Goal: Task Accomplishment & Management: Complete application form

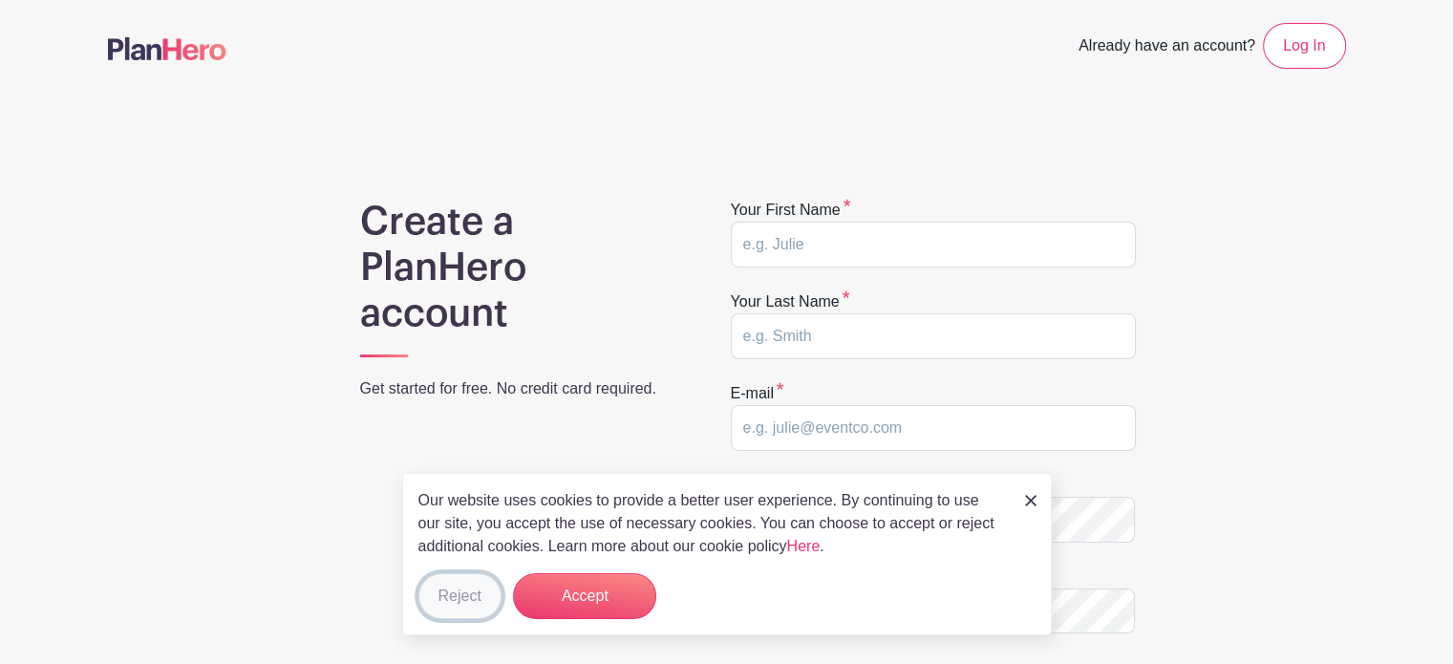
click at [451, 599] on button "Reject" at bounding box center [459, 596] width 83 height 46
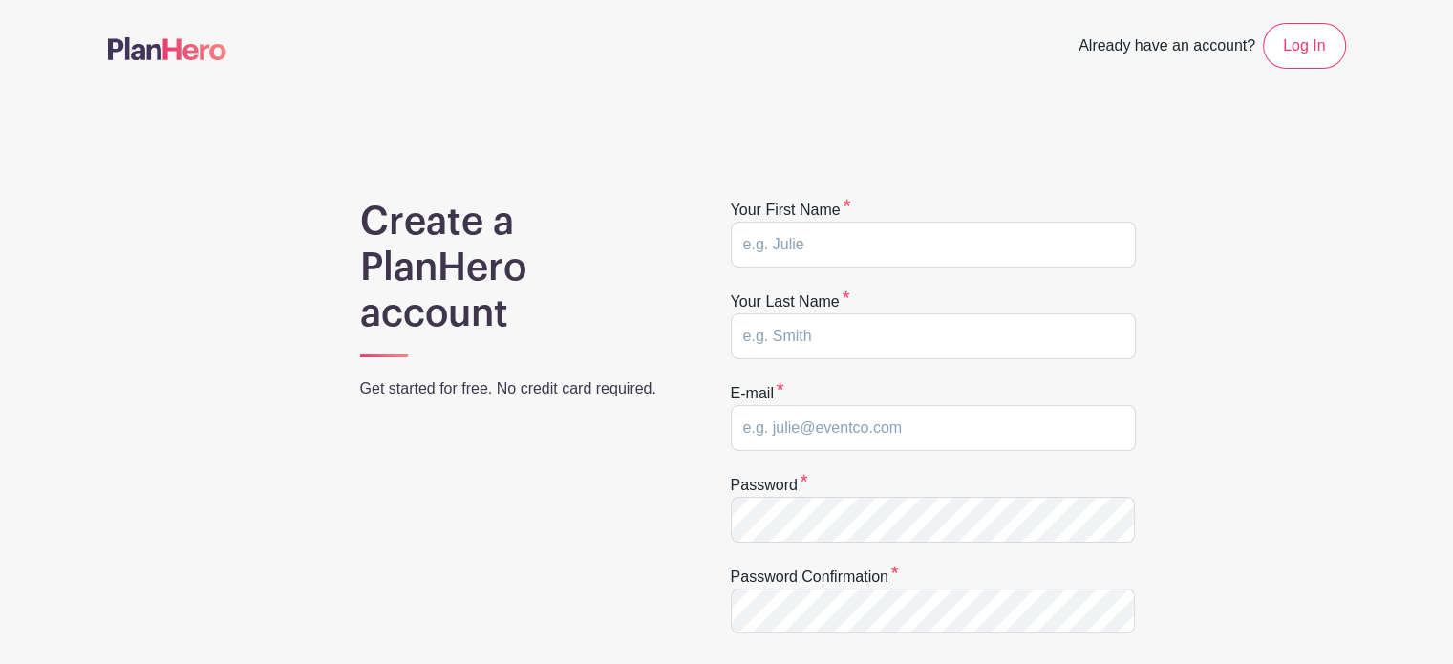
click at [186, 49] on img at bounding box center [167, 48] width 118 height 23
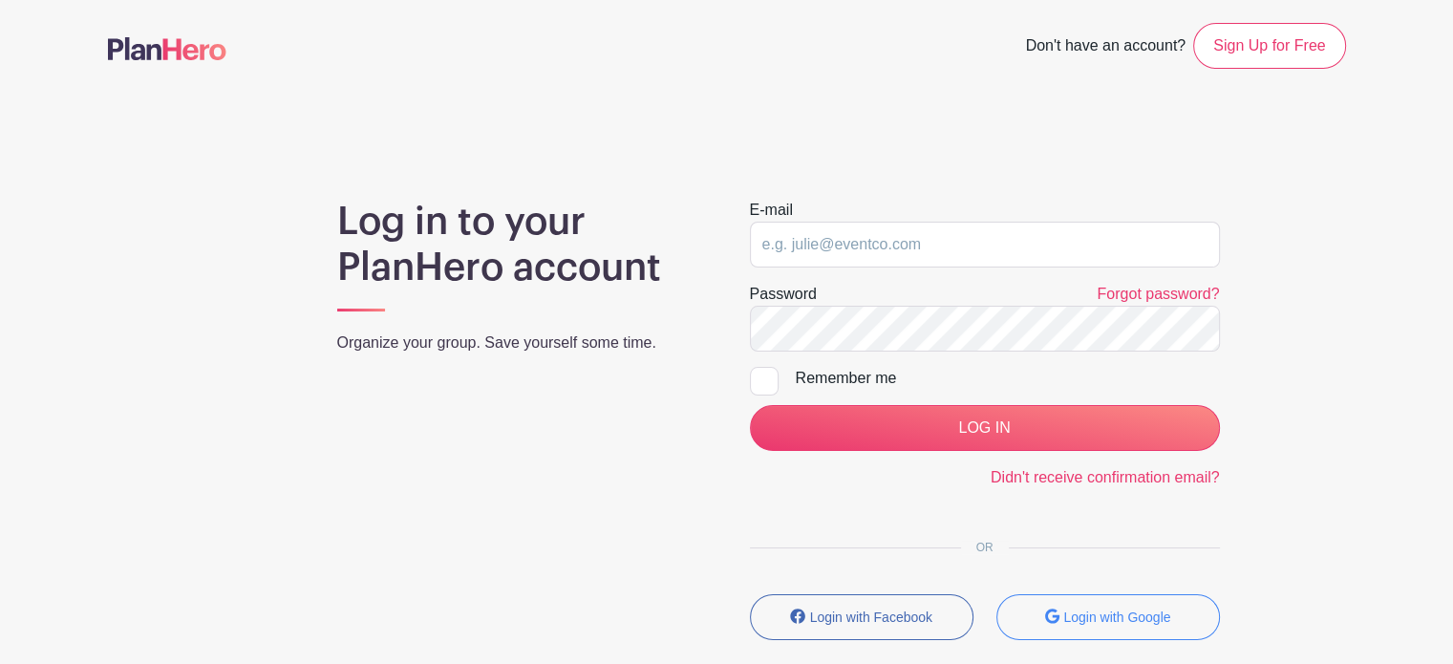
click at [160, 51] on img at bounding box center [167, 48] width 118 height 23
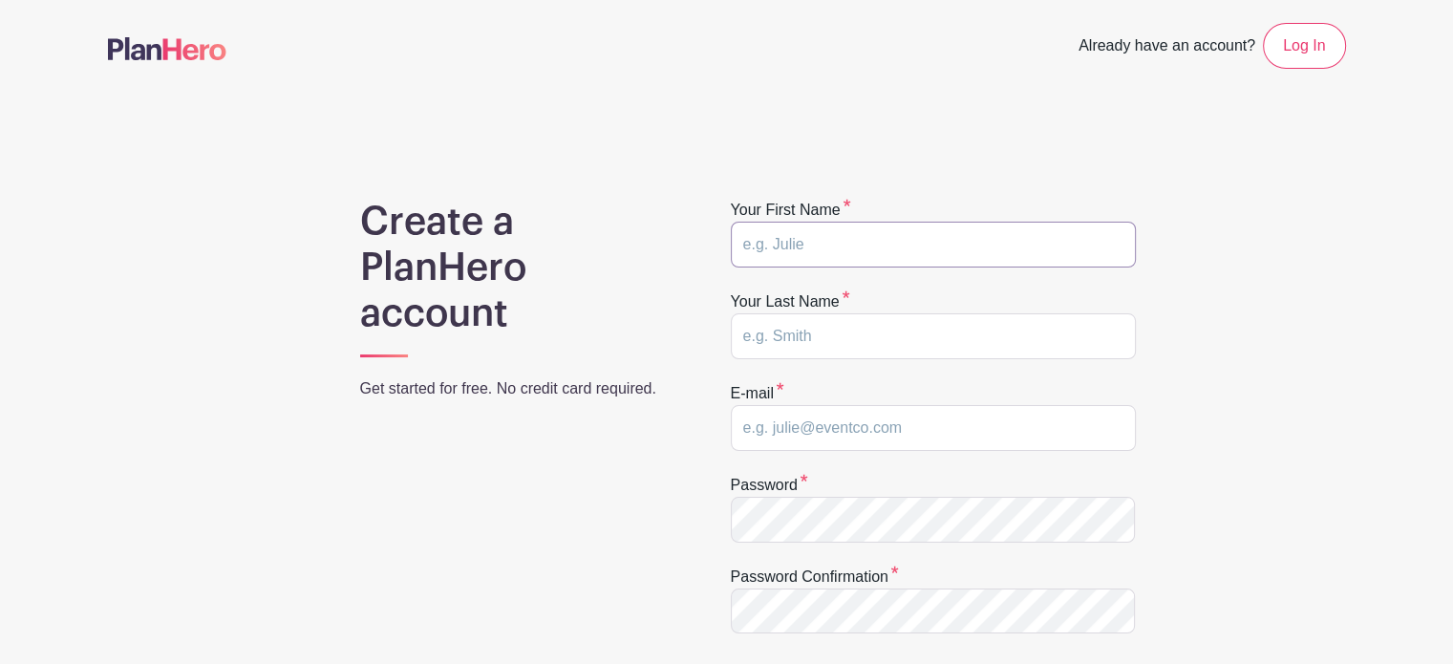
click at [806, 238] on input "text" at bounding box center [933, 245] width 405 height 46
type input "Cindy"
type input "Gardner"
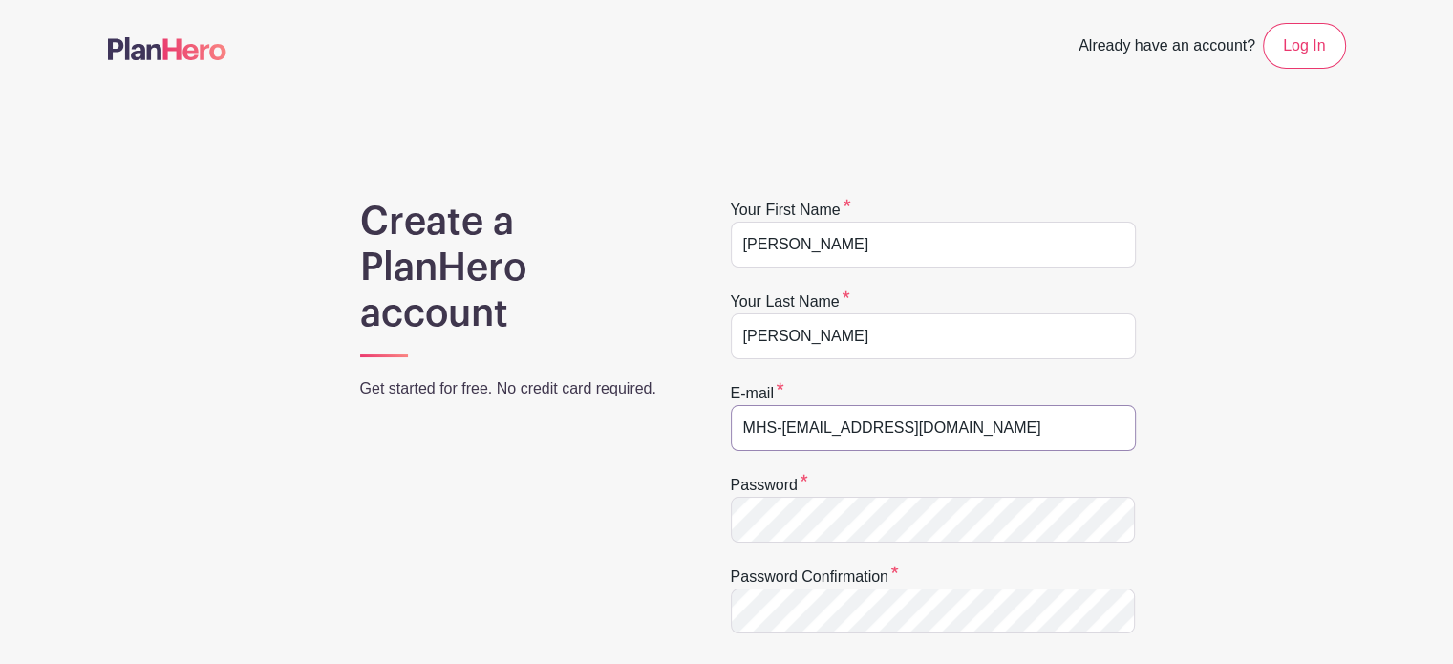
type input "MHS-Treasurer@proton.me"
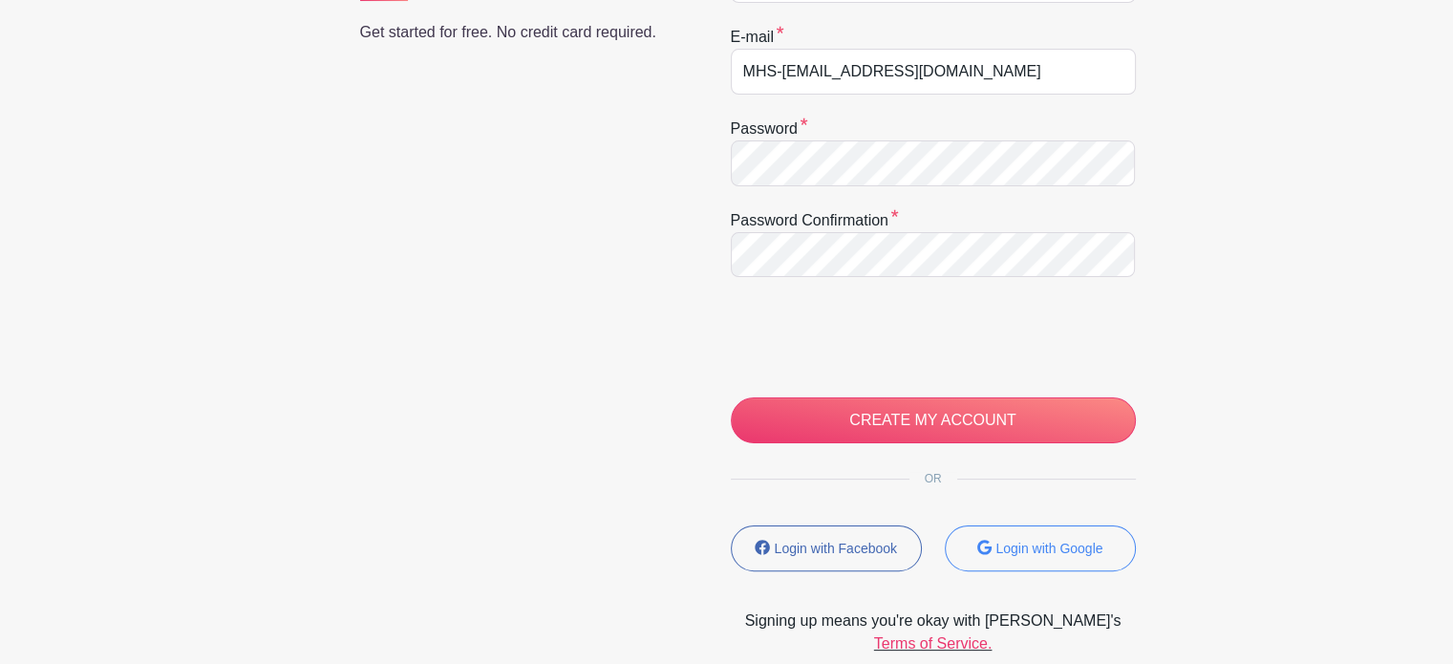
scroll to position [357, 0]
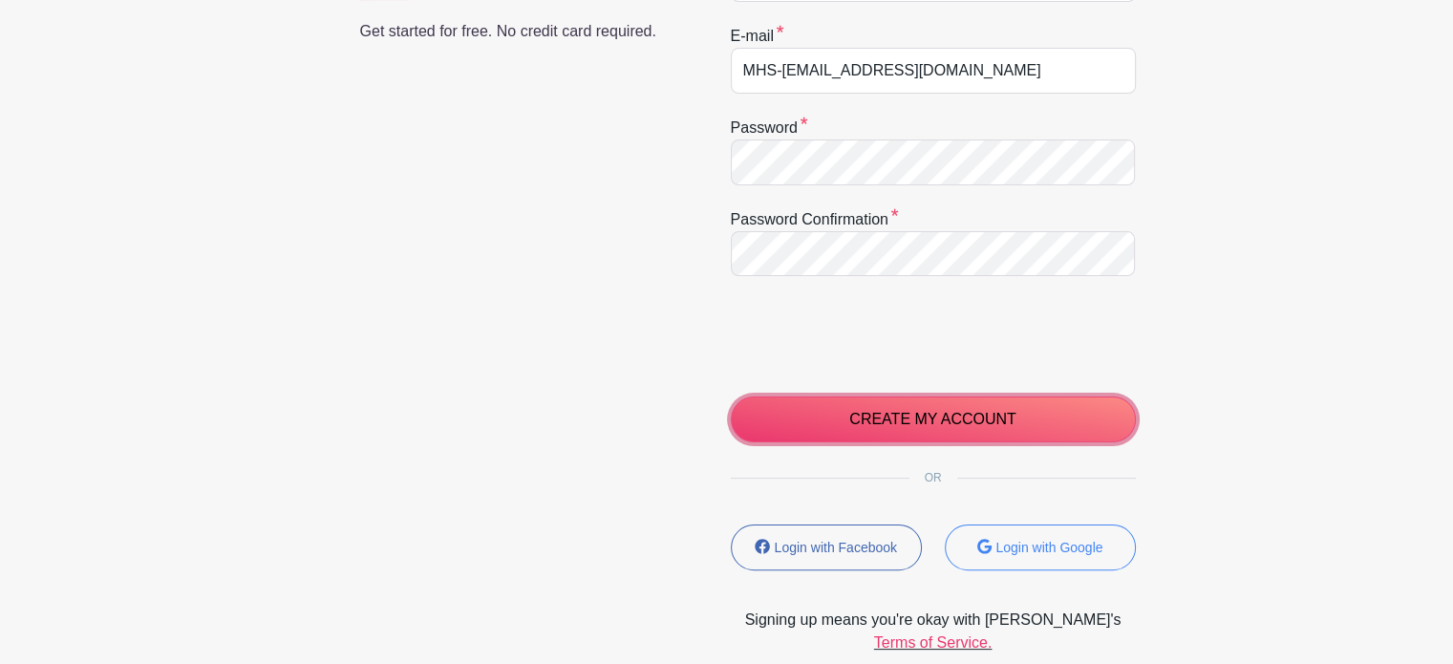
click at [899, 410] on input "CREATE MY ACCOUNT" at bounding box center [933, 419] width 405 height 46
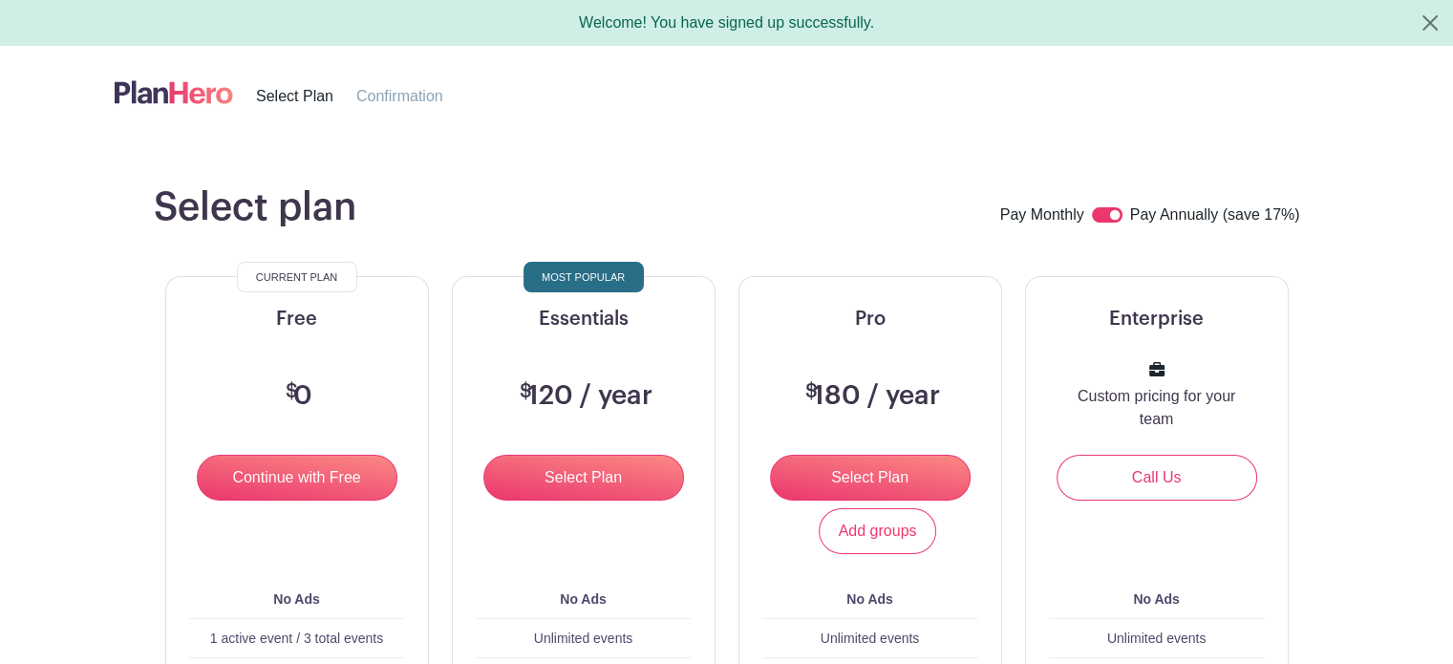
scroll to position [96, 0]
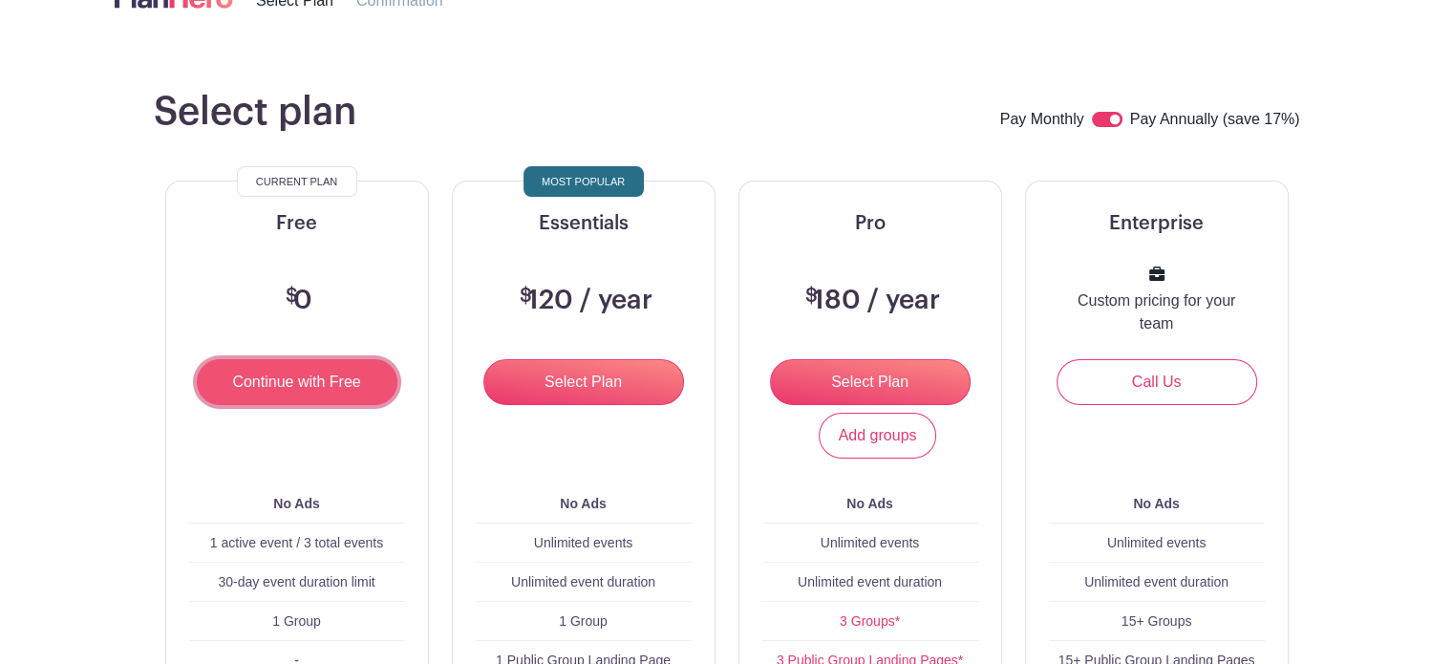
click at [306, 384] on input "Continue with Free" at bounding box center [297, 382] width 201 height 46
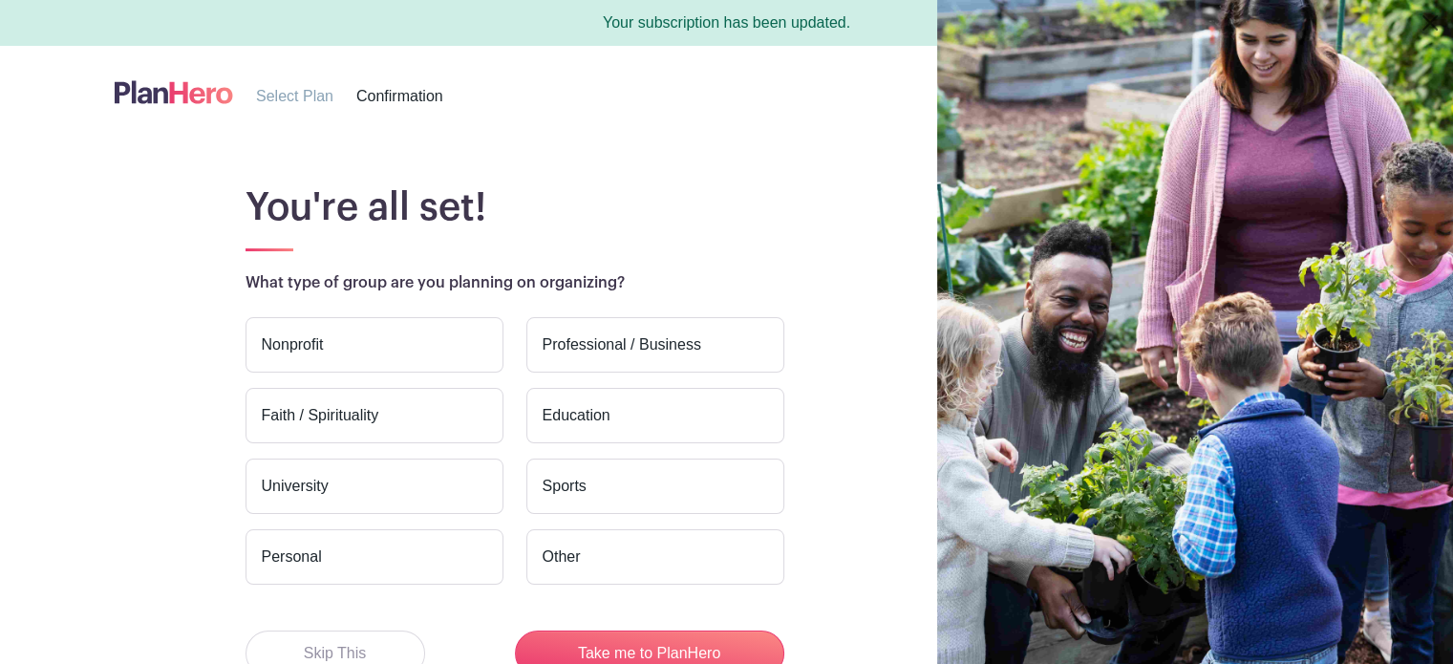
click at [404, 349] on label "Nonprofit" at bounding box center [374, 344] width 258 height 55
click at [0, 0] on input "Nonprofit" at bounding box center [0, 0] width 0 height 0
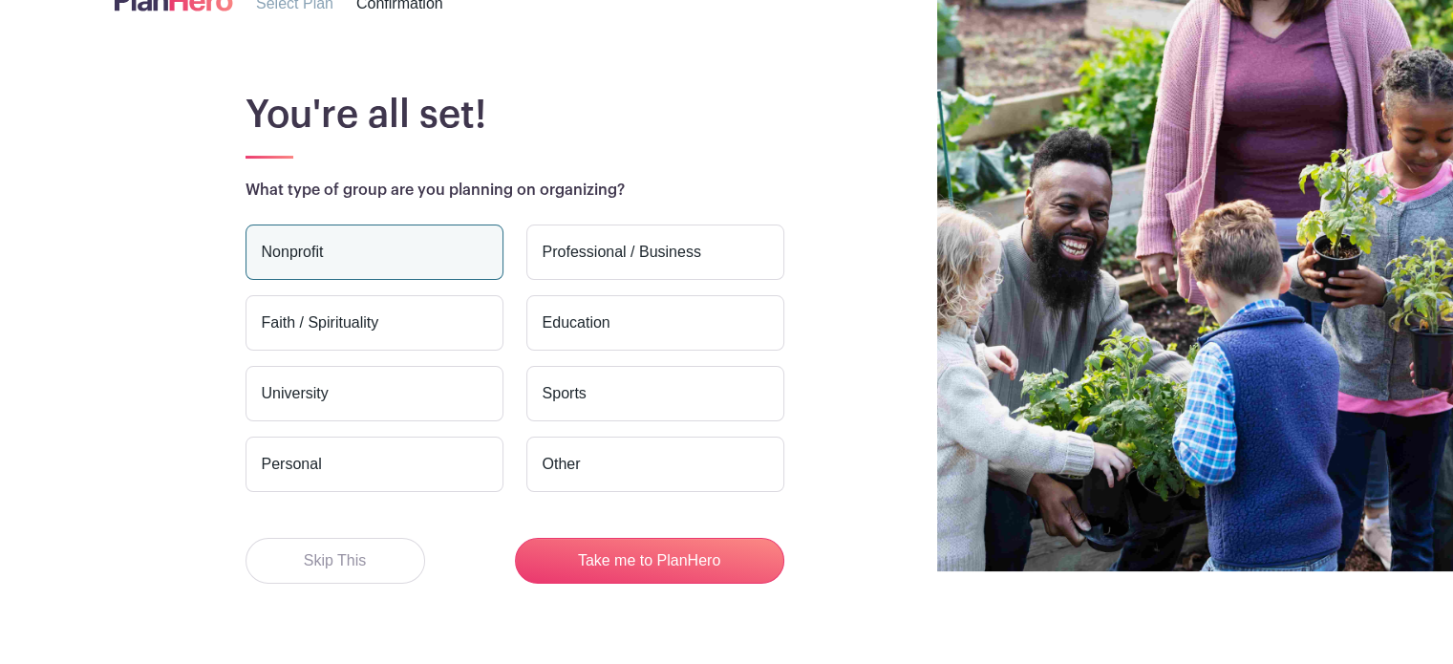
scroll to position [96, 0]
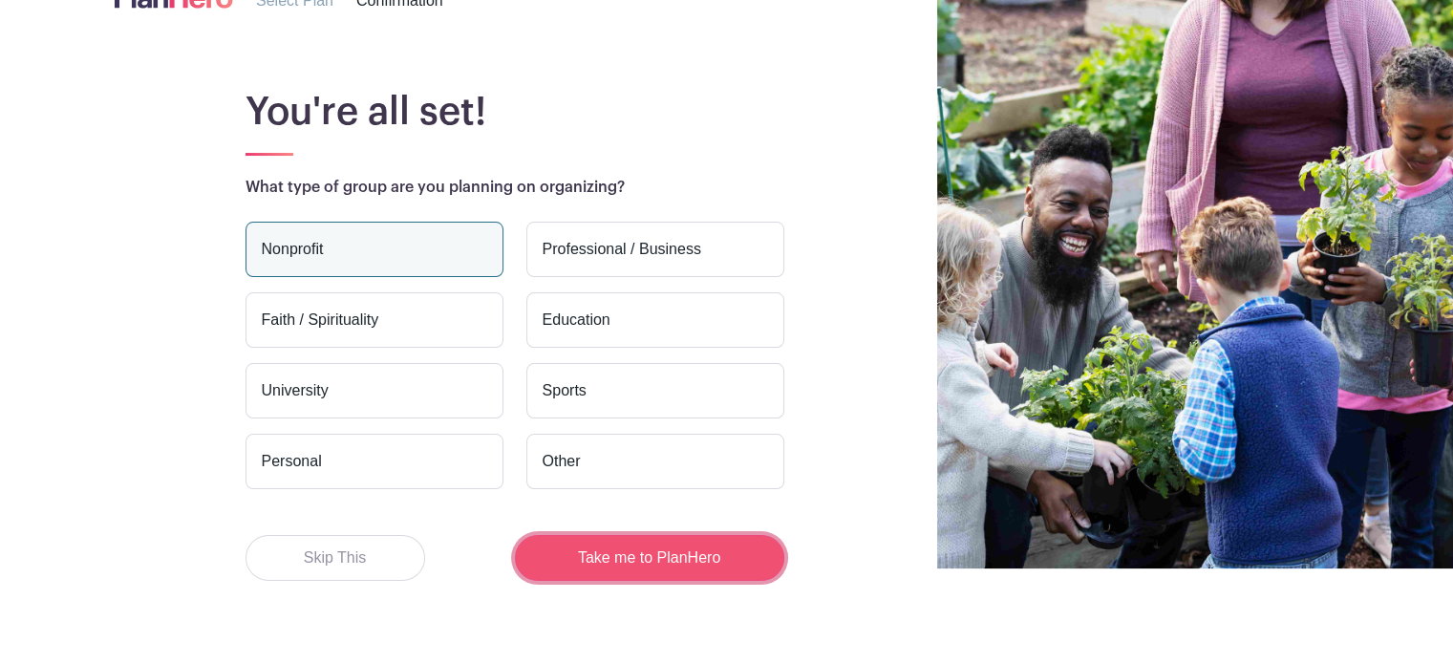
click at [615, 558] on button "Take me to PlanHero" at bounding box center [649, 558] width 269 height 46
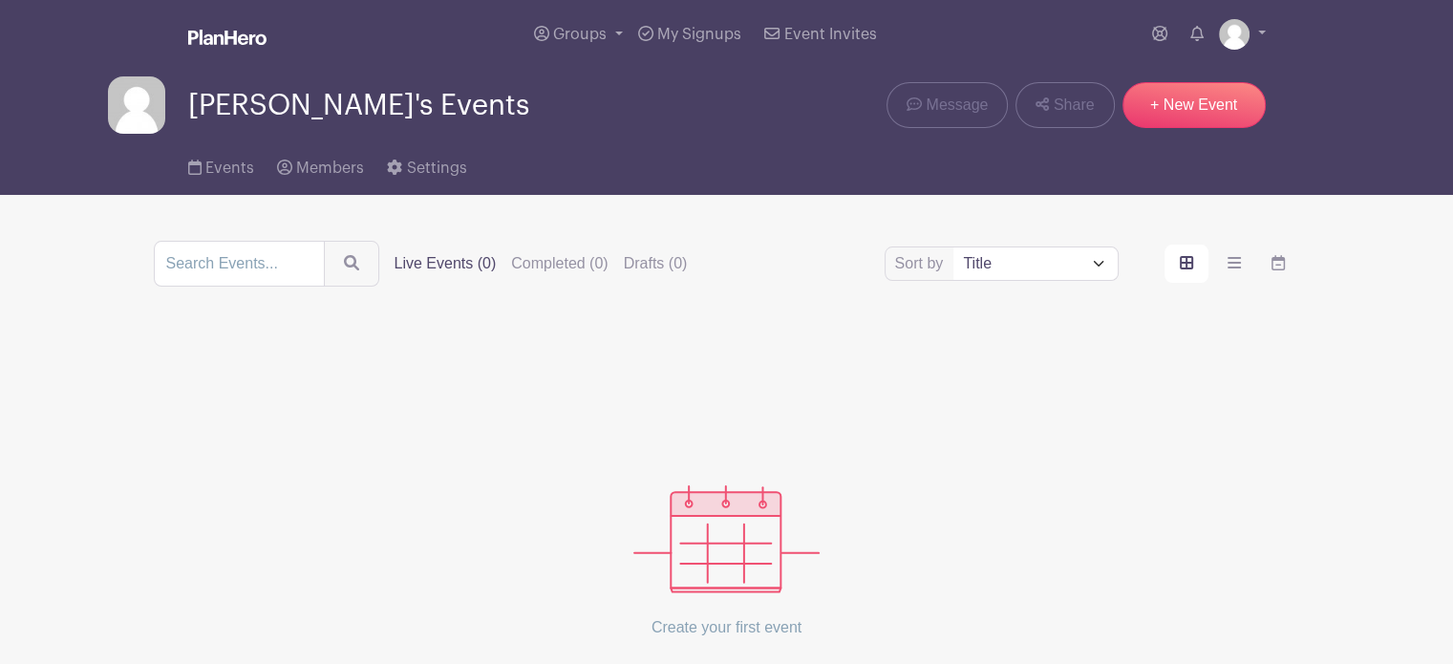
click at [714, 553] on img at bounding box center [726, 539] width 186 height 108
click at [1197, 106] on link "+ New Event" at bounding box center [1193, 105] width 143 height 46
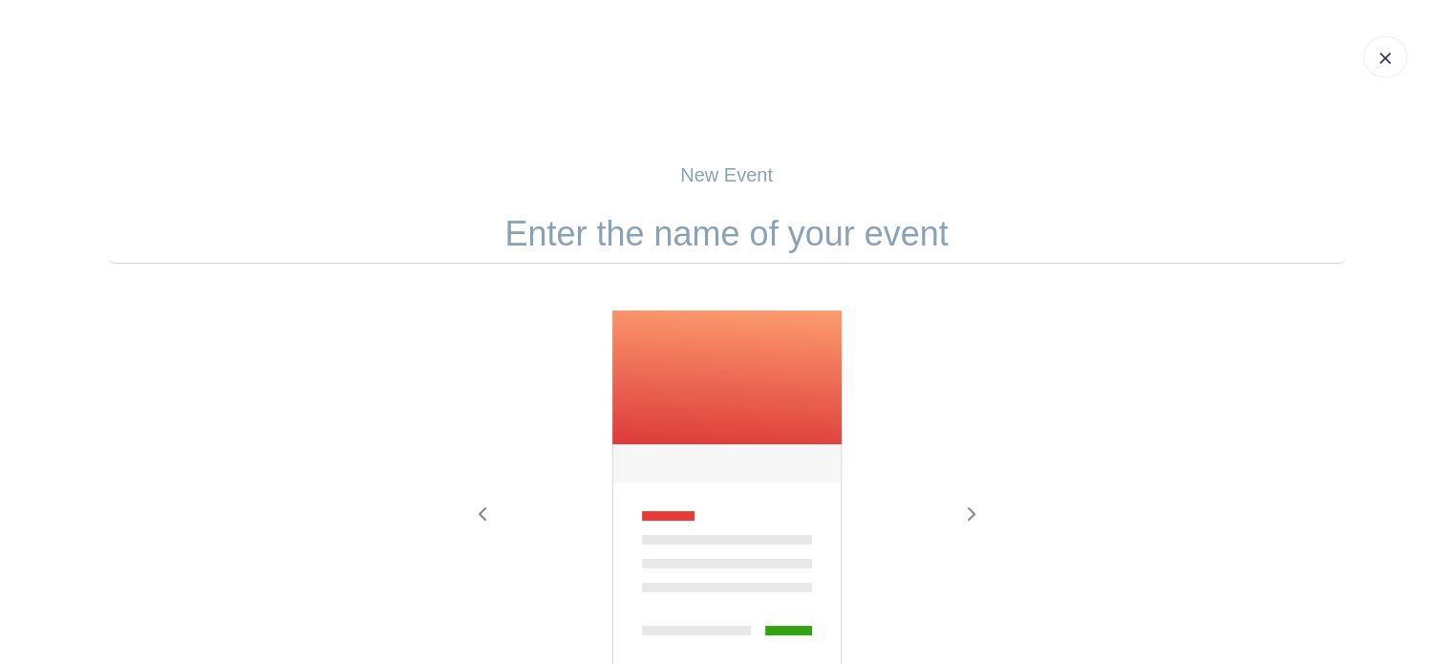
click at [729, 244] on input "text" at bounding box center [727, 233] width 1238 height 59
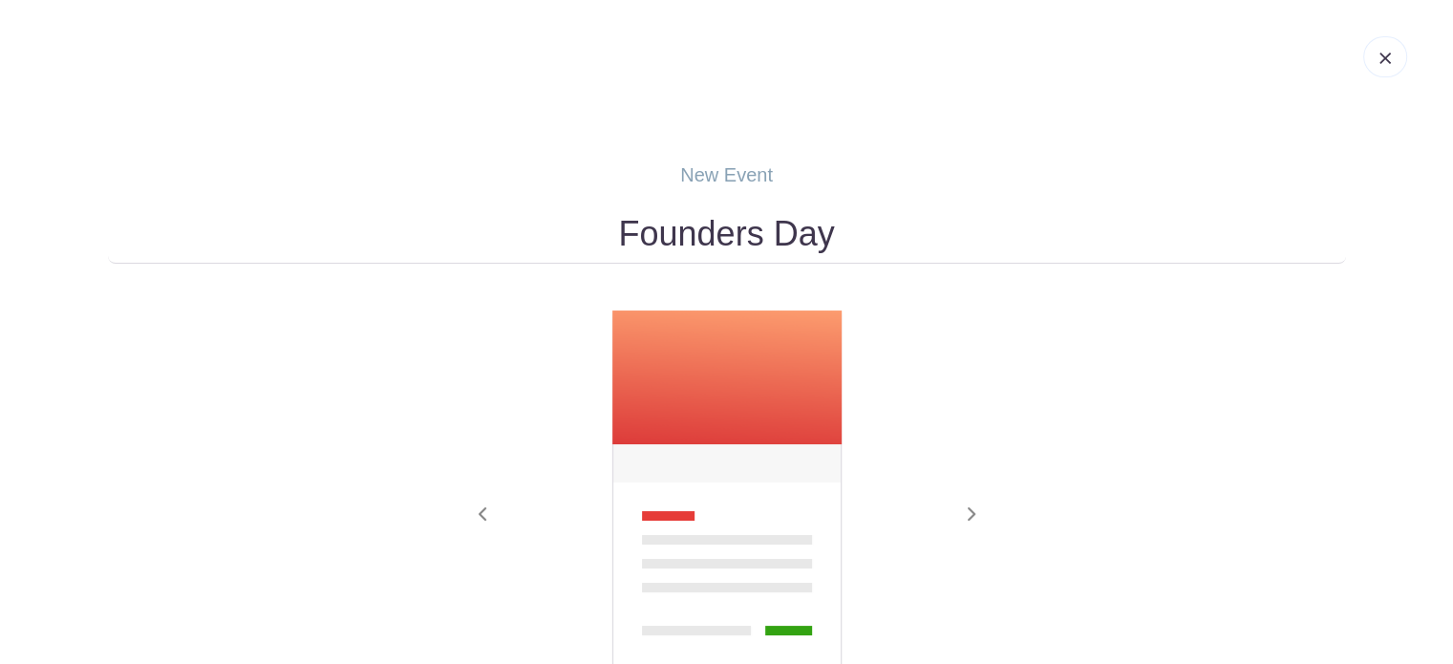
click at [760, 237] on input "Founders Day" at bounding box center [727, 233] width 1238 height 59
type input "Founders' Day Festival"
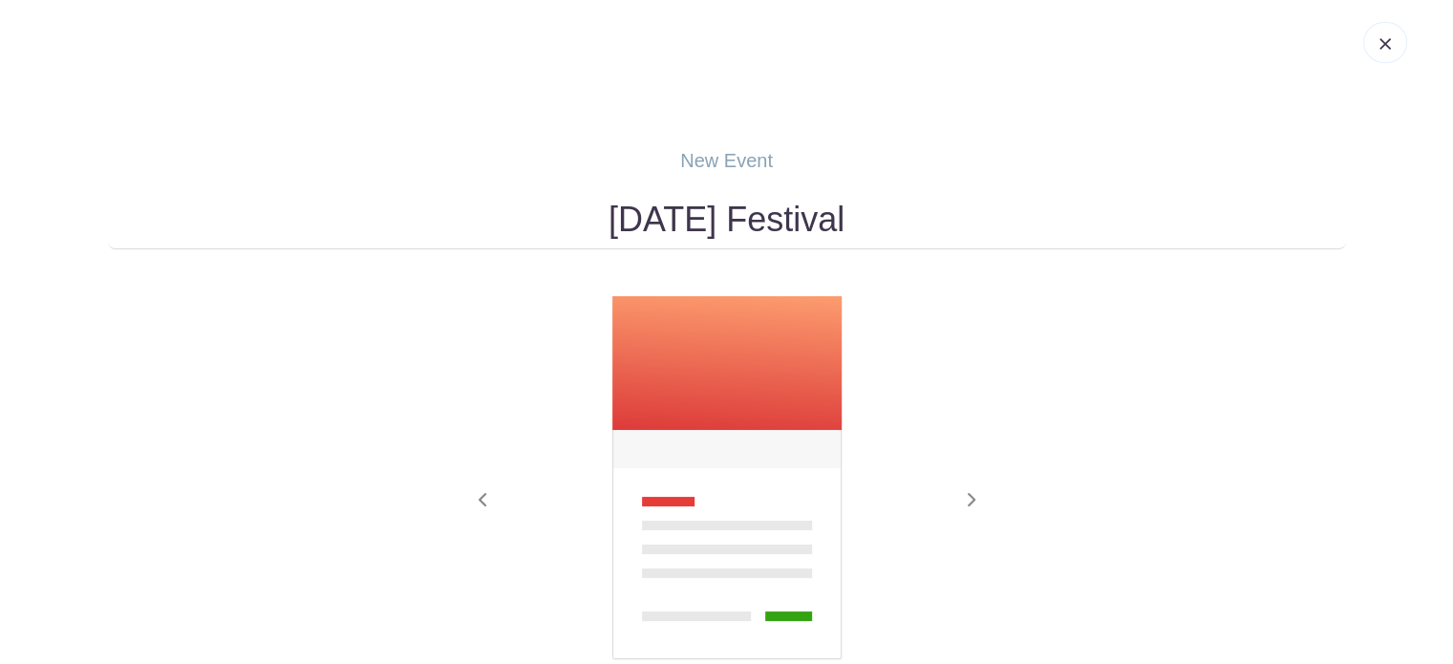
scroll to position [191, 0]
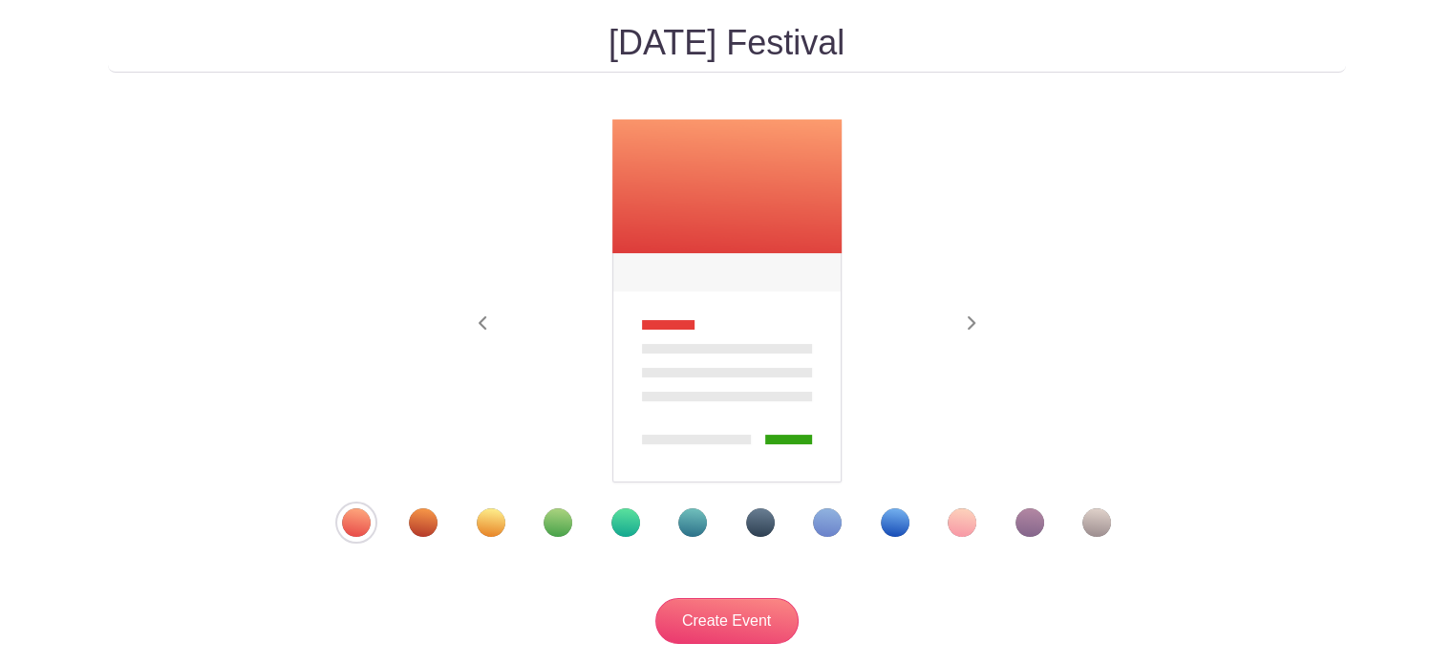
click at [630, 517] on div "Template 5" at bounding box center [625, 522] width 29 height 29
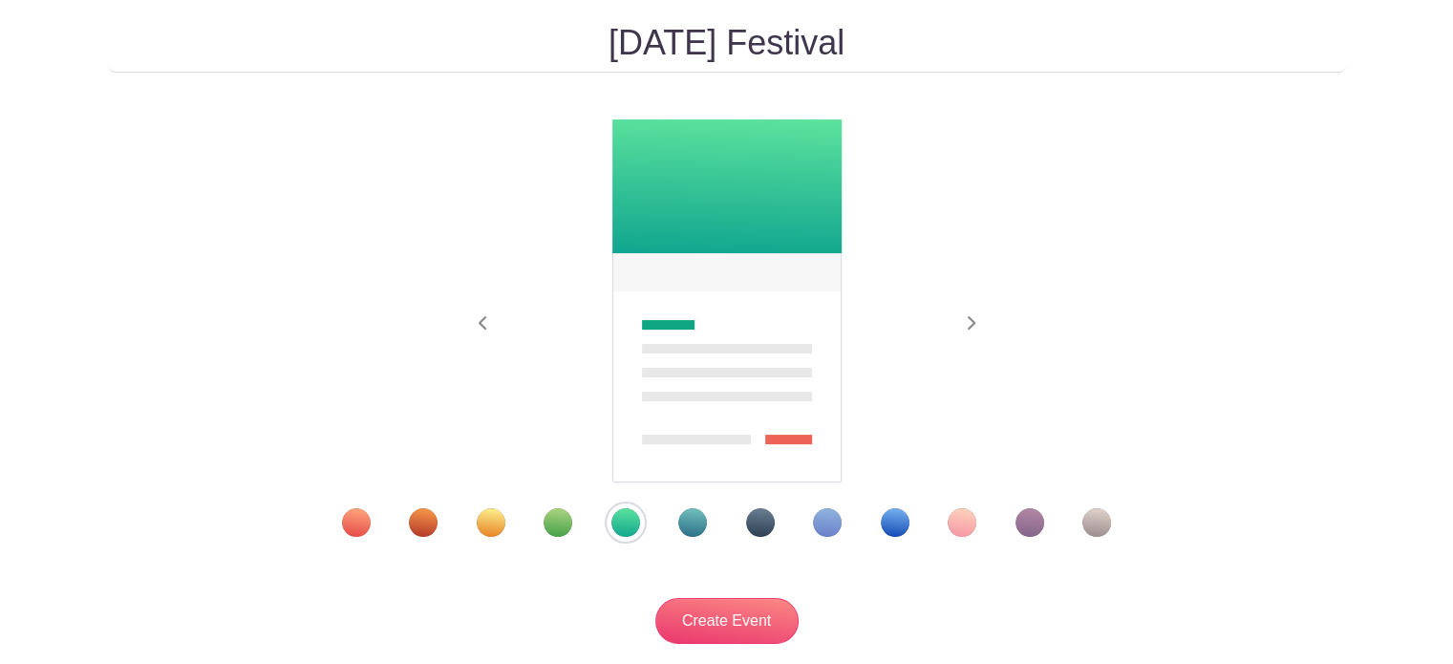
click at [561, 515] on div "Template 4" at bounding box center [557, 522] width 29 height 29
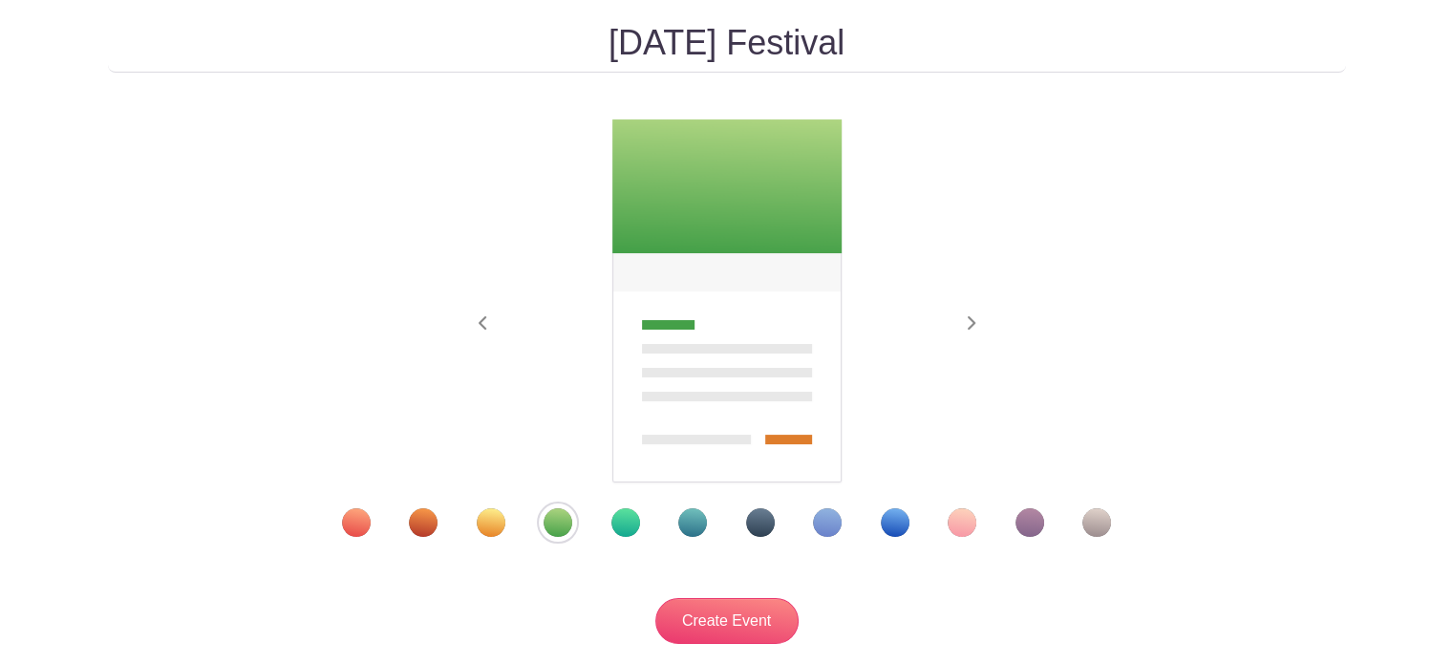
click at [424, 522] on div "Template 2" at bounding box center [423, 522] width 29 height 29
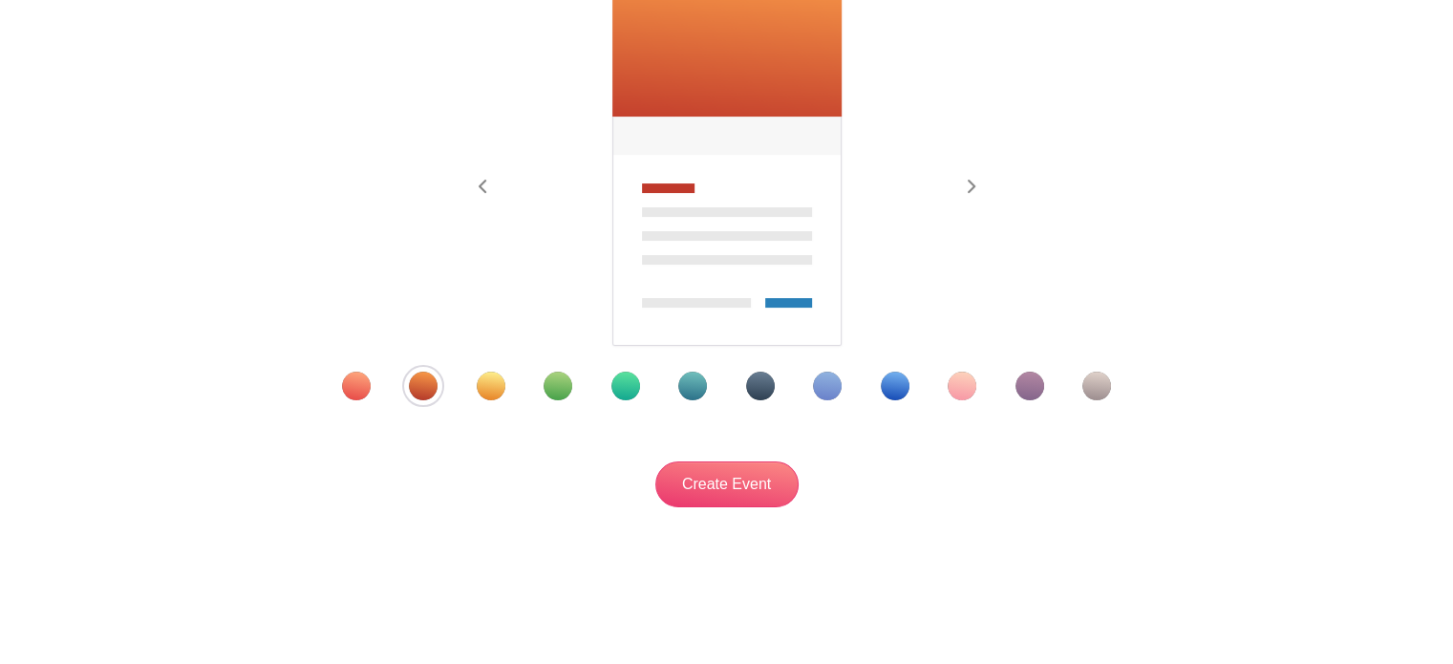
scroll to position [335, 0]
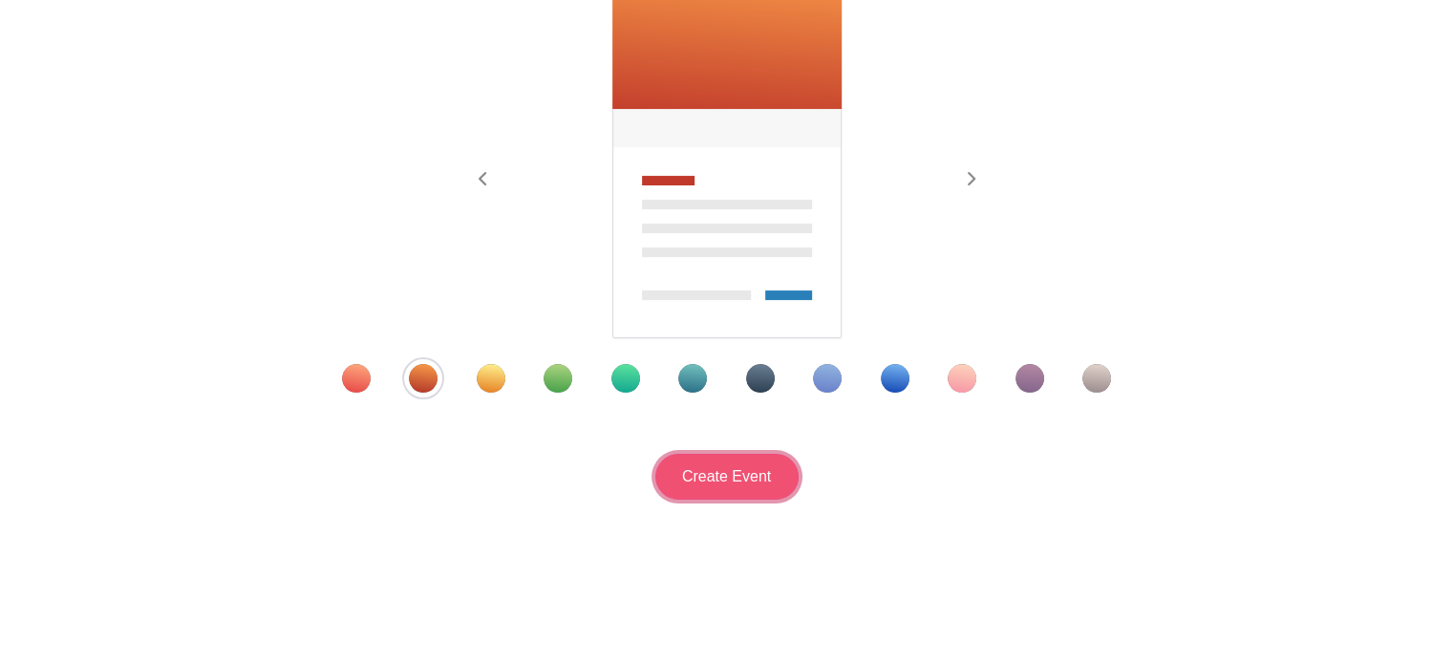
click at [711, 484] on input "Create Event" at bounding box center [726, 477] width 143 height 46
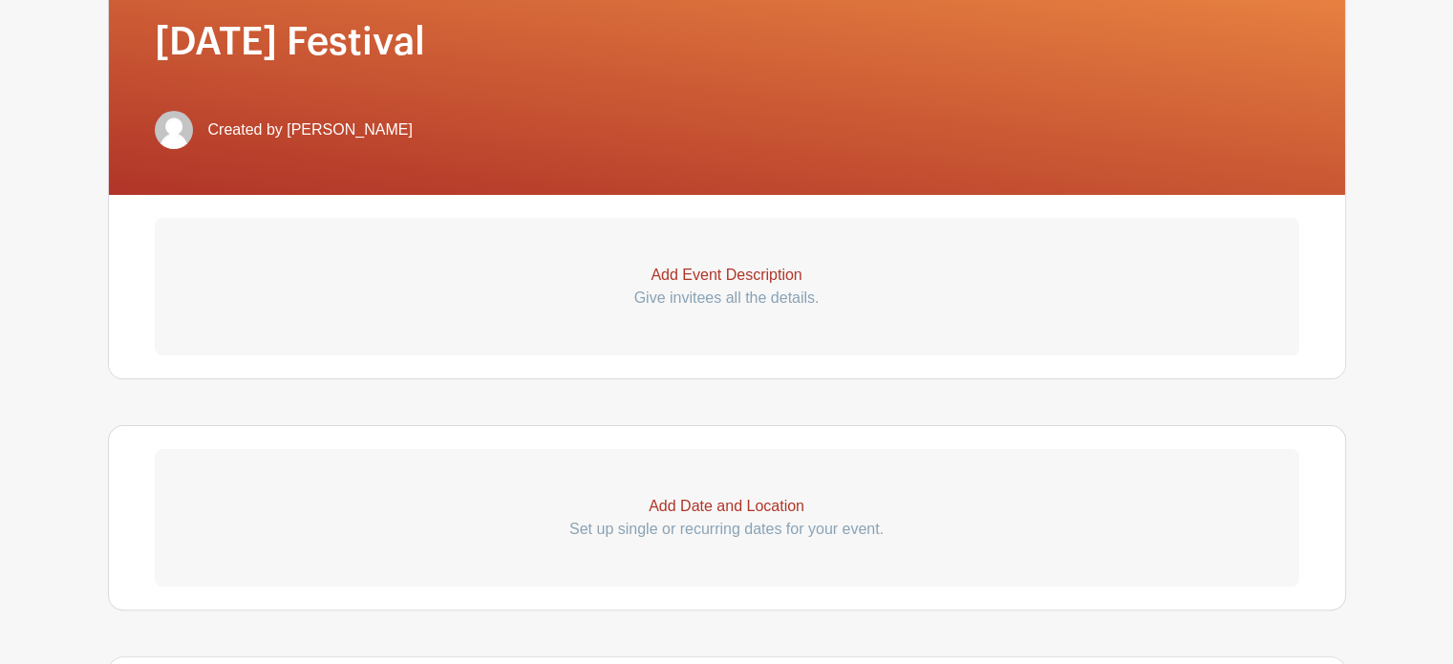
scroll to position [478, 0]
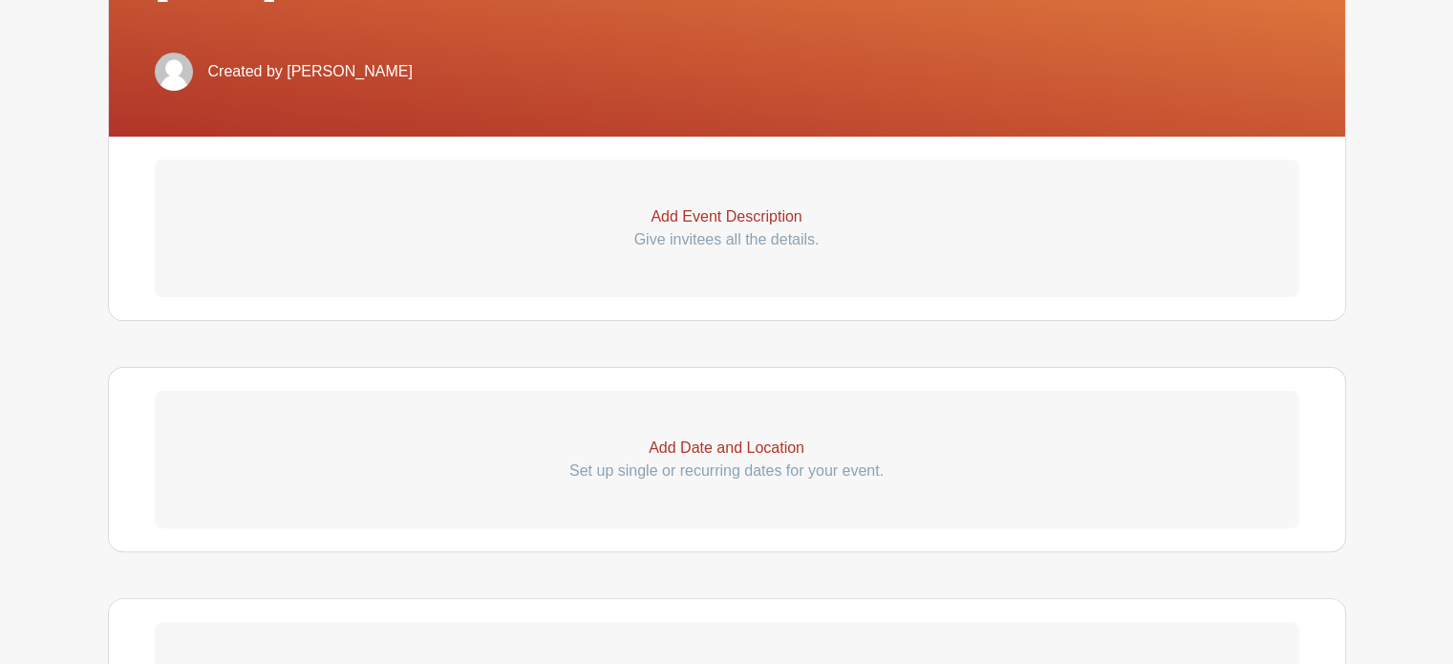
click at [710, 213] on p "Add Event Description" at bounding box center [727, 216] width 1144 height 23
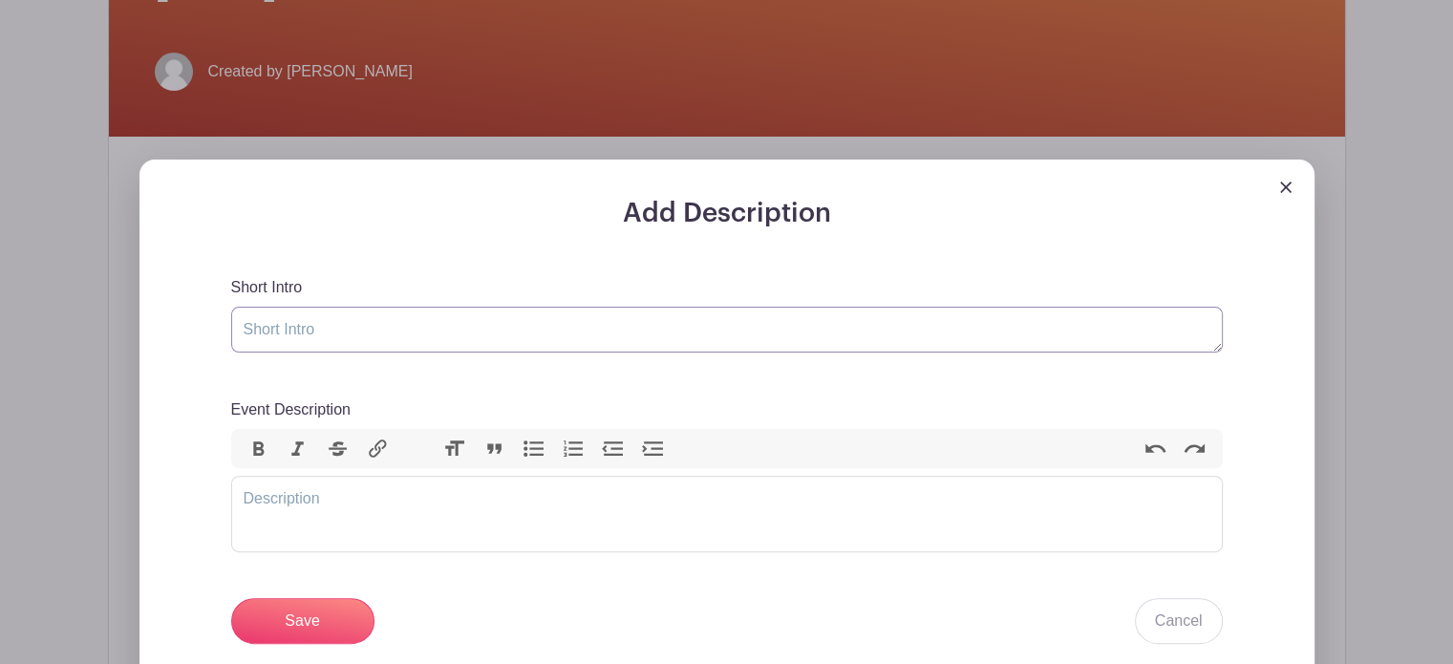
click at [289, 330] on textarea "Short Intro" at bounding box center [726, 330] width 991 height 46
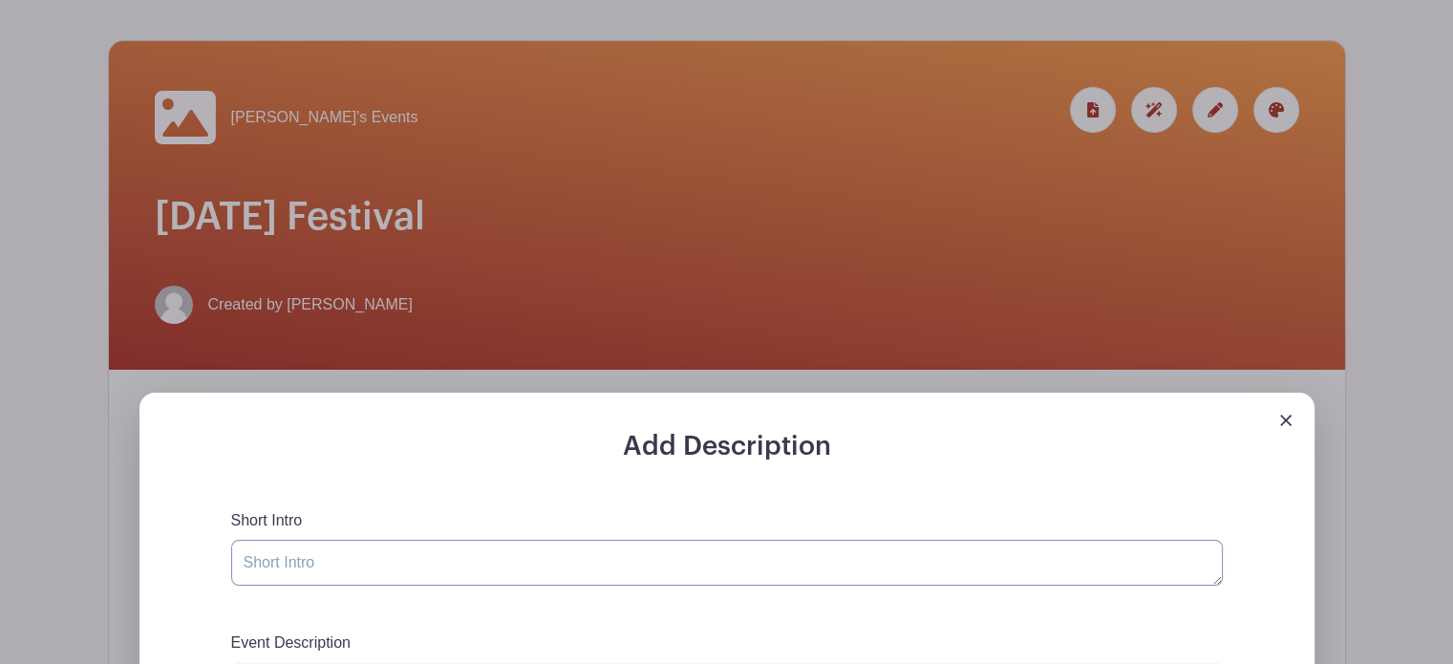
scroll to position [152, 0]
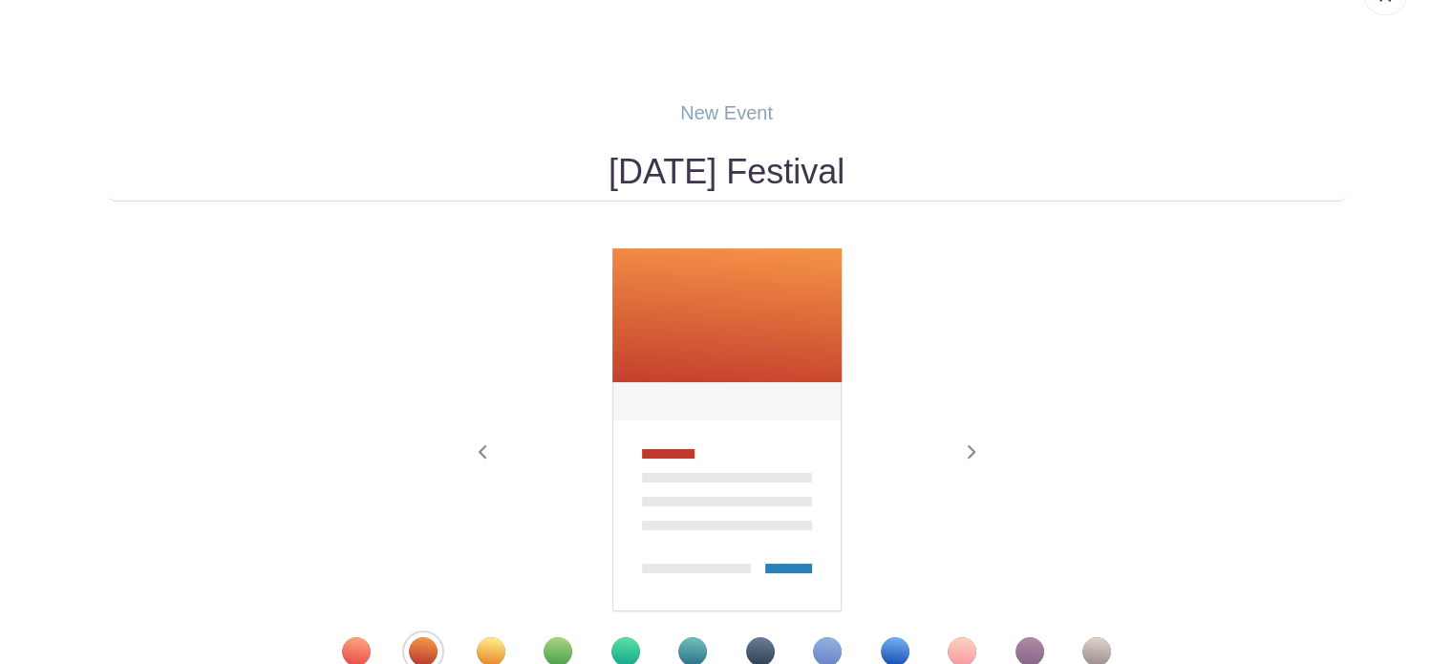
scroll to position [96, 0]
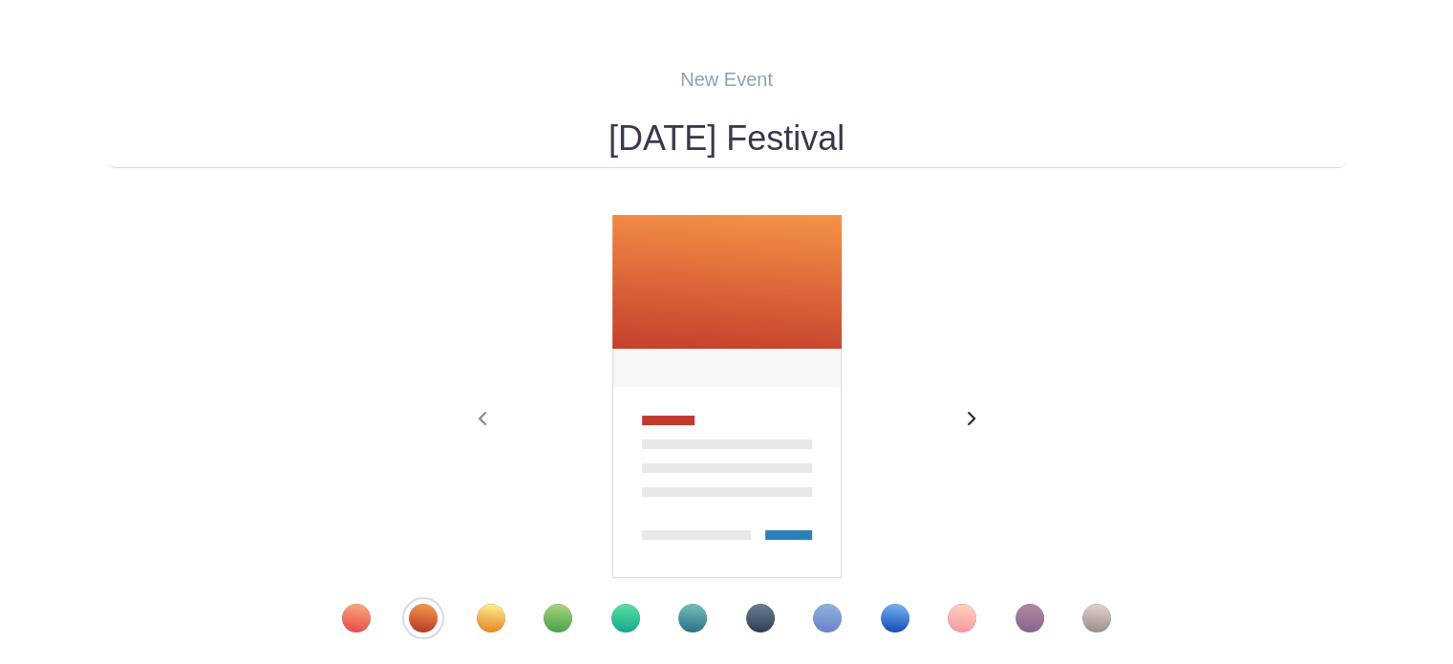
click at [969, 415] on icon "button" at bounding box center [971, 418] width 10 height 15
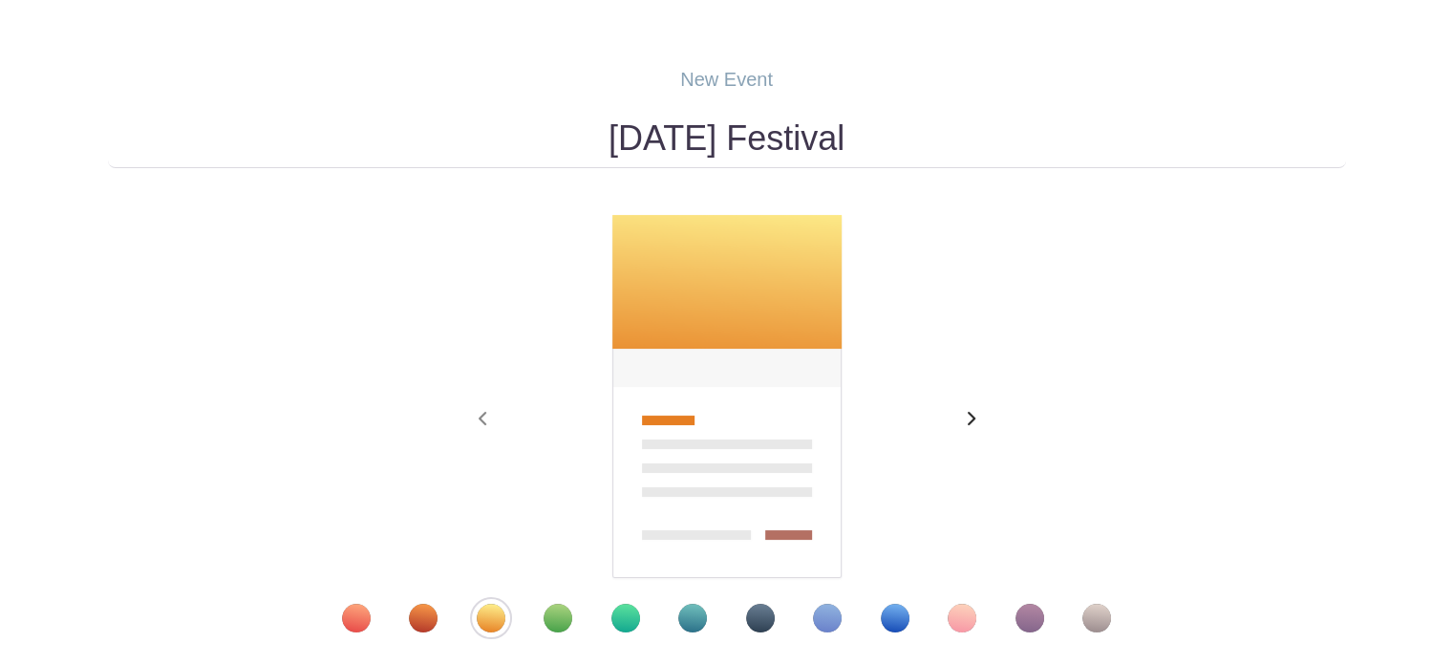
click at [973, 415] on icon "button" at bounding box center [971, 418] width 10 height 15
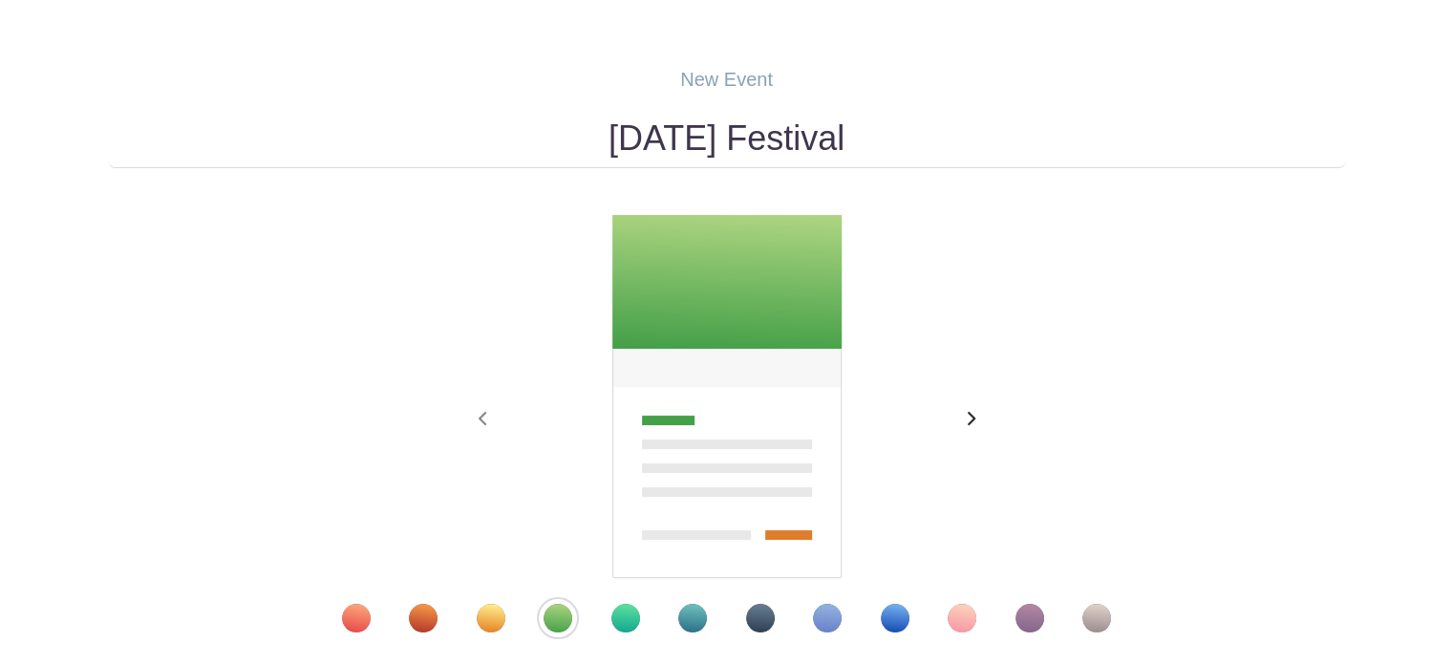
click at [975, 415] on span "button" at bounding box center [970, 419] width 31 height 23
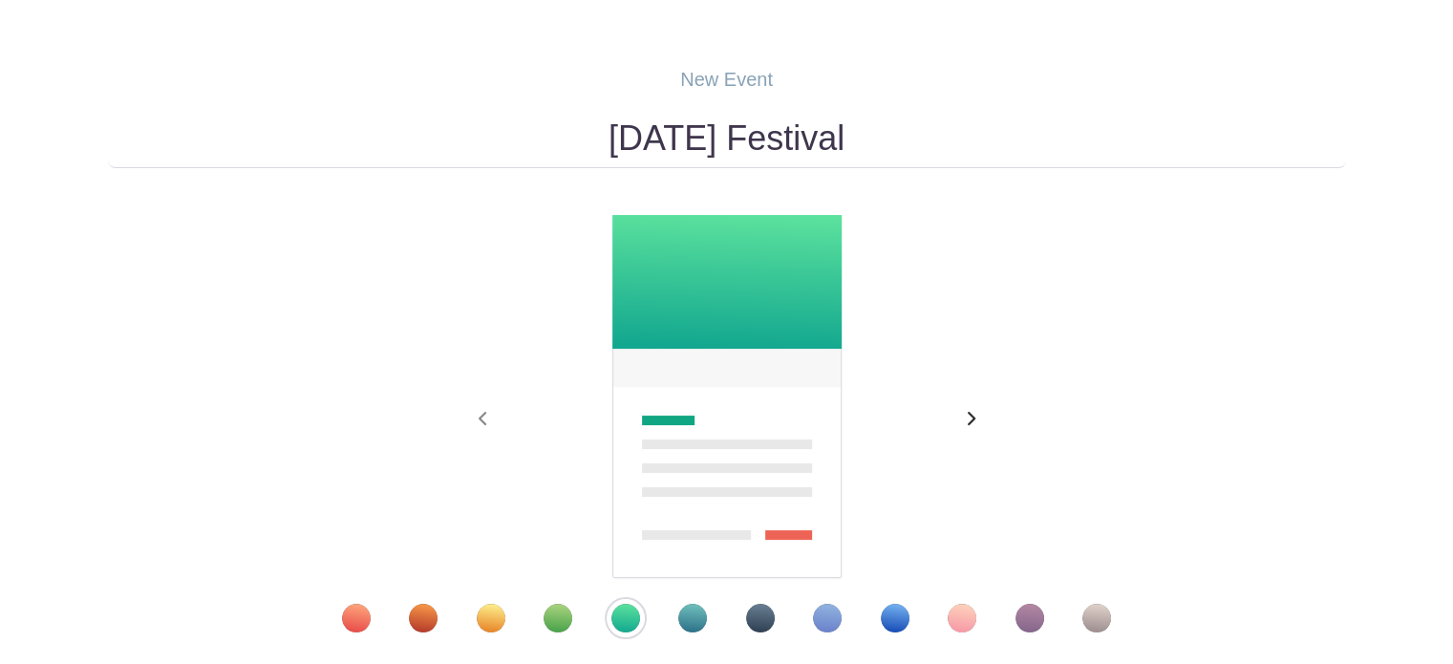
click at [976, 415] on span "button" at bounding box center [970, 419] width 31 height 23
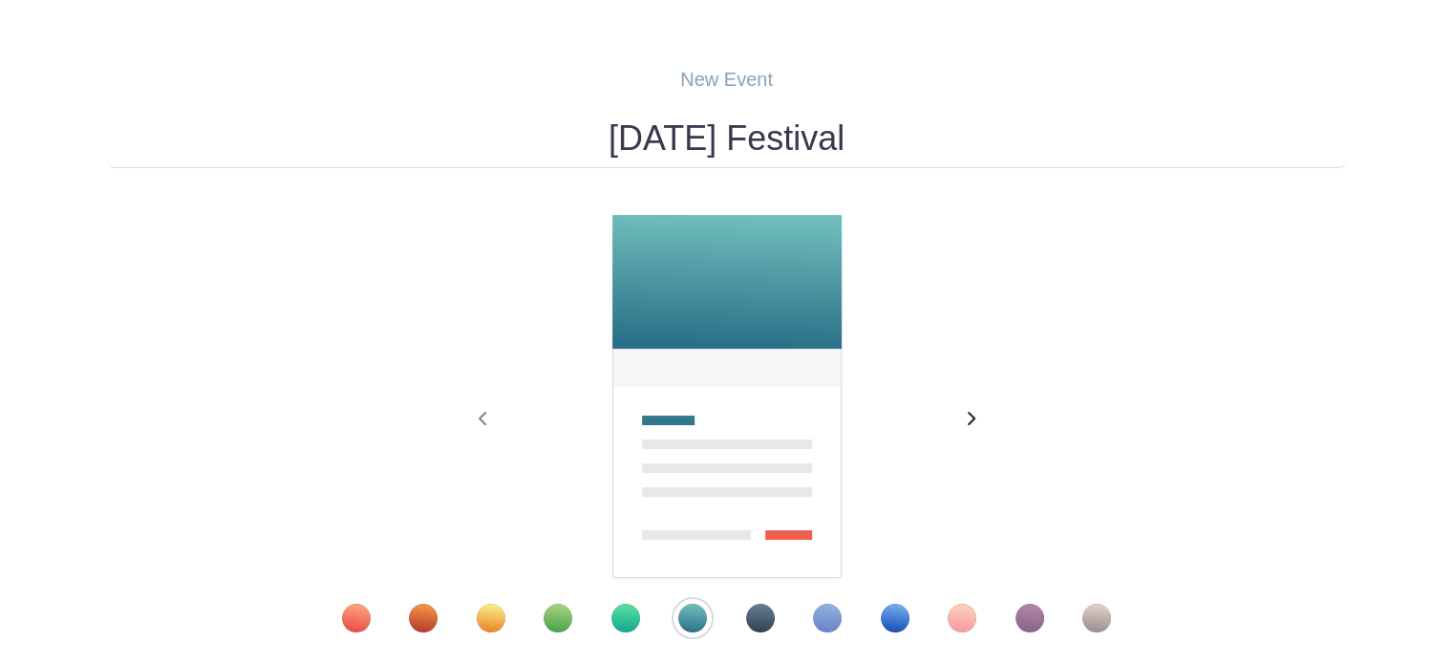
click at [979, 415] on span "button" at bounding box center [970, 419] width 31 height 23
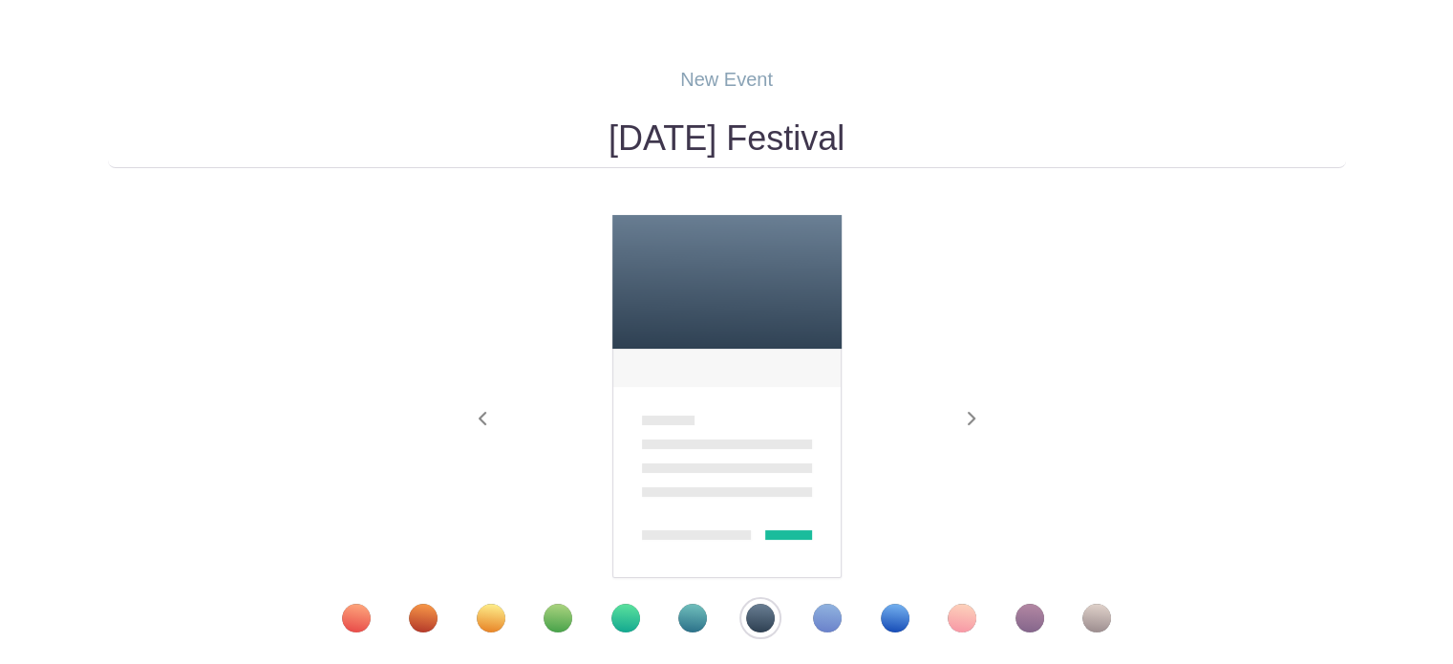
click at [428, 616] on div "Template 2" at bounding box center [423, 618] width 29 height 29
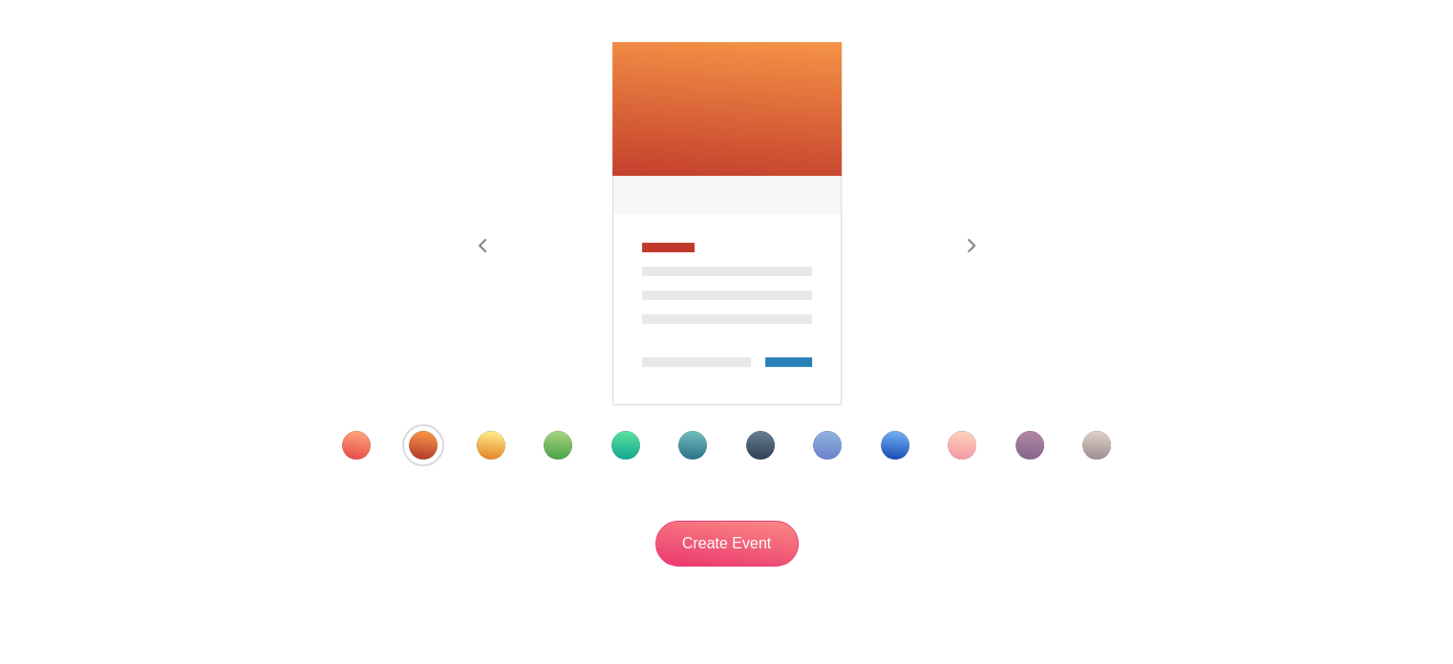
scroll to position [335, 0]
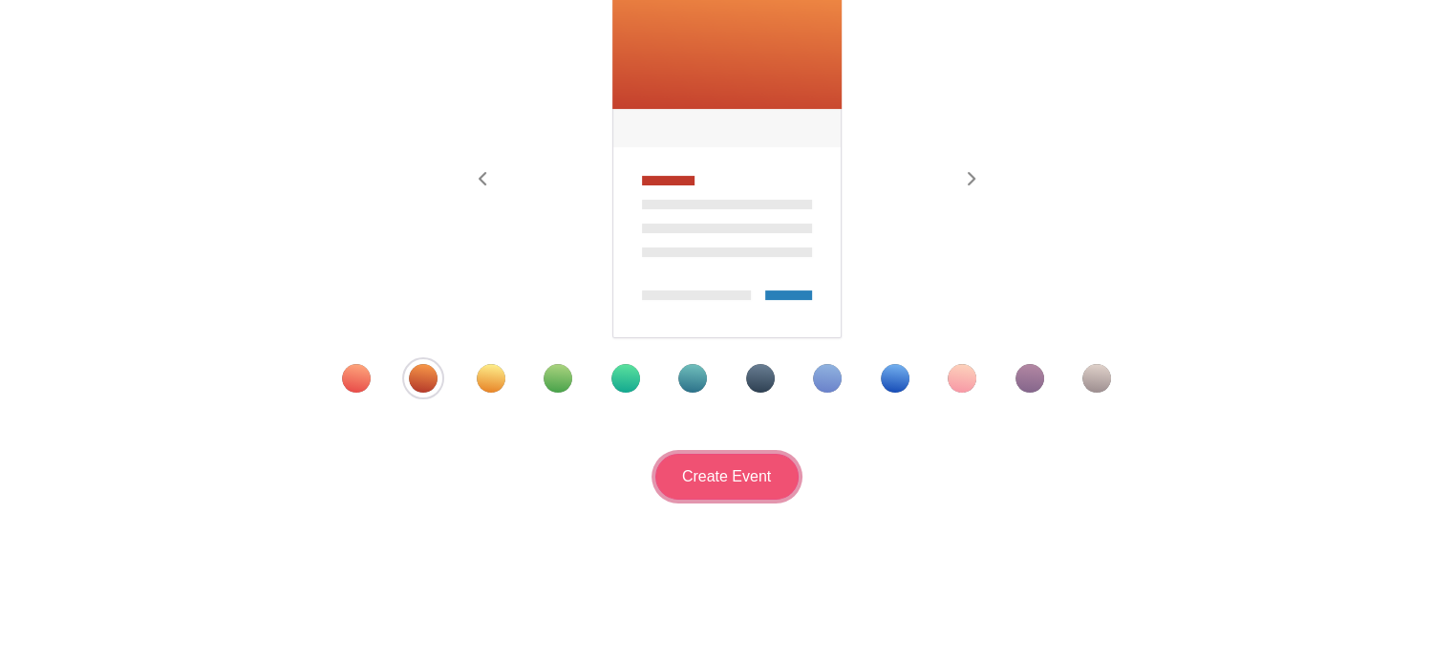
click at [714, 489] on input "Create Event" at bounding box center [726, 477] width 143 height 46
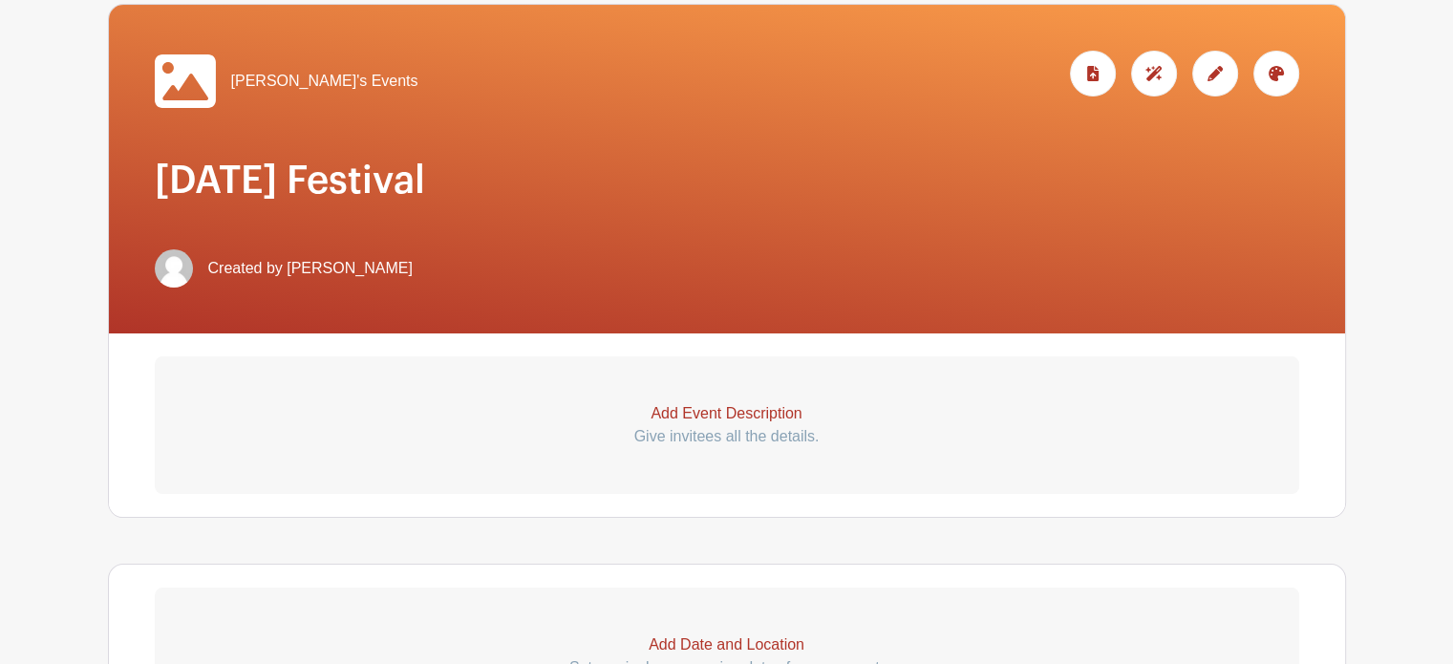
scroll to position [287, 0]
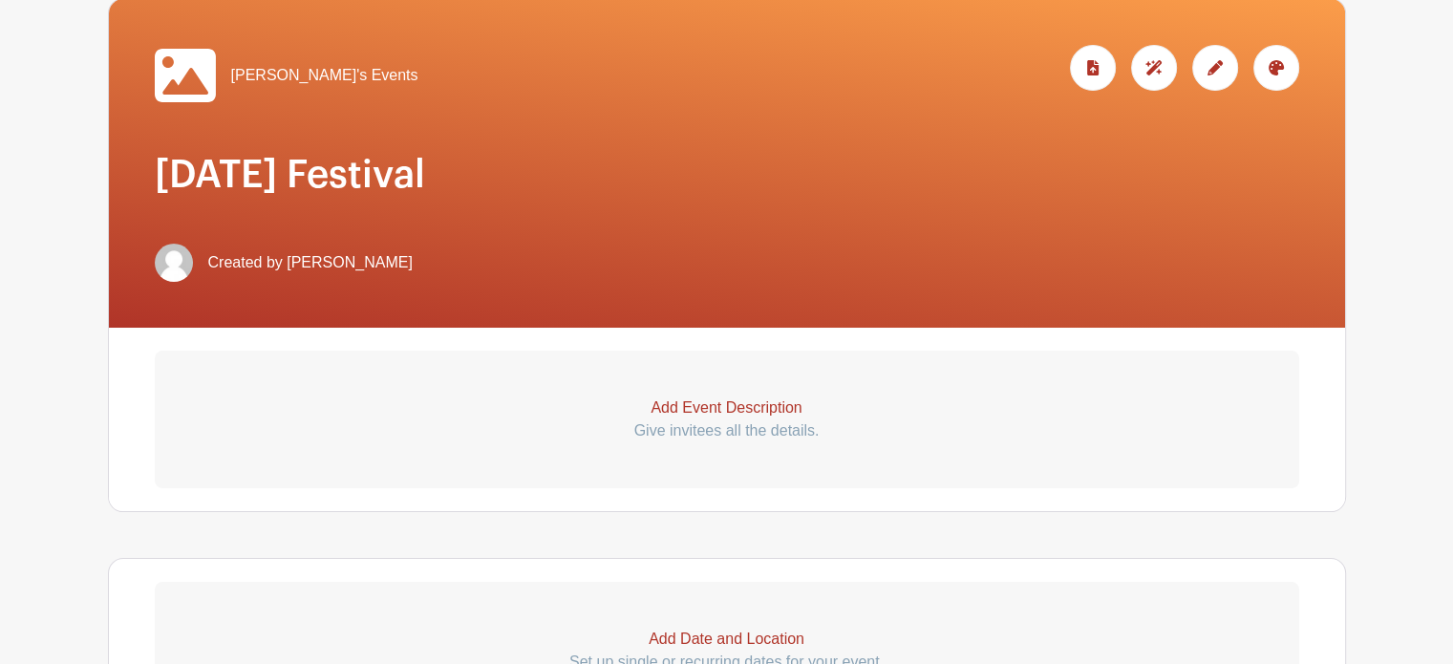
click at [753, 408] on p "Add Event Description" at bounding box center [727, 407] width 1144 height 23
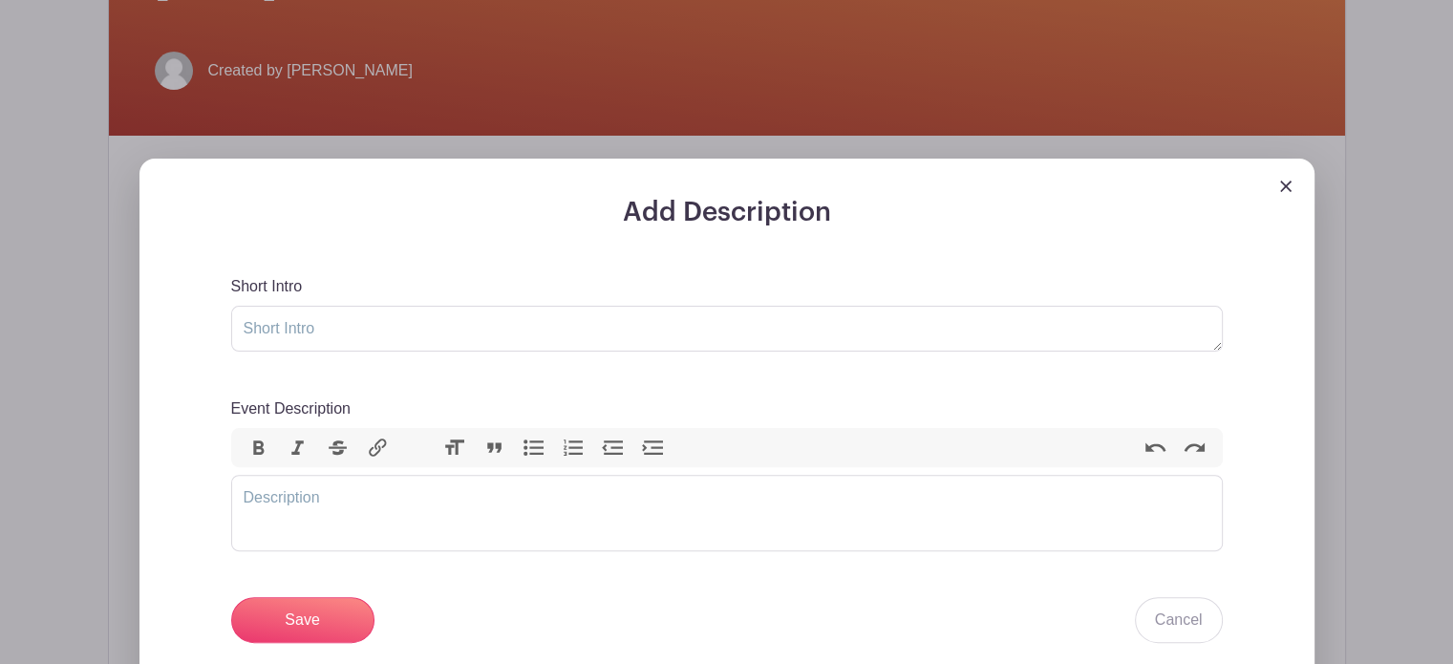
scroll to position [573, 0]
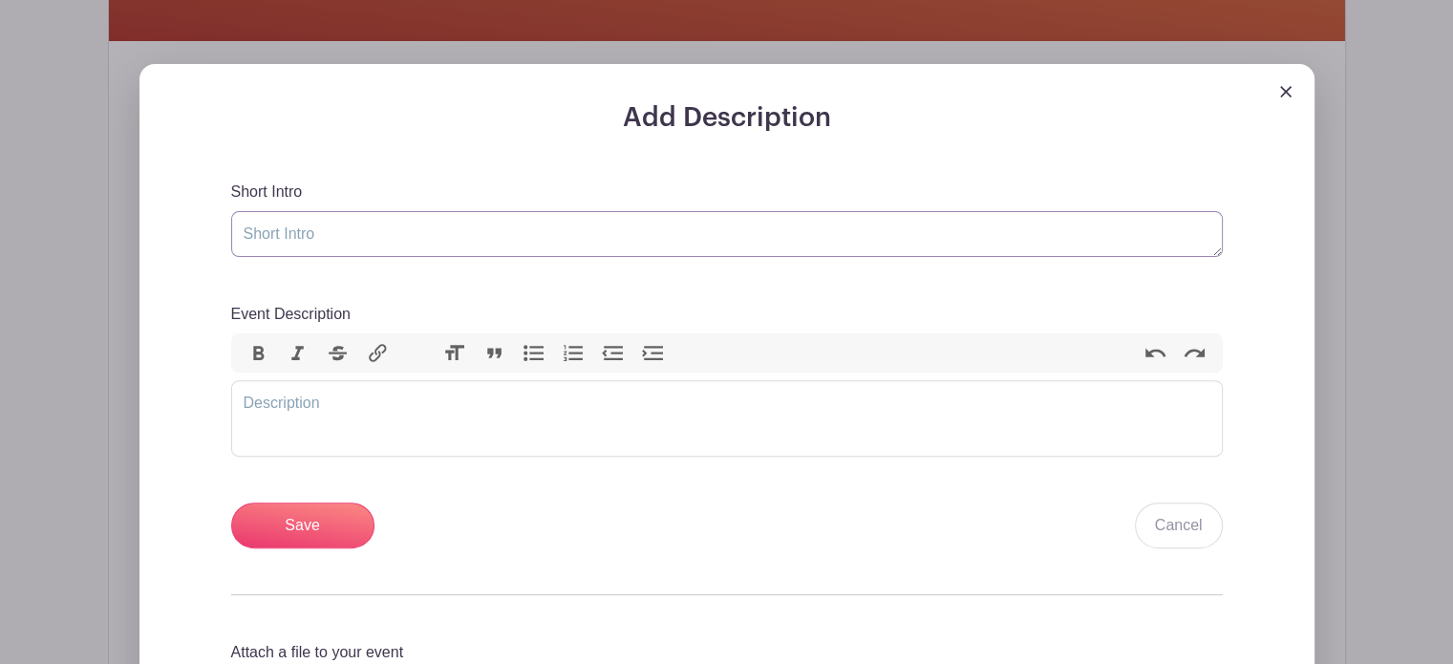
click at [238, 236] on textarea "Short Intro" at bounding box center [726, 234] width 991 height 46
type textarea "S"
type textarea "Mansfield Historical Society - Table Volunteers Needed"
click at [278, 397] on trix-editor "Event Description" at bounding box center [726, 418] width 991 height 76
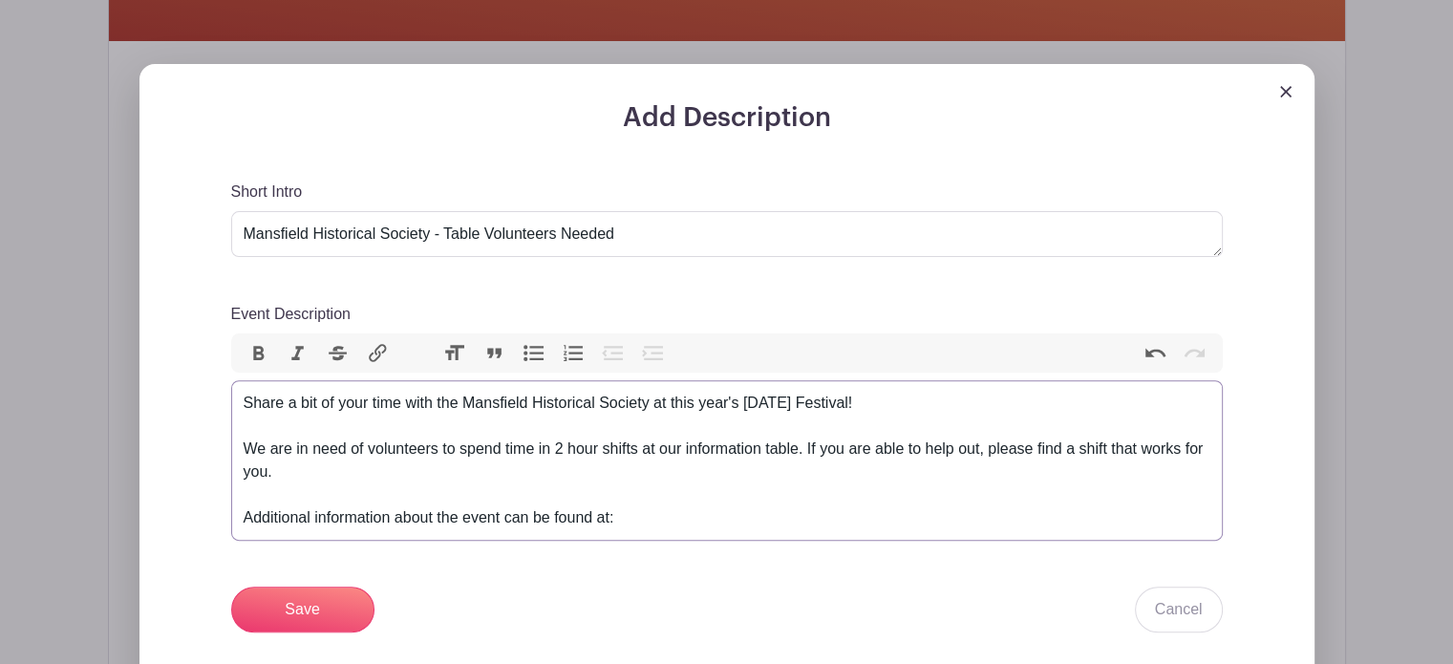
type trix-editor "<div>Share a bit of your time with the Mansfield Historical Society at this yea…"
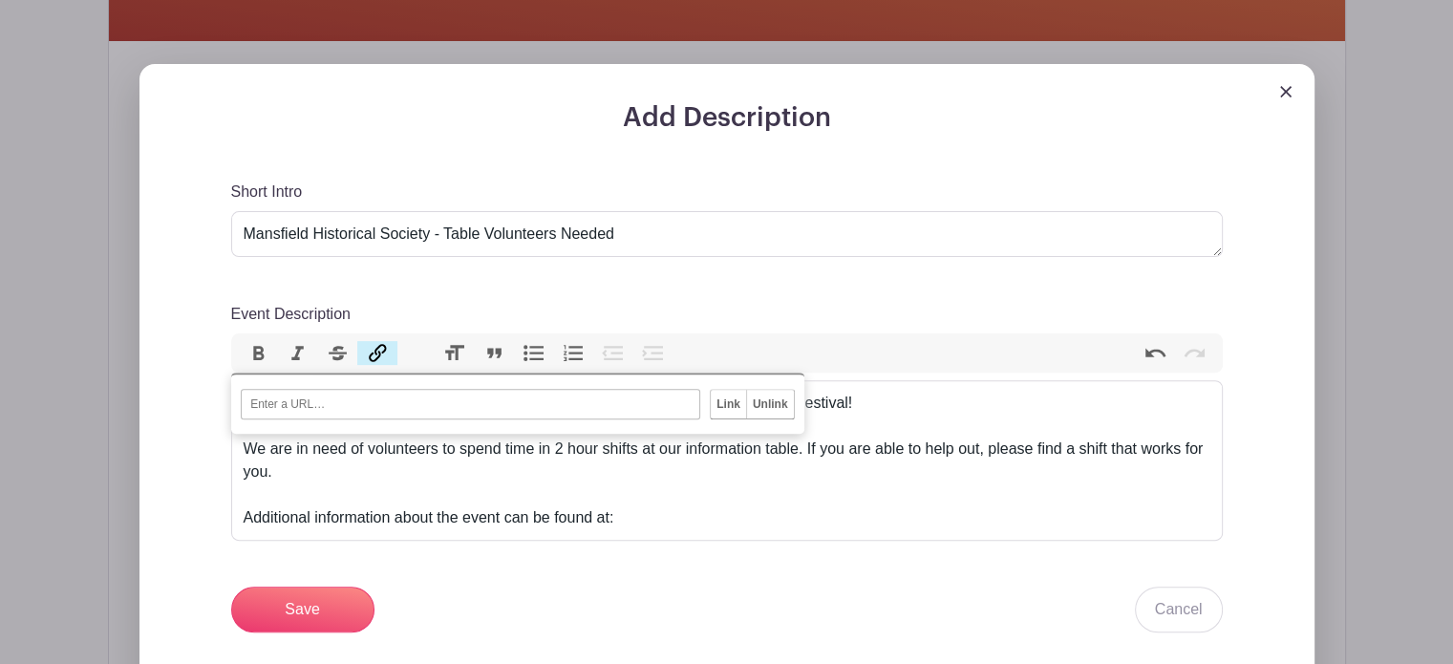
click at [385, 351] on button "Link" at bounding box center [377, 353] width 40 height 25
paste input "https://www.mansfieldtexas.gov/1838/Founders-Day-Festival"
type input "https://www.mansfieldtexas.gov/1838/Founders-Day-Festival"
click at [728, 405] on input "Link" at bounding box center [728, 404] width 35 height 29
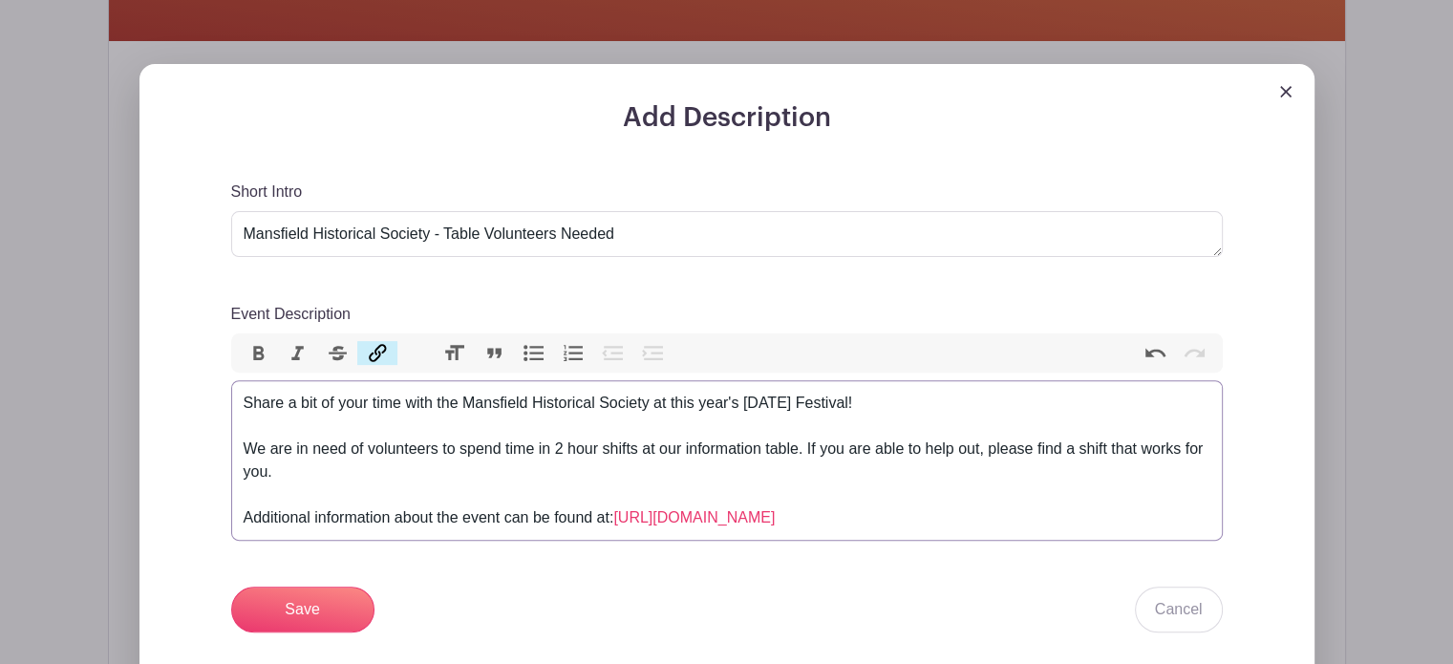
click at [1123, 526] on div "Share a bit of your time with the Mansfield Historical Society at this year's F…" at bounding box center [727, 461] width 967 height 138
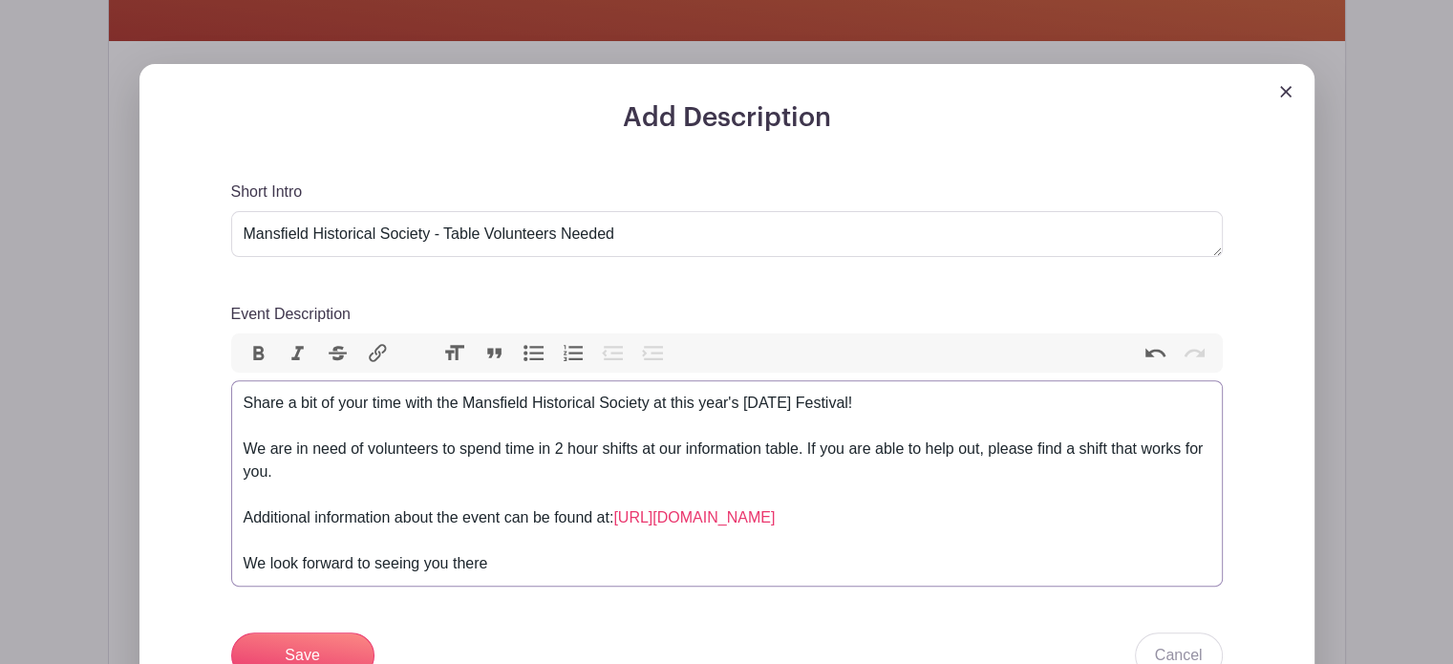
type trix-editor "<div>Share a bit of your time with the Mansfield Historical Society at this yea…"
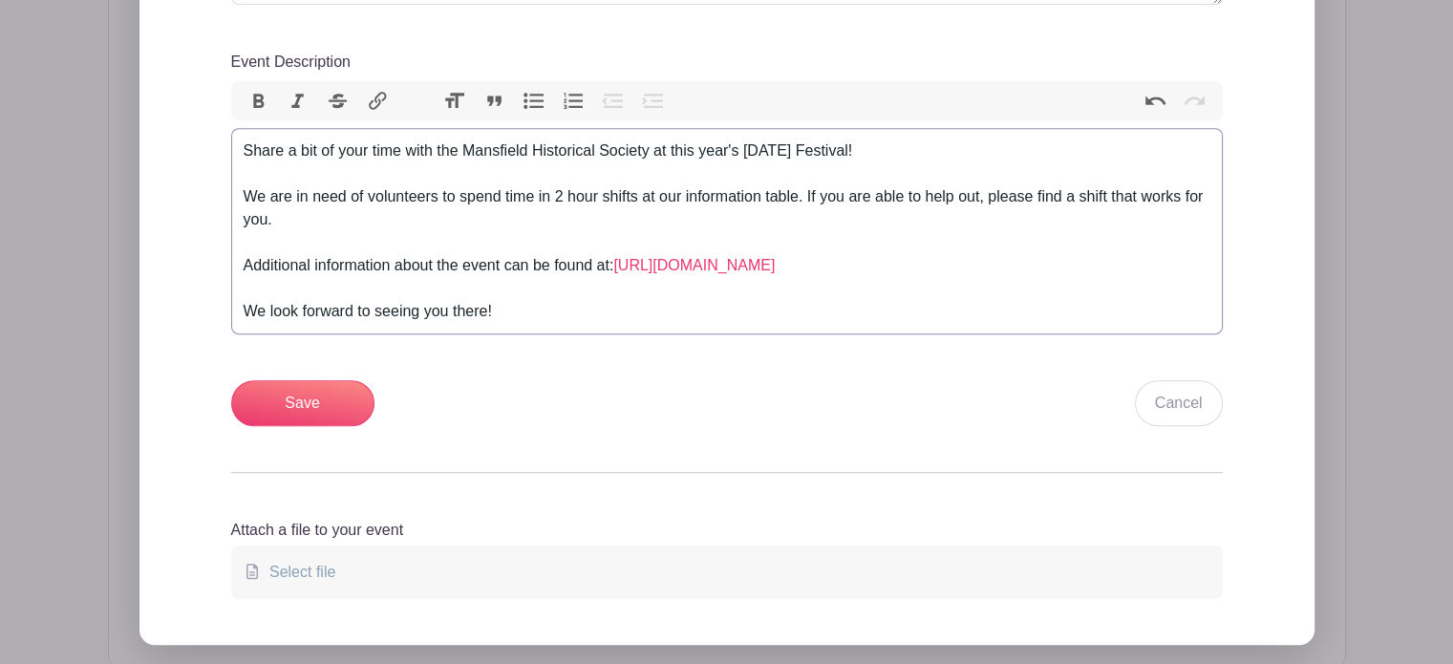
scroll to position [860, 0]
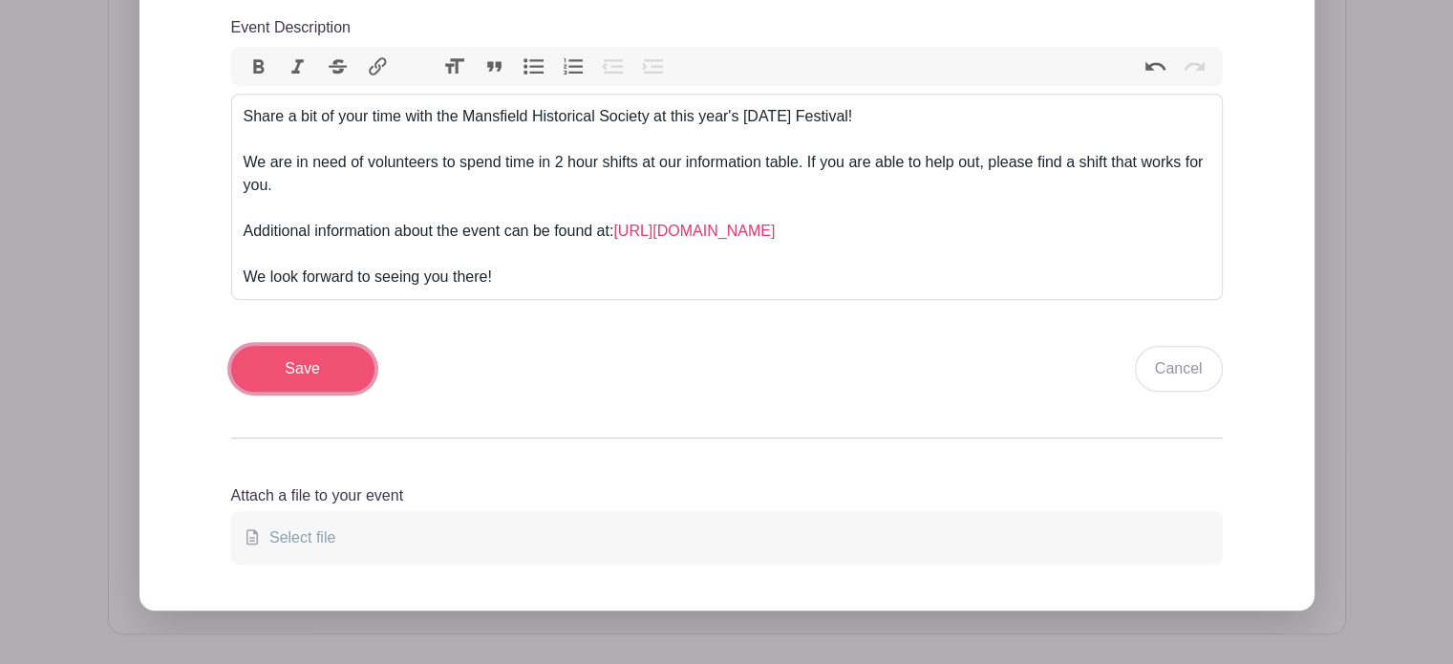
click at [294, 373] on input "Save" at bounding box center [302, 369] width 143 height 46
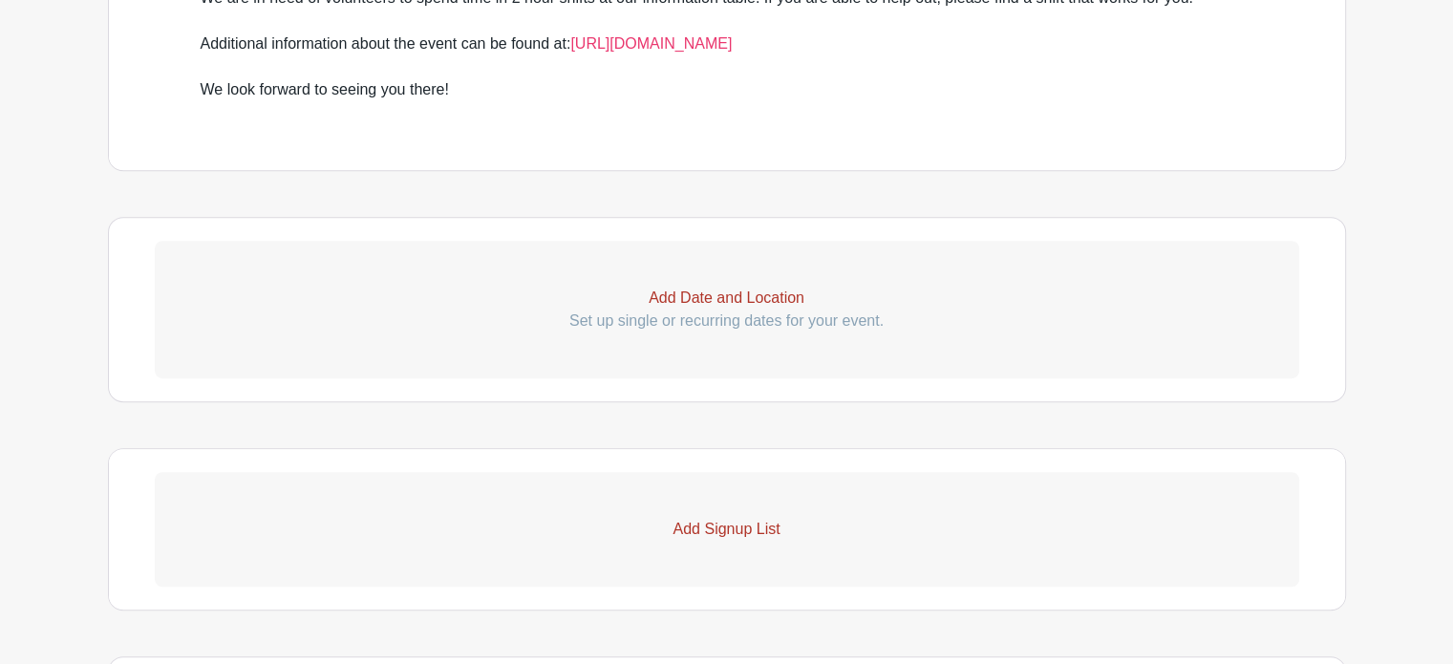
click at [745, 293] on p "Add Date and Location" at bounding box center [727, 298] width 1144 height 23
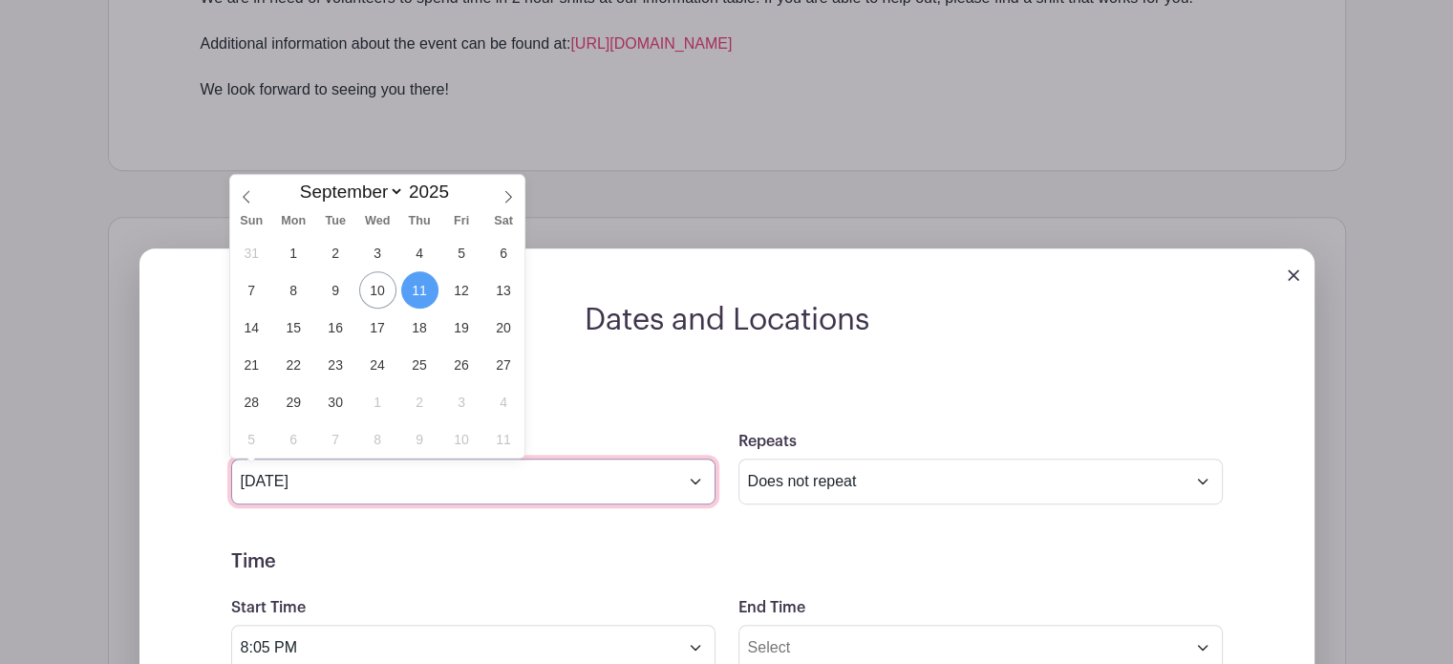
click at [695, 484] on input "Sep 11 2025" at bounding box center [473, 481] width 484 height 46
click at [505, 198] on icon at bounding box center [507, 196] width 13 height 13
select select "9"
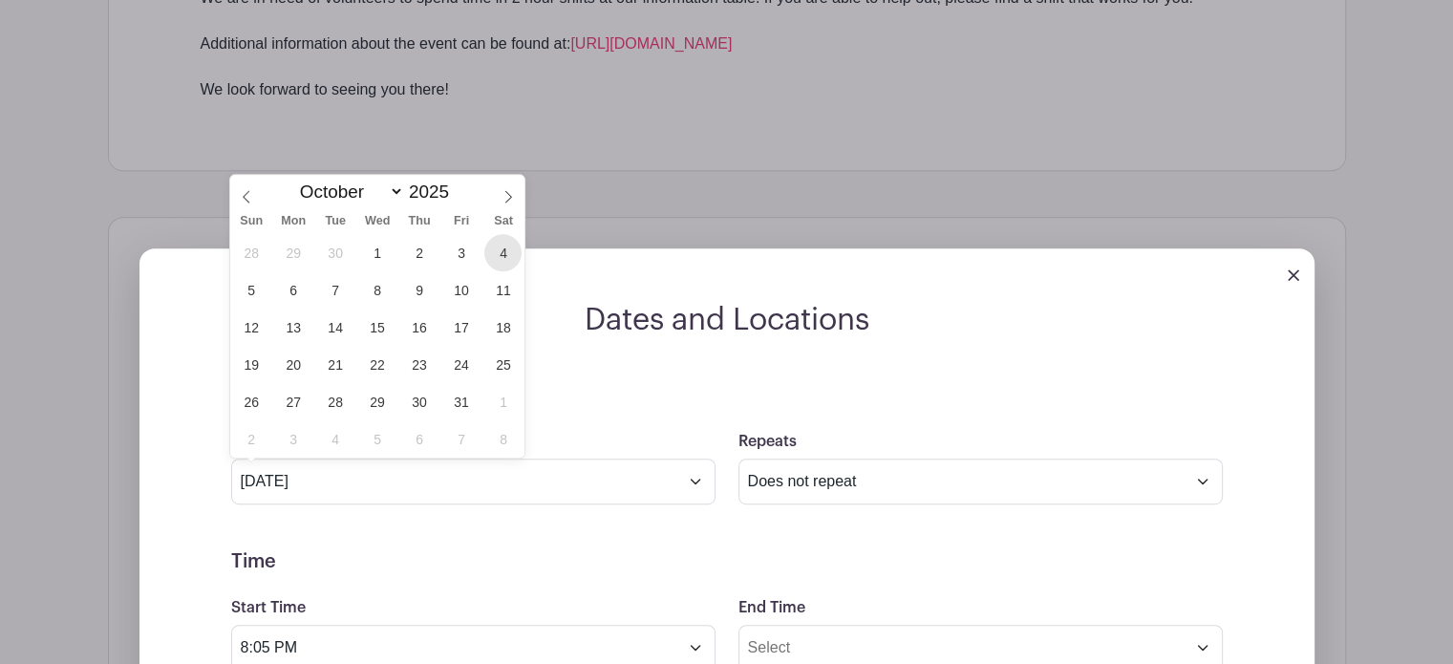
click at [498, 255] on span "4" at bounding box center [502, 252] width 37 height 37
type input "Oct 4 2025"
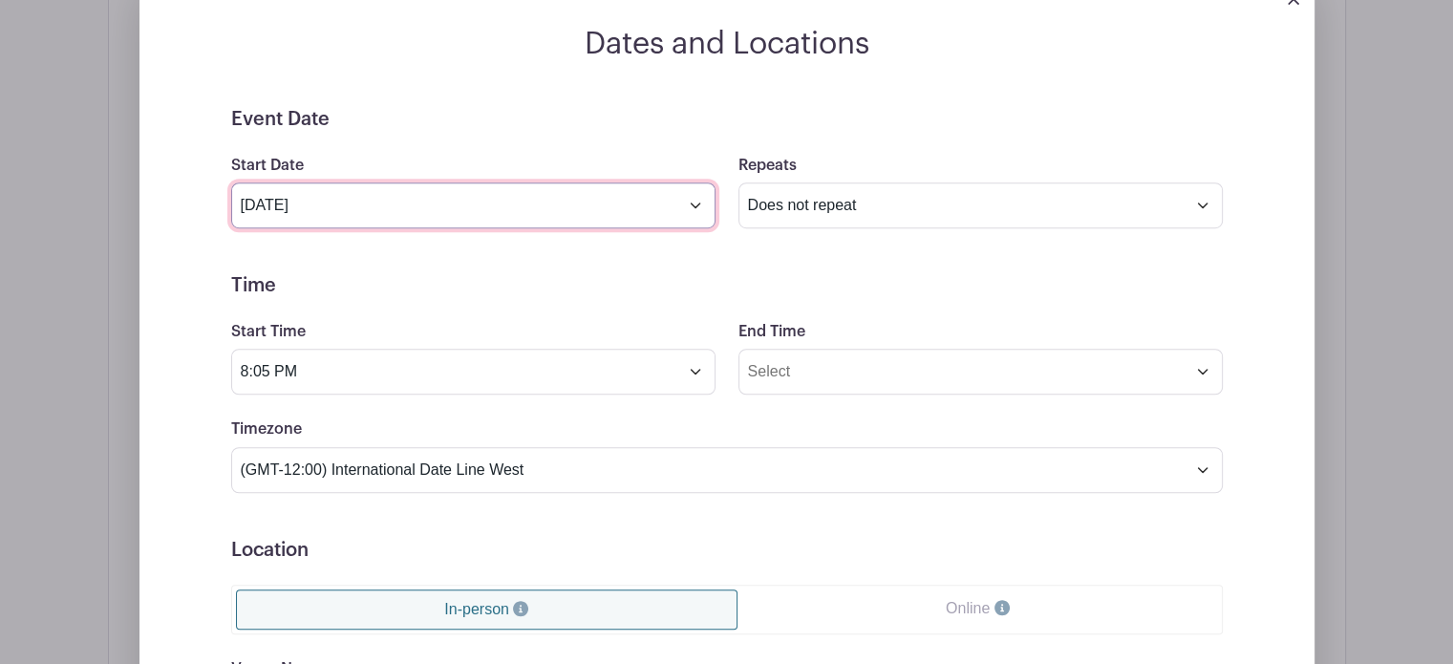
scroll to position [1299, 0]
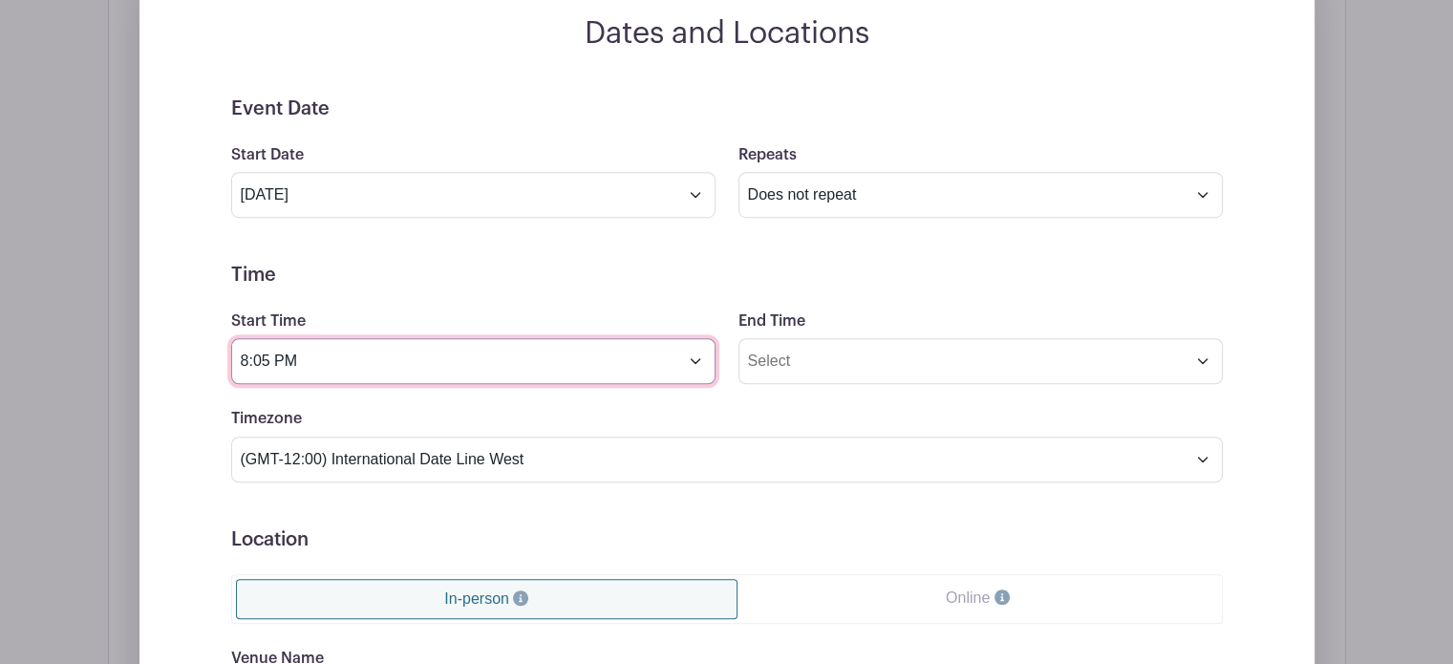
click at [695, 360] on input "8:05 PM" at bounding box center [473, 361] width 484 height 46
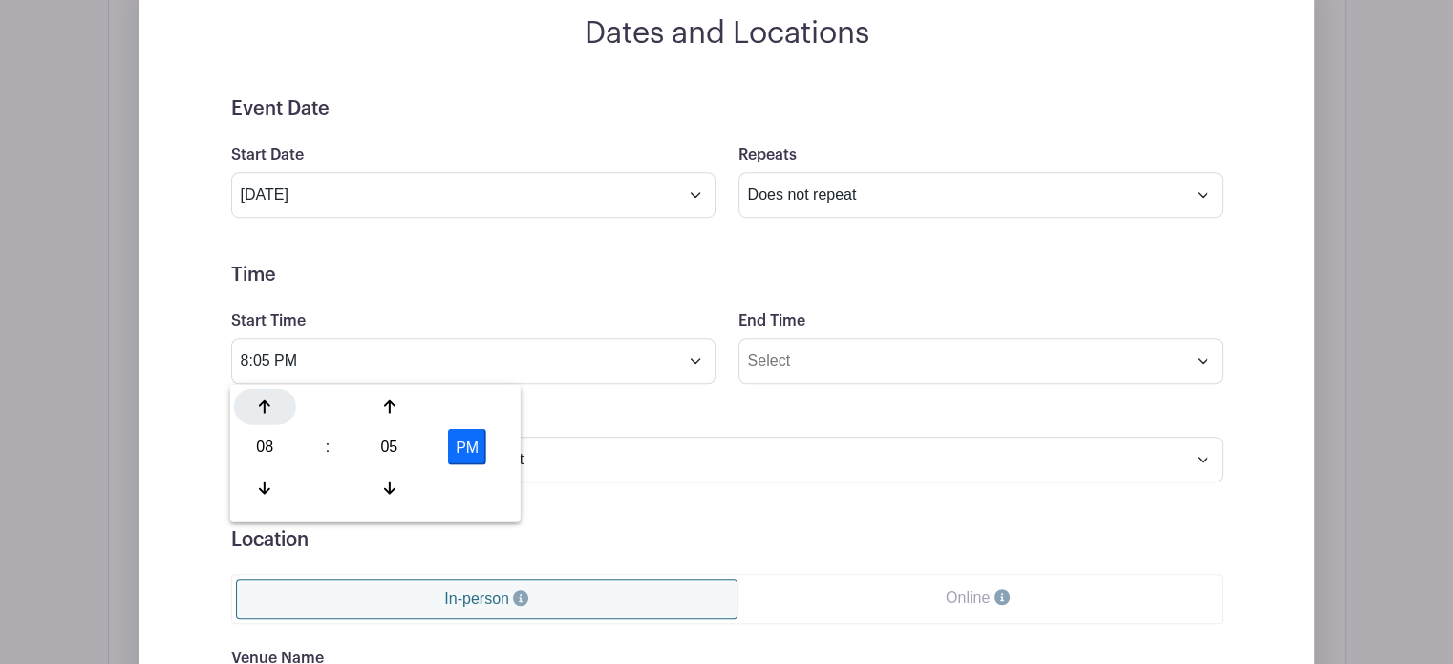
click at [263, 401] on icon at bounding box center [264, 405] width 11 height 13
click at [398, 402] on div at bounding box center [389, 406] width 62 height 36
click at [398, 403] on div at bounding box center [389, 406] width 62 height 36
click at [398, 404] on div at bounding box center [389, 406] width 62 height 36
click at [397, 404] on div at bounding box center [389, 406] width 62 height 36
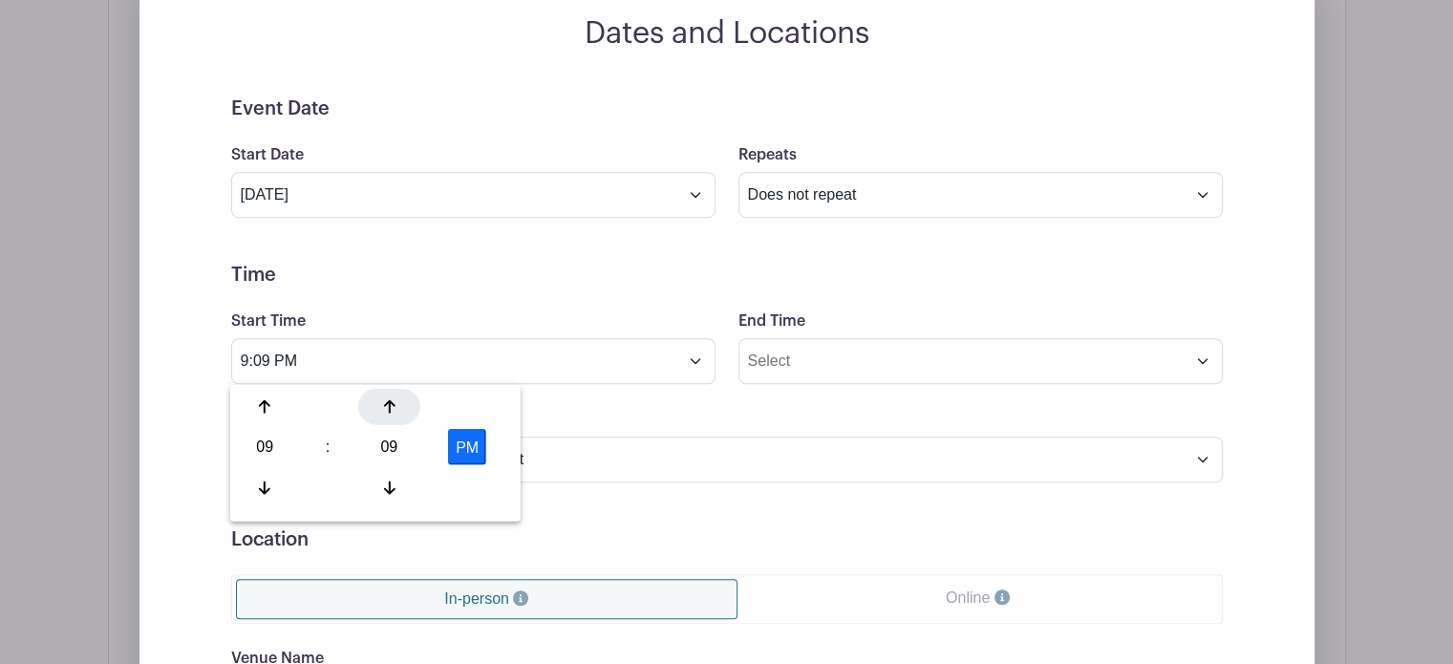
click at [396, 404] on div at bounding box center [389, 406] width 62 height 36
click at [394, 404] on icon at bounding box center [388, 405] width 11 height 15
click at [383, 449] on div "11" at bounding box center [389, 447] width 62 height 36
click at [338, 488] on div "45" at bounding box center [337, 487] width 64 height 36
click at [474, 447] on button "PM" at bounding box center [467, 447] width 38 height 36
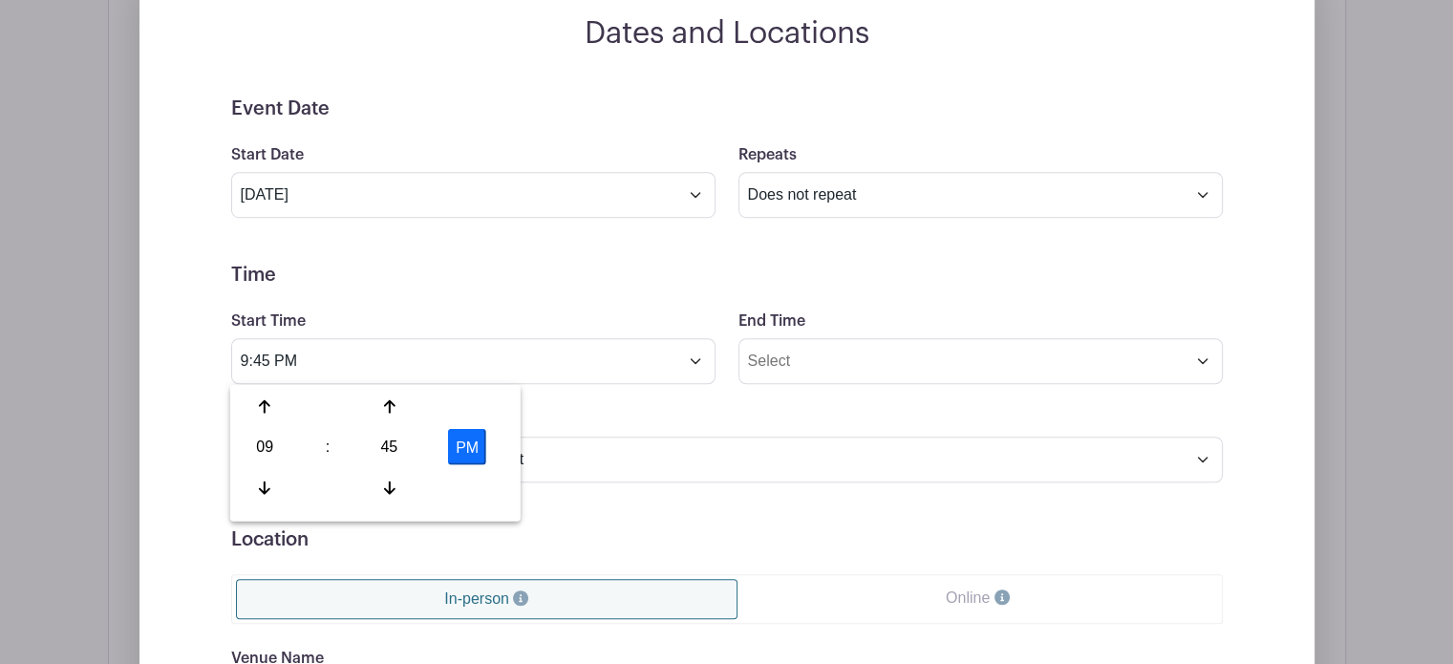
type input "9:45 AM"
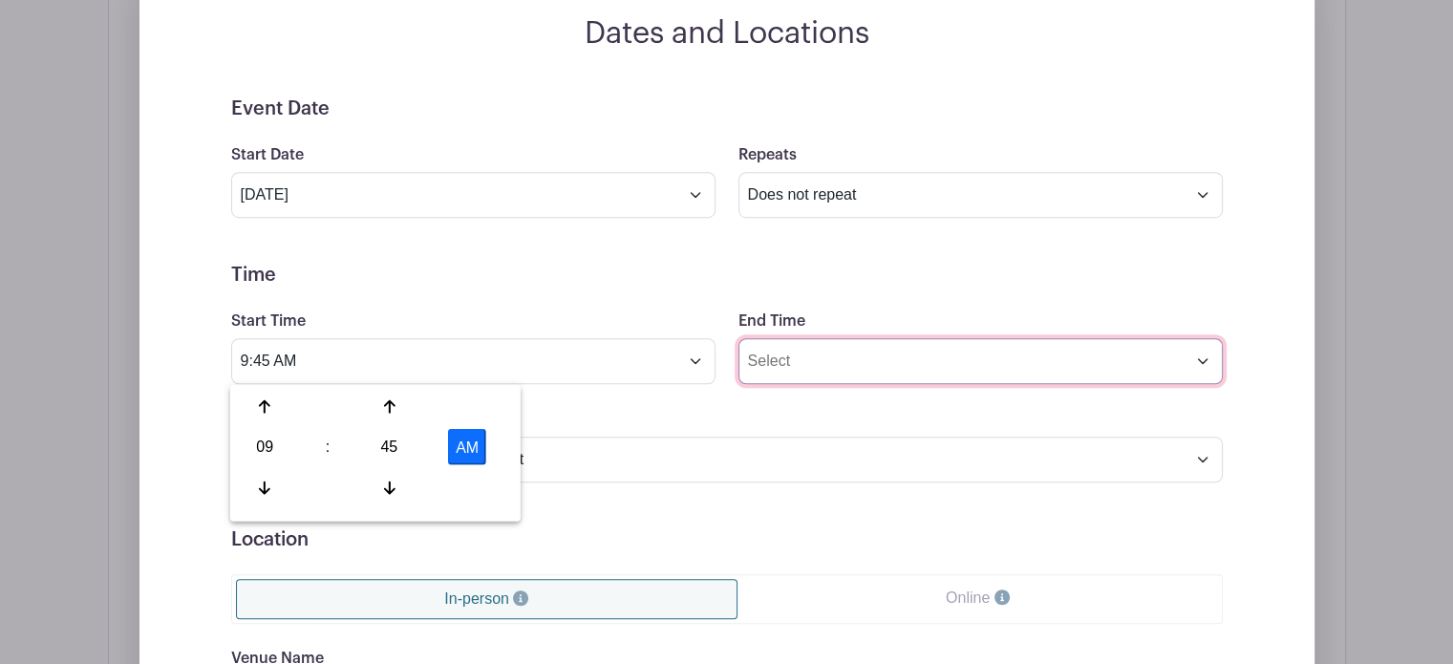
click at [1205, 362] on input "End Time" at bounding box center [980, 361] width 484 height 46
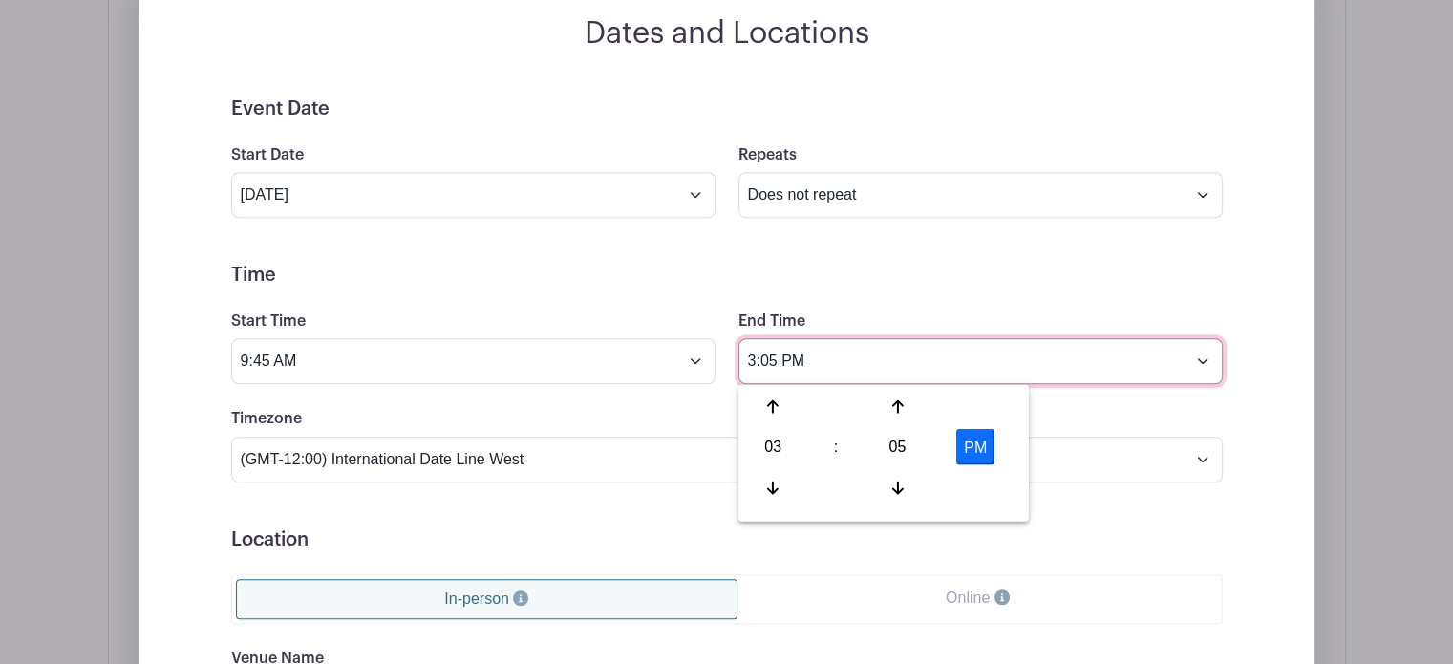
click at [753, 358] on input "3:05 PM" at bounding box center [980, 361] width 484 height 46
type input "5:00 PM"
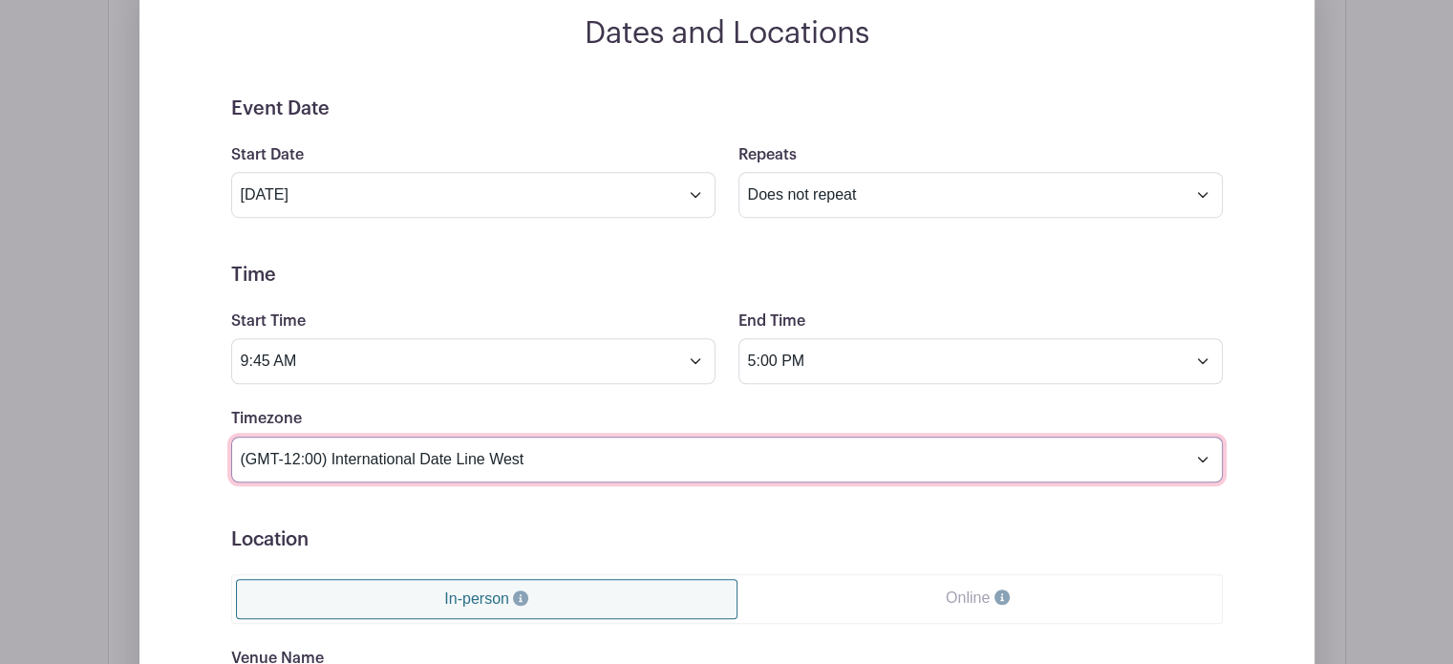
click at [547, 457] on select "(GMT-12:00) International Date Line West (GMT-11:00) American Samoa (GMT-11:00)…" at bounding box center [726, 460] width 991 height 46
select select "Central Time (US & Canada)"
click at [231, 437] on select "(GMT-12:00) International Date Line West (GMT-11:00) American Samoa (GMT-11:00)…" at bounding box center [726, 460] width 991 height 46
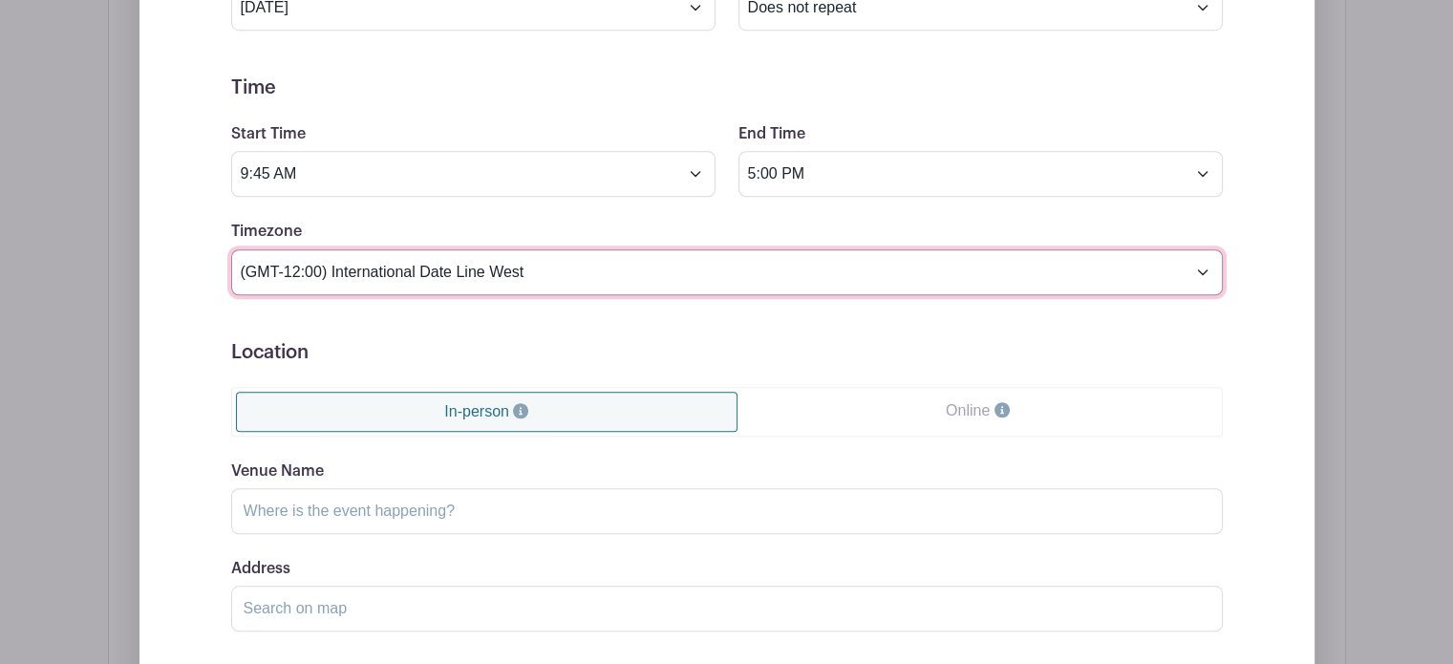
scroll to position [1490, 0]
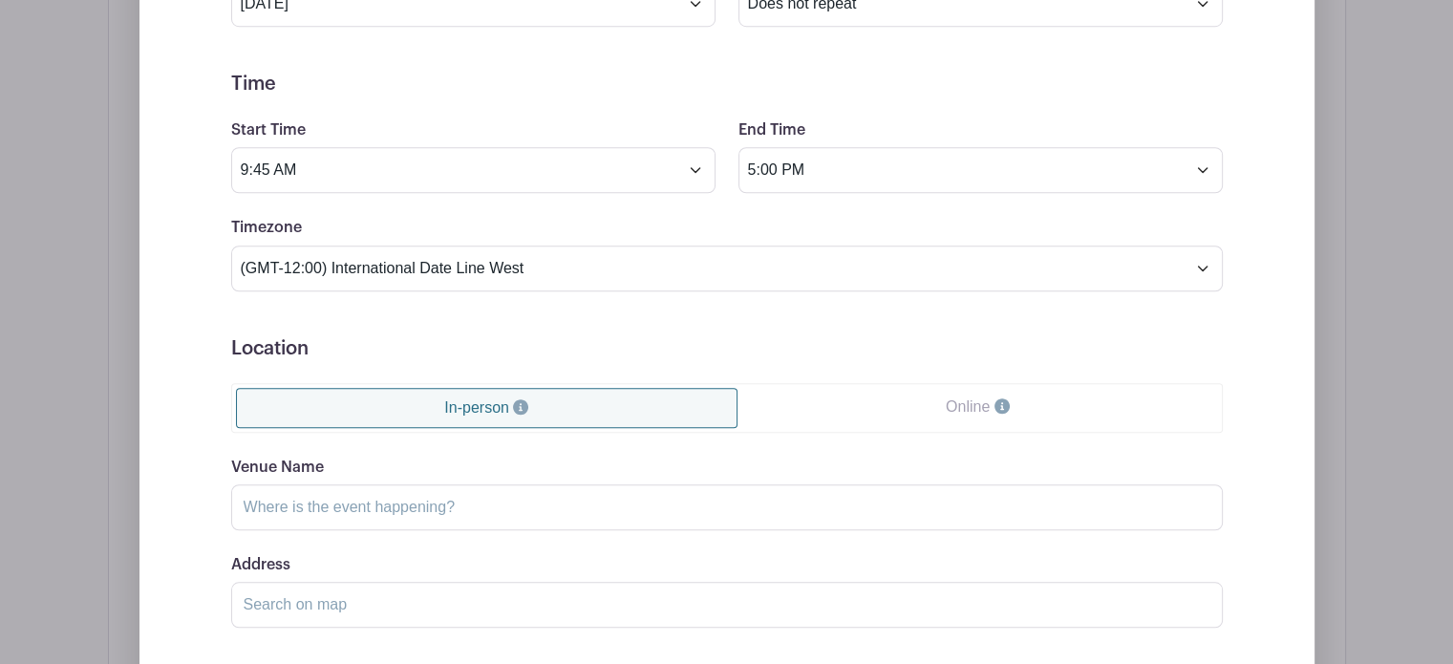
click at [569, 405] on link "In-person" at bounding box center [487, 408] width 502 height 40
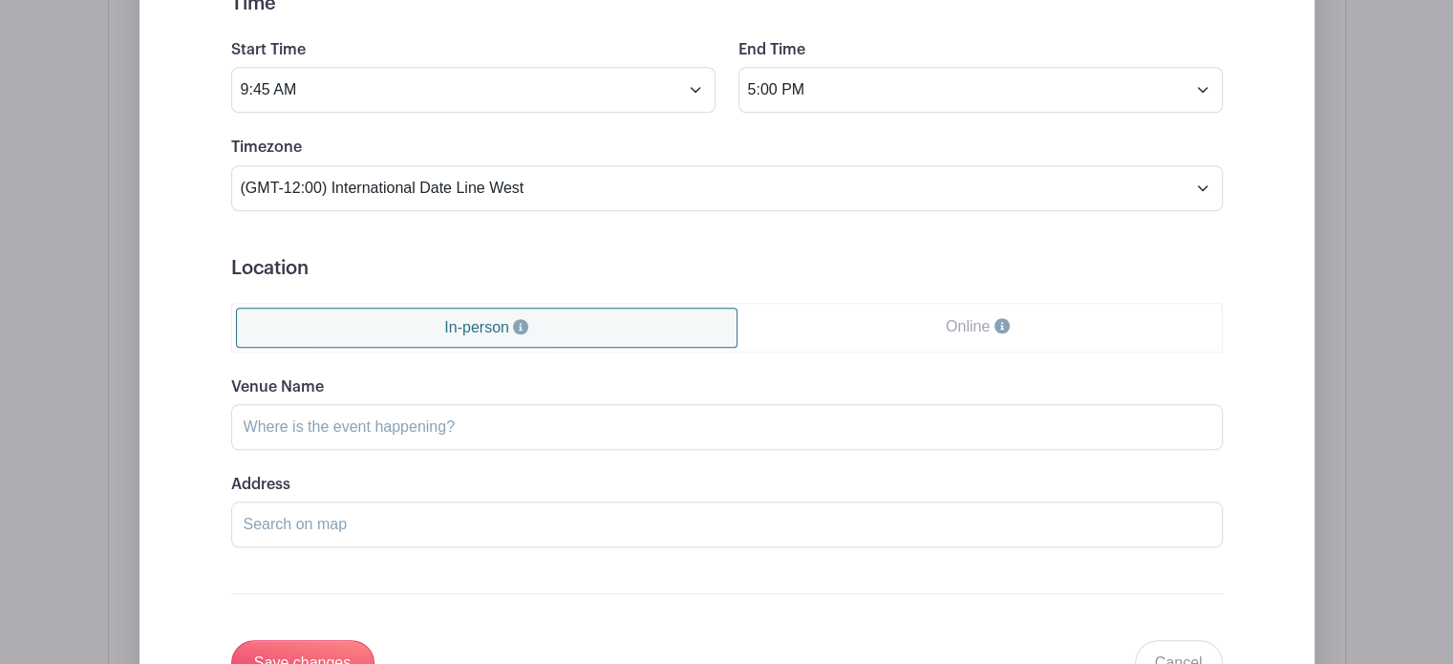
scroll to position [1681, 0]
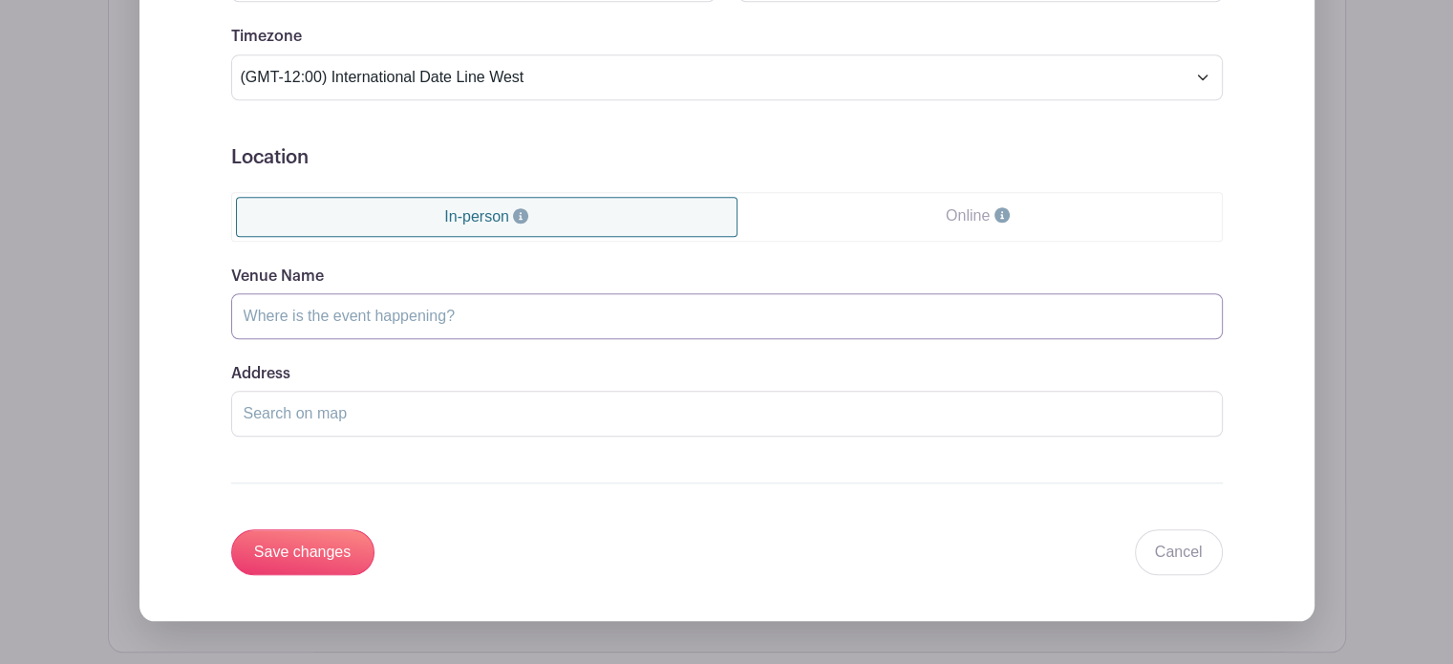
click at [334, 309] on input "Venue Name" at bounding box center [726, 316] width 991 height 46
type input "Man House Museum"
click at [271, 415] on input "Address" at bounding box center [726, 414] width 991 height 46
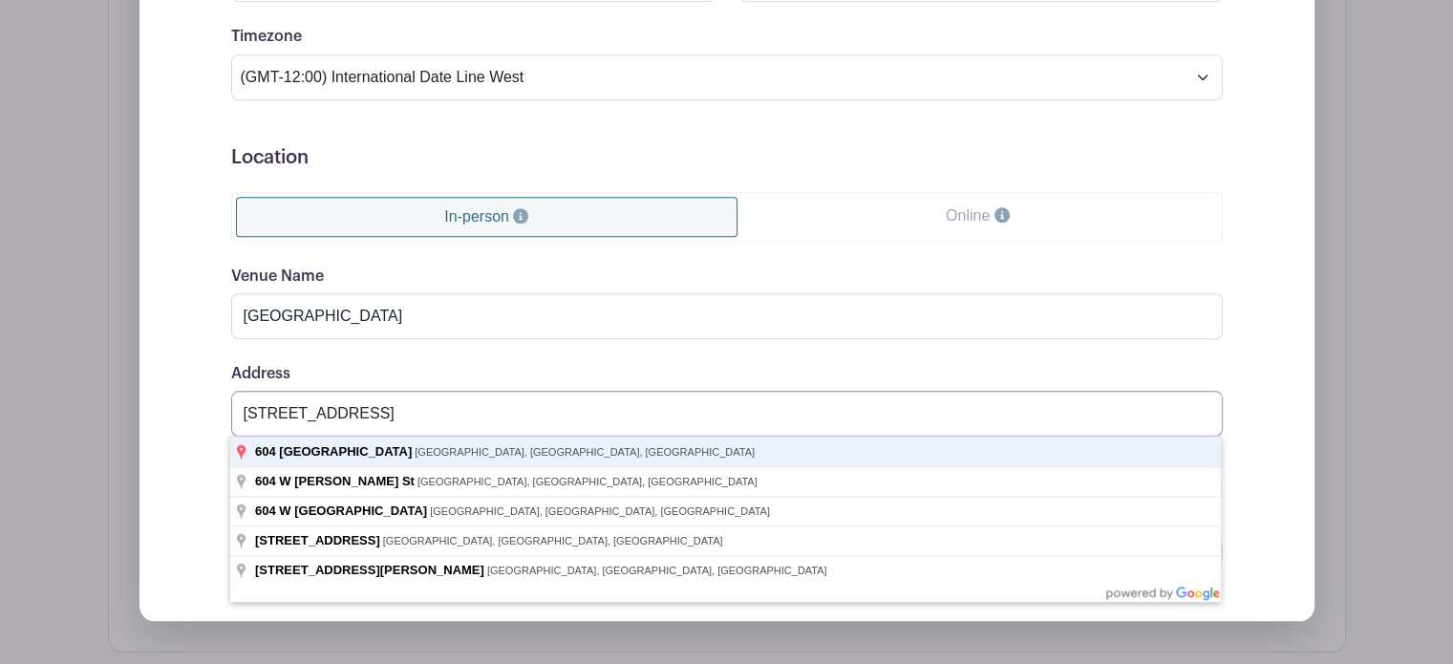
type input "604 West Broad Street, Mansfield, TX, USA"
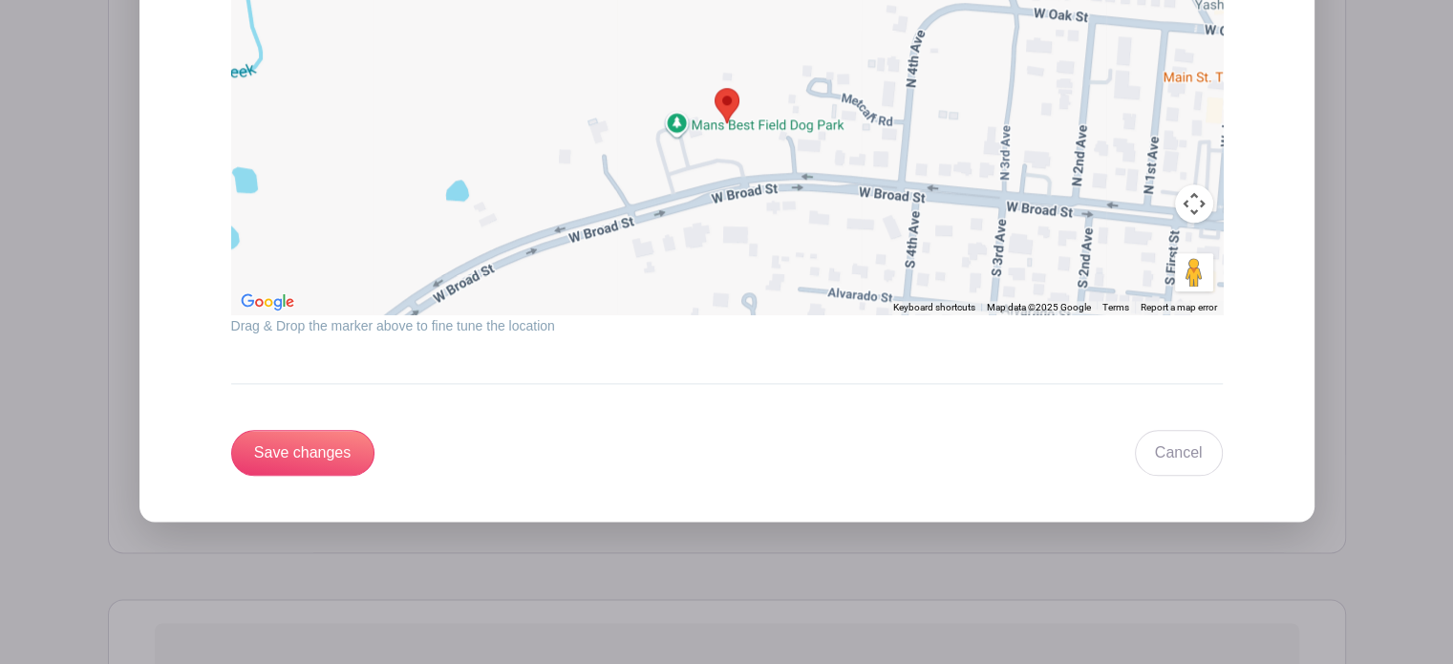
scroll to position [2254, 0]
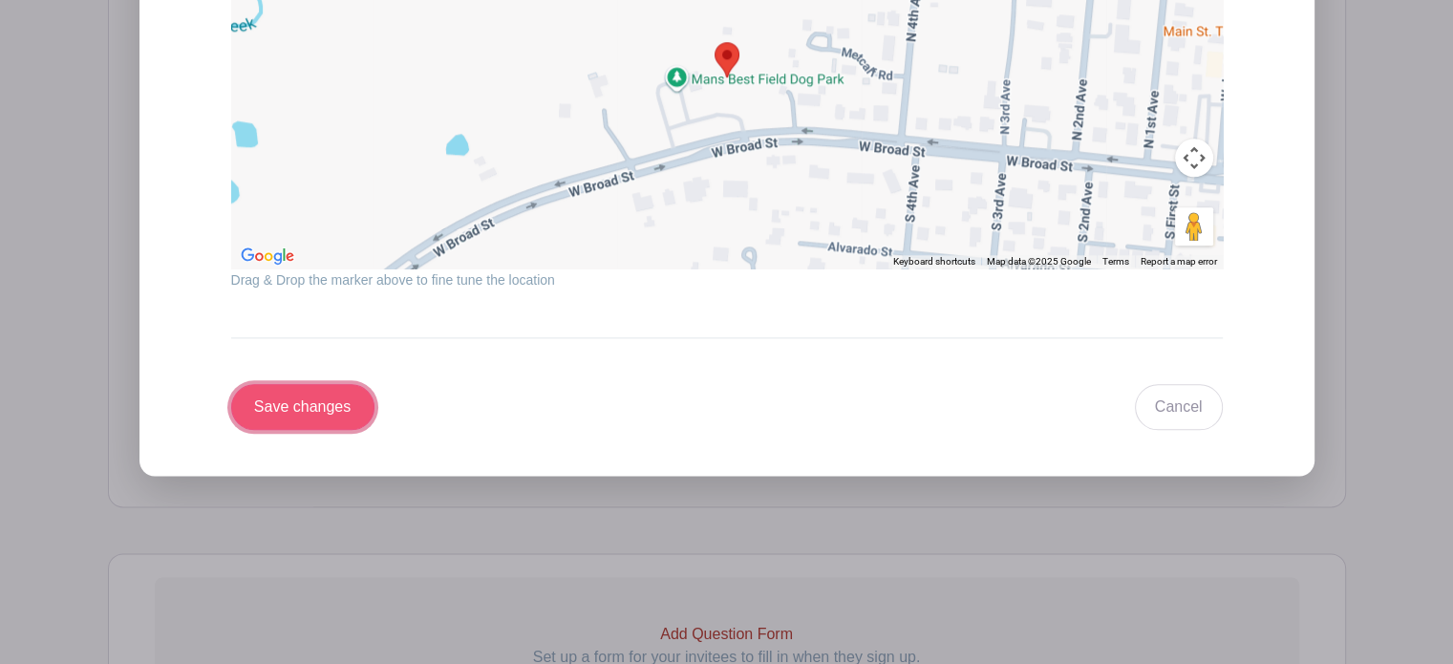
click at [276, 396] on input "Save changes" at bounding box center [302, 407] width 143 height 46
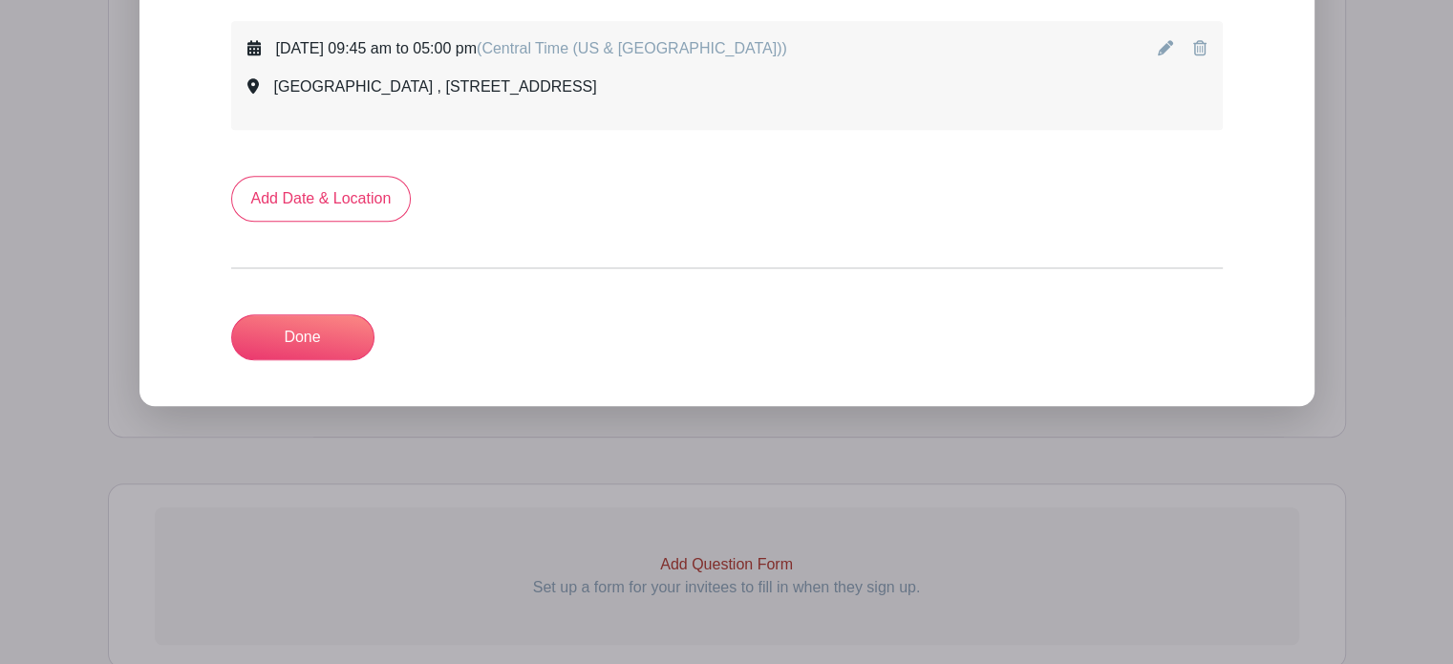
scroll to position [963, 0]
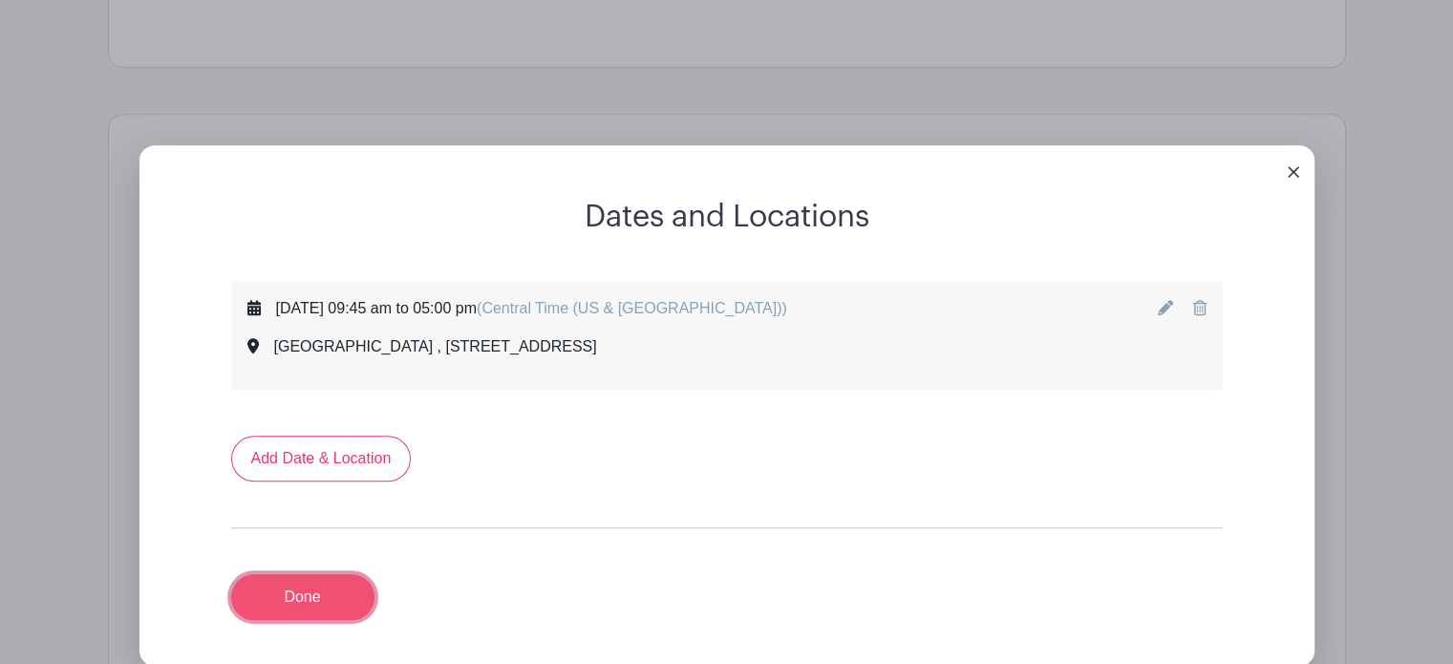
click at [313, 599] on link "Done" at bounding box center [302, 597] width 143 height 46
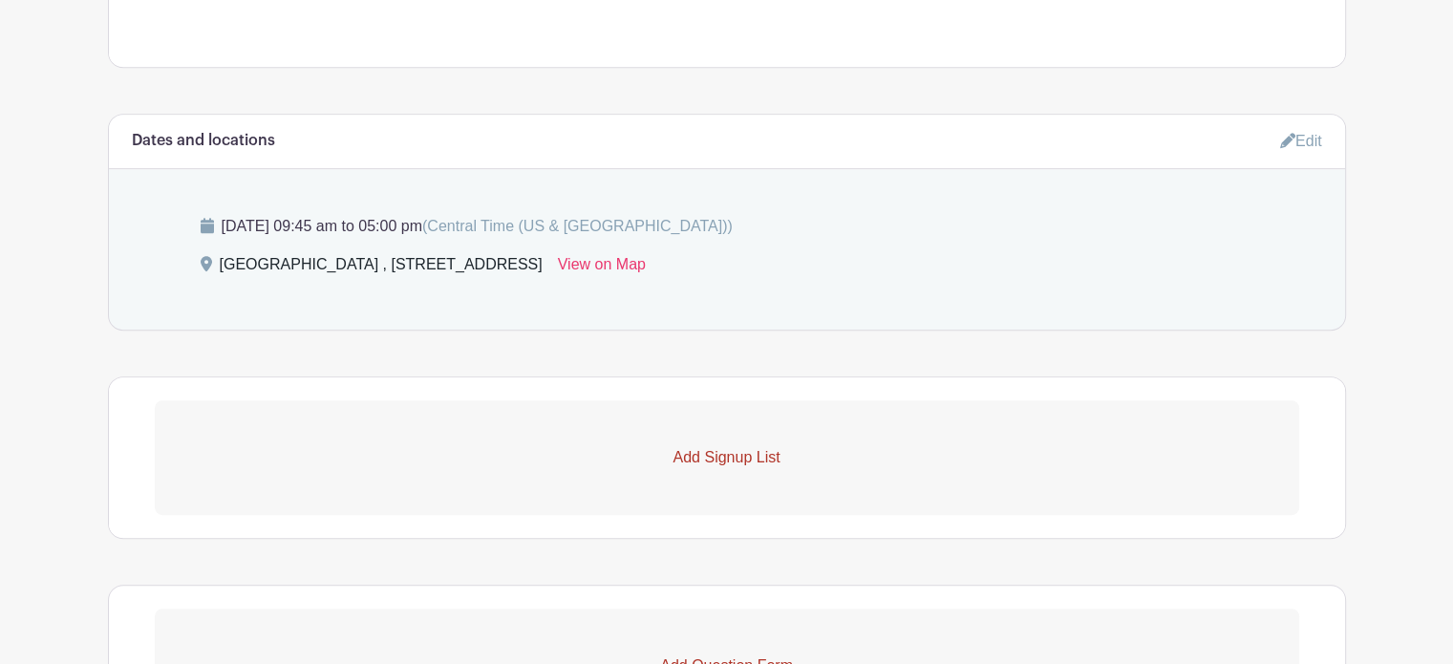
click at [740, 457] on p "Add Signup List" at bounding box center [727, 457] width 1144 height 23
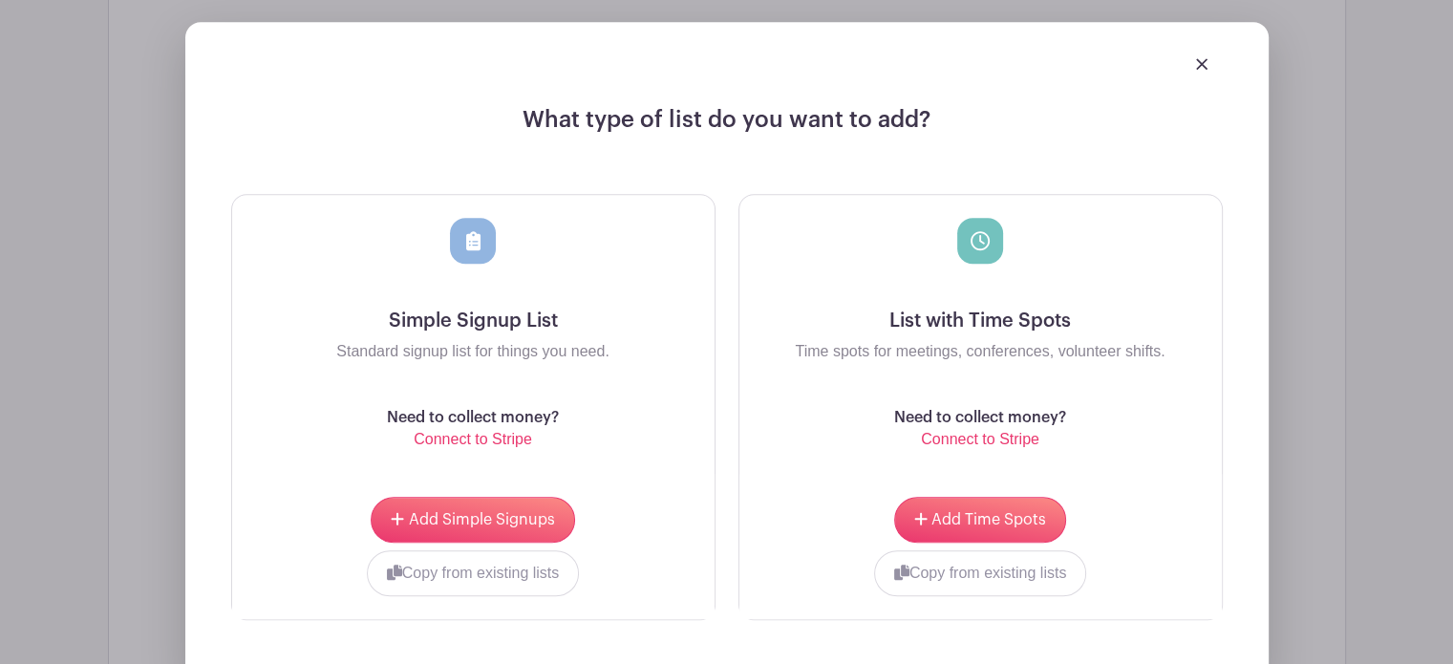
scroll to position [1440, 0]
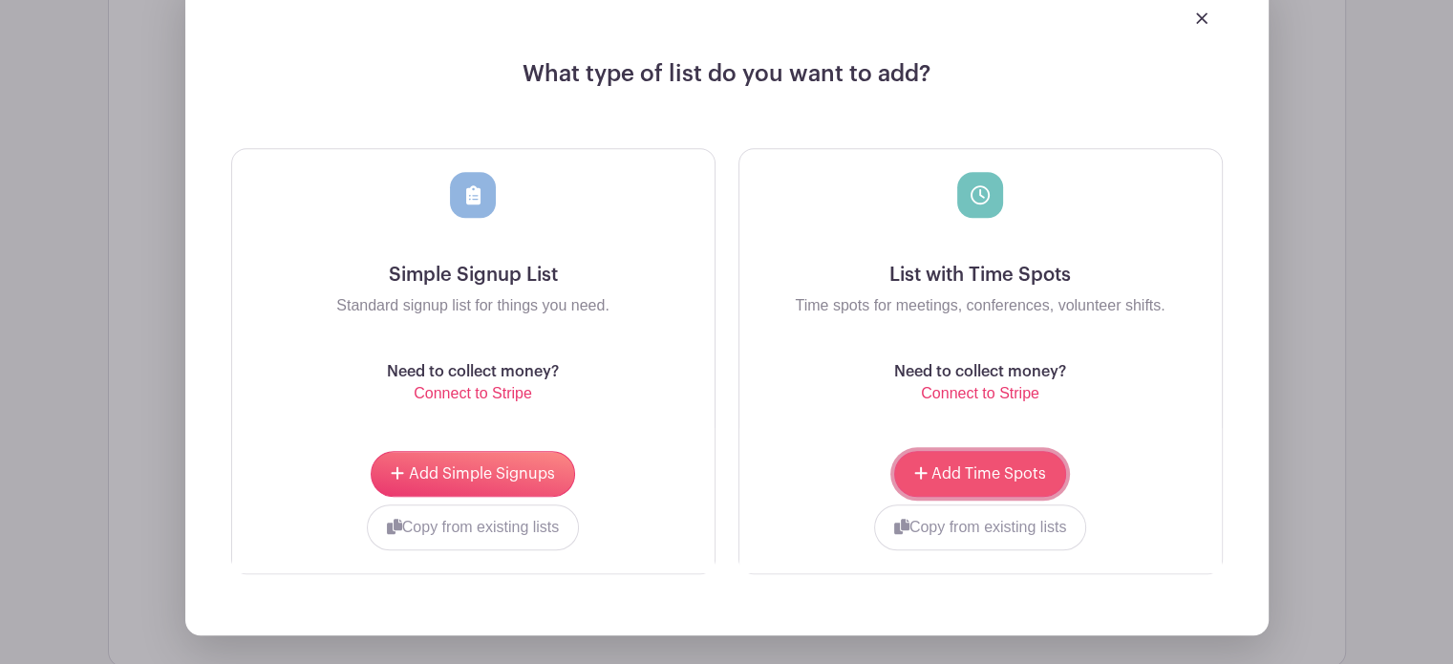
click at [982, 469] on span "Add Time Spots" at bounding box center [988, 473] width 115 height 15
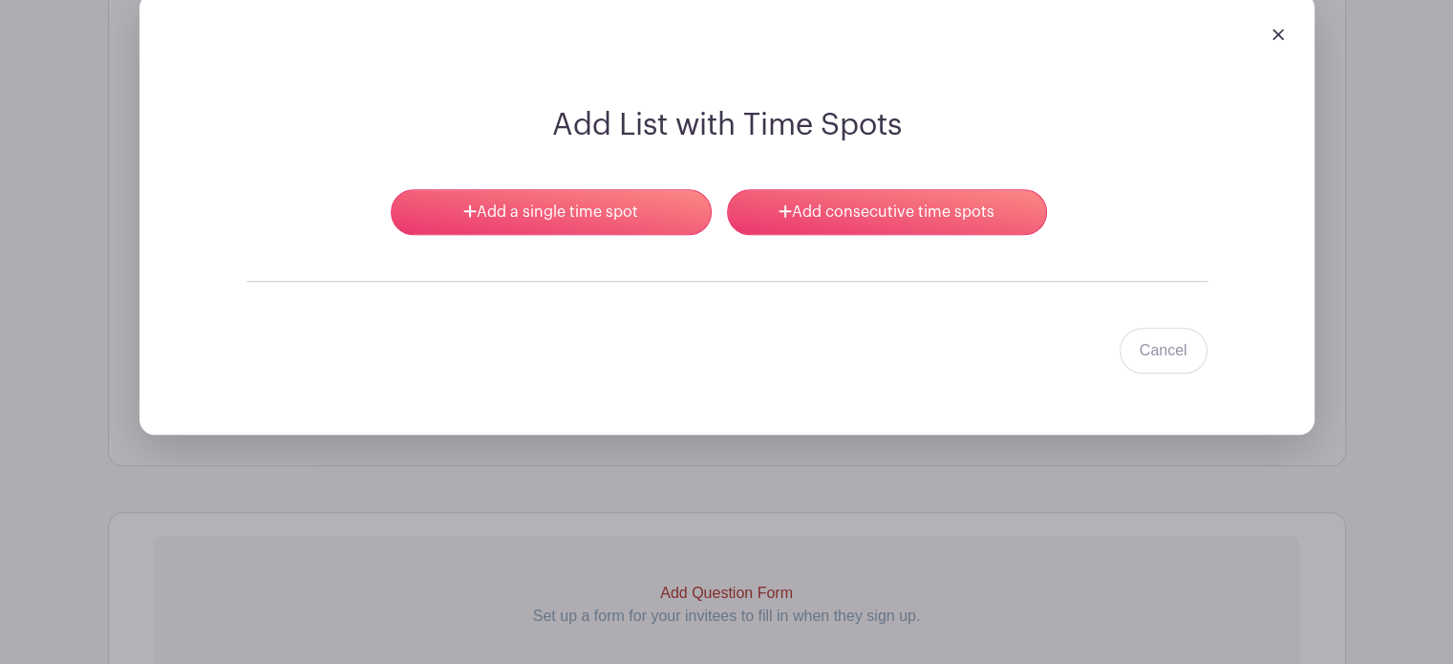
scroll to position [1402, 0]
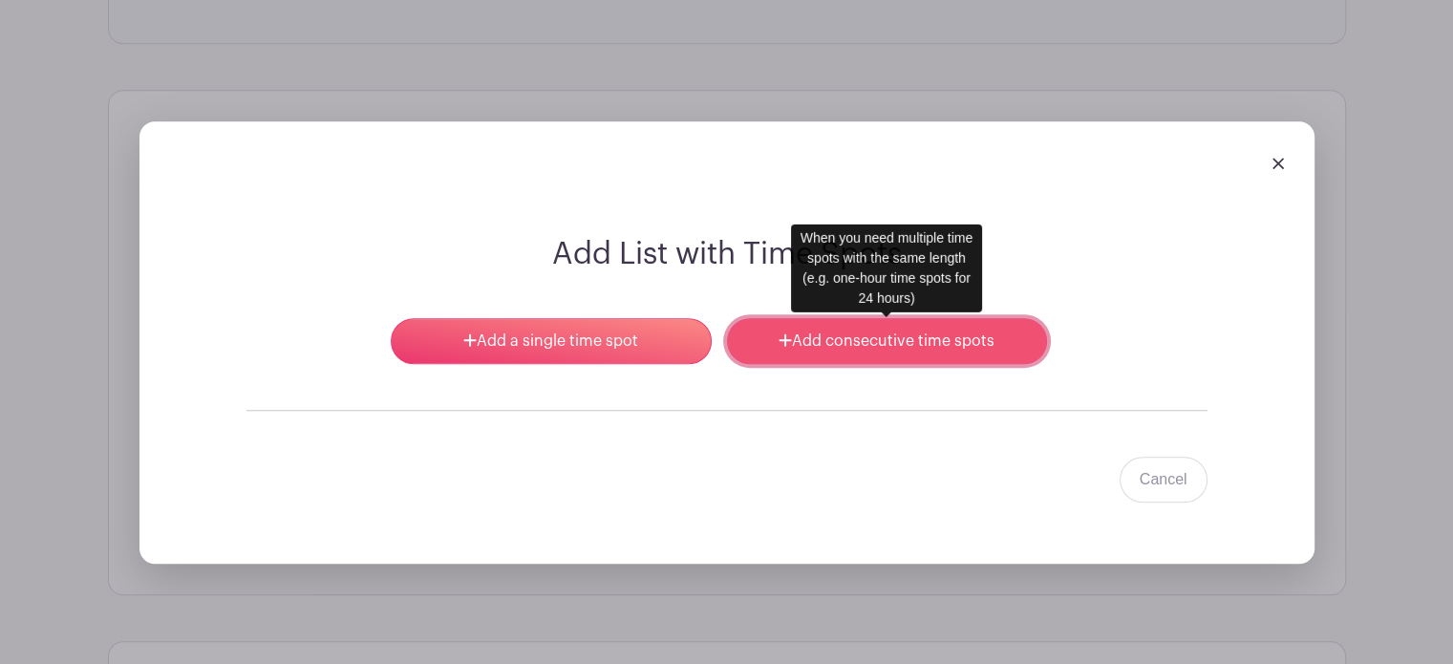
click at [857, 345] on link "Add consecutive time spots" at bounding box center [887, 341] width 320 height 46
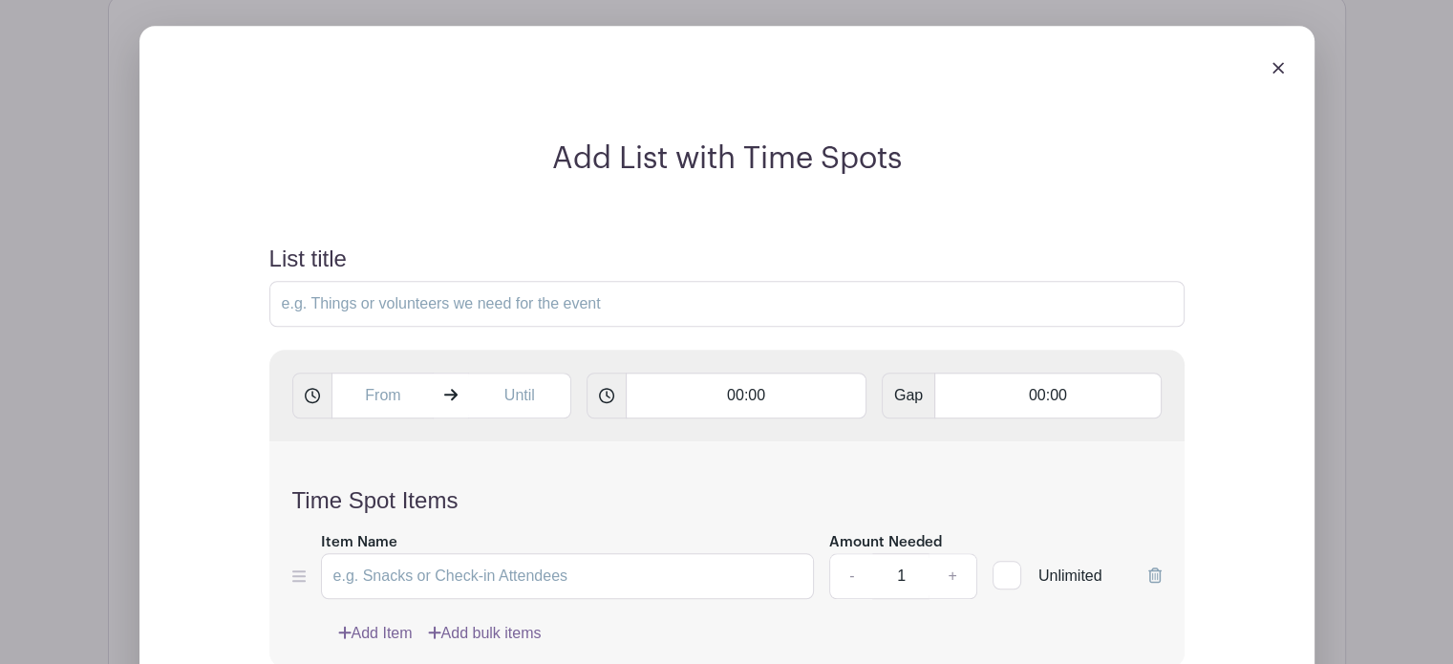
scroll to position [1498, 0]
click at [307, 304] on input "List title" at bounding box center [726, 304] width 915 height 46
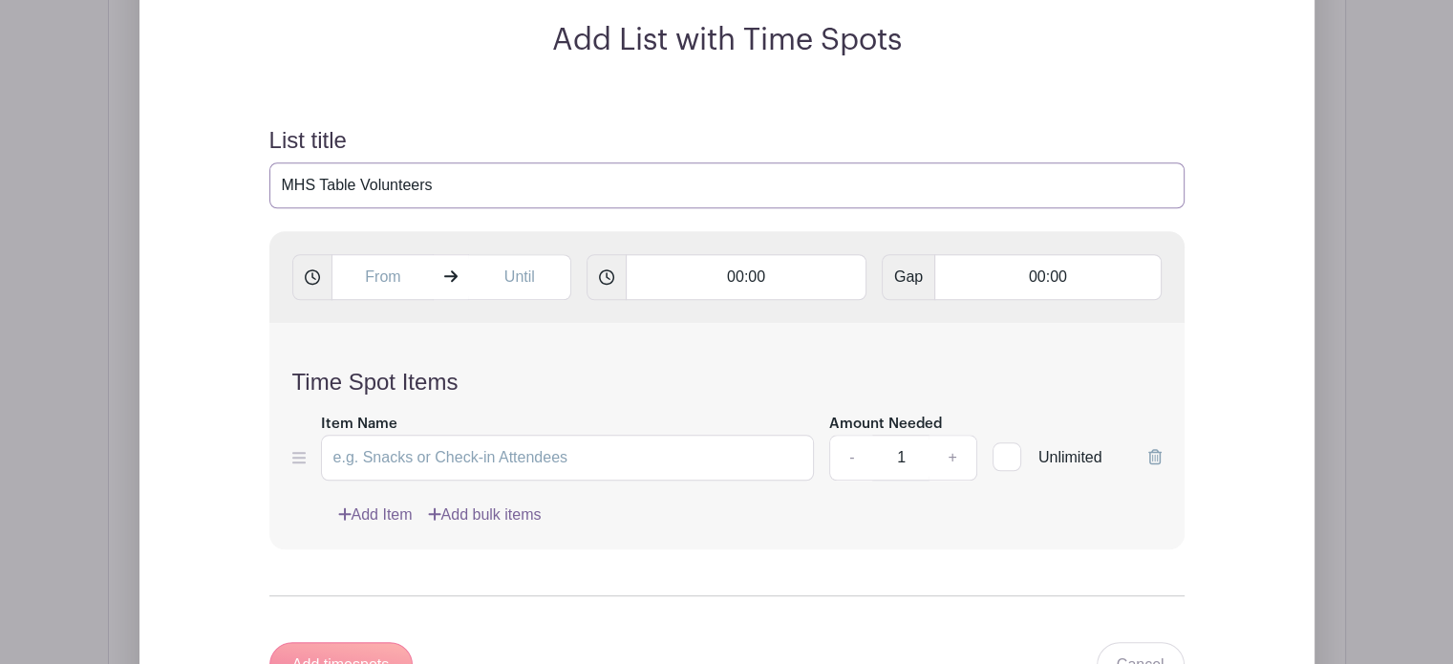
scroll to position [1593, 0]
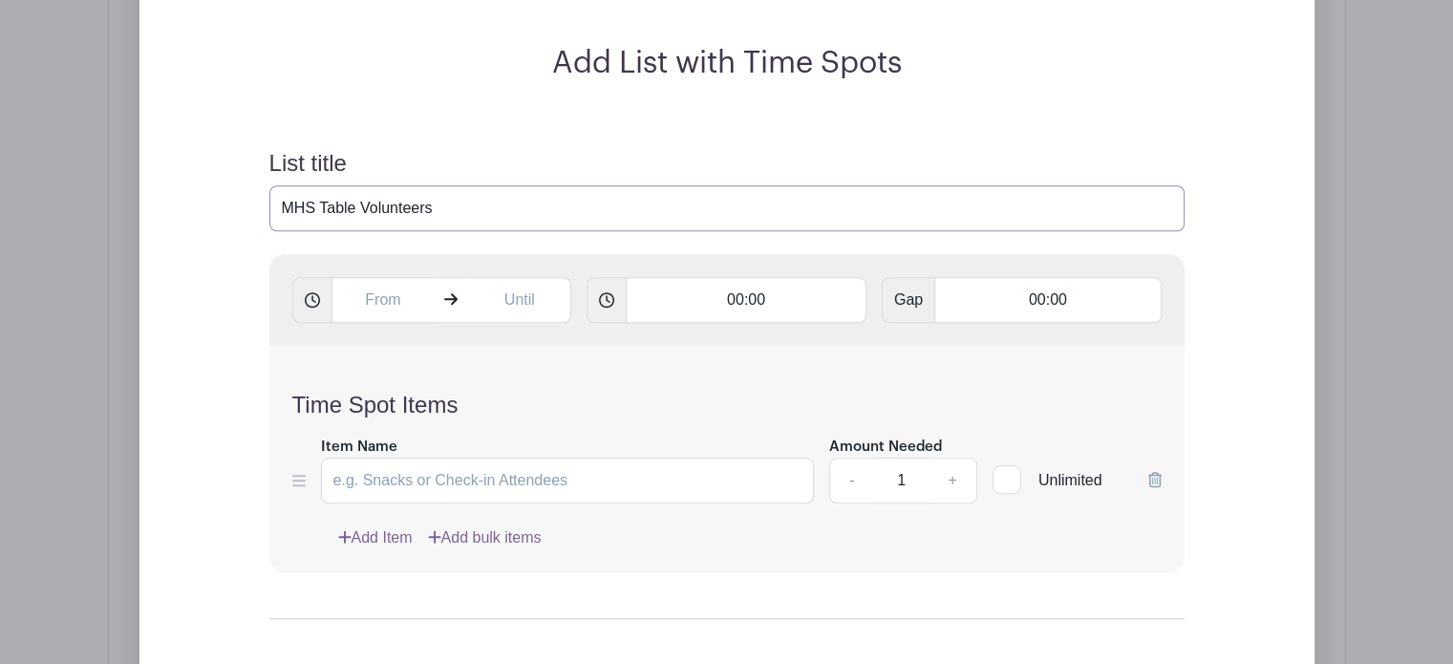
type input "MHS Table Volunteers"
click at [726, 297] on input "00:00" at bounding box center [746, 300] width 241 height 46
type input "9:45"
click at [1028, 292] on input "00:00" at bounding box center [1047, 300] width 226 height 46
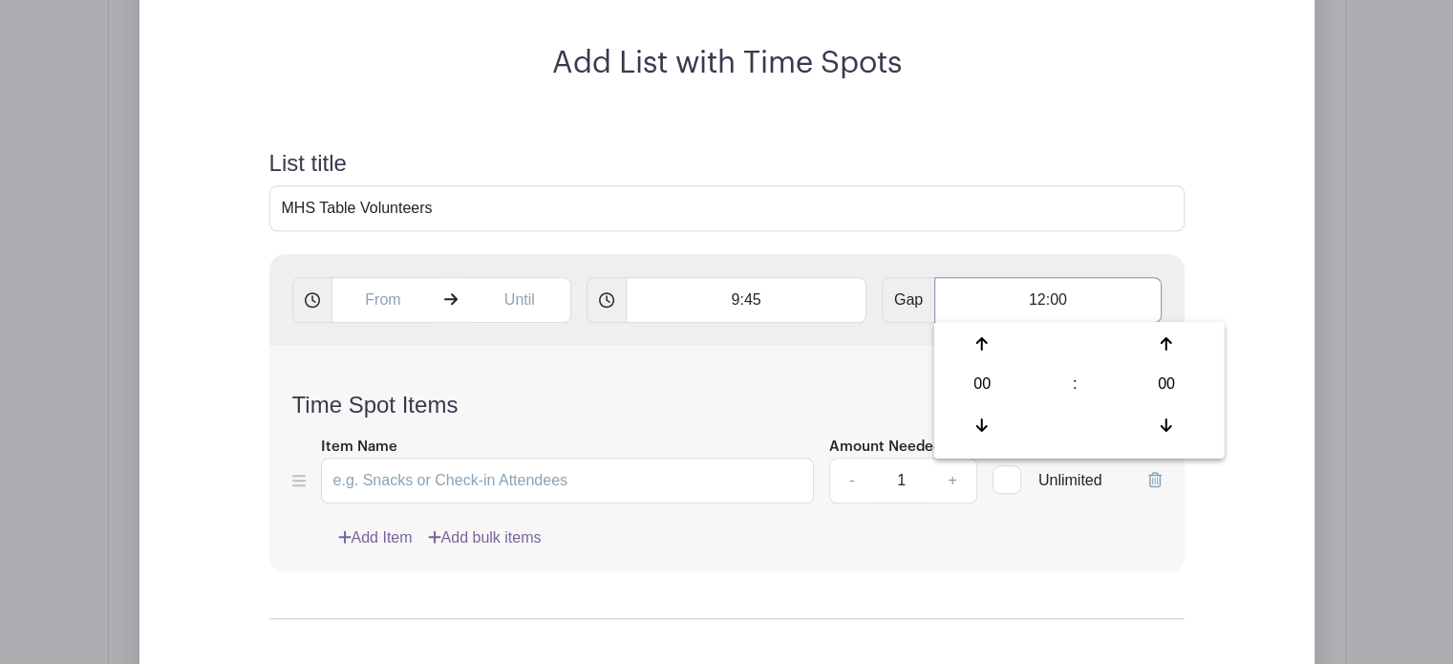
type input "12:00"
click at [783, 370] on div "Time Spot Items Item Name Amount Needed - 1 + Unlimited Add Item Add bulk items" at bounding box center [726, 459] width 915 height 226
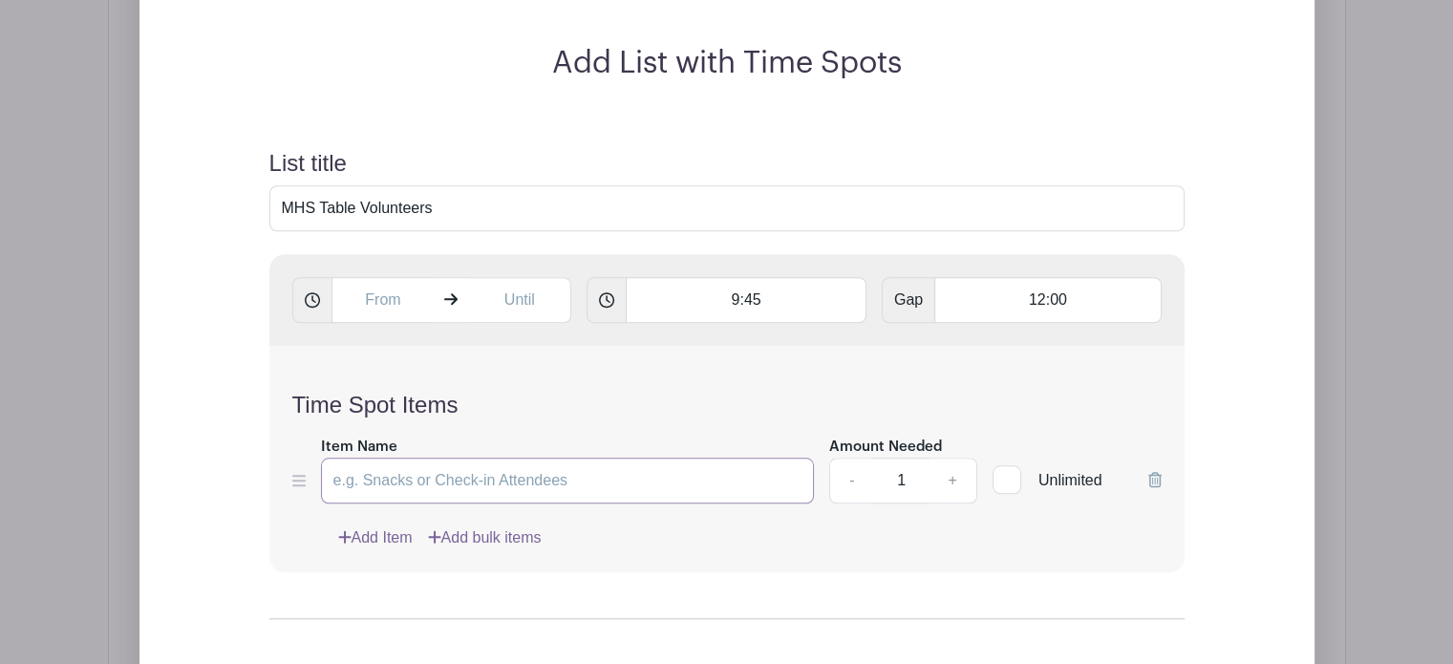
click at [381, 479] on input "Item Name" at bounding box center [568, 481] width 494 height 46
click at [953, 479] on link "+" at bounding box center [952, 481] width 48 height 46
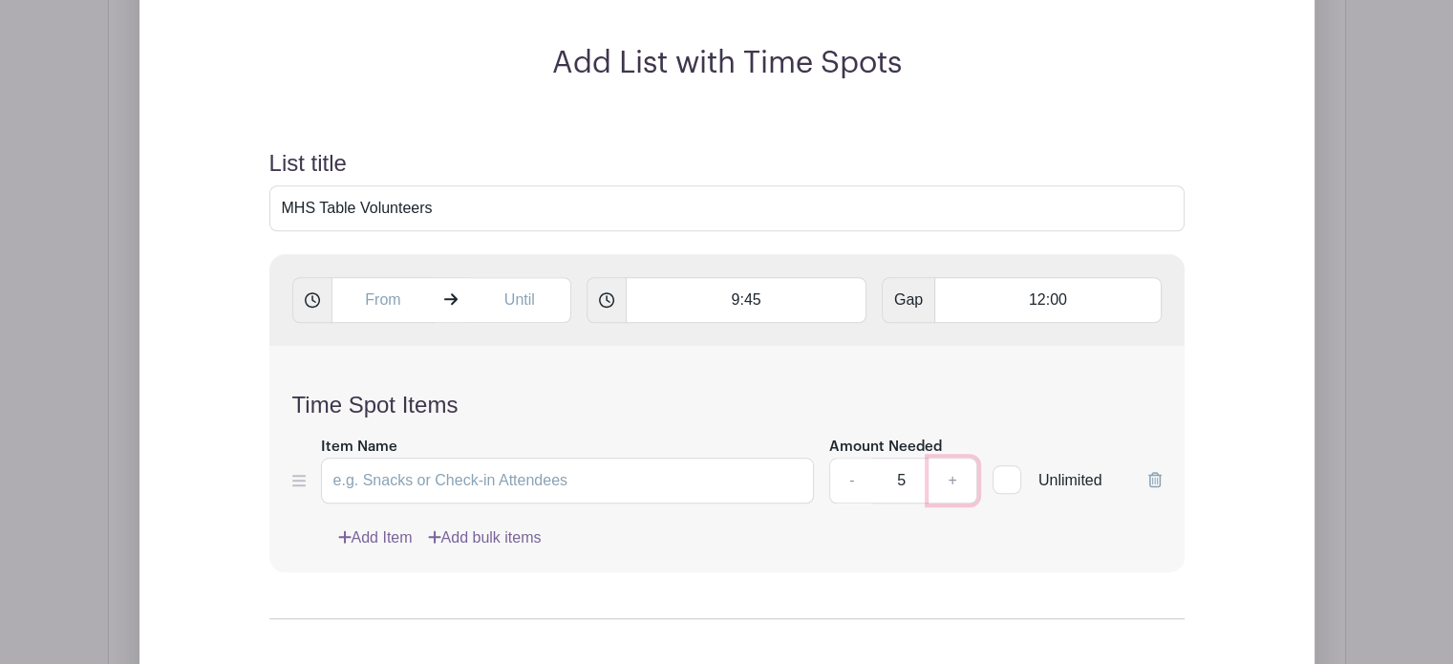
click at [953, 479] on link "+" at bounding box center [952, 481] width 48 height 46
click at [954, 479] on link "+" at bounding box center [952, 481] width 48 height 46
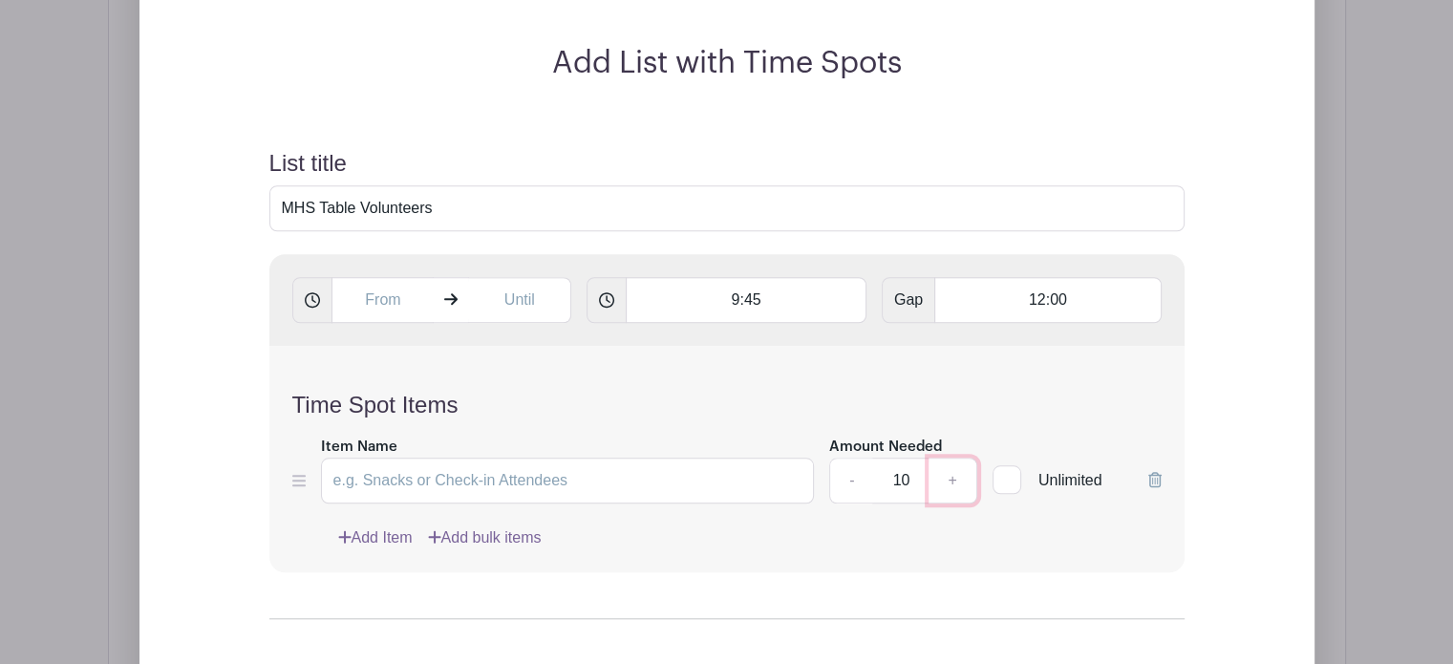
click at [955, 479] on link "+" at bounding box center [952, 481] width 48 height 46
type input "12"
click at [397, 479] on input "Item Name" at bounding box center [568, 481] width 494 height 46
type input "MHS Table Volunteer"
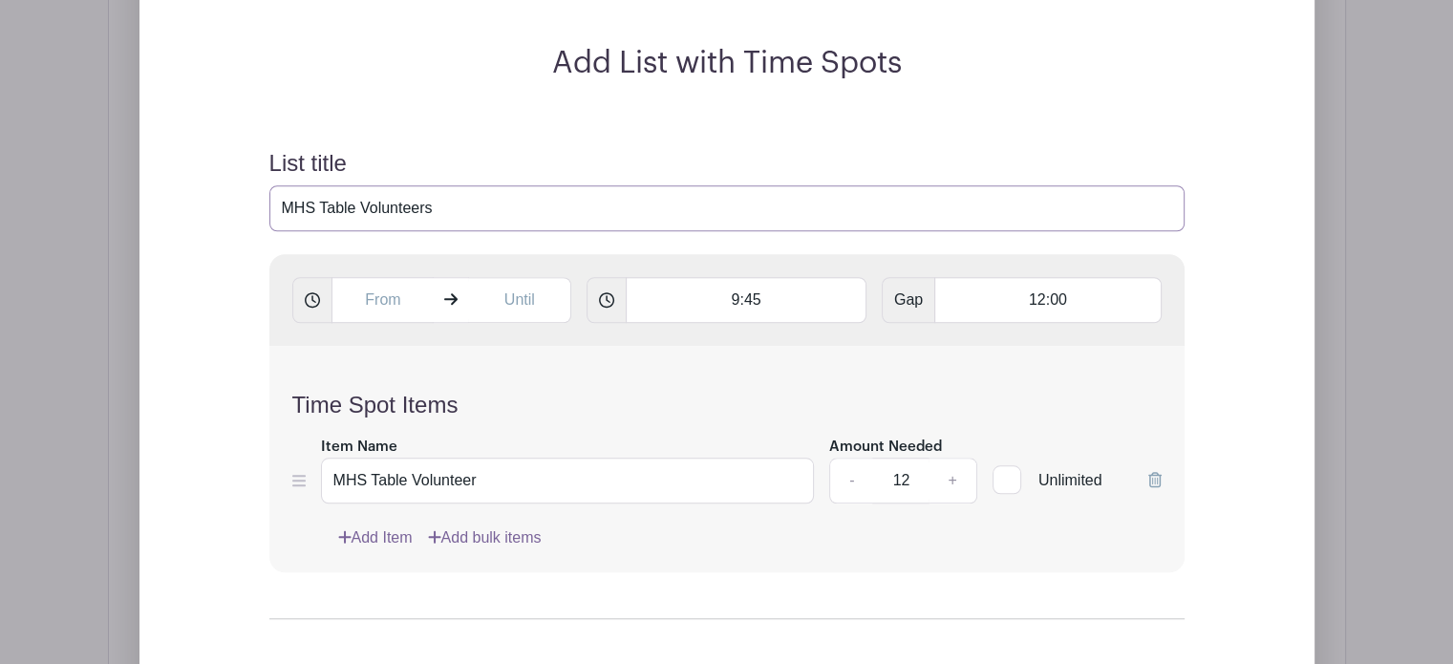
drag, startPoint x: 469, startPoint y: 206, endPoint x: 258, endPoint y: 205, distance: 211.1
click at [258, 205] on form "List title MHS Table Volunteers 9:45 Gap 12:00 Time Spot Items Item Name MHS Ta…" at bounding box center [726, 441] width 961 height 629
type input "Founder's Day Festival - MHS Table"
click at [1031, 294] on input "12:00" at bounding box center [1047, 300] width 226 height 46
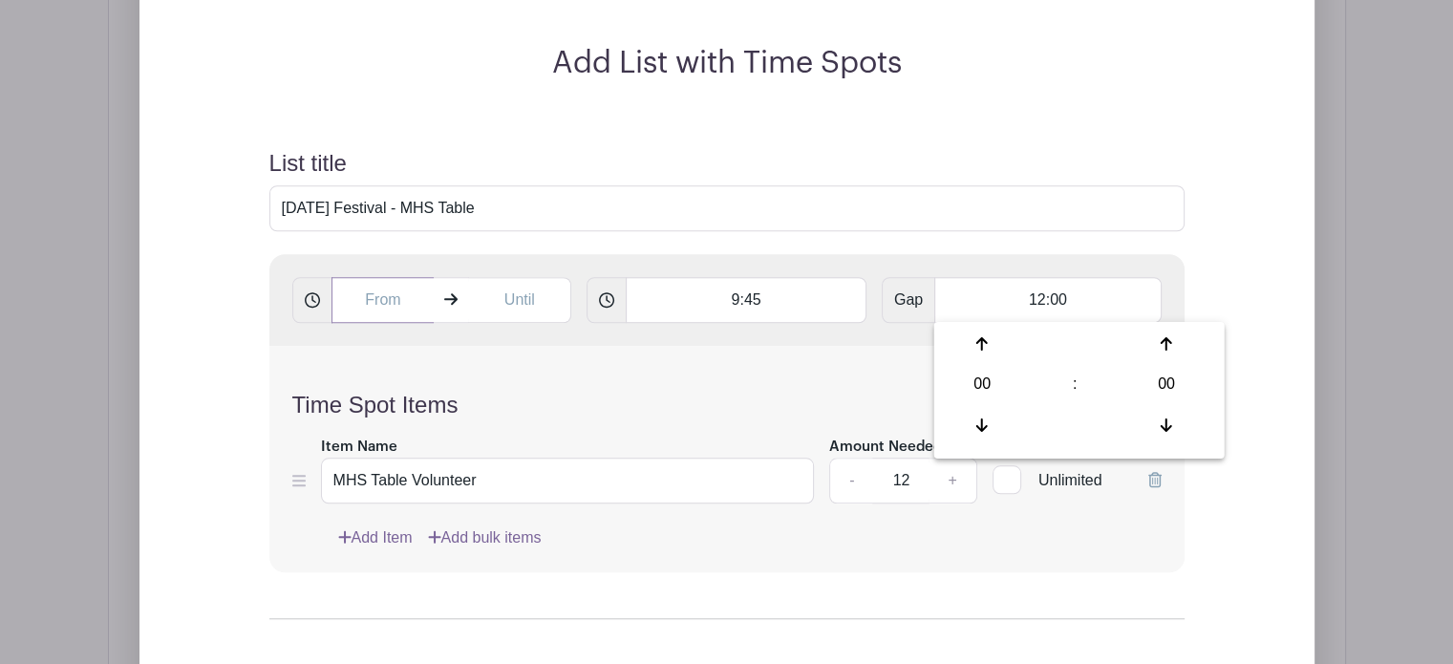
click at [413, 291] on input "text" at bounding box center [382, 300] width 103 height 46
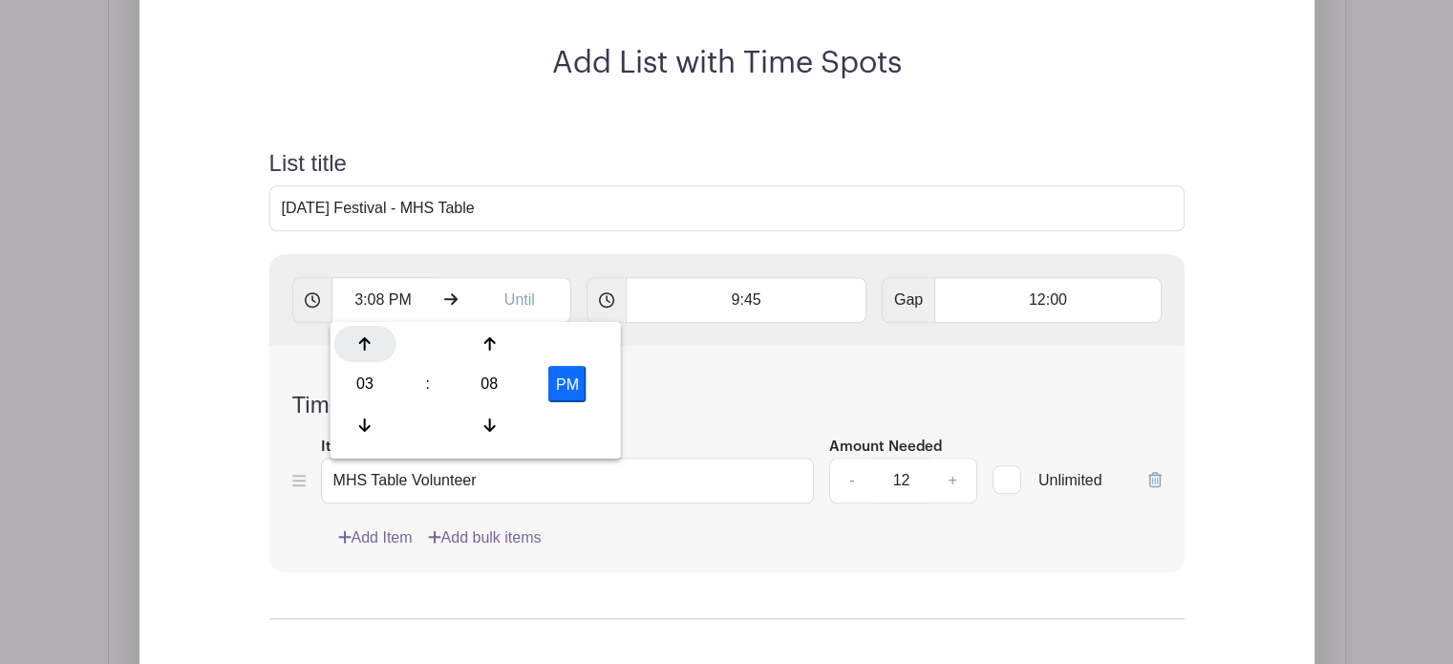
click at [359, 344] on icon at bounding box center [364, 343] width 11 height 15
click at [359, 345] on icon at bounding box center [364, 343] width 11 height 15
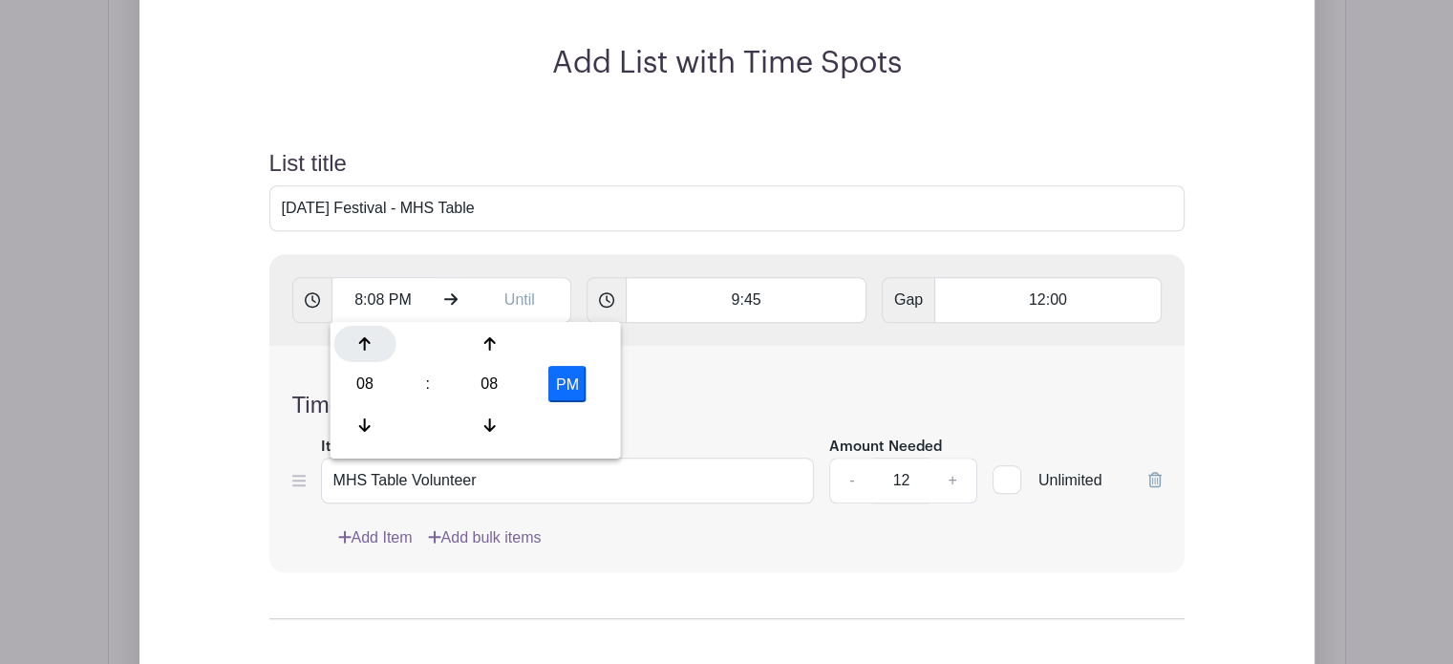
click at [359, 345] on icon at bounding box center [364, 343] width 11 height 15
click at [489, 385] on div "08" at bounding box center [489, 384] width 62 height 36
click at [435, 428] on div "45" at bounding box center [437, 424] width 64 height 36
click at [568, 381] on button "PM" at bounding box center [567, 384] width 38 height 36
type input "9:45 AM"
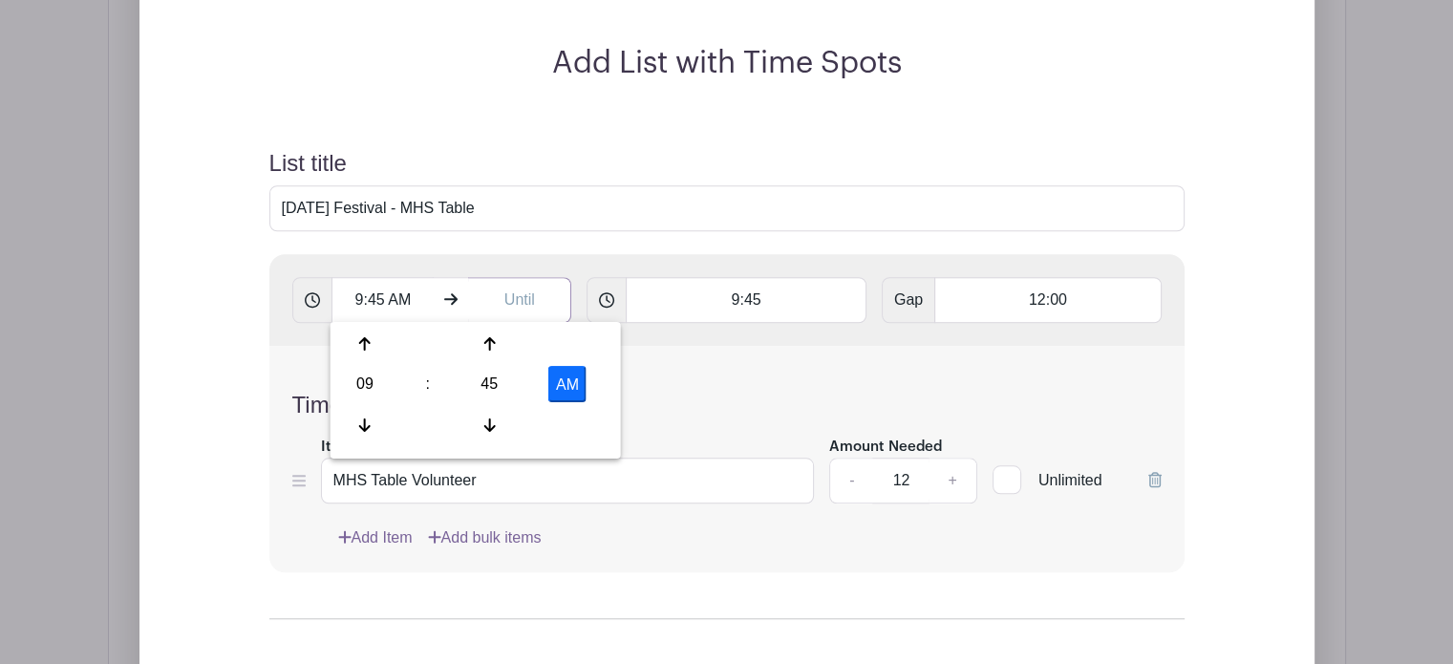
click at [524, 301] on input "text" at bounding box center [519, 300] width 103 height 46
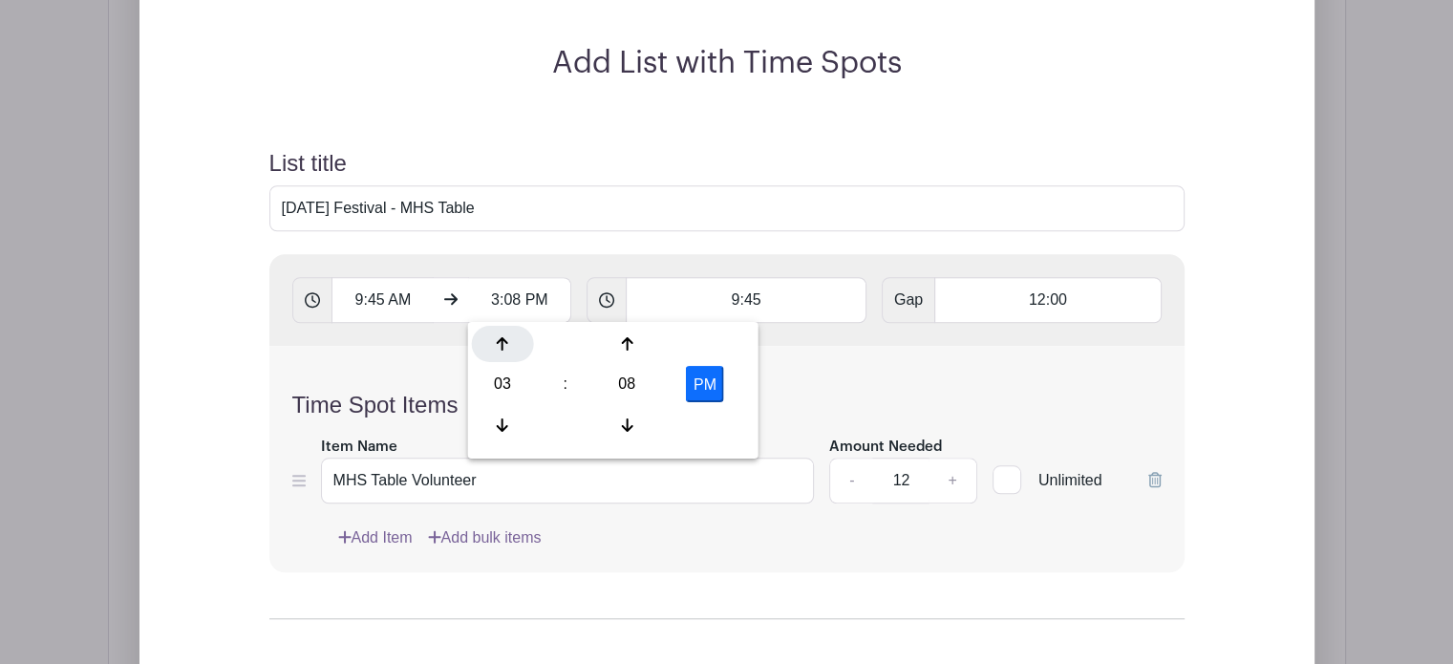
click at [504, 342] on icon at bounding box center [502, 343] width 11 height 15
click at [624, 434] on div at bounding box center [627, 424] width 62 height 36
click at [625, 434] on div at bounding box center [627, 424] width 62 height 36
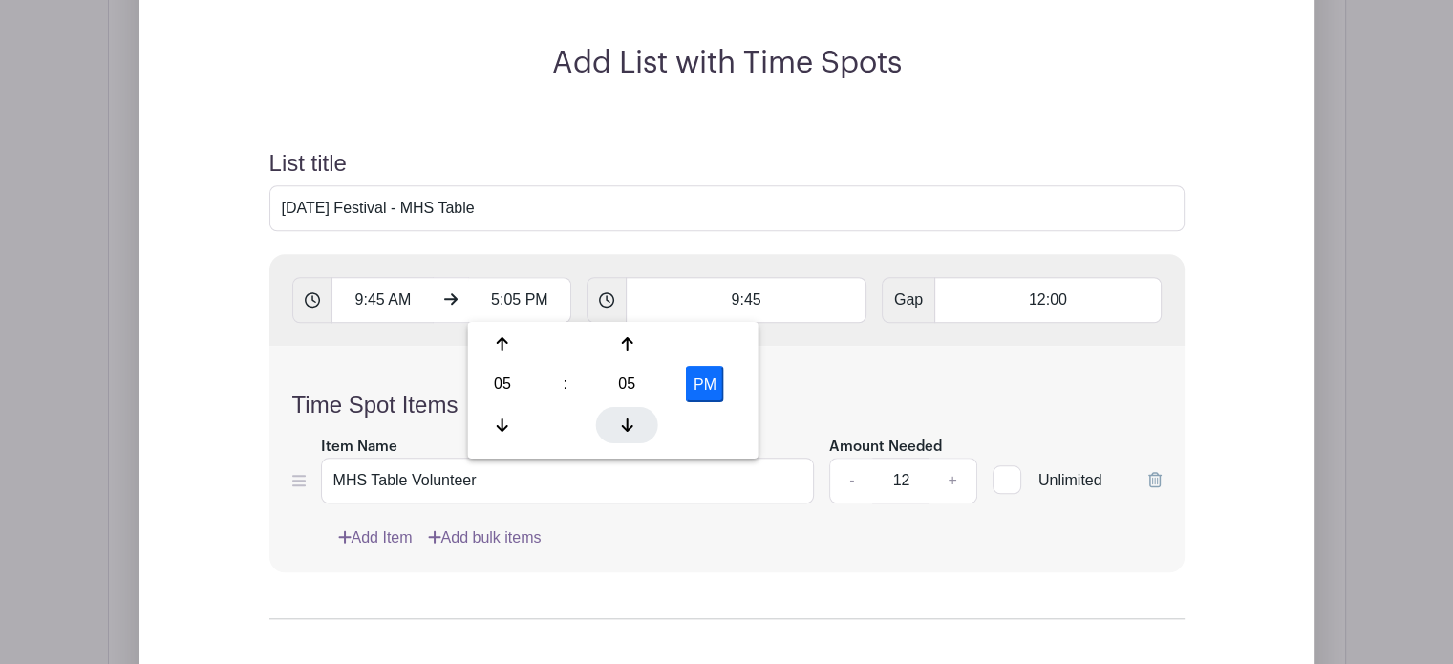
click at [624, 434] on div at bounding box center [627, 424] width 62 height 36
click at [624, 432] on div at bounding box center [627, 424] width 62 height 36
click at [623, 431] on div at bounding box center [627, 424] width 62 height 36
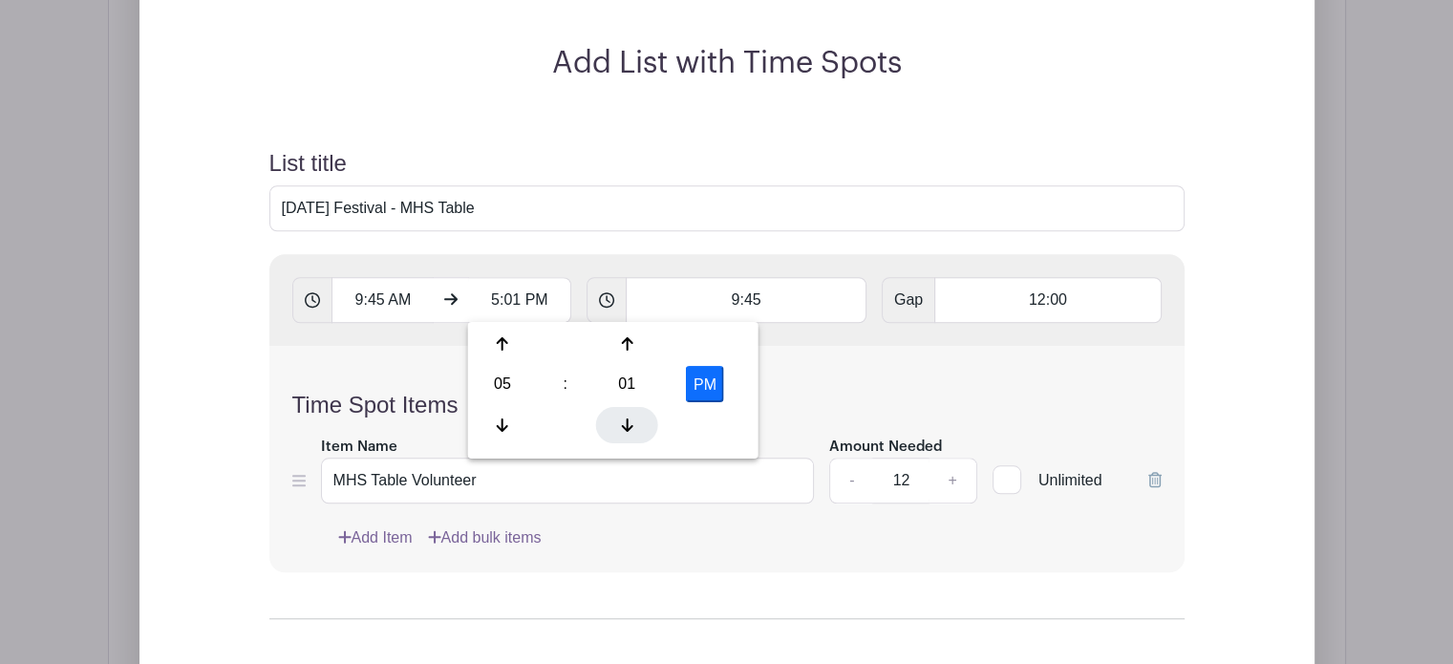
type input "5:00 PM"
click at [777, 298] on input "9:45" at bounding box center [746, 300] width 241 height 46
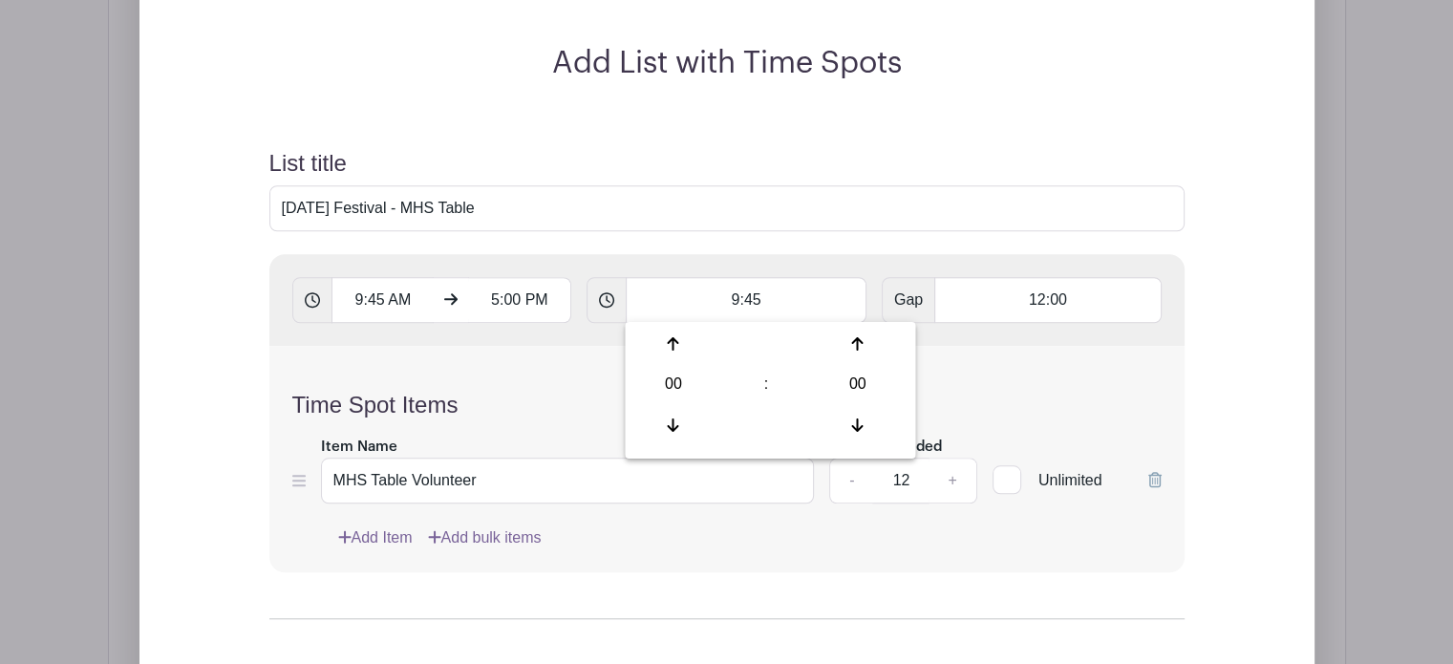
click at [1038, 385] on div "Time Spot Items Item Name MHS Table Volunteer Amount Needed - 12 + Unlimited Ad…" at bounding box center [726, 459] width 915 height 226
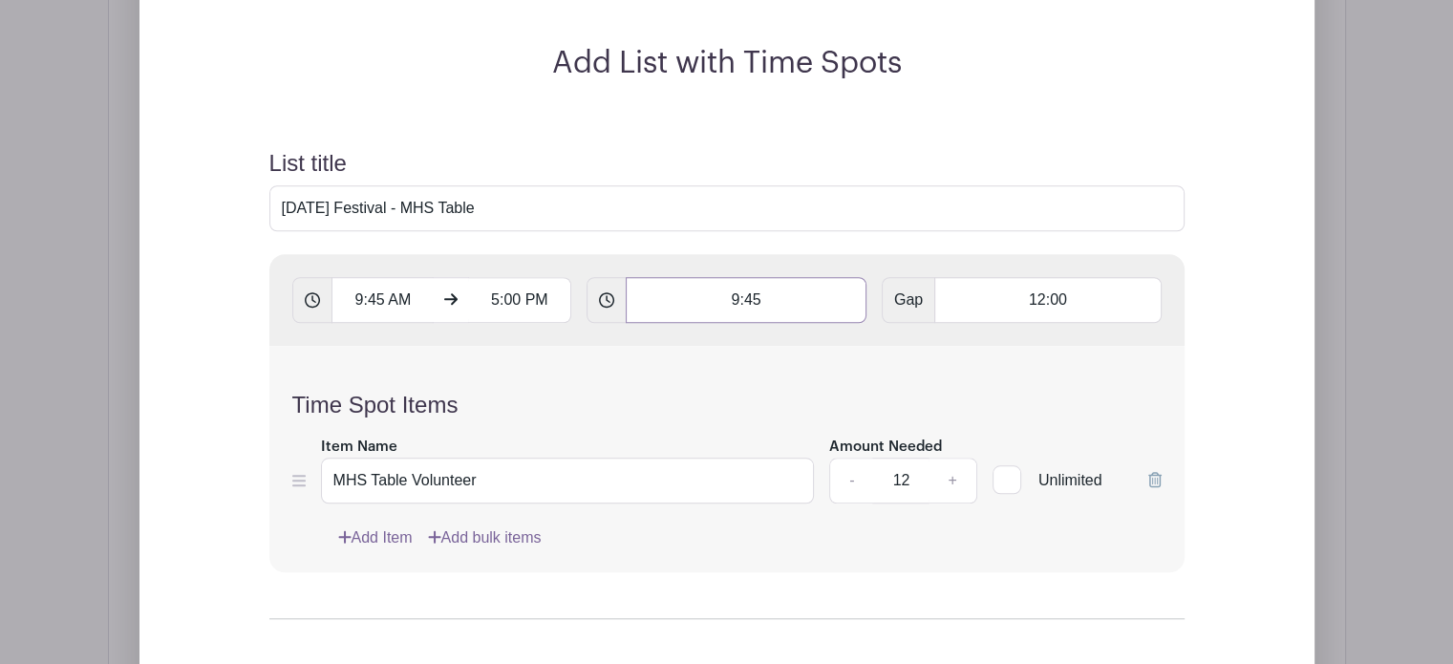
click at [764, 295] on input "9:45" at bounding box center [746, 300] width 241 height 46
drag, startPoint x: 764, startPoint y: 295, endPoint x: 630, endPoint y: 319, distance: 135.8
click at [673, 311] on input "9:45" at bounding box center [746, 300] width 241 height 46
type input "2 hours"
drag, startPoint x: 1014, startPoint y: 297, endPoint x: 1127, endPoint y: 293, distance: 112.8
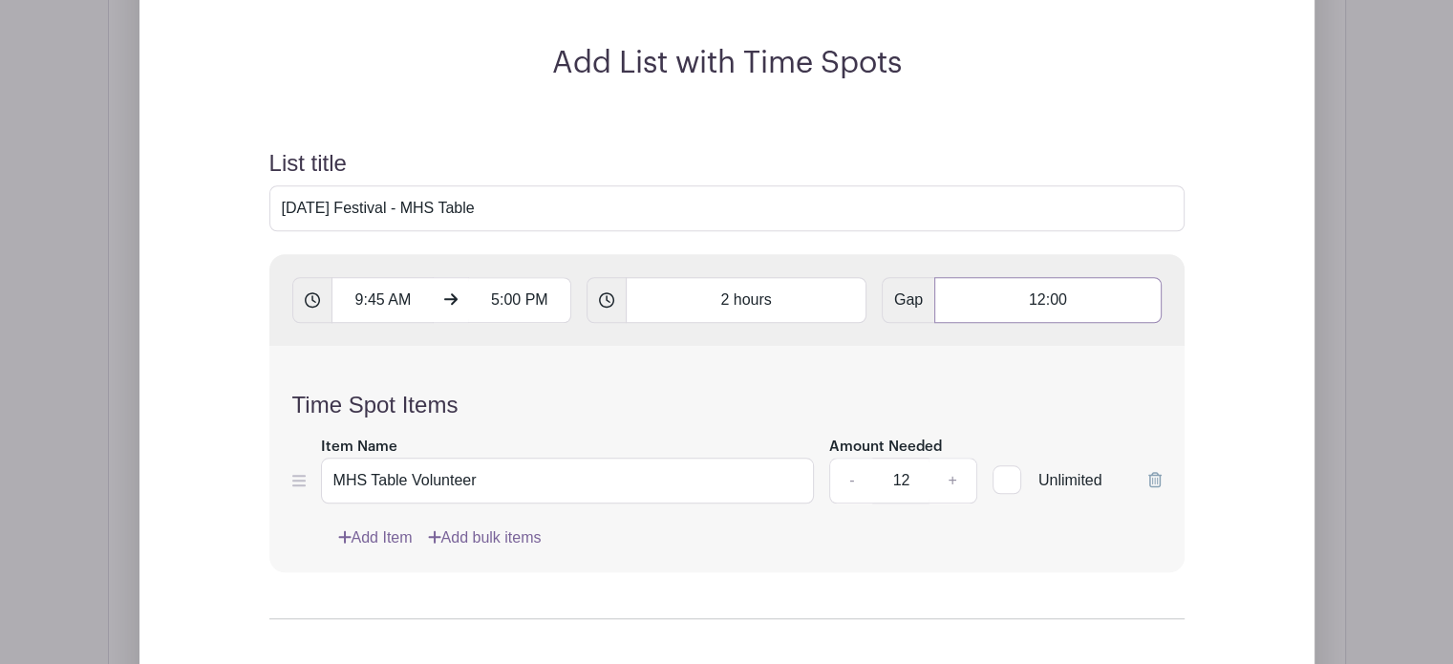
click at [1127, 293] on input "12:00" at bounding box center [1047, 300] width 226 height 46
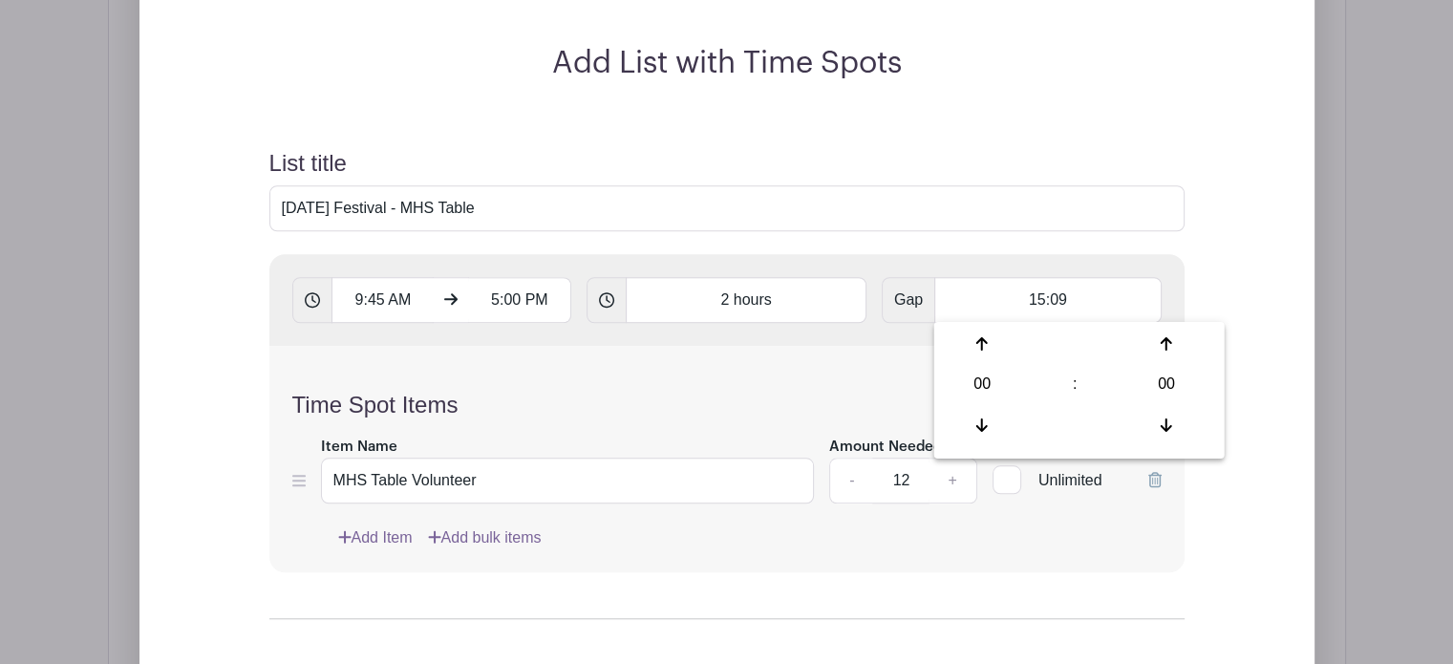
click at [650, 346] on div "Time Spot Items Item Name MHS Table Volunteer Amount Needed - 12 + Unlimited Ad…" at bounding box center [726, 459] width 915 height 226
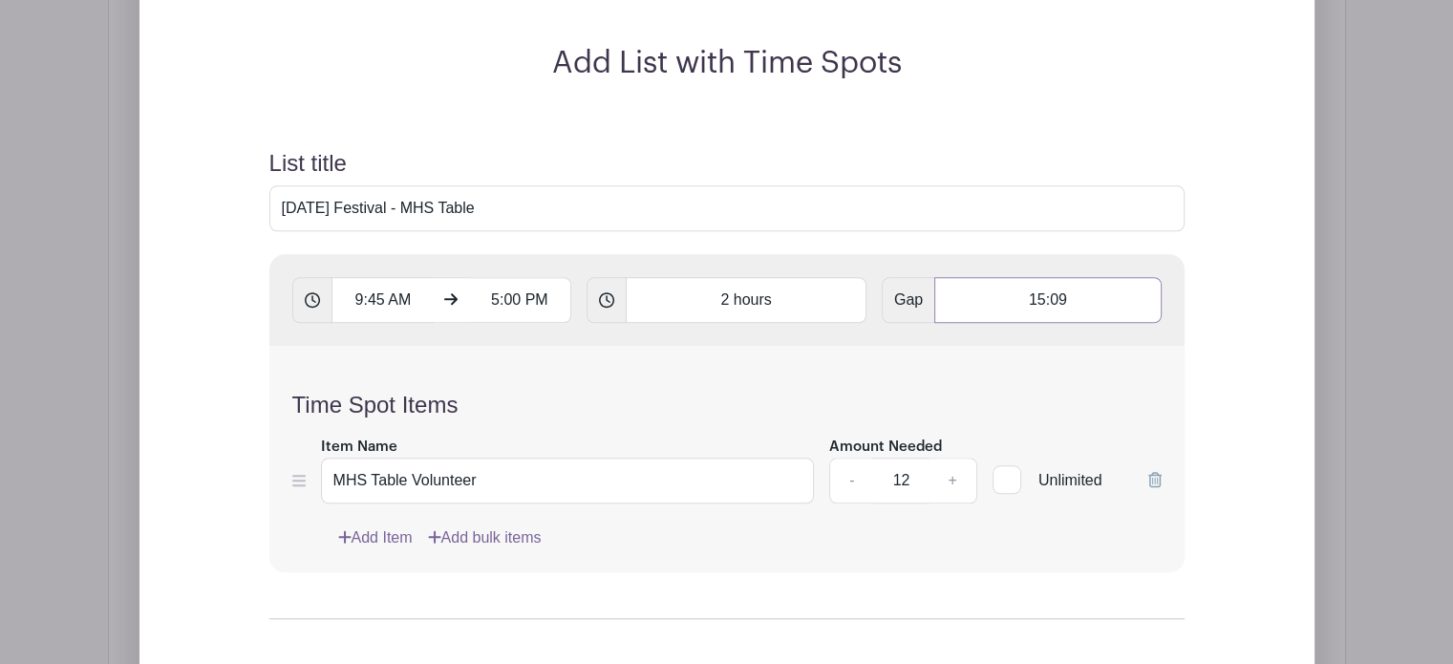
drag, startPoint x: 1020, startPoint y: 298, endPoint x: 1127, endPoint y: 293, distance: 107.1
click at [1127, 293] on input "15:09" at bounding box center [1047, 300] width 226 height 46
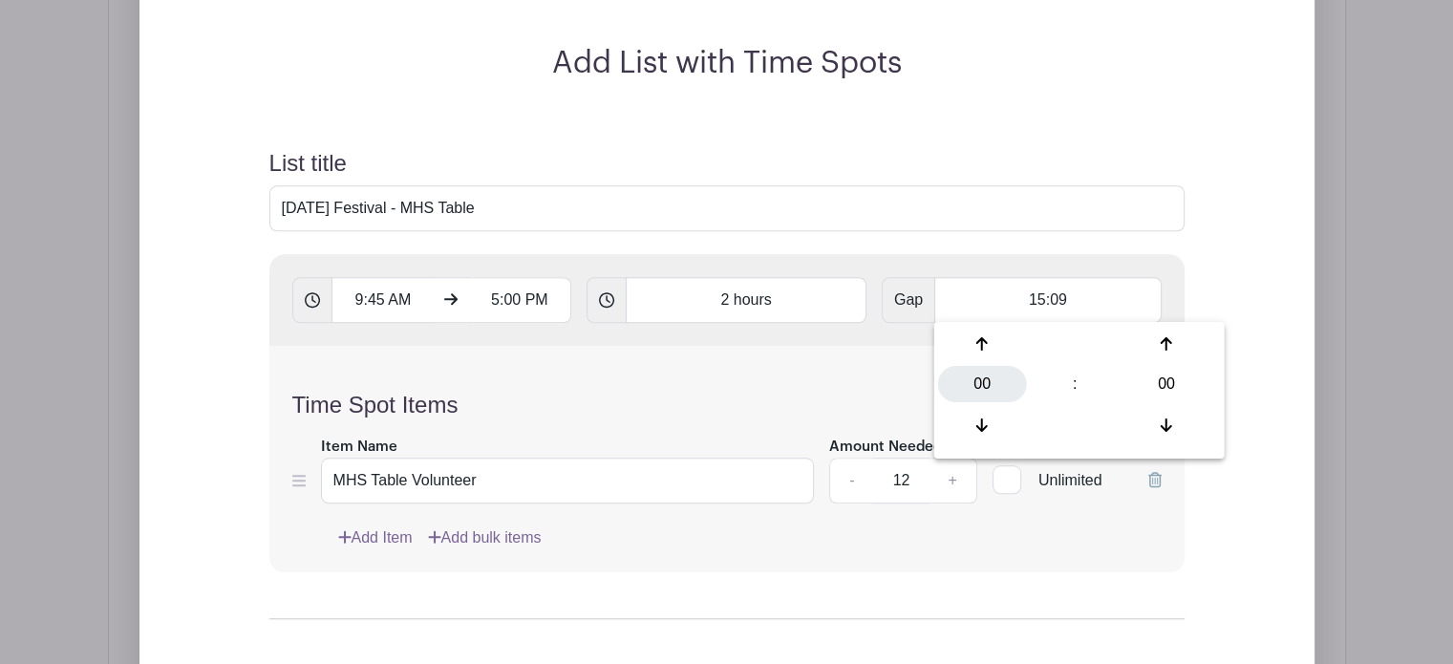
click at [979, 388] on div "00" at bounding box center [982, 384] width 89 height 36
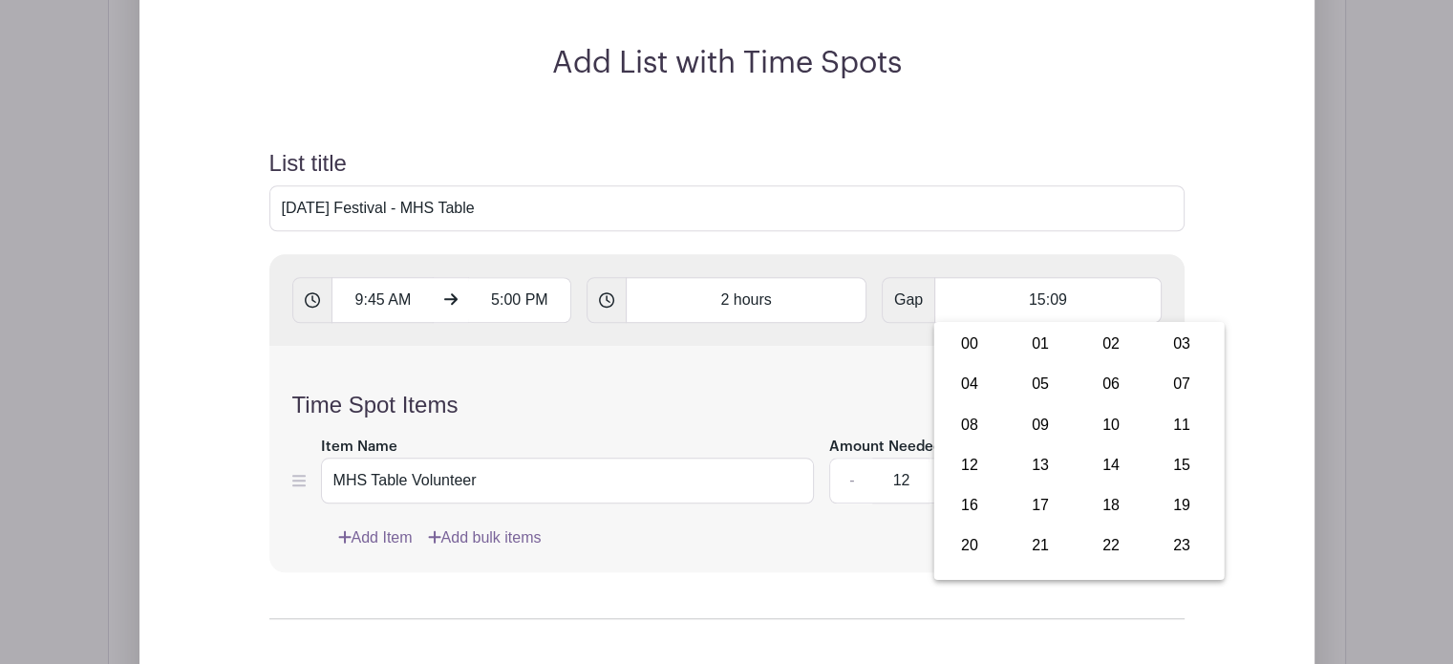
click at [967, 337] on div "00" at bounding box center [970, 344] width 64 height 36
type input "00:00"
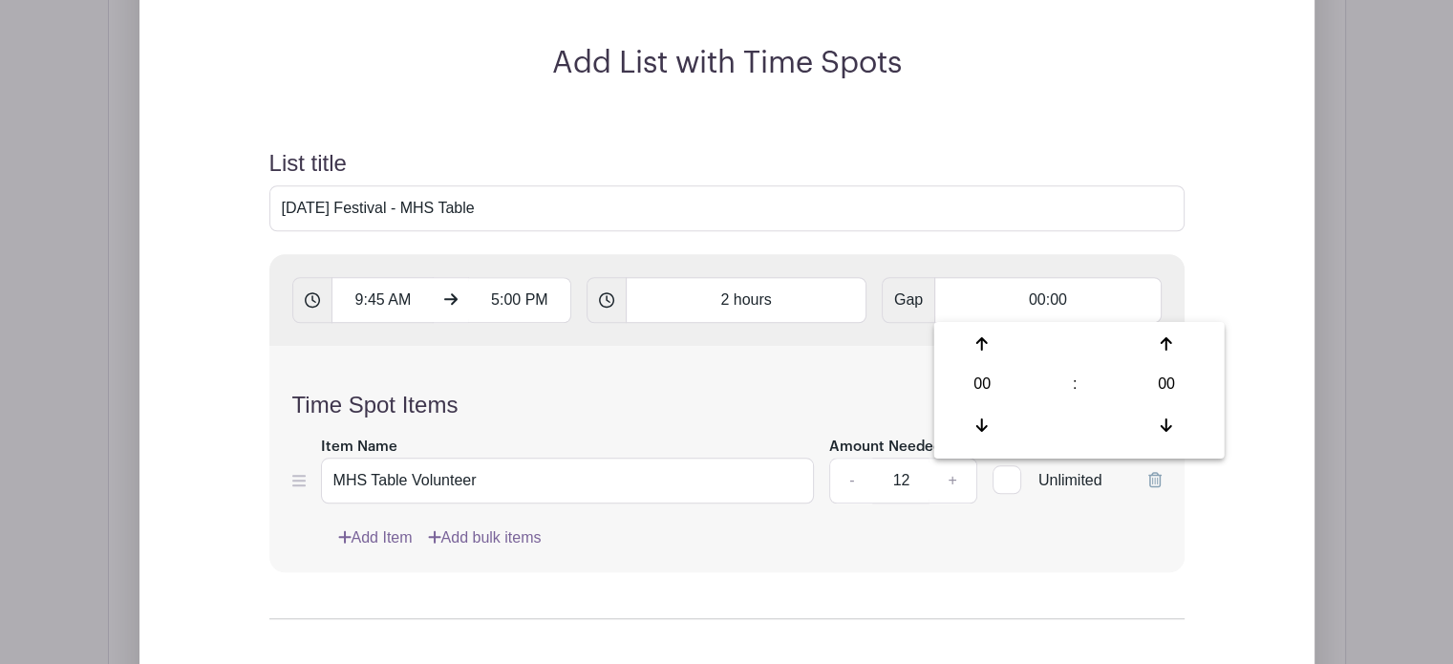
click at [797, 366] on div "Time Spot Items Item Name MHS Table Volunteer Amount Needed - 12 + Unlimited Ad…" at bounding box center [726, 459] width 915 height 226
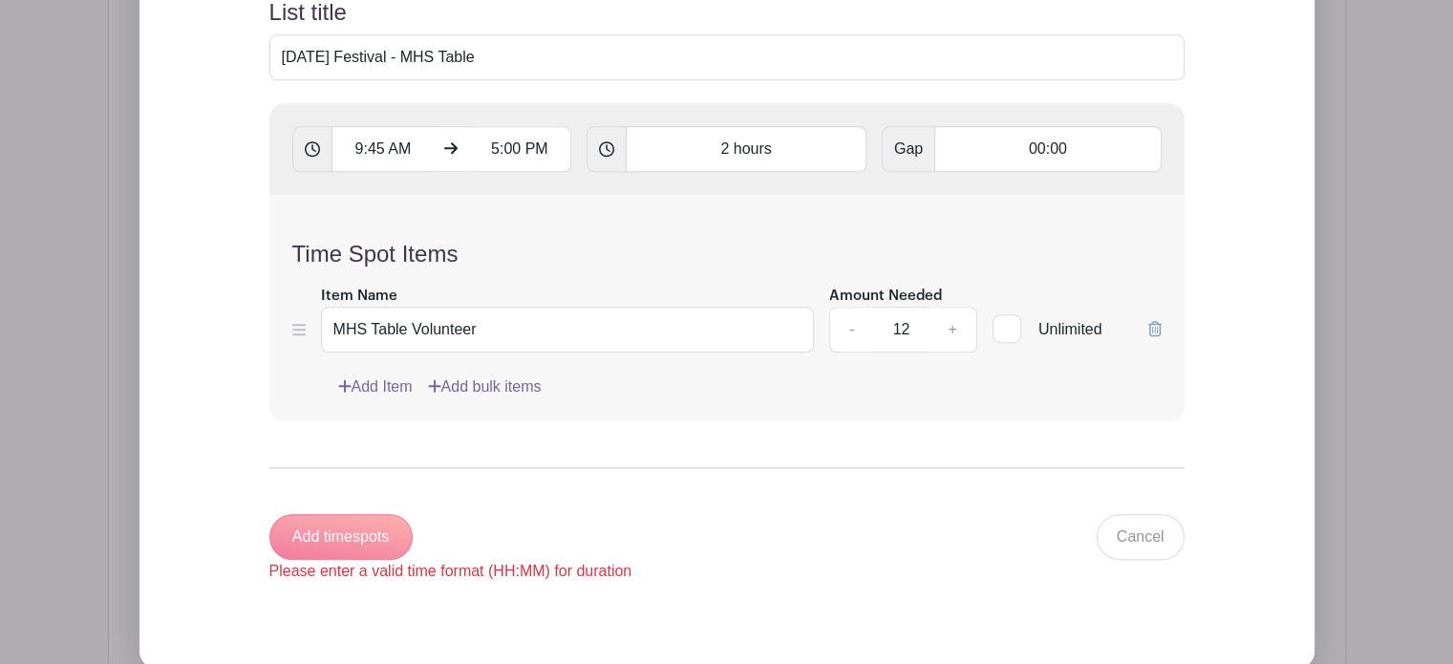
scroll to position [1784, 0]
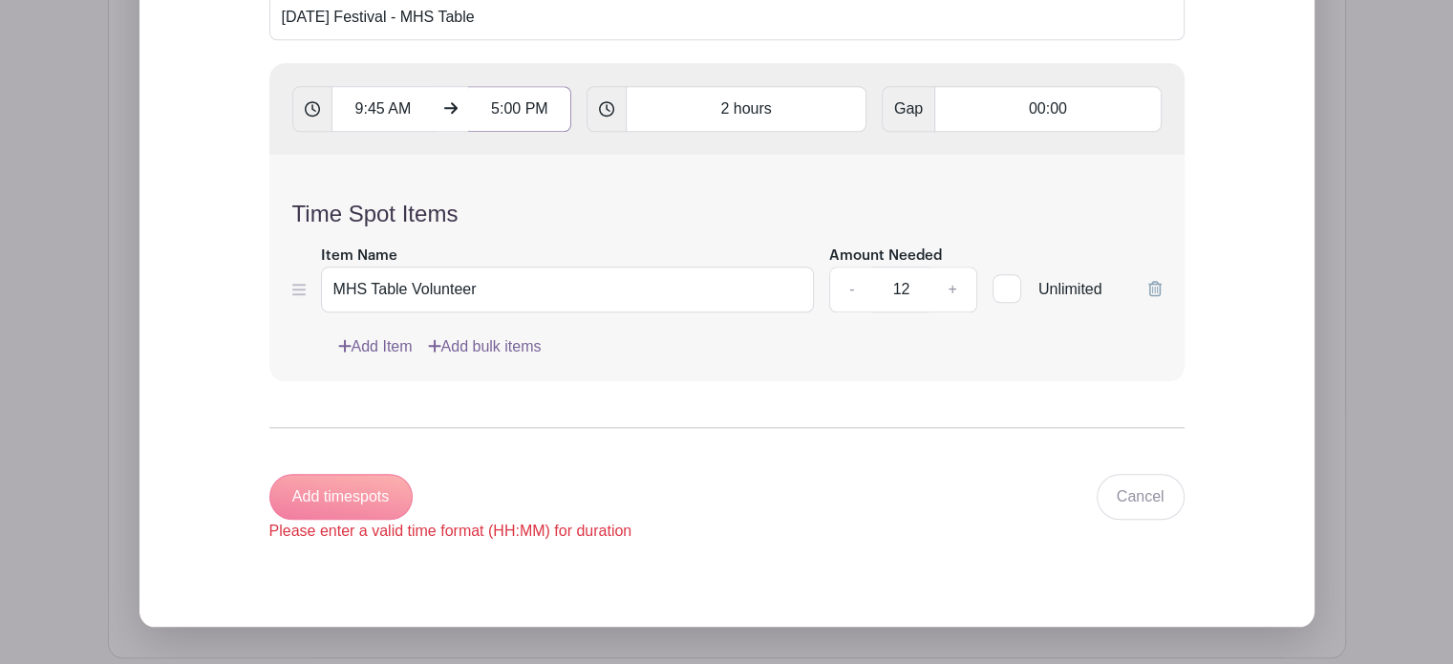
click at [497, 102] on input "5:00 PM" at bounding box center [519, 109] width 103 height 46
click at [494, 236] on div at bounding box center [503, 233] width 62 height 36
click at [630, 196] on div "00" at bounding box center [627, 193] width 62 height 36
click at [565, 237] on div "45" at bounding box center [575, 233] width 64 height 36
type input "4:45 PM"
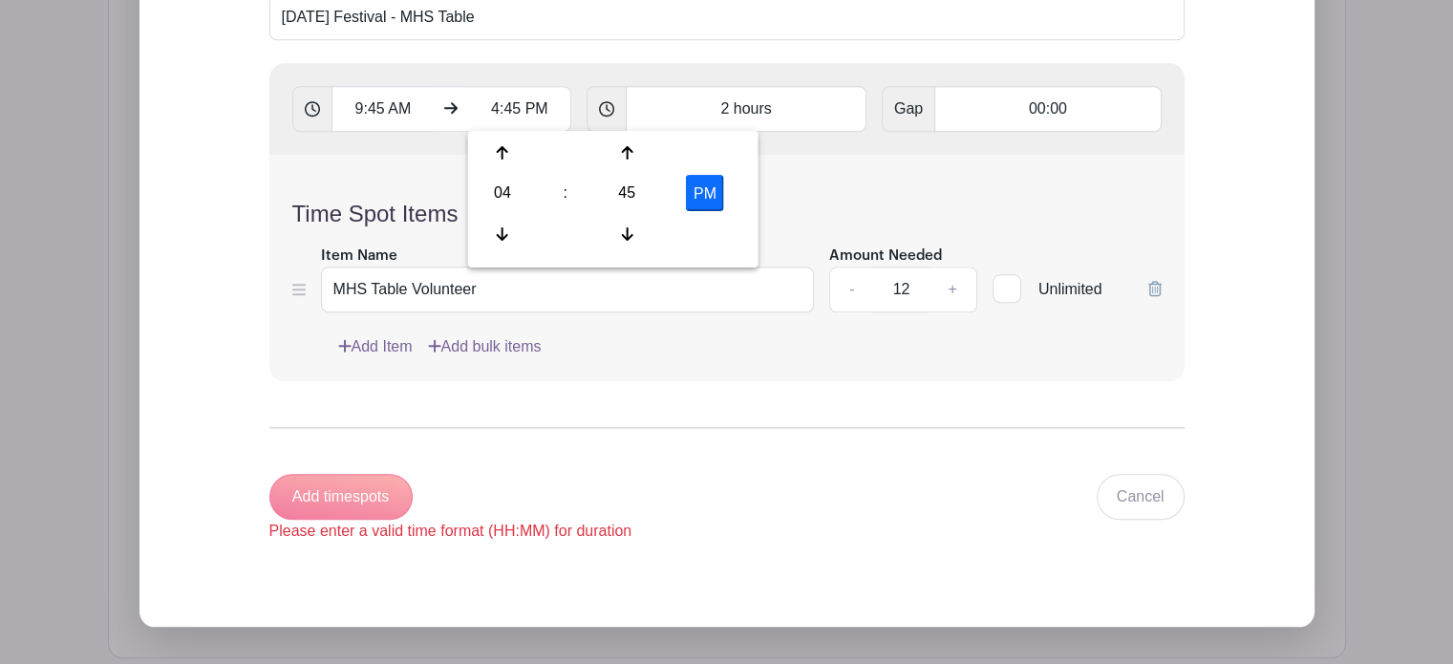
click at [979, 181] on div "Time Spot Items Item Name MHS Table Volunteer Amount Needed - 12 + Unlimited Ad…" at bounding box center [726, 268] width 915 height 226
click at [346, 489] on div "Add timespots Please enter a valid time format (HH:MM) for duration" at bounding box center [450, 508] width 363 height 69
click at [753, 109] on input "2 hours" at bounding box center [746, 109] width 241 height 46
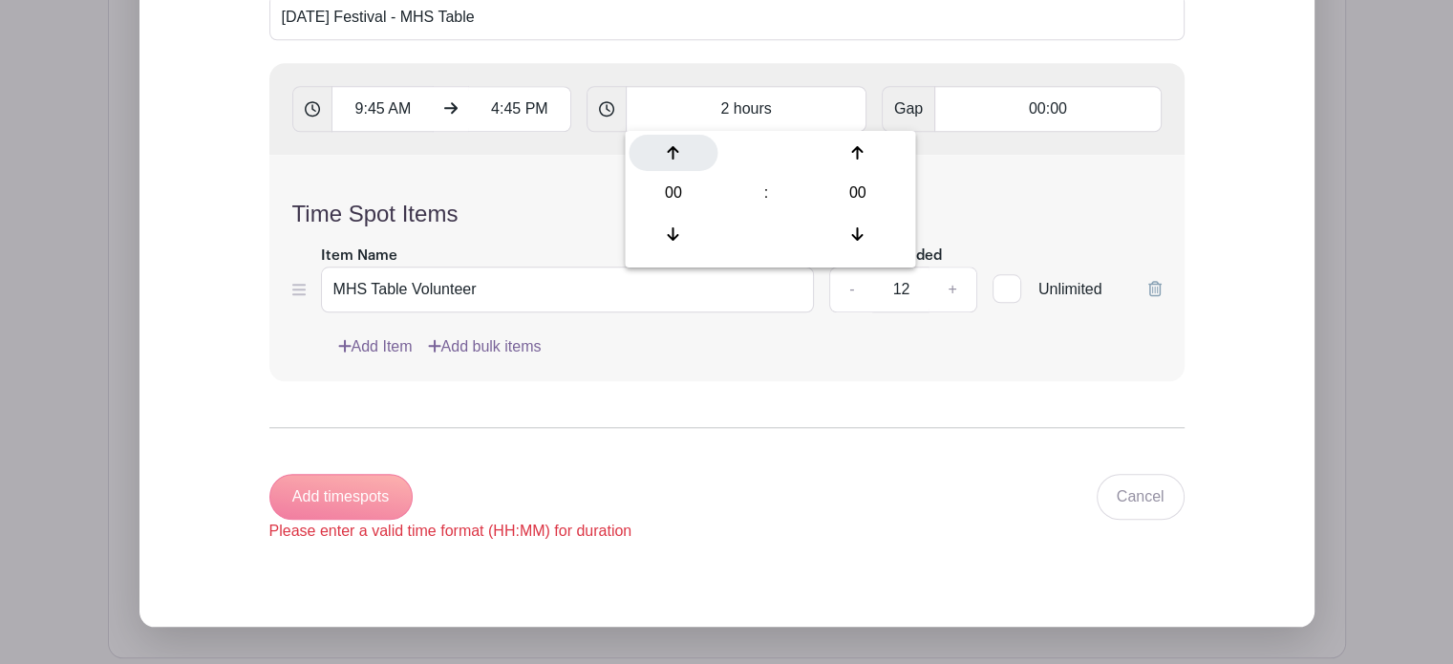
click at [675, 155] on icon at bounding box center [673, 152] width 11 height 15
type input "01:00"
type input "Add 7 timespots"
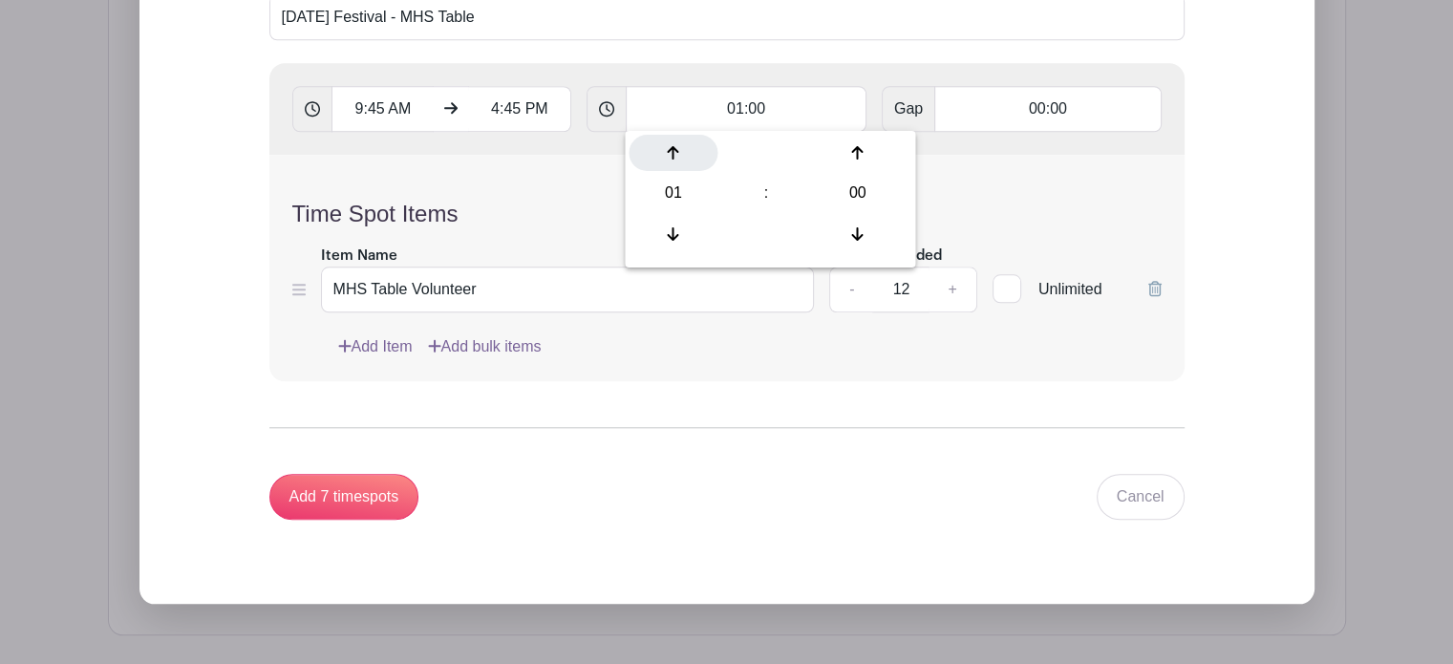
click at [674, 156] on icon at bounding box center [673, 152] width 11 height 15
type input "02:00"
type input "Add 4 timespots"
click at [383, 493] on input "Add 4 timespots" at bounding box center [344, 497] width 150 height 46
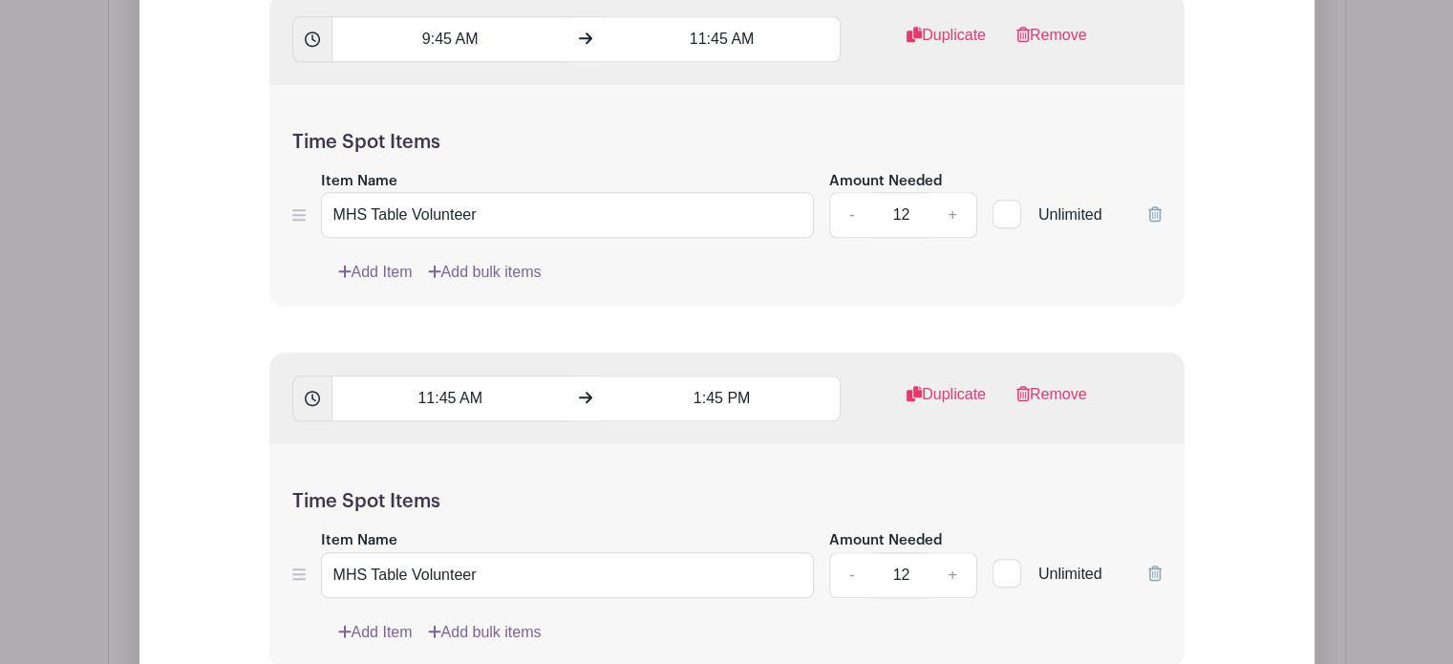
scroll to position [1880, 0]
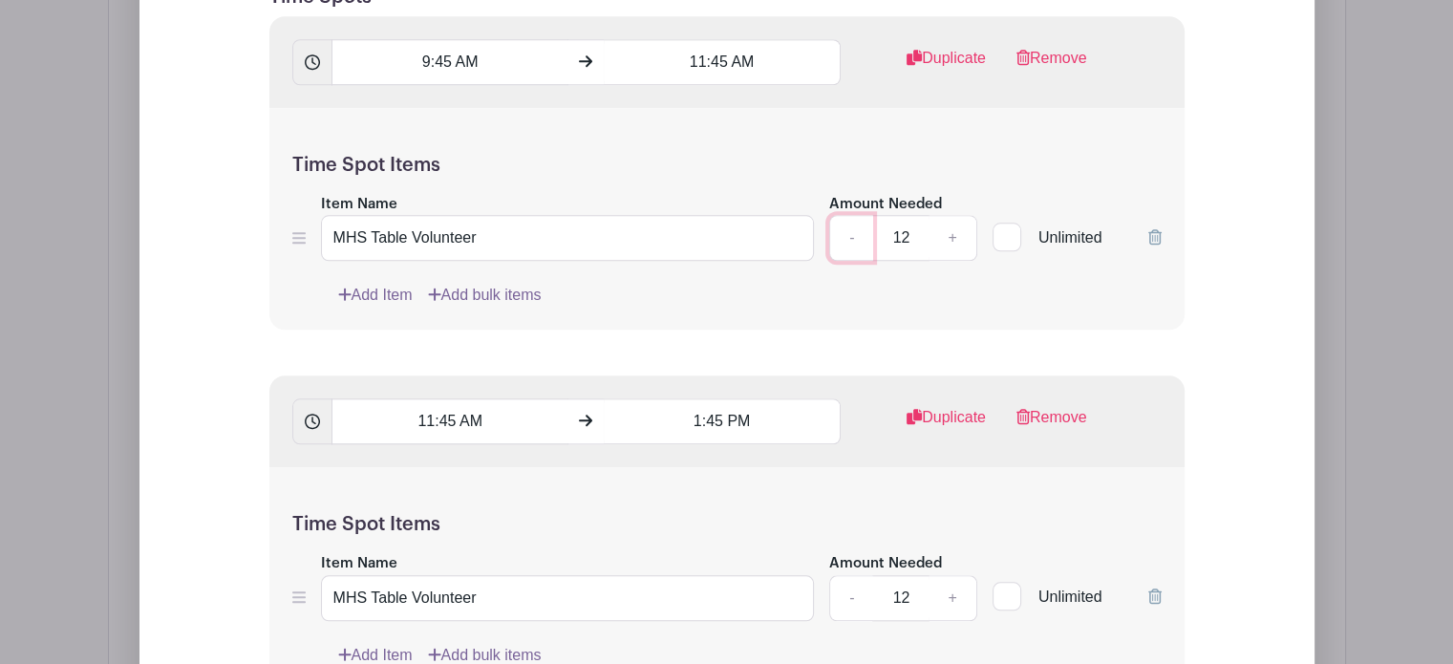
click at [856, 237] on link "-" at bounding box center [851, 238] width 44 height 46
click at [858, 237] on link "-" at bounding box center [851, 238] width 44 height 46
click at [859, 237] on link "-" at bounding box center [851, 238] width 44 height 46
click at [860, 238] on link "-" at bounding box center [851, 238] width 44 height 46
click at [861, 240] on link "-" at bounding box center [851, 238] width 44 height 46
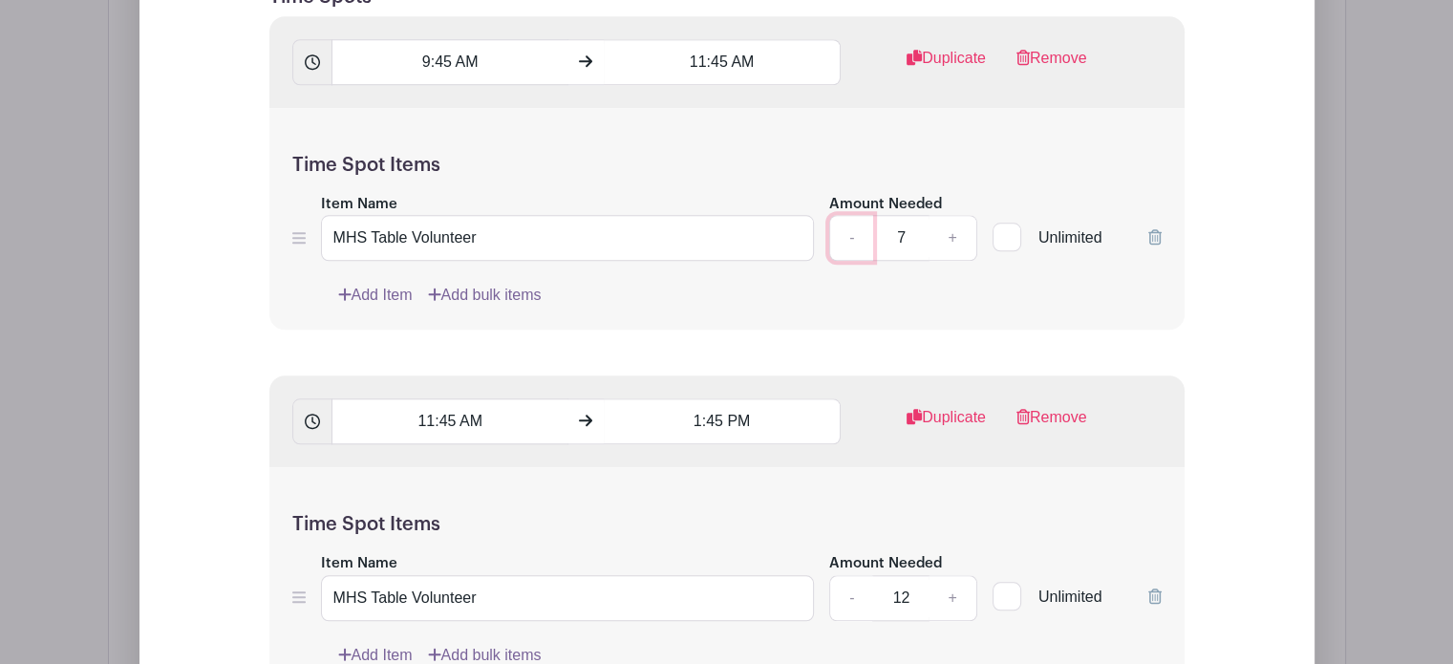
click at [861, 240] on link "-" at bounding box center [851, 238] width 44 height 46
click at [861, 243] on link "-" at bounding box center [851, 238] width 44 height 46
click at [860, 244] on link "-" at bounding box center [851, 238] width 44 height 46
type input "3"
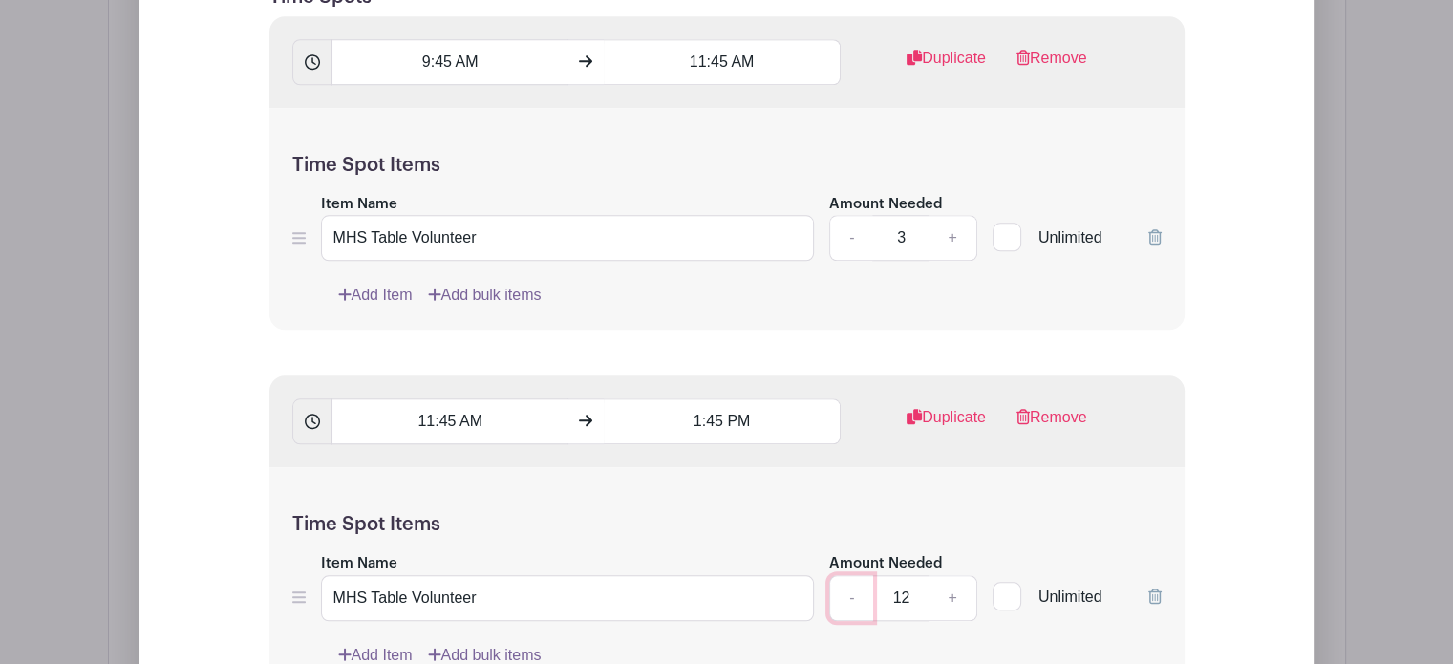
click at [850, 594] on link "-" at bounding box center [851, 598] width 44 height 46
click at [851, 595] on link "-" at bounding box center [851, 598] width 44 height 46
click at [850, 595] on link "-" at bounding box center [851, 598] width 44 height 46
click at [850, 598] on link "-" at bounding box center [851, 598] width 44 height 46
click at [852, 602] on link "-" at bounding box center [851, 598] width 44 height 46
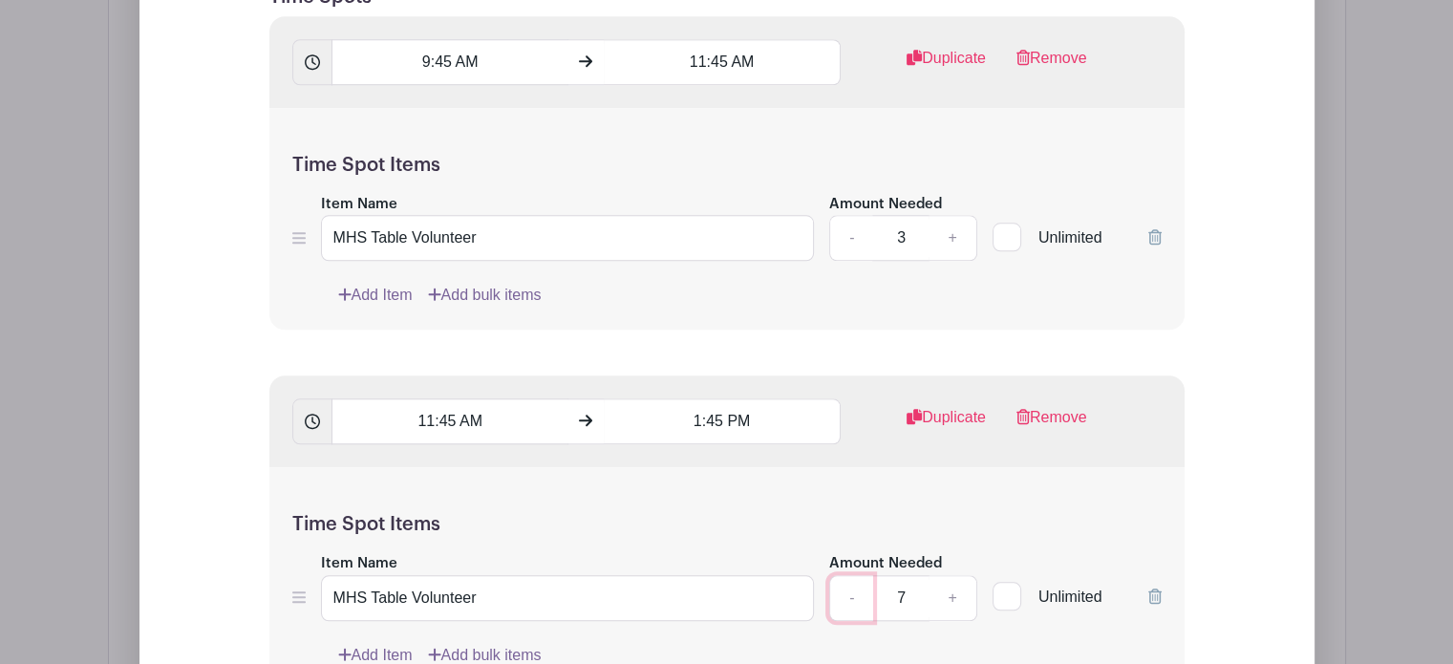
click at [851, 602] on link "-" at bounding box center [851, 598] width 44 height 46
click at [850, 600] on link "-" at bounding box center [851, 598] width 44 height 46
click at [848, 599] on link "-" at bounding box center [851, 598] width 44 height 46
type input "3"
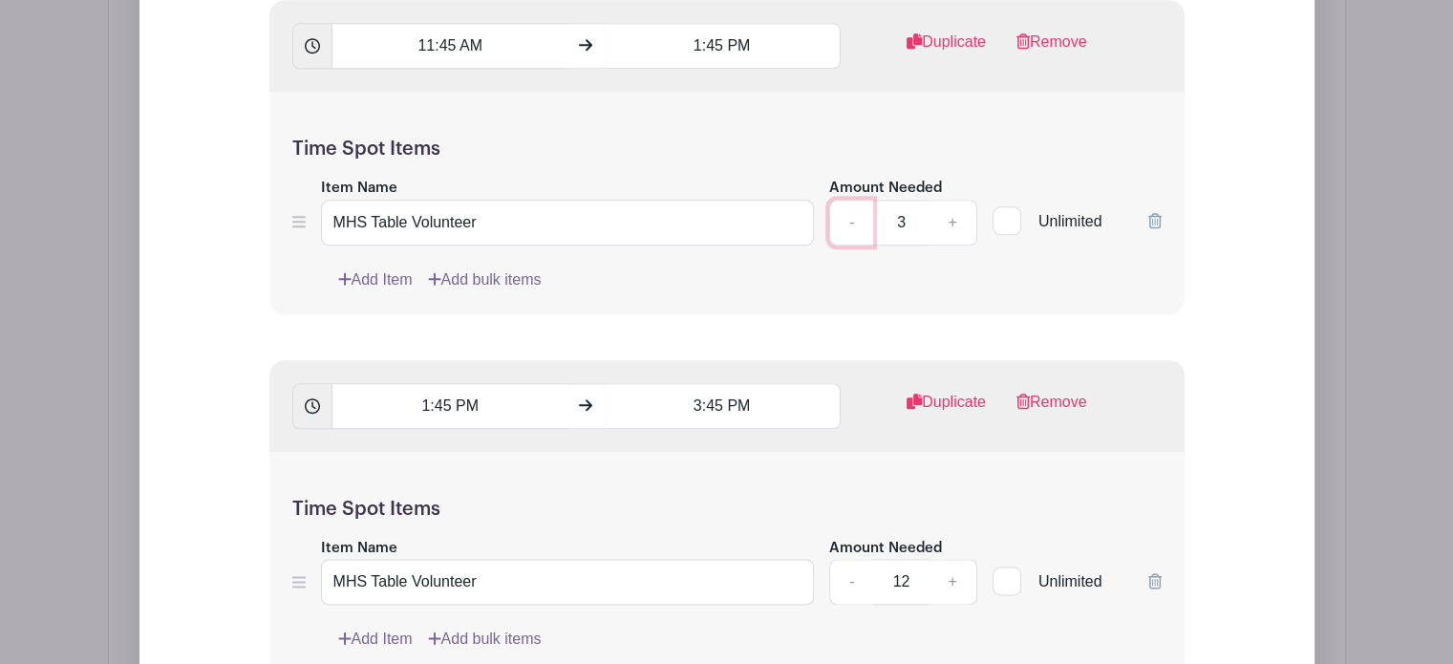
scroll to position [2357, 0]
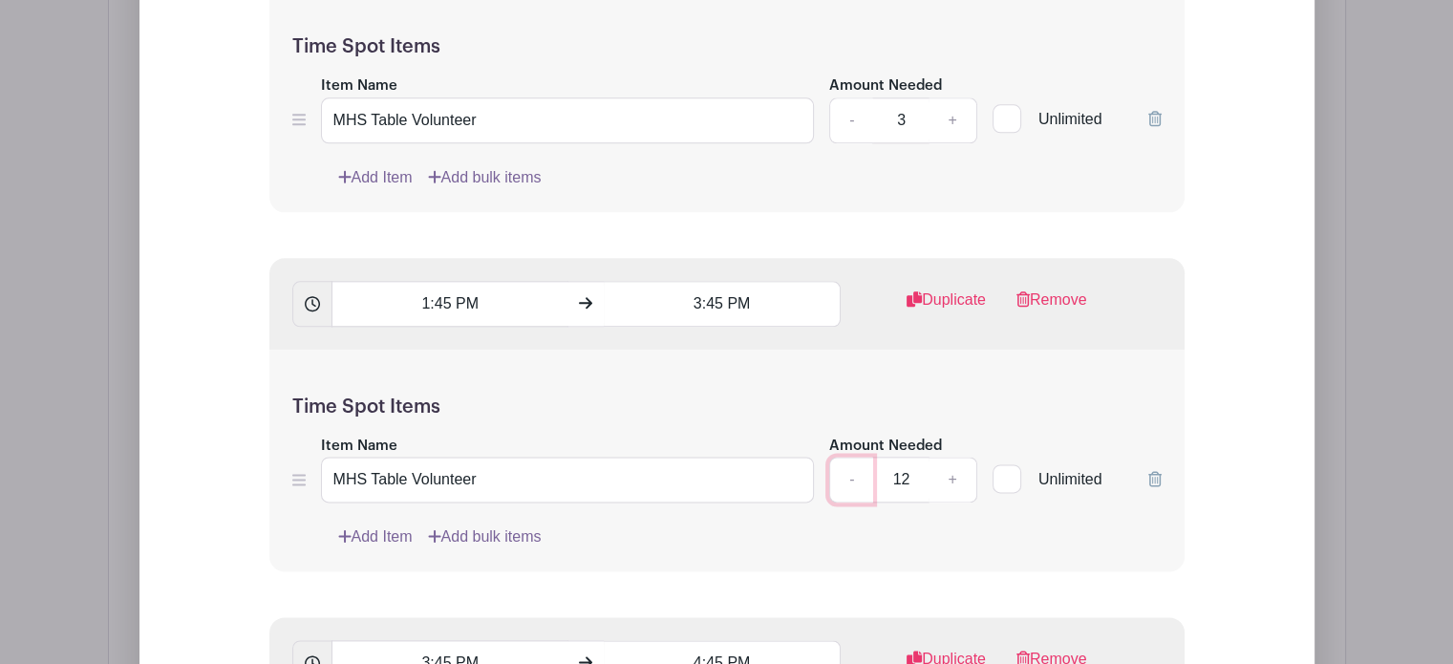
click at [854, 476] on link "-" at bounding box center [851, 480] width 44 height 46
click at [855, 478] on link "-" at bounding box center [851, 480] width 44 height 46
click at [854, 480] on link "-" at bounding box center [851, 480] width 44 height 46
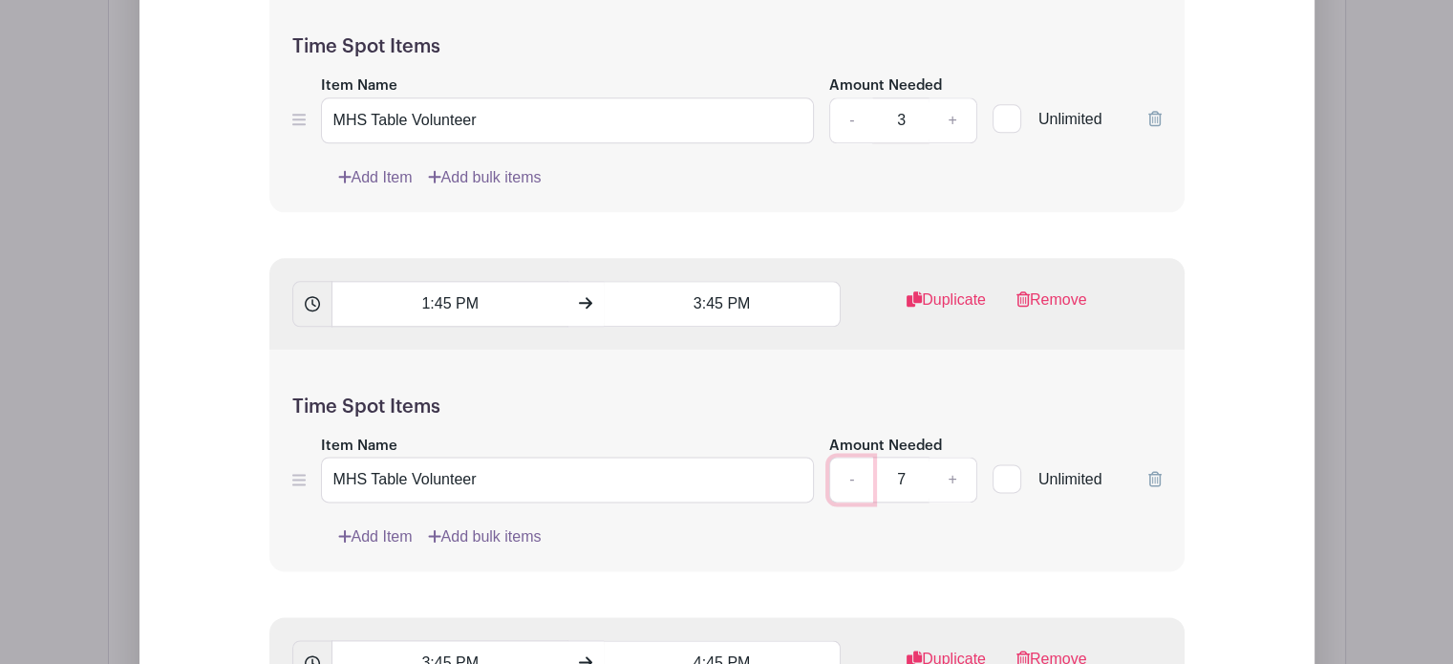
click at [854, 480] on link "-" at bounding box center [851, 480] width 44 height 46
type input "3"
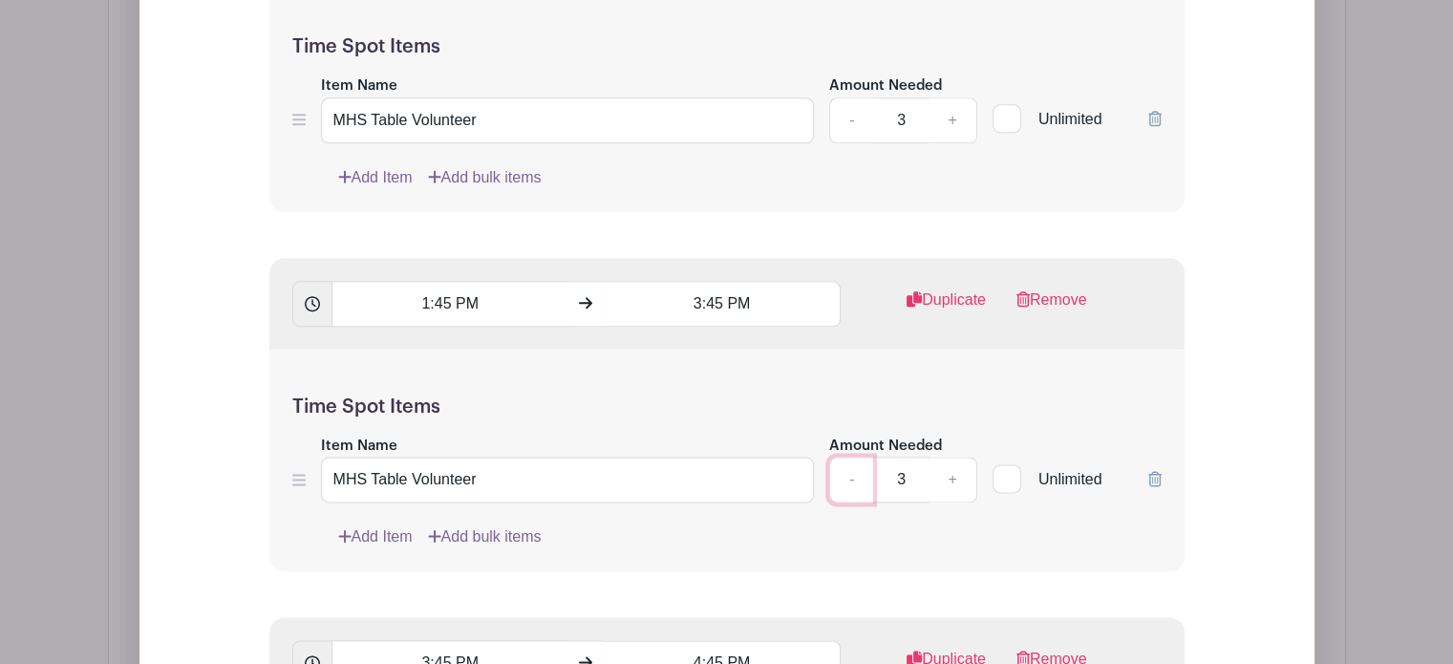
scroll to position [2739, 0]
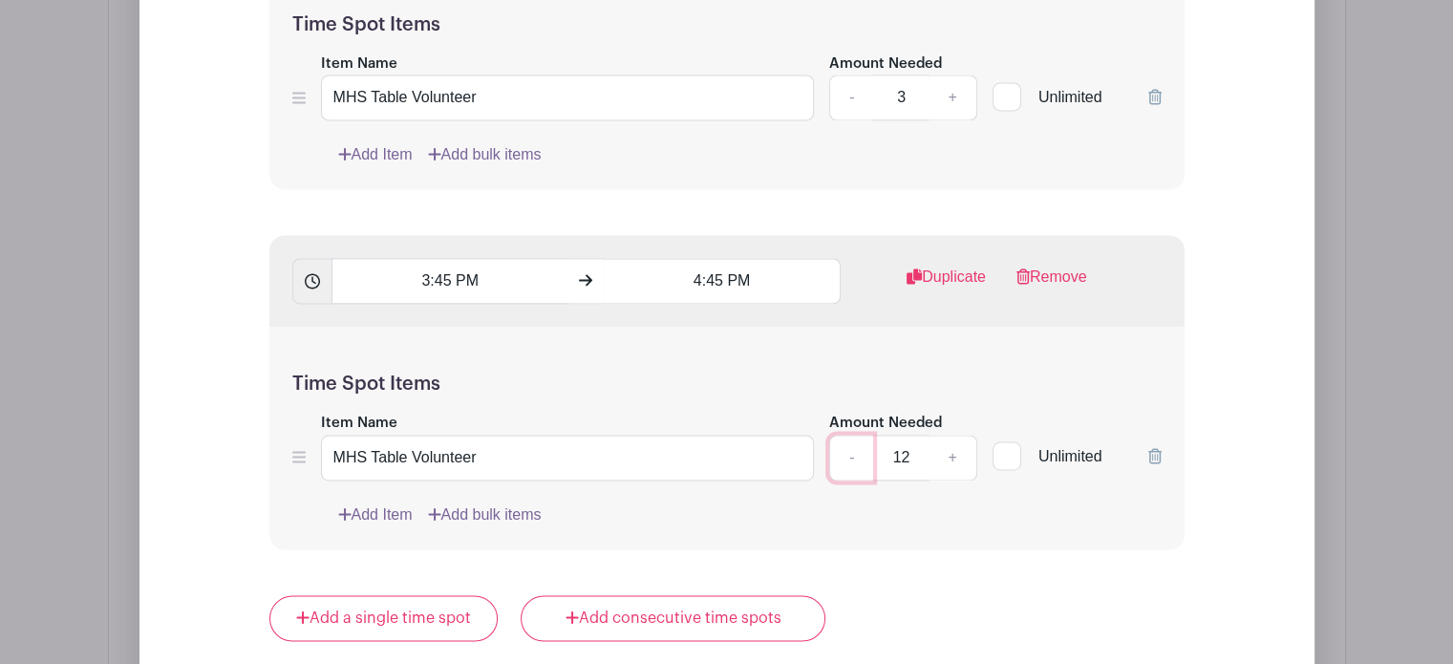
click at [864, 453] on link "-" at bounding box center [851, 458] width 44 height 46
click at [863, 454] on link "-" at bounding box center [851, 458] width 44 height 46
click at [863, 455] on link "-" at bounding box center [851, 458] width 44 height 46
click at [863, 456] on link "-" at bounding box center [851, 458] width 44 height 46
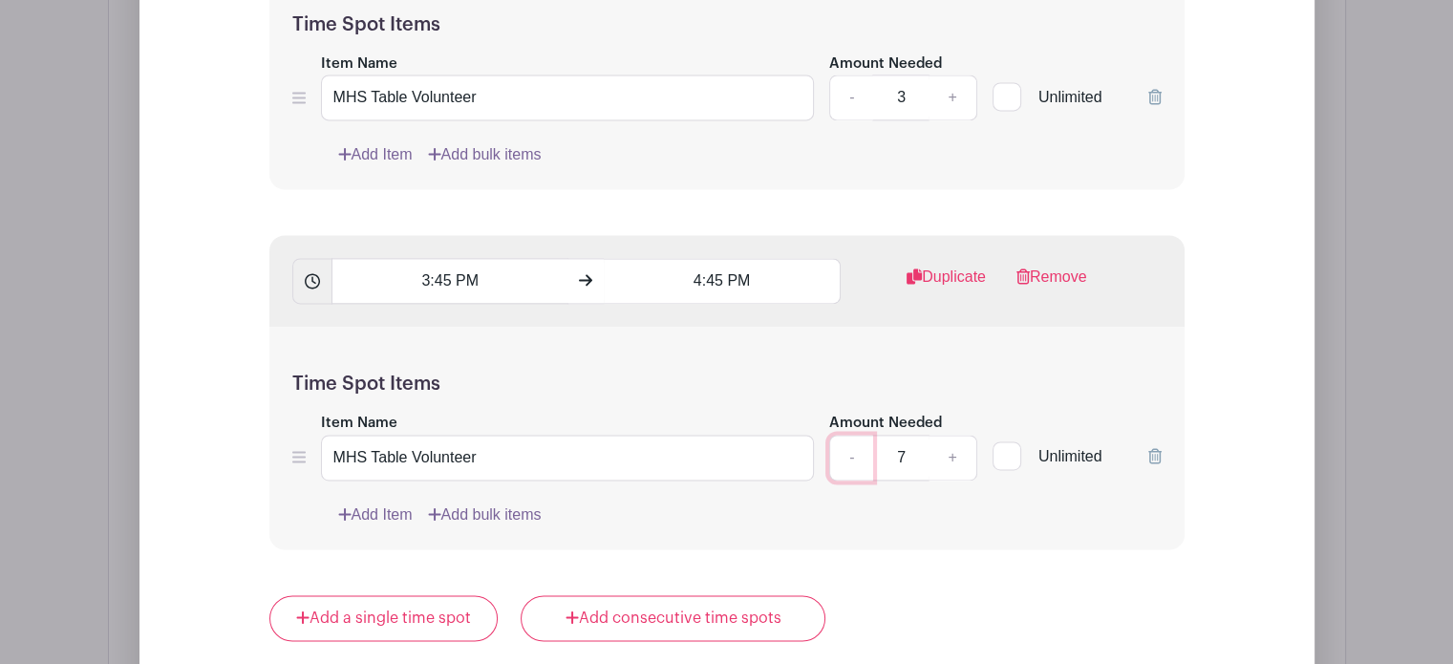
click at [863, 457] on link "-" at bounding box center [851, 458] width 44 height 46
type input "3"
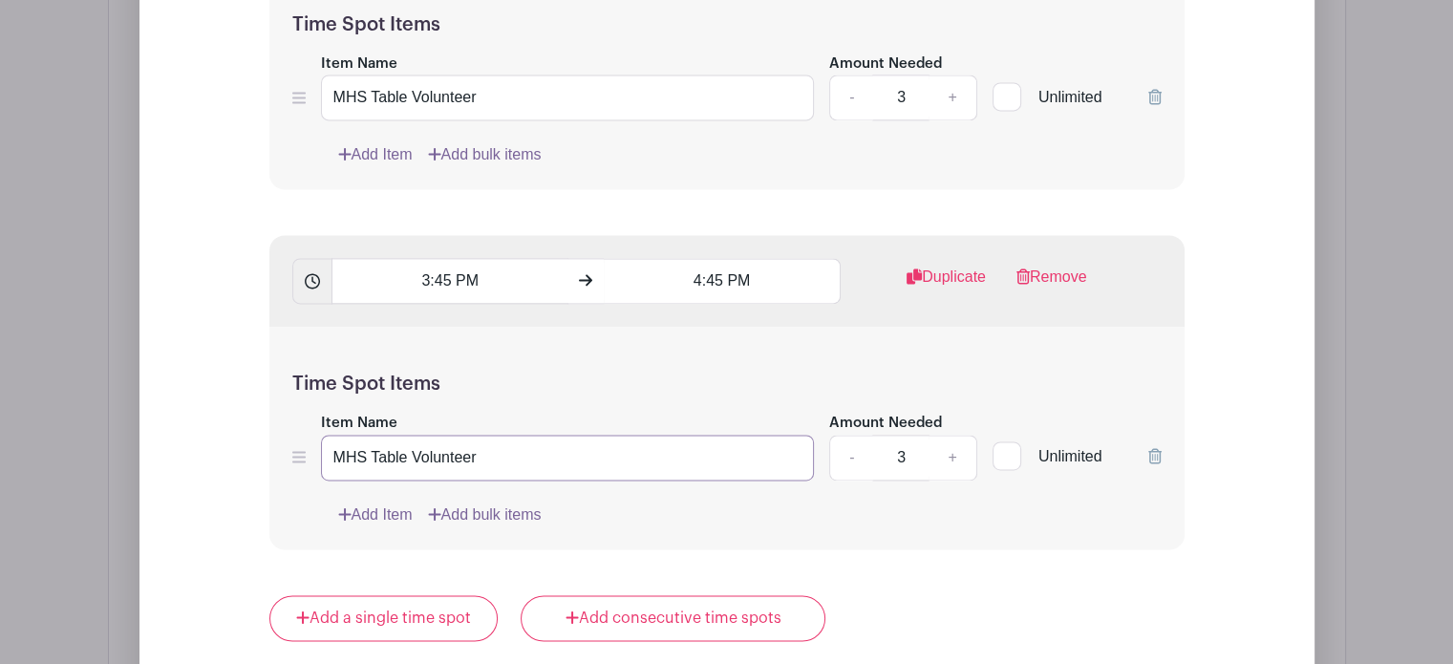
click at [394, 451] on input "MHS Table Volunteer" at bounding box center [568, 458] width 494 height 46
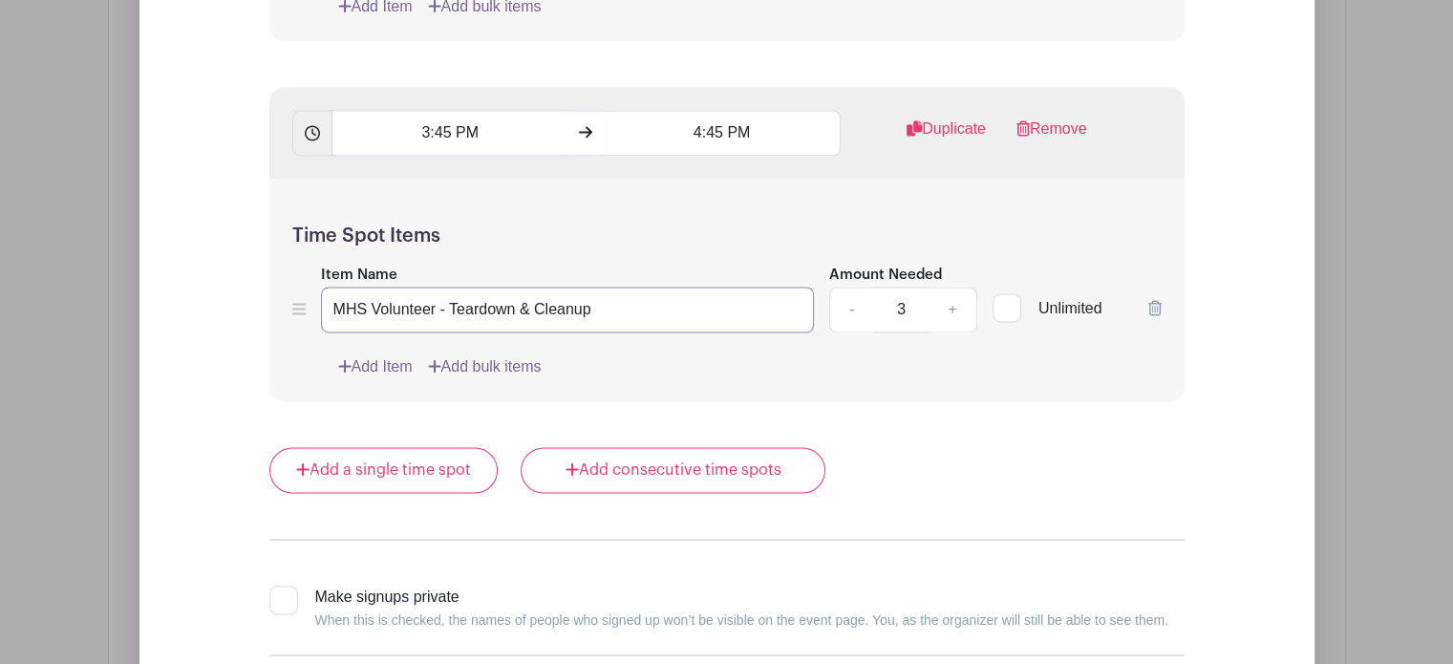
scroll to position [2835, 0]
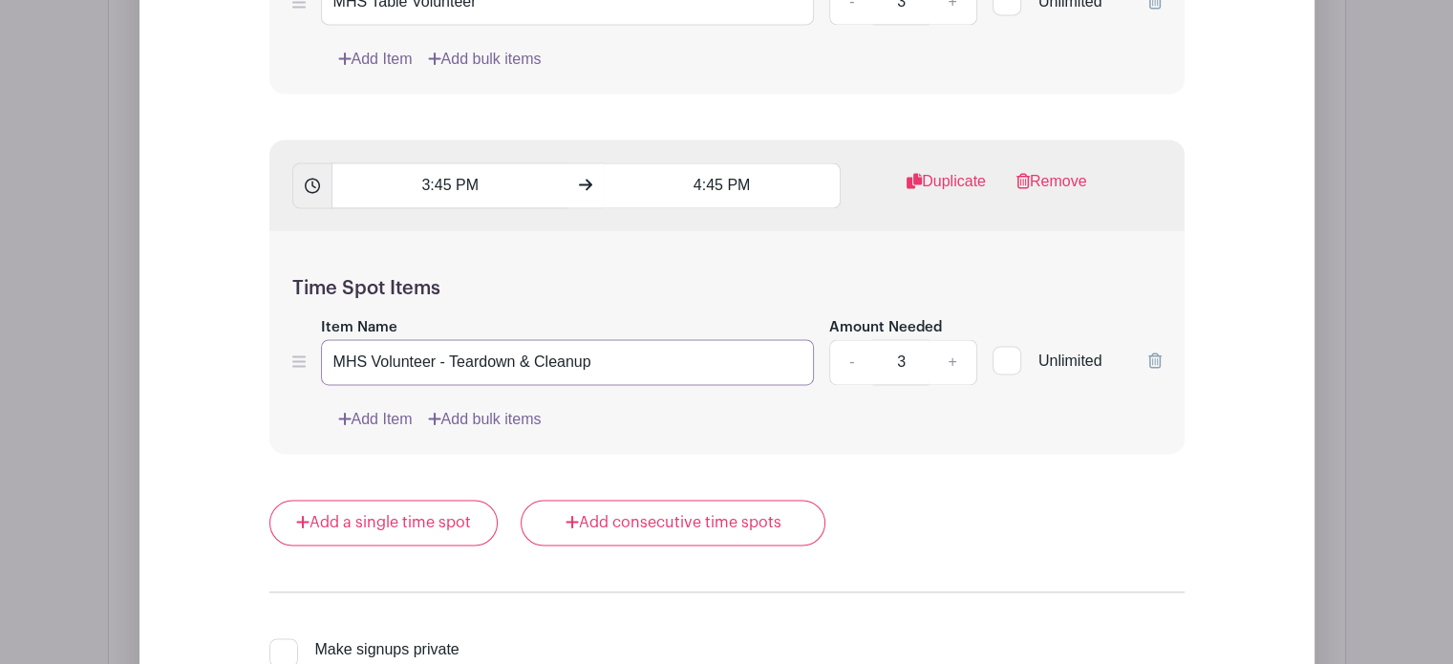
type input "MHS Volunteer - Teardown & Cleanup"
click at [692, 181] on input "4:45 PM" at bounding box center [722, 185] width 237 height 46
click at [636, 230] on icon at bounding box center [636, 226] width 11 height 15
click at [760, 268] on div "45" at bounding box center [762, 266] width 62 height 36
click at [855, 224] on div "15" at bounding box center [851, 226] width 64 height 36
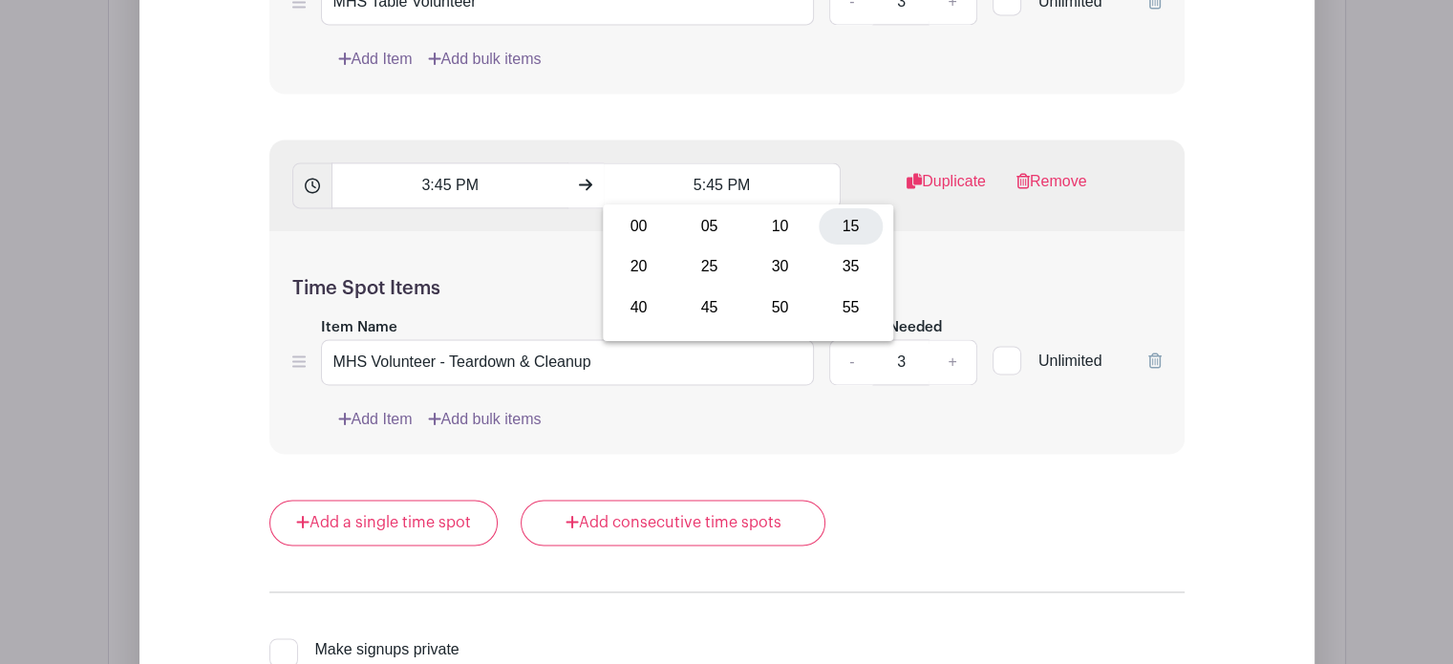
type input "5:15 PM"
click at [990, 519] on div "Add a single time spot Add consecutive time spots" at bounding box center [726, 523] width 915 height 46
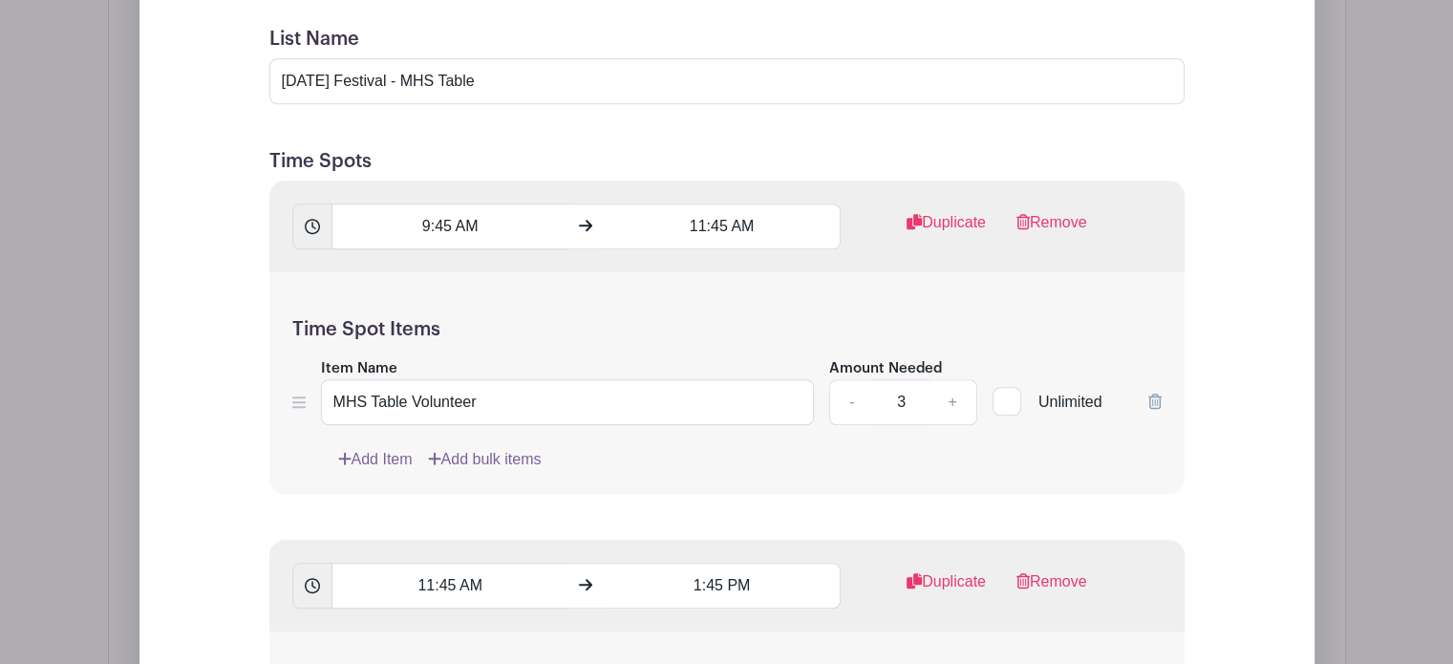
scroll to position [1593, 0]
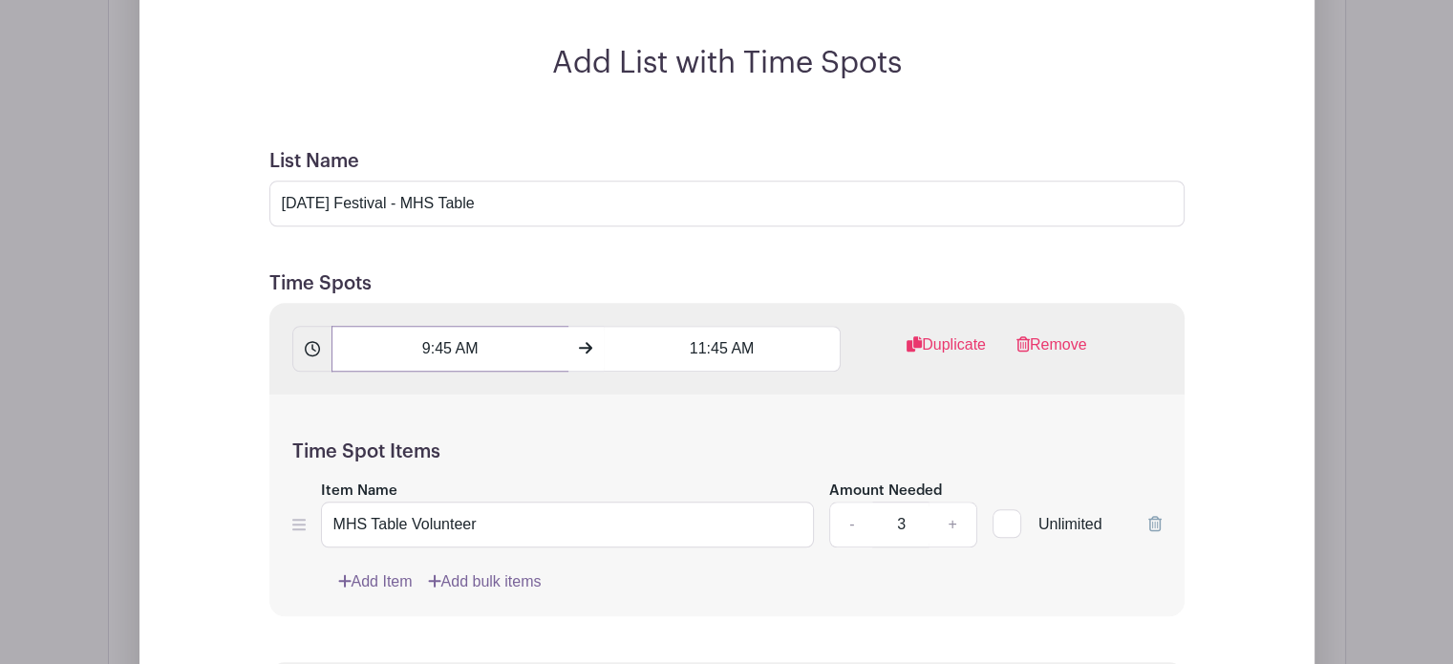
click at [437, 347] on input "9:45 AM" at bounding box center [449, 349] width 237 height 46
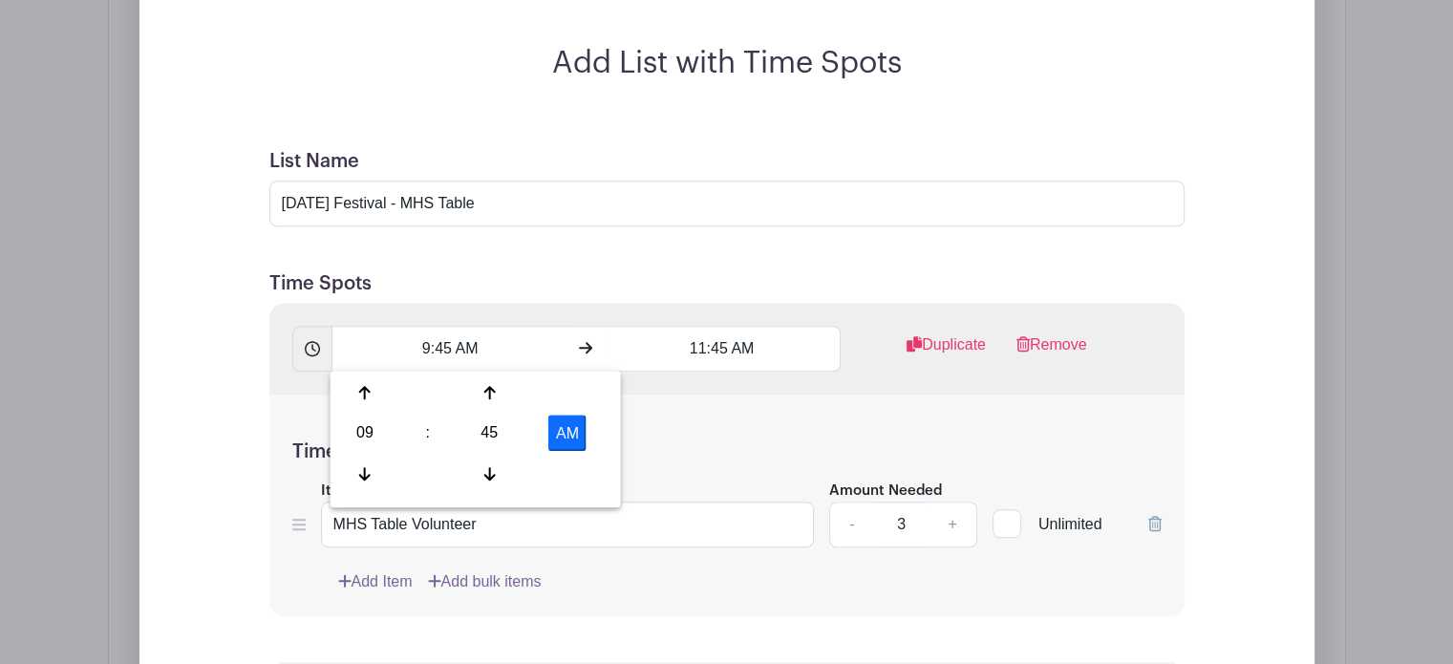
click at [499, 431] on div "45" at bounding box center [489, 433] width 62 height 36
click at [573, 394] on div "15" at bounding box center [578, 392] width 64 height 36
type input "9:15 AM"
click at [833, 422] on div "Time Spot Items Item Name MHS Table Volunteer Amount Needed - 3 + Unlimited Add…" at bounding box center [726, 505] width 915 height 223
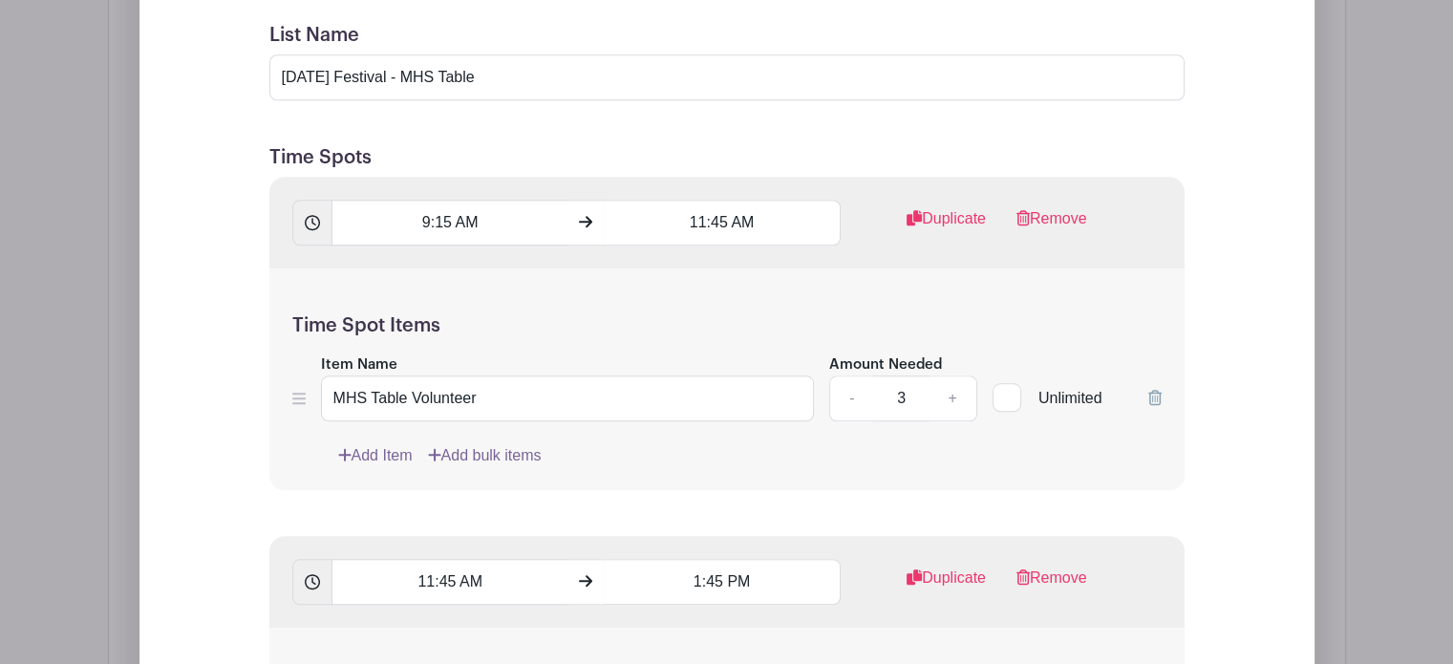
scroll to position [1689, 0]
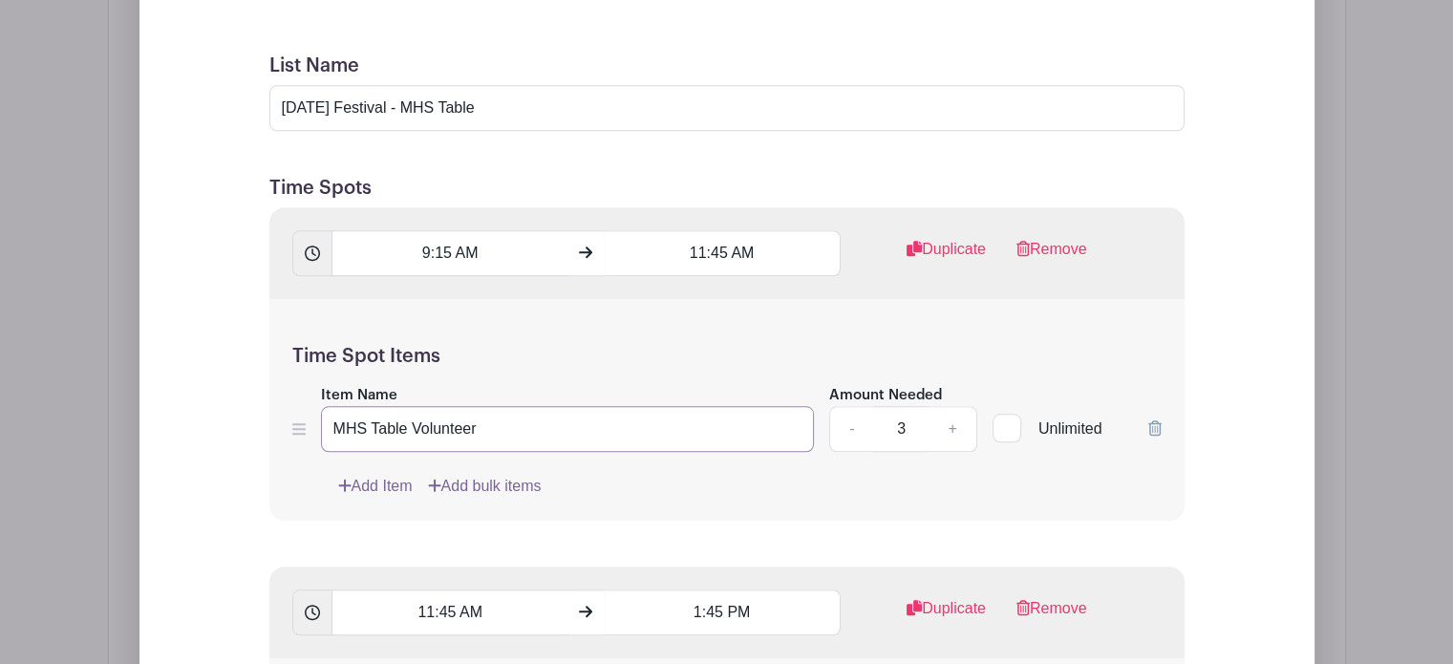
click at [373, 423] on input "MHS Table Volunteer" at bounding box center [568, 429] width 494 height 46
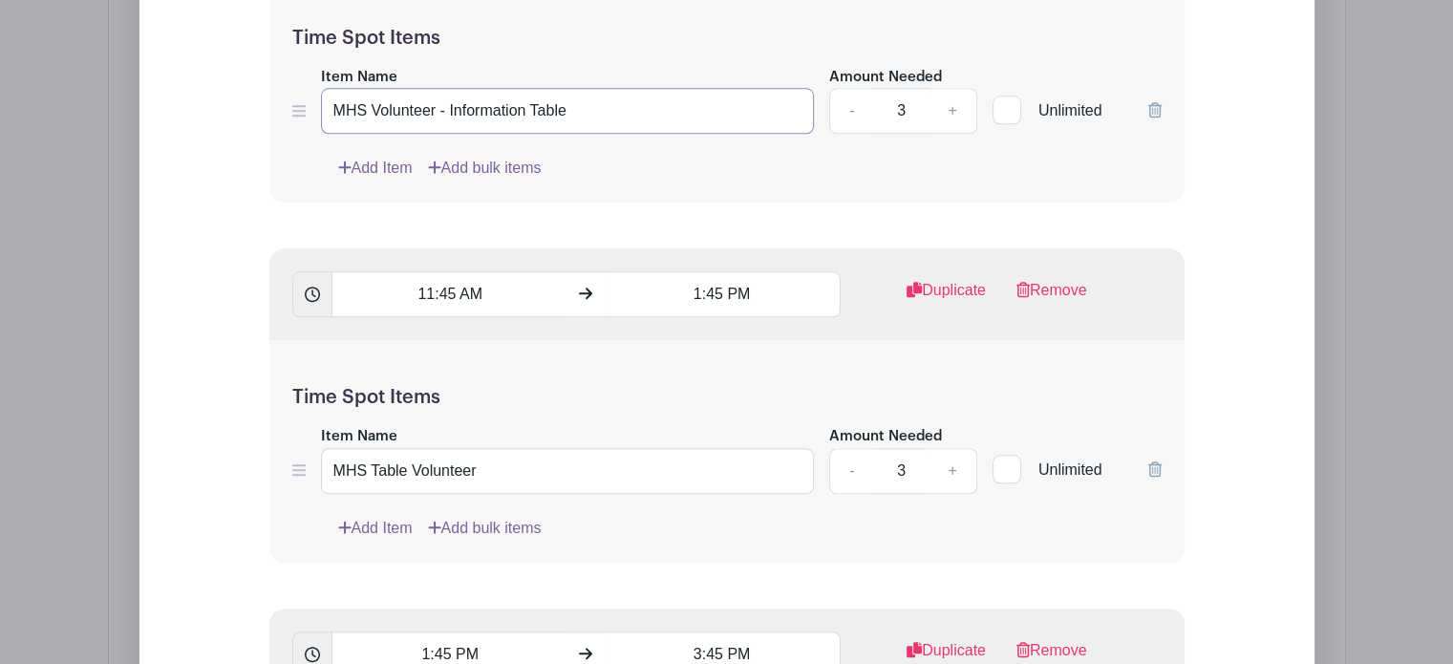
scroll to position [2071, 0]
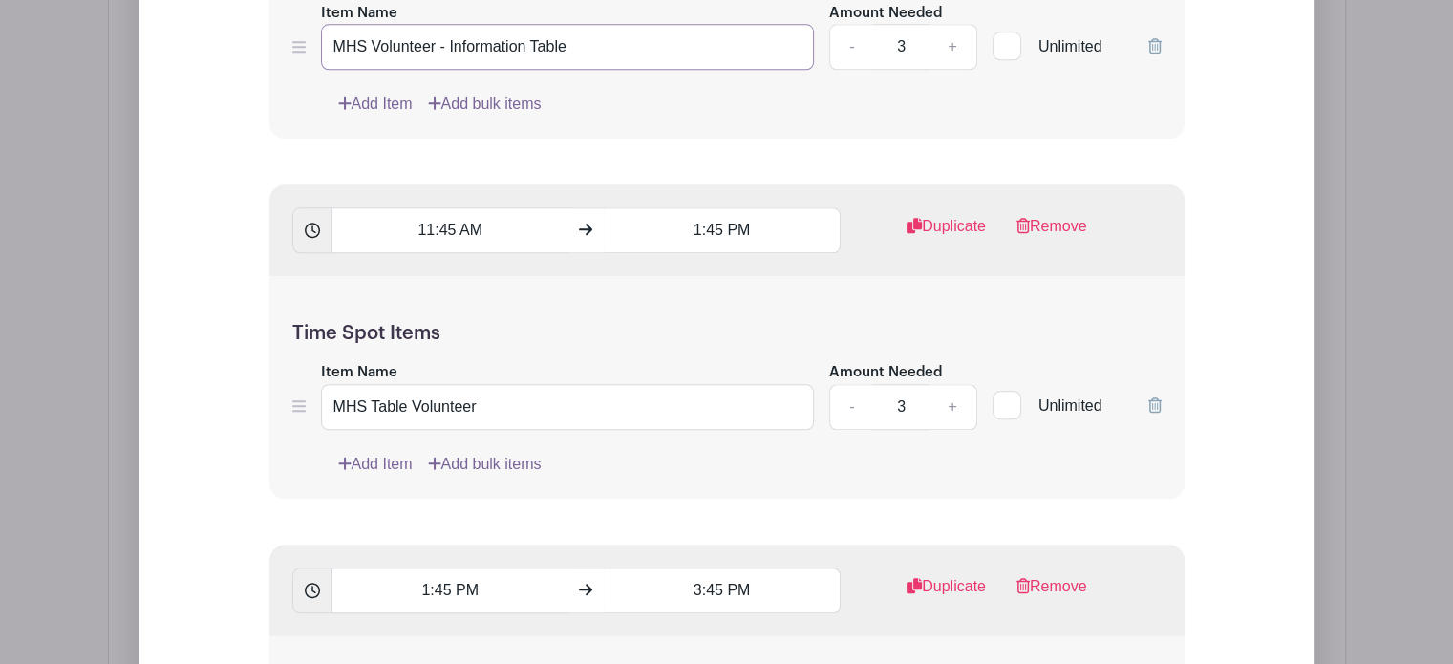
type input "MHS Volunteer - Information Table"
click at [382, 401] on input "MHS Table Volunteer" at bounding box center [568, 407] width 494 height 46
click at [381, 400] on input "MHS Table Volunteer" at bounding box center [568, 407] width 494 height 46
click at [461, 404] on input "MHS Volunteer" at bounding box center [568, 407] width 494 height 46
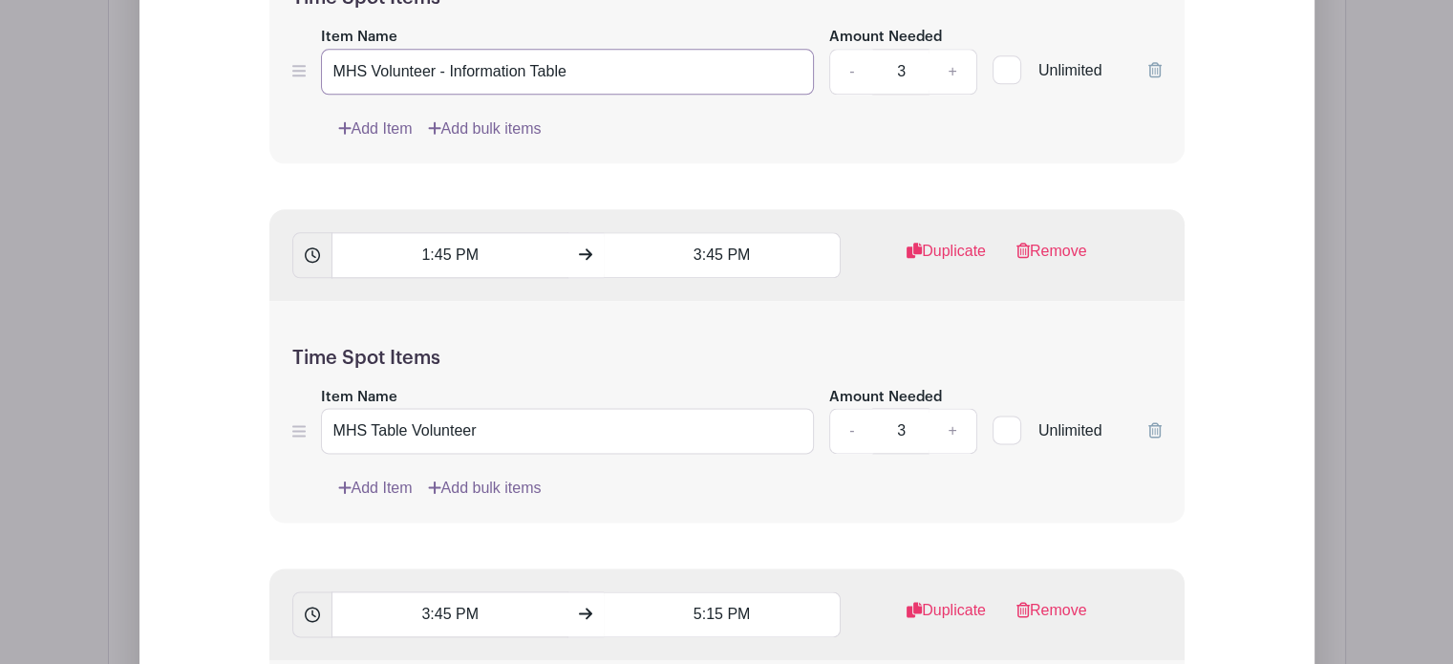
scroll to position [2453, 0]
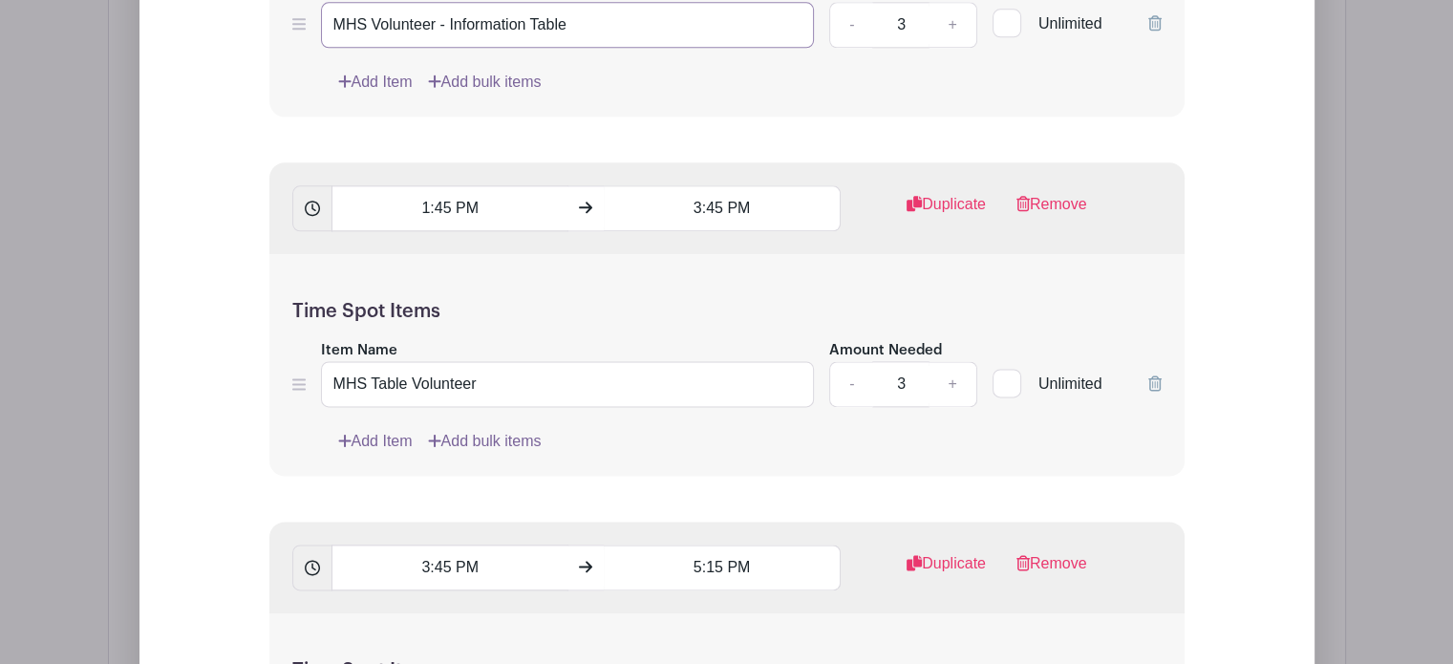
type input "MHS Volunteer - Information Table"
click at [392, 379] on input "MHS Table Volunteer" at bounding box center [568, 384] width 494 height 46
click at [390, 379] on input "MHS Table Volunteer" at bounding box center [568, 384] width 494 height 46
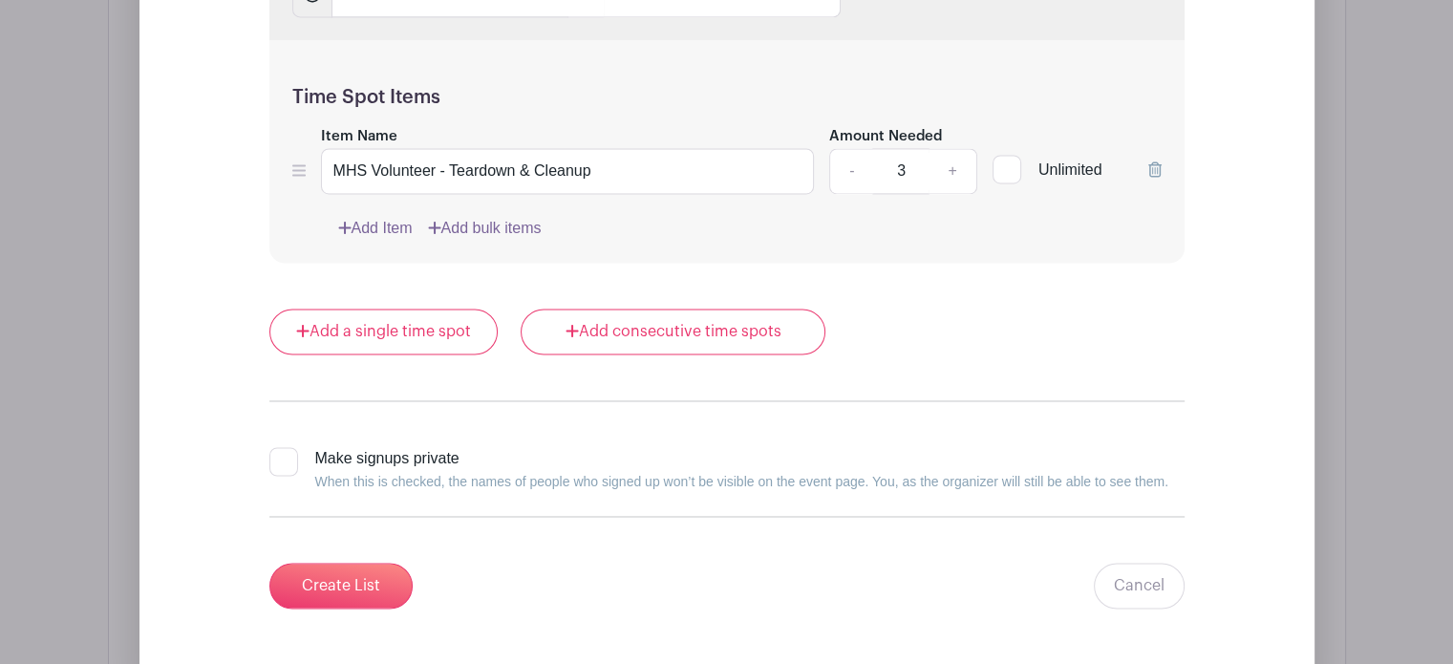
scroll to position [3121, 0]
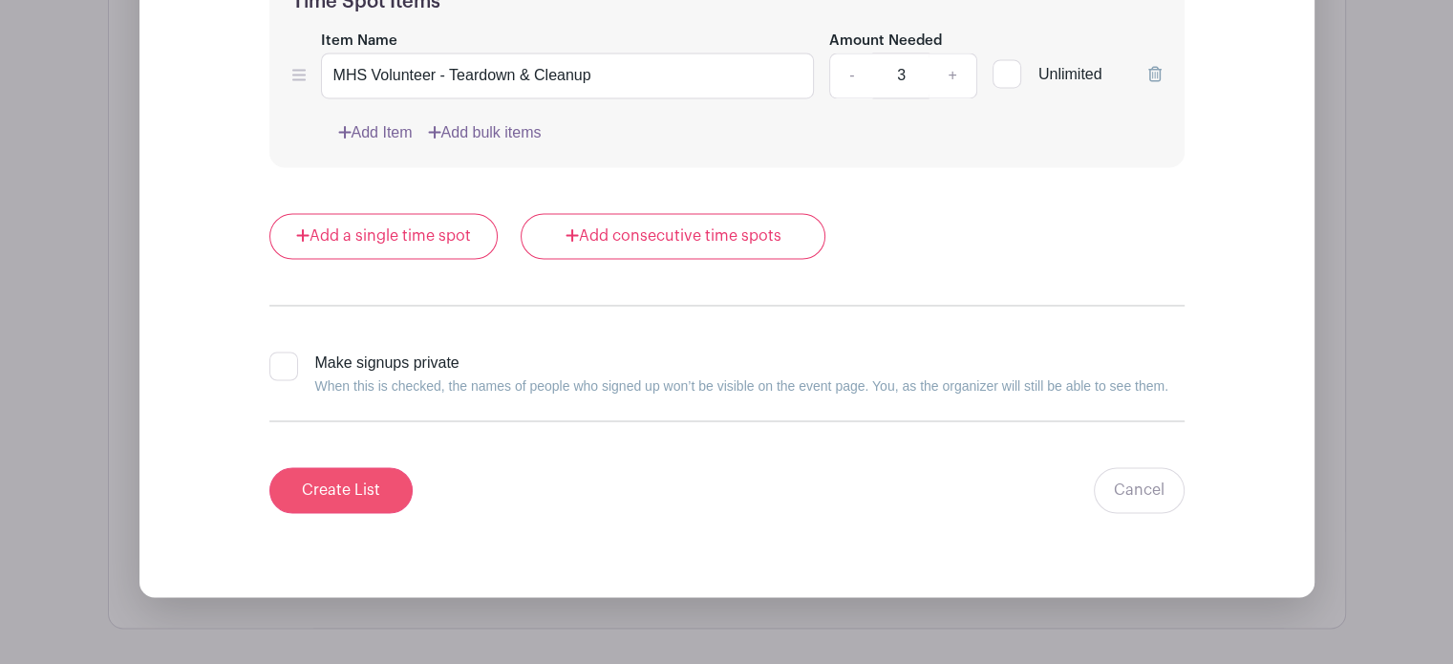
type input "MHS Volunteer - Information Table"
click at [332, 482] on input "Create List" at bounding box center [340, 490] width 143 height 46
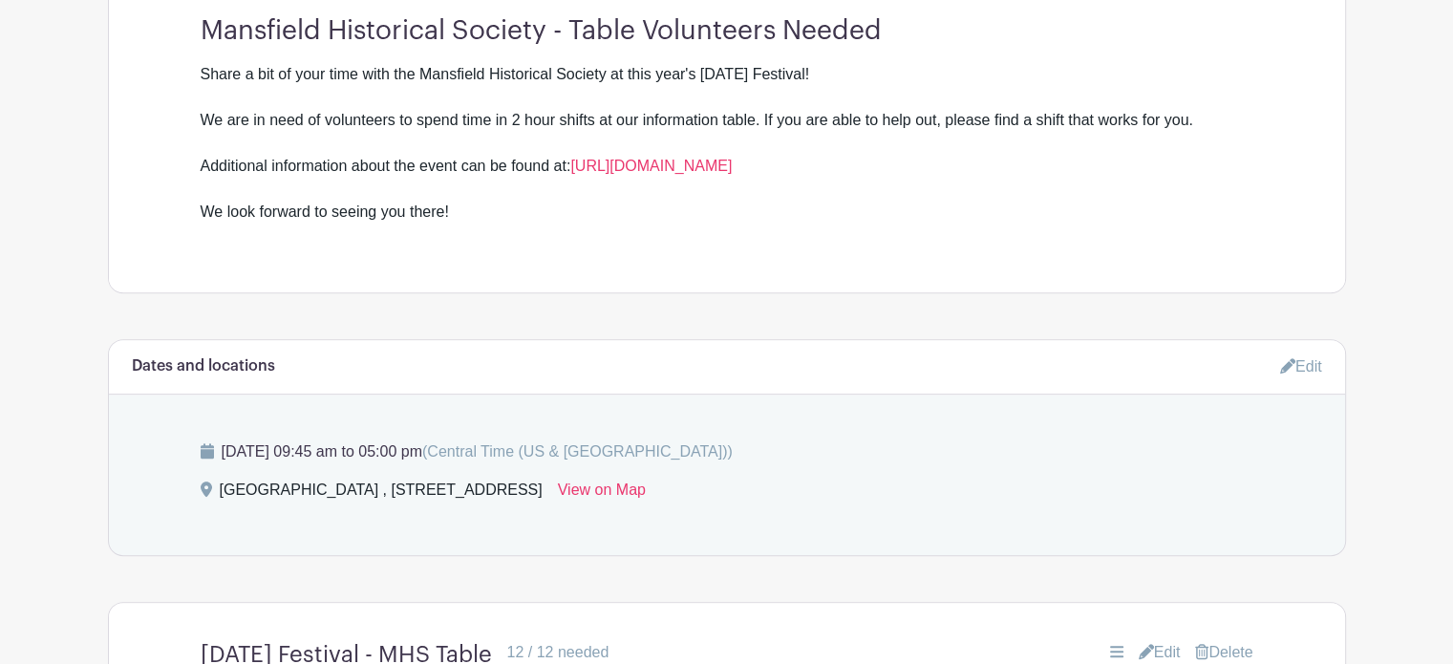
scroll to position [546, 0]
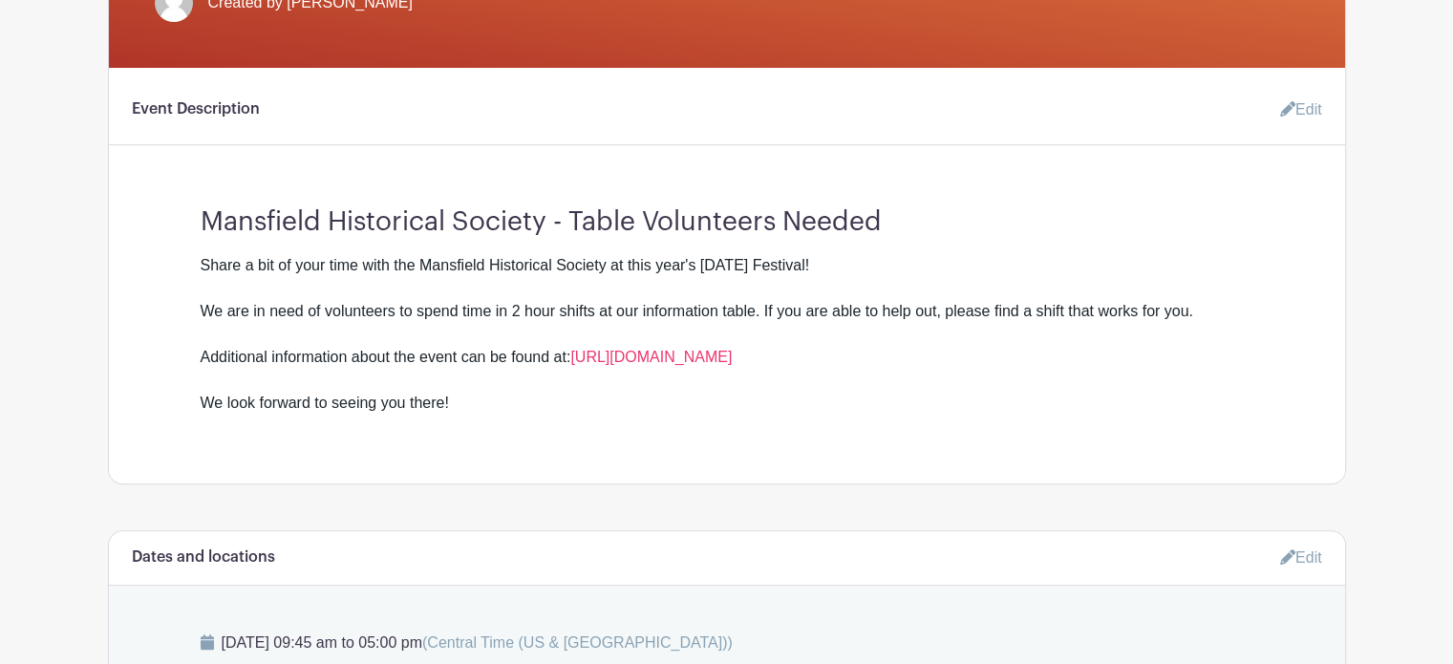
click at [1296, 111] on link "Edit" at bounding box center [1293, 110] width 57 height 38
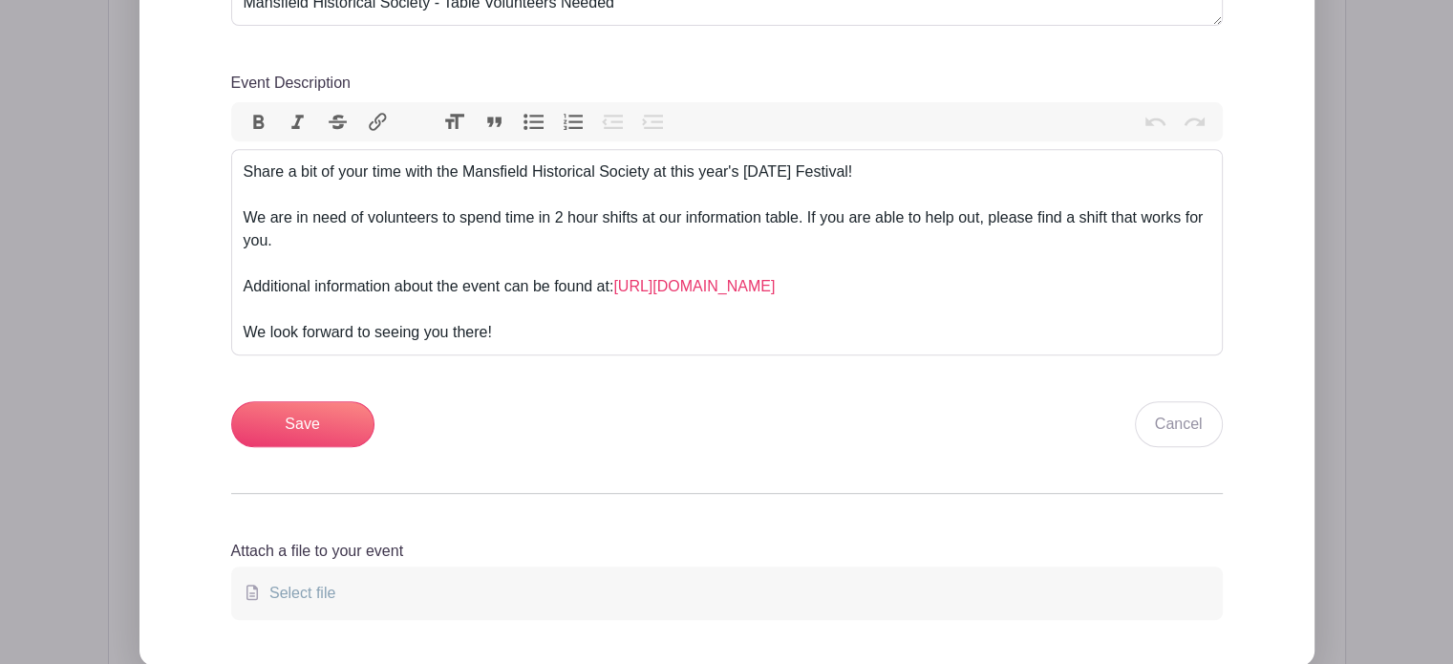
scroll to position [833, 0]
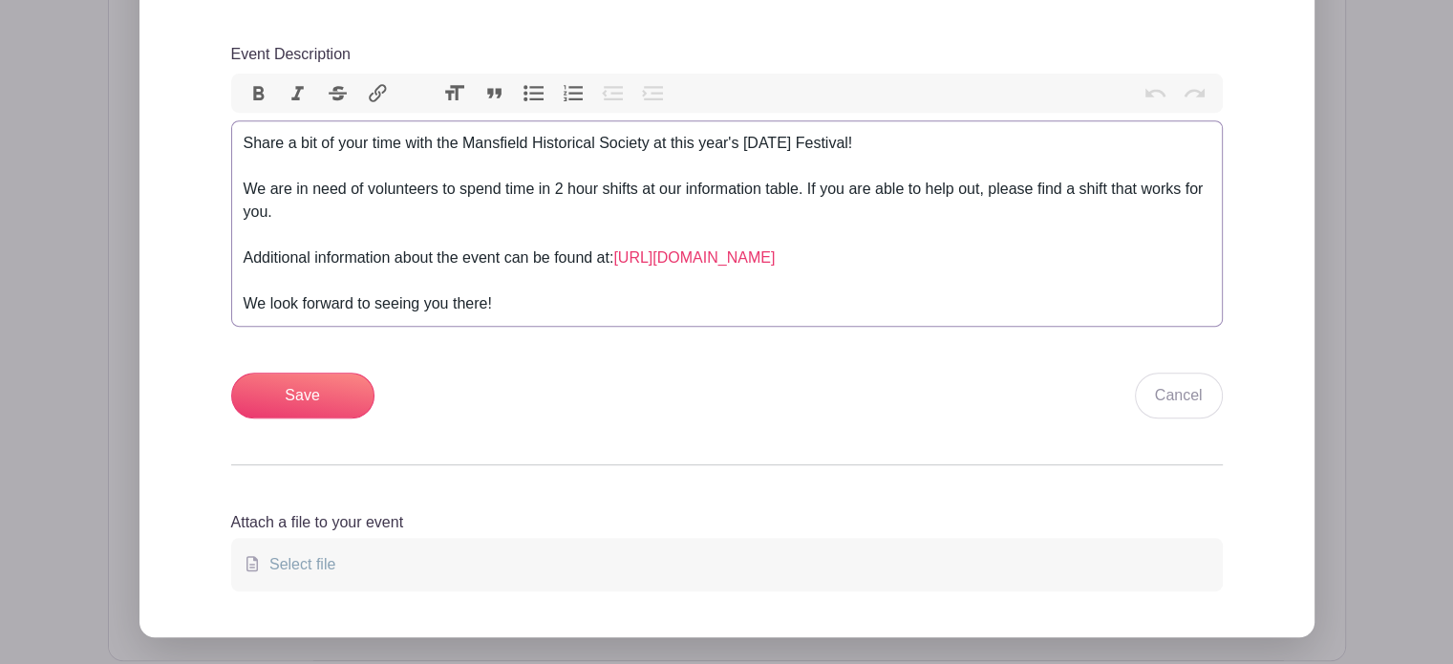
drag, startPoint x: 554, startPoint y: 190, endPoint x: 564, endPoint y: 186, distance: 11.2
click at [554, 190] on div "Share a bit of your time with the Mansfield Historical Society at this year's F…" at bounding box center [727, 223] width 967 height 183
type trix-editor "<div>Share a bit of your time with the Mansfield Historical Society at this yea…"
click at [271, 394] on input "Save" at bounding box center [302, 396] width 143 height 46
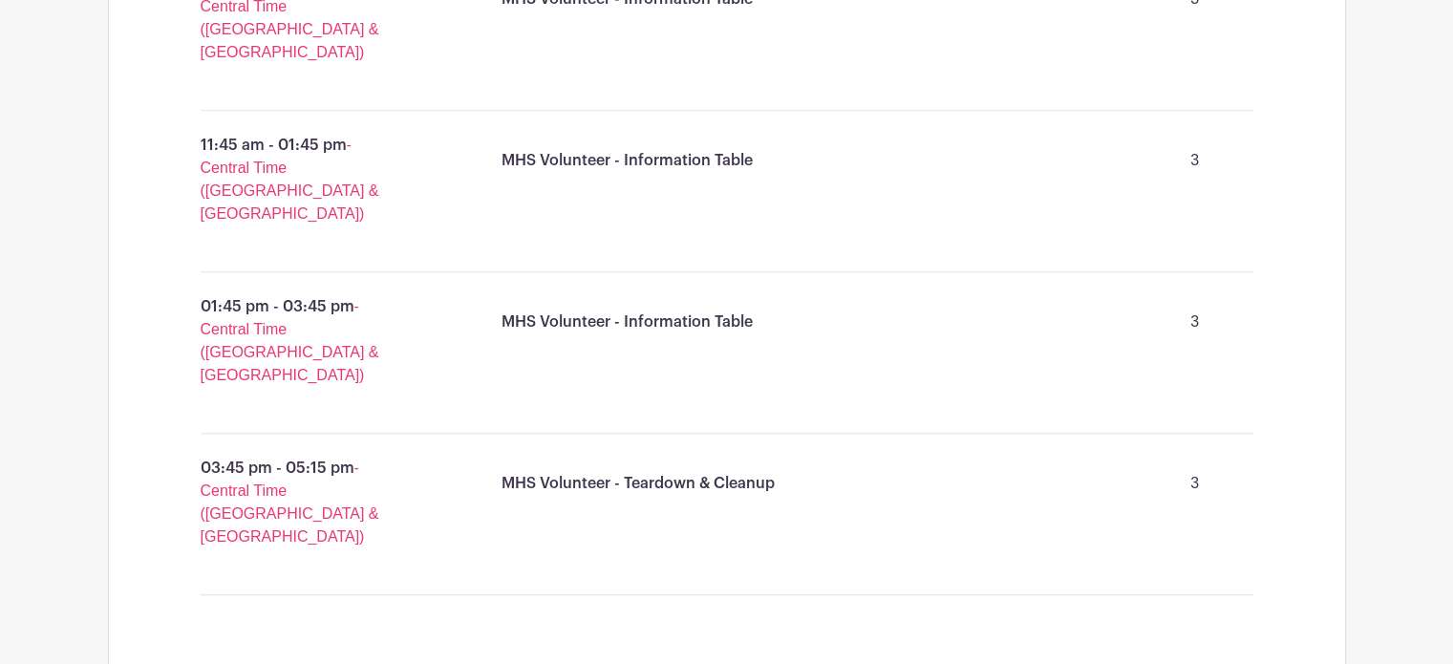
scroll to position [2036, 0]
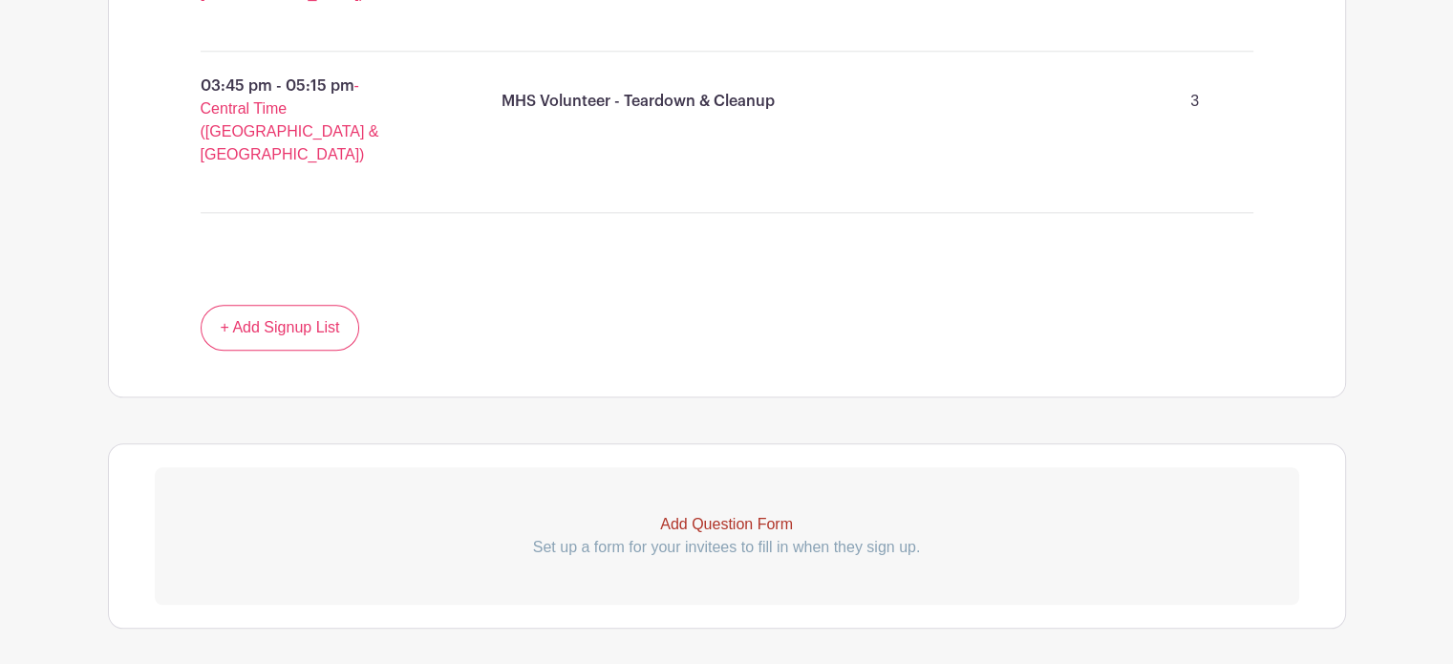
click at [713, 513] on p "Add Question Form" at bounding box center [727, 524] width 1144 height 23
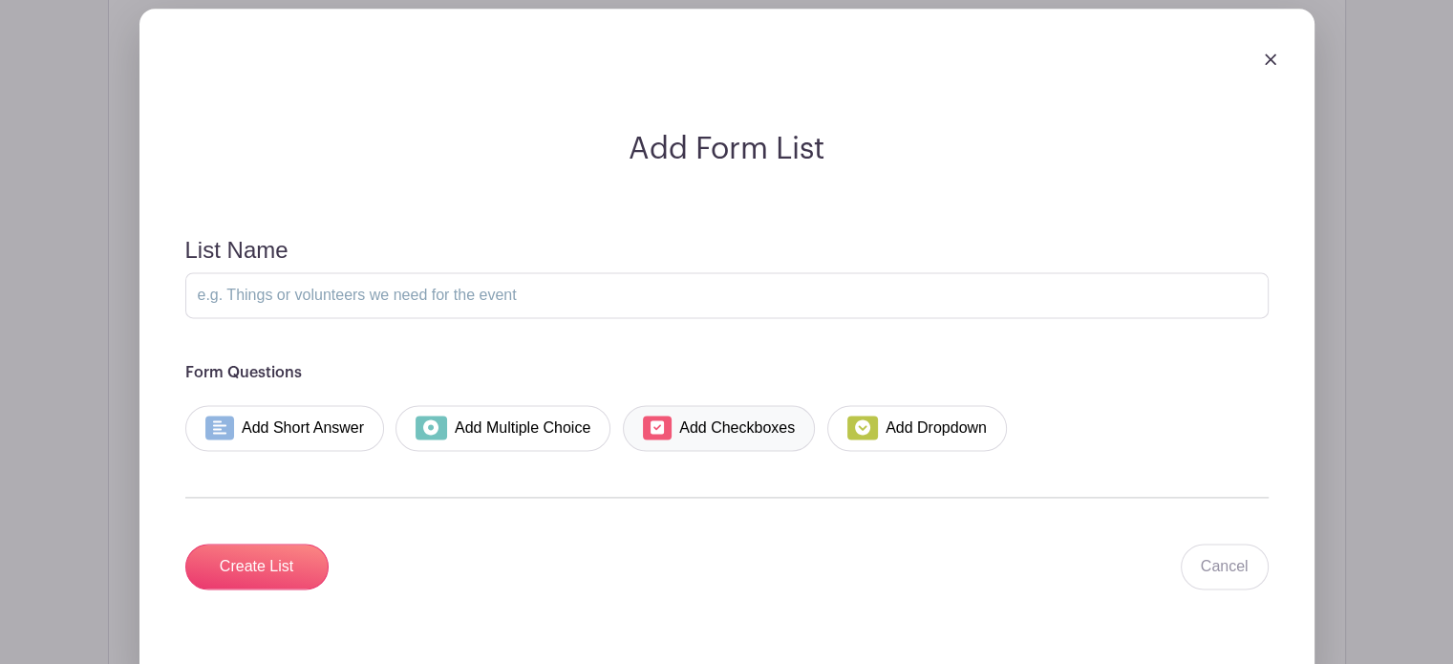
scroll to position [2514, 0]
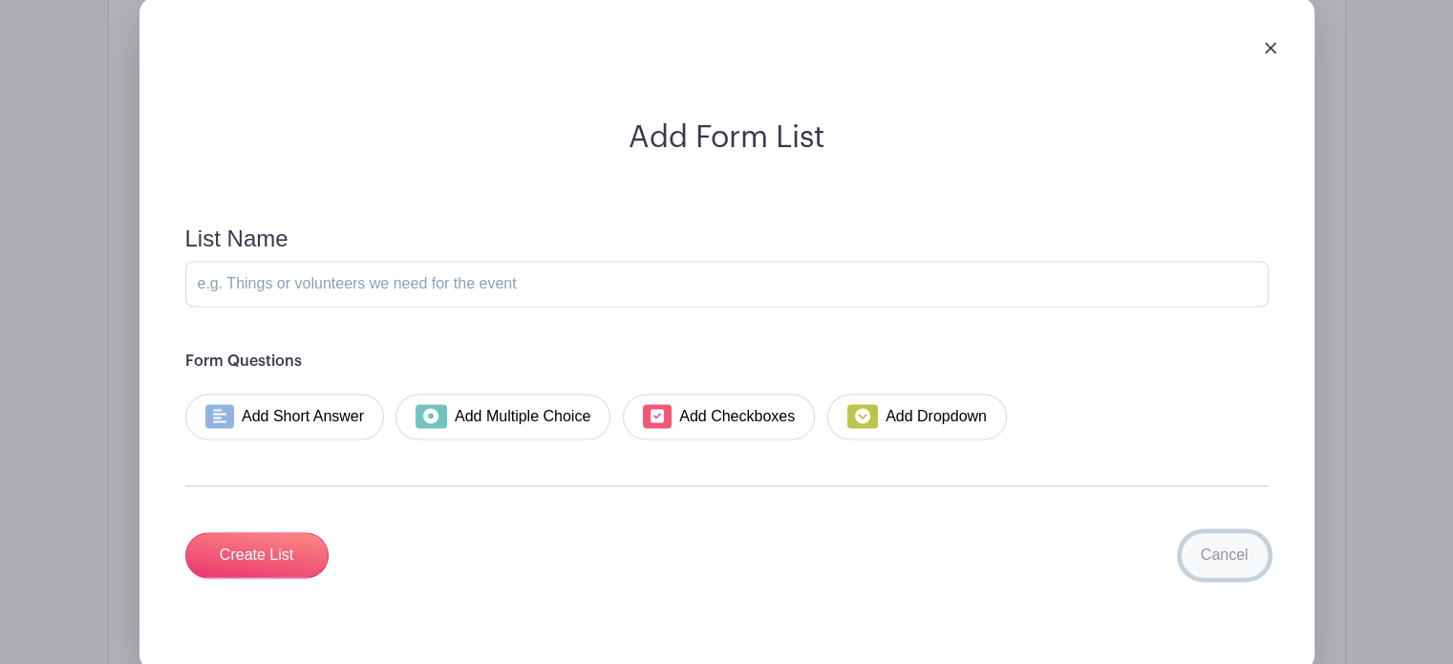
click at [1230, 532] on link "Cancel" at bounding box center [1225, 555] width 88 height 46
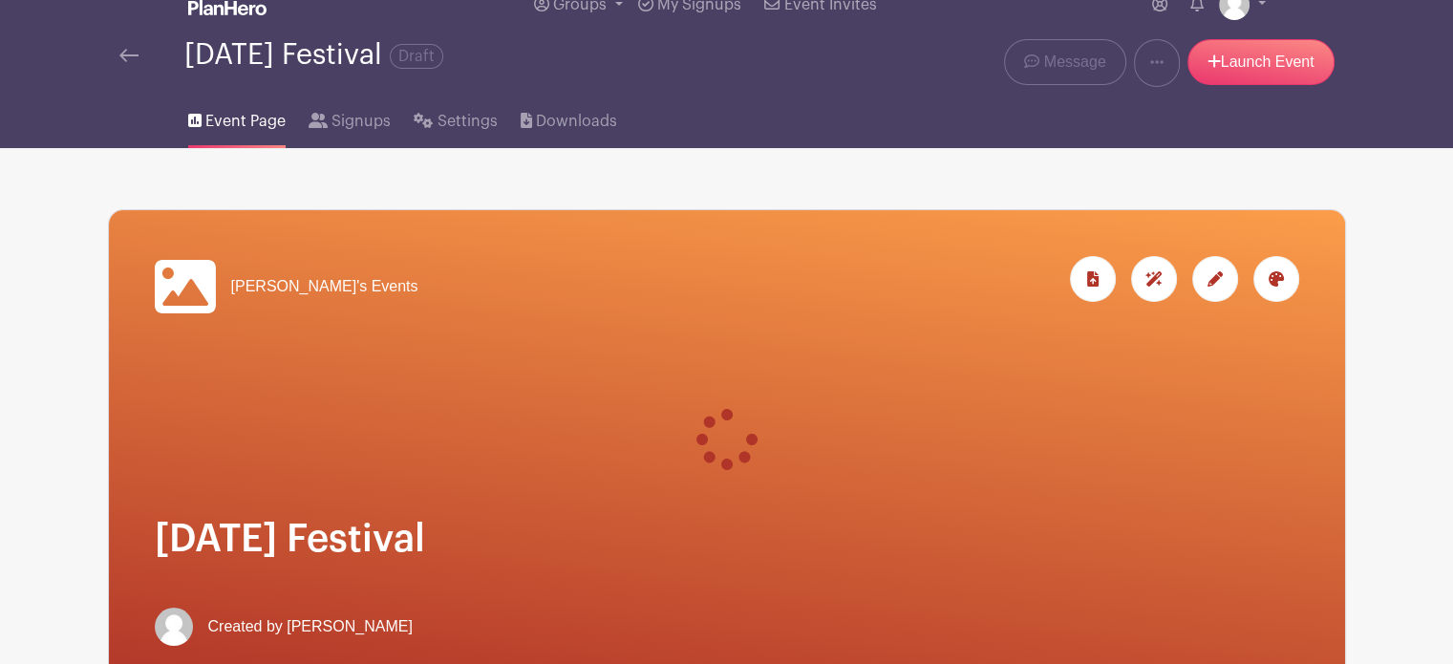
scroll to position [0, 0]
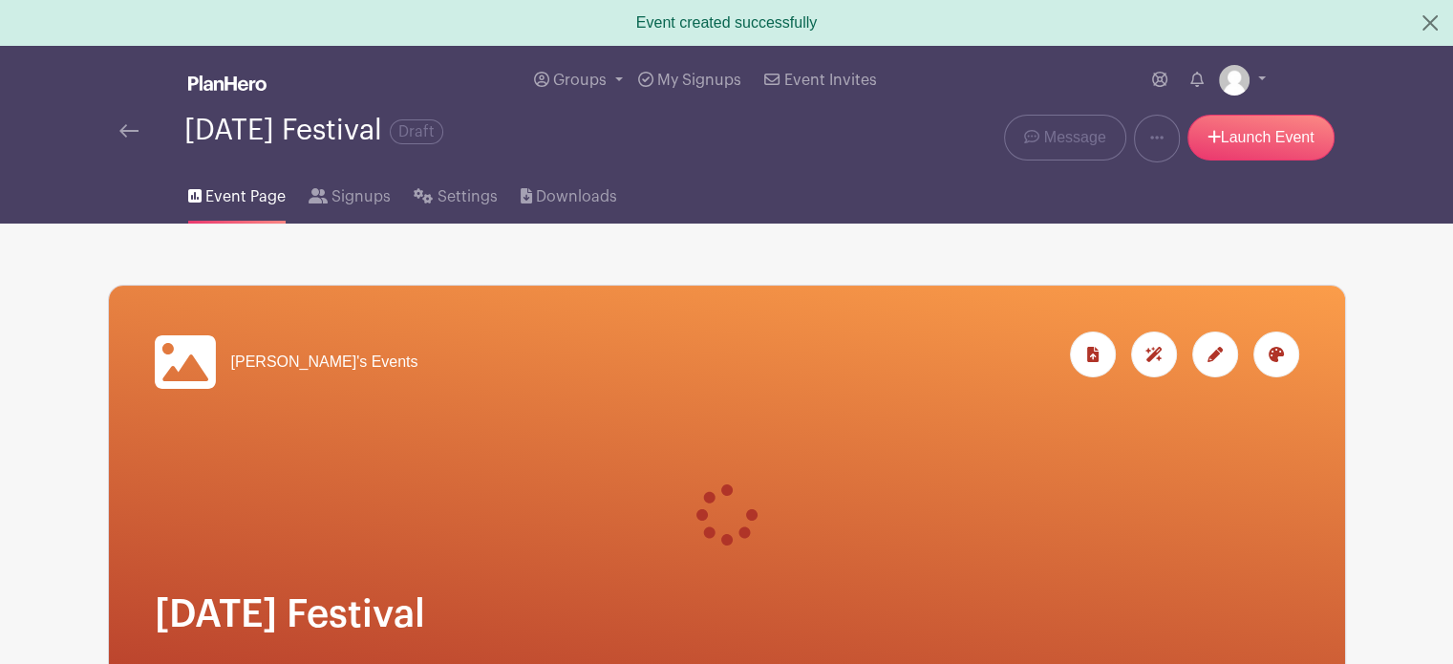
click at [722, 526] on icon at bounding box center [725, 514] width 67 height 67
click at [332, 196] on span "Signups" at bounding box center [360, 196] width 59 height 23
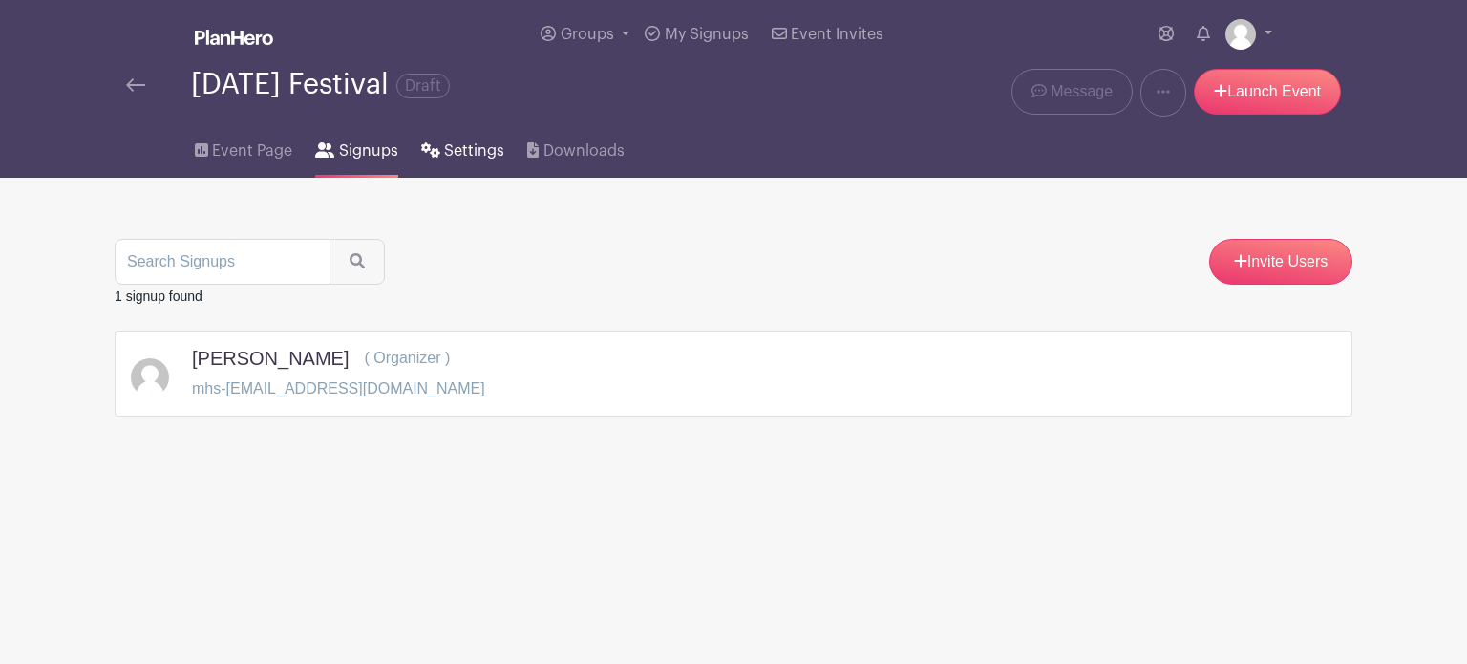
click at [458, 153] on span "Settings" at bounding box center [474, 150] width 60 height 23
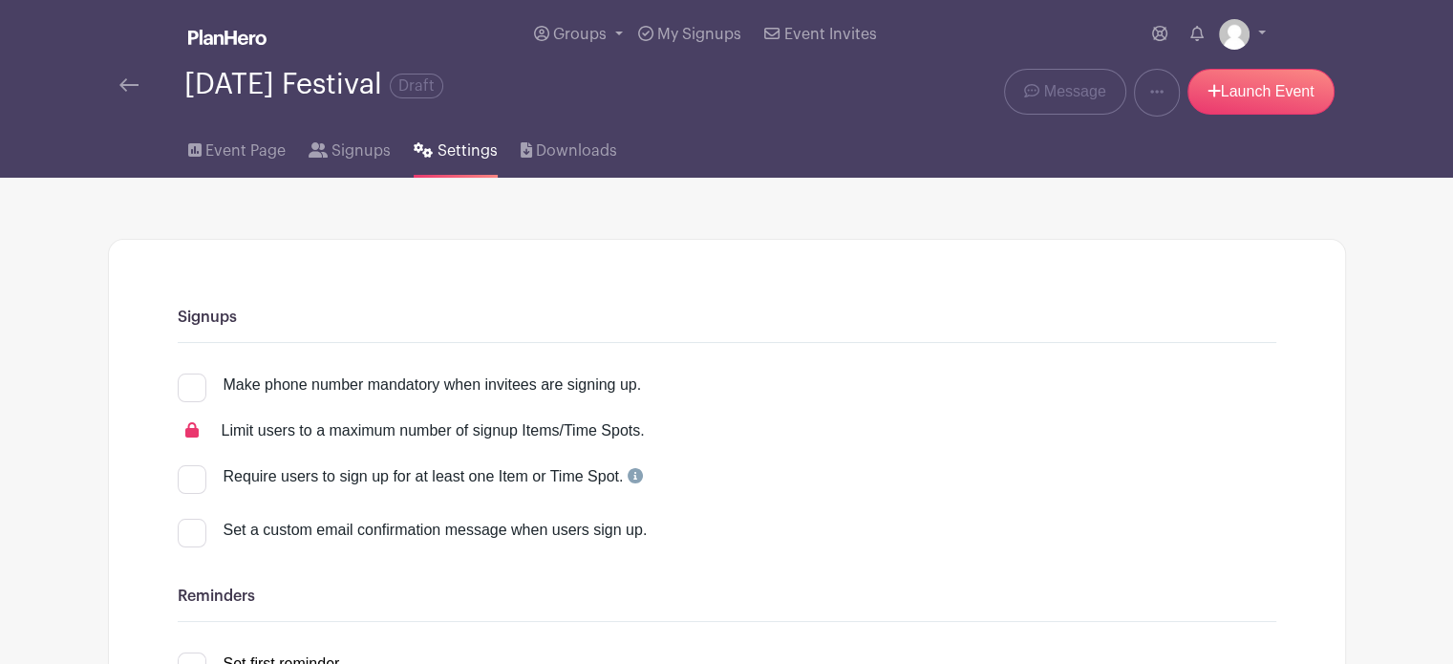
click at [190, 535] on div at bounding box center [192, 533] width 29 height 29
click at [190, 531] on input "Set a custom email confirmation message when users sign up." at bounding box center [184, 525] width 12 height 12
checkbox input "true"
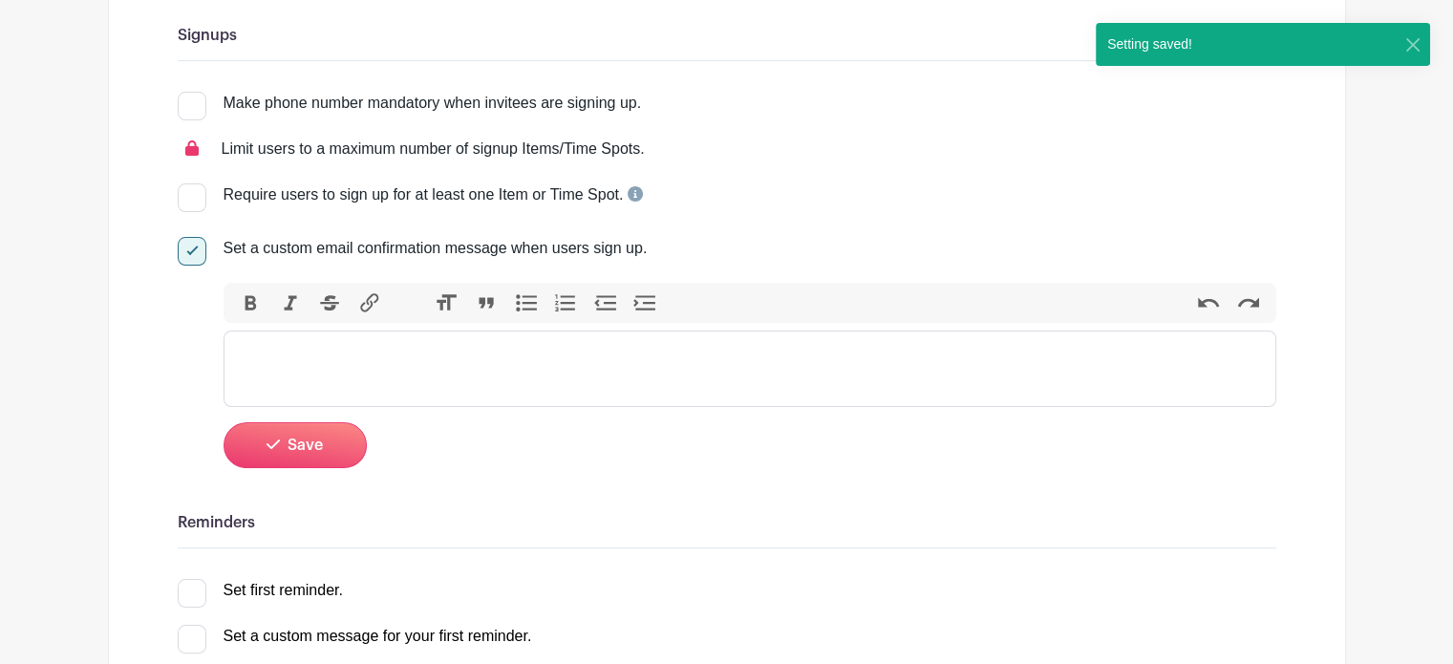
scroll to position [287, 0]
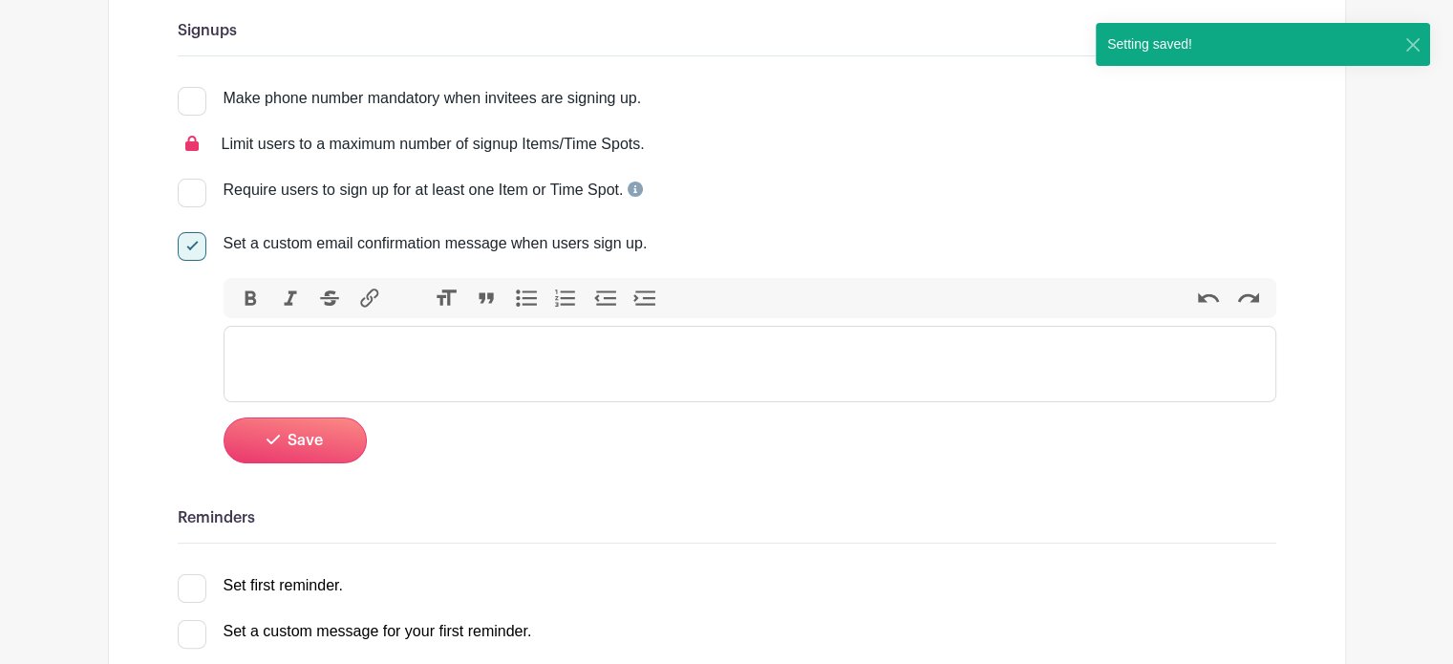
click at [385, 349] on trix-editor at bounding box center [750, 364] width 1053 height 76
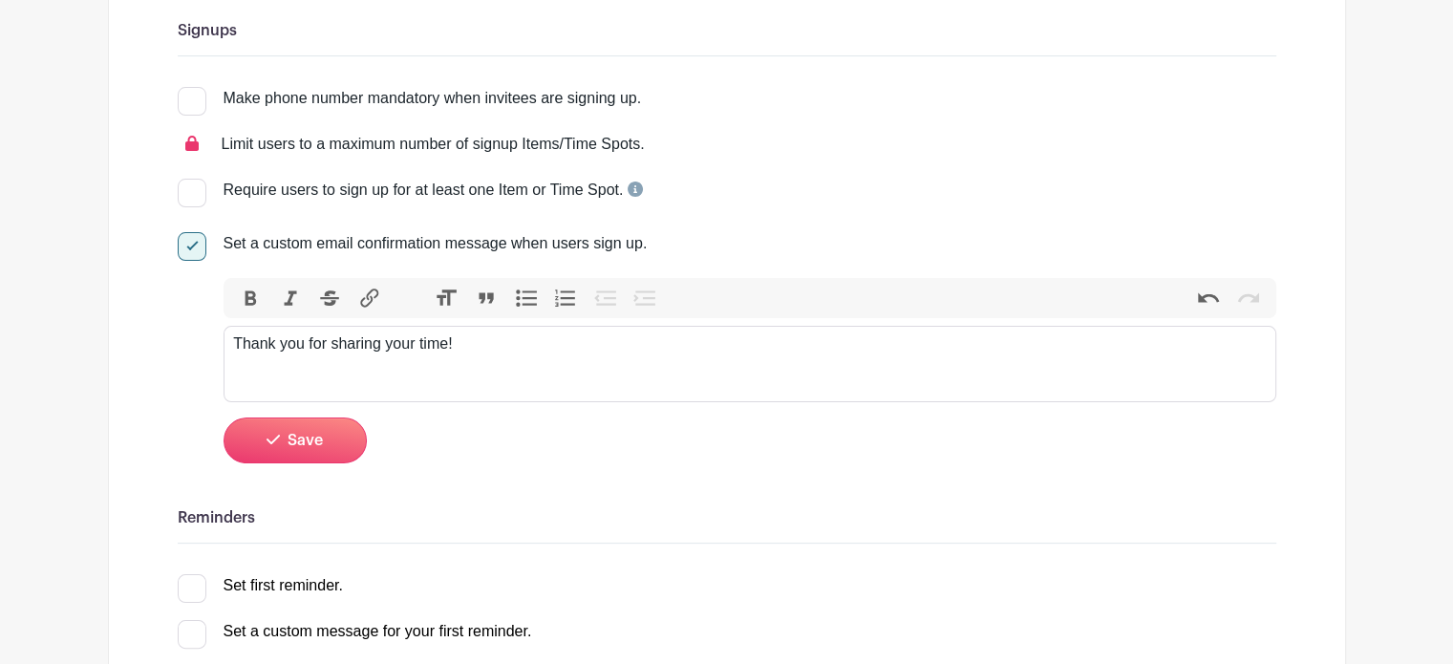
type trix-editor "<div>Thank you for sharing your time!</div>"
click at [332, 444] on button "Save" at bounding box center [295, 440] width 143 height 46
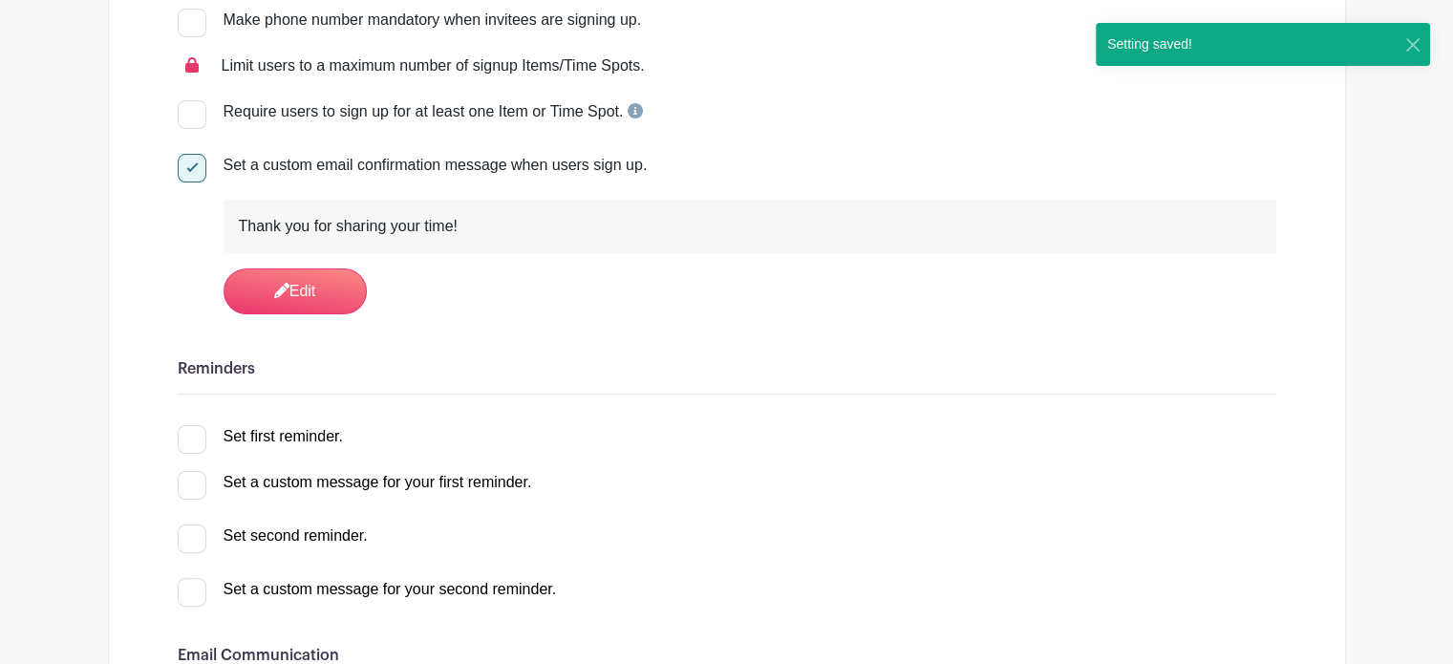
scroll to position [478, 0]
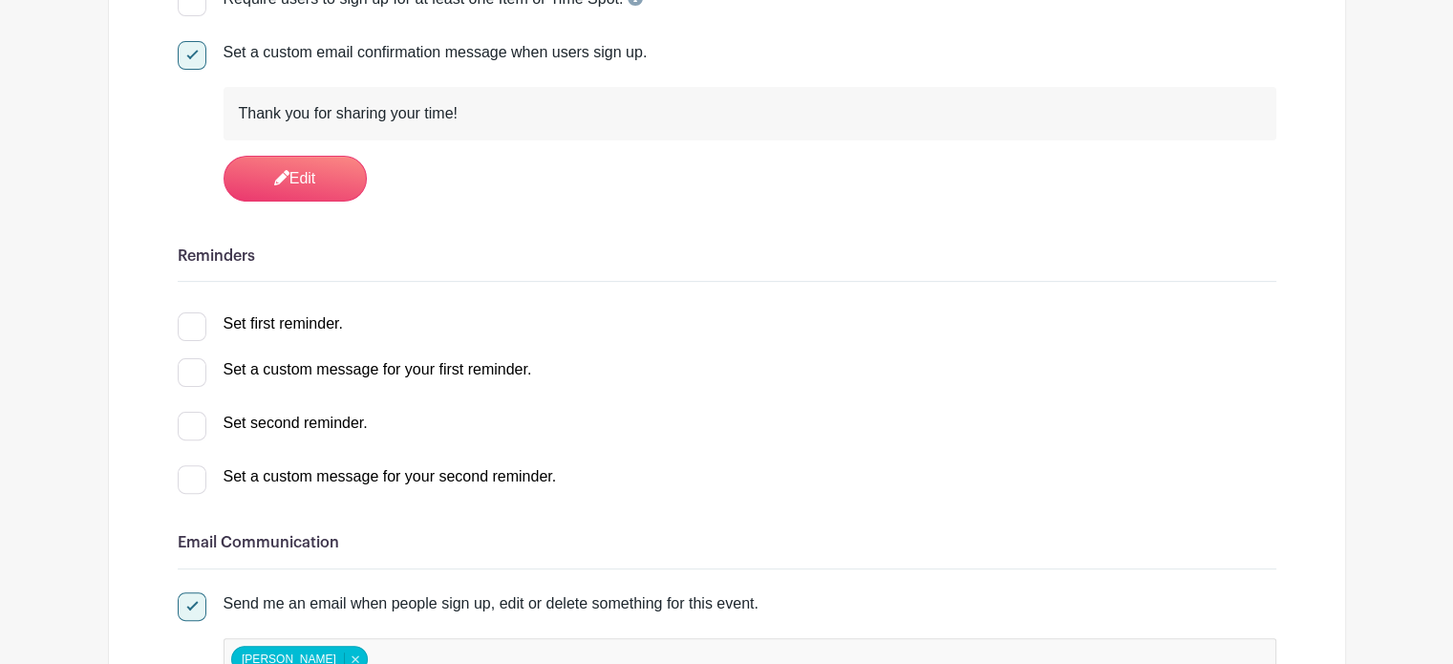
click at [190, 324] on div at bounding box center [192, 326] width 29 height 29
click at [190, 324] on input "Set first reminder." at bounding box center [184, 318] width 12 height 12
checkbox input "true"
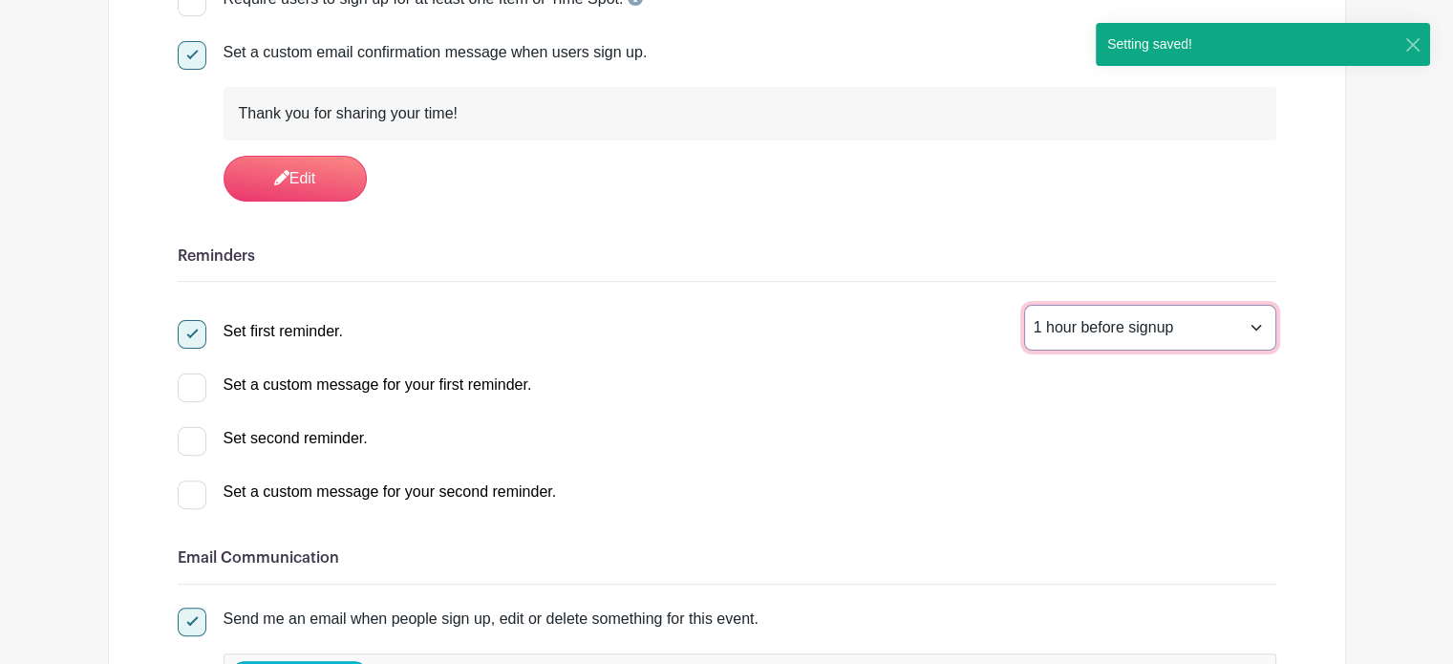
click at [1256, 321] on select "1 hour before signup 2 hours before signup 3 hours before signup 4 hours before…" at bounding box center [1150, 328] width 252 height 46
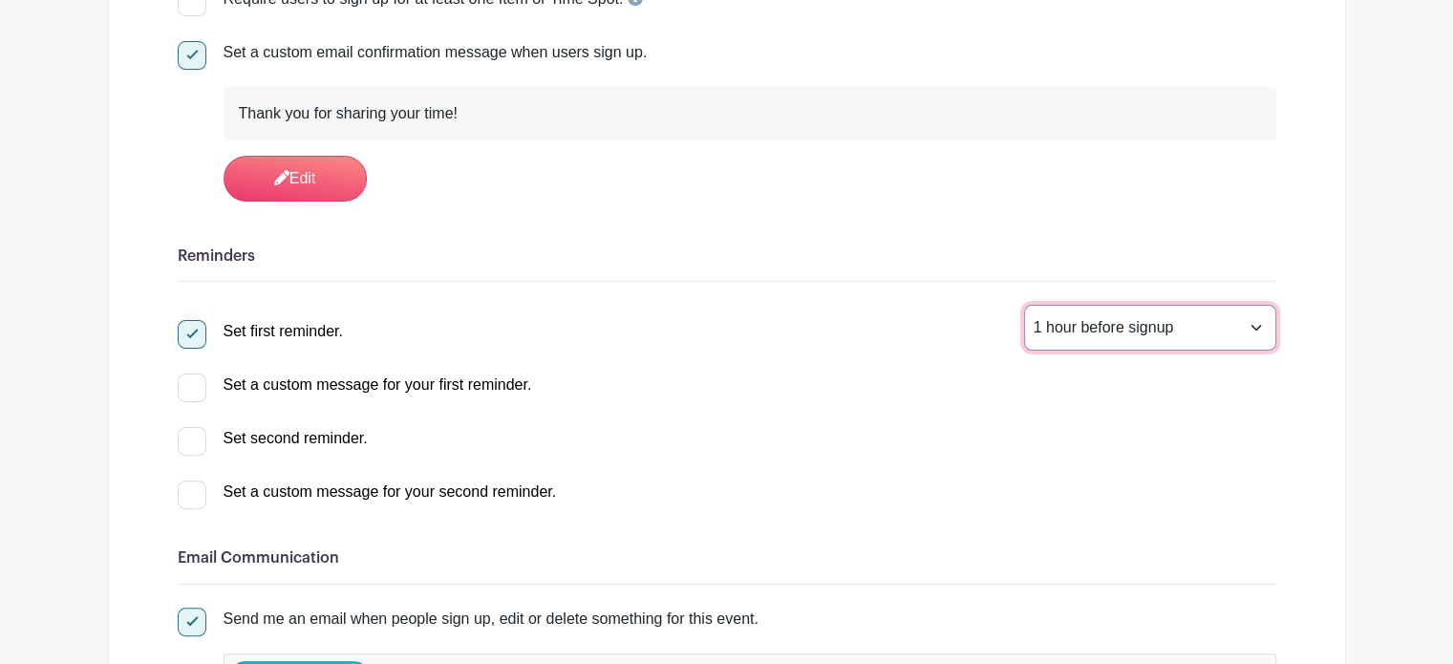
select select "72"
click at [1024, 306] on select "1 hour before signup 2 hours before signup 3 hours before signup 4 hours before…" at bounding box center [1150, 328] width 252 height 46
click at [193, 384] on div at bounding box center [192, 387] width 29 height 29
click at [190, 384] on input "Set a custom message for your first reminder." at bounding box center [184, 379] width 12 height 12
checkbox input "true"
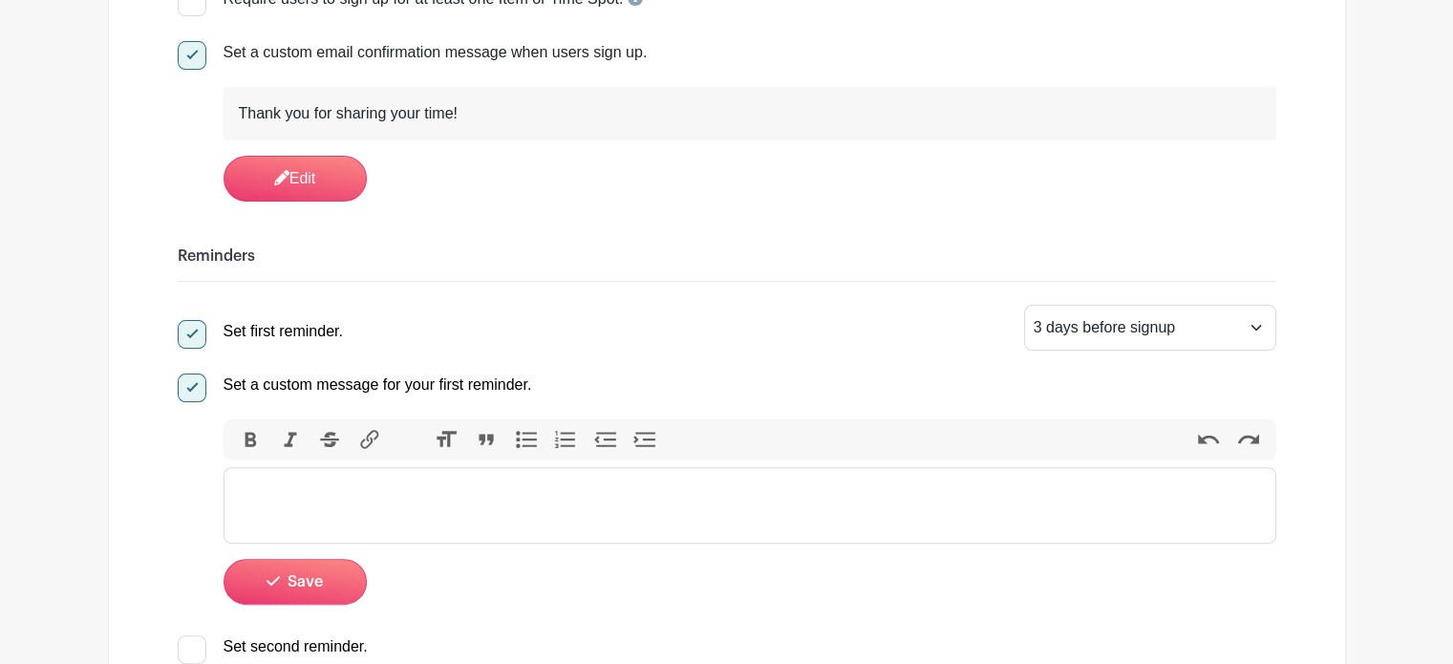
click at [188, 386] on div at bounding box center [192, 387] width 29 height 29
click at [188, 386] on input "Set a custom message for your first reminder." at bounding box center [184, 379] width 12 height 12
checkbox input "false"
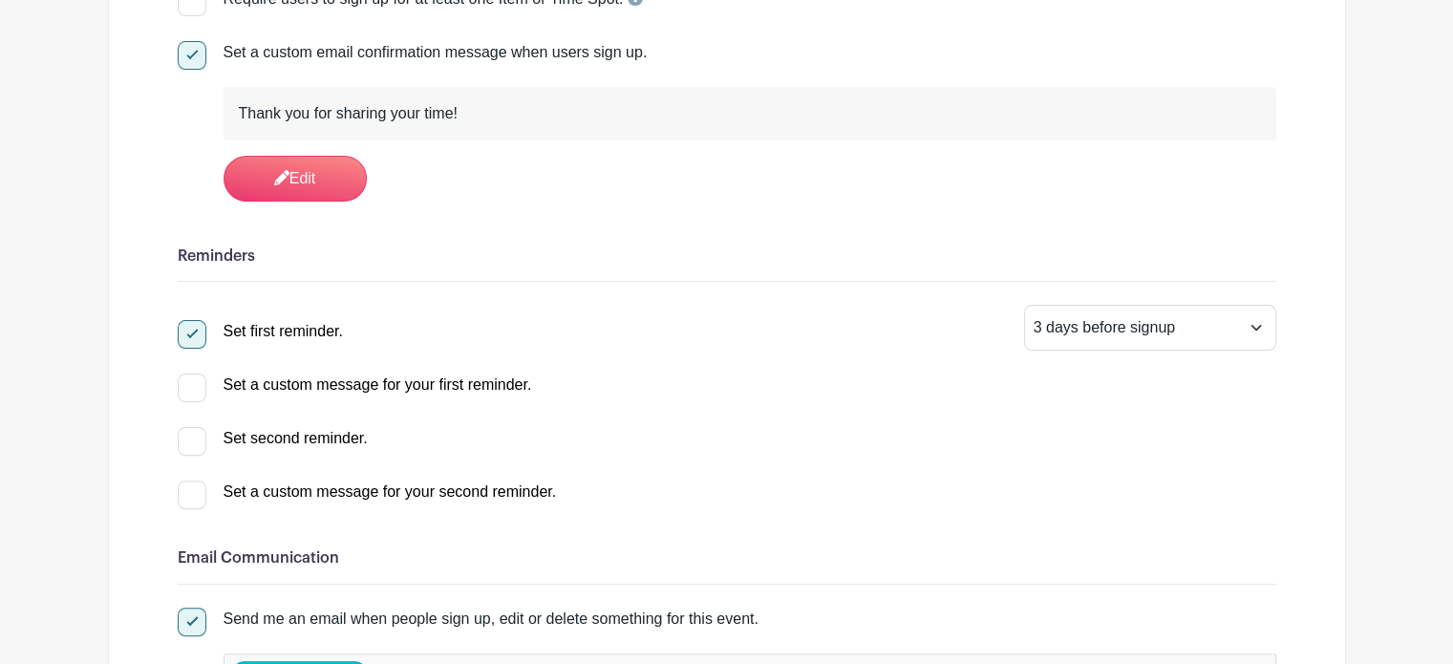
click at [195, 437] on div at bounding box center [192, 441] width 29 height 29
click at [190, 437] on input "Set second reminder." at bounding box center [184, 433] width 12 height 12
checkbox input "true"
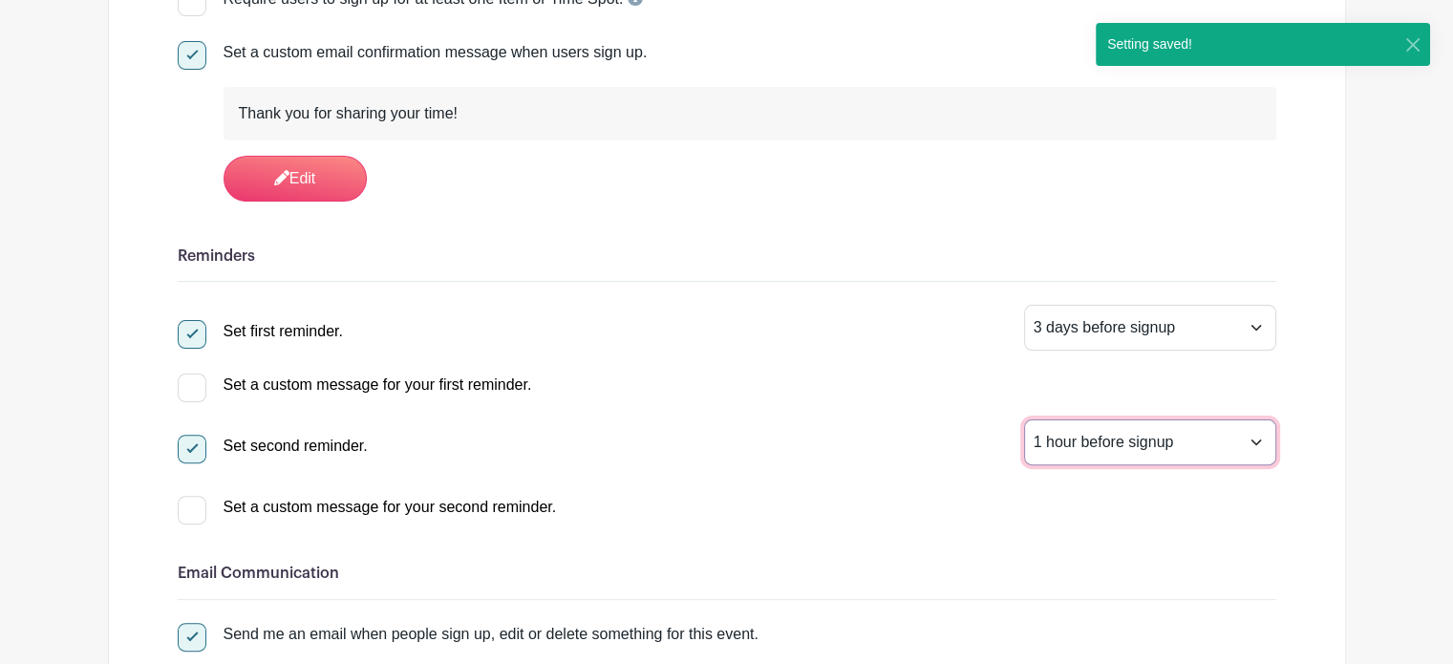
click at [1253, 438] on select "1 hour before signup 2 hours before signup 3 hours before signup 4 hours before…" at bounding box center [1150, 442] width 252 height 46
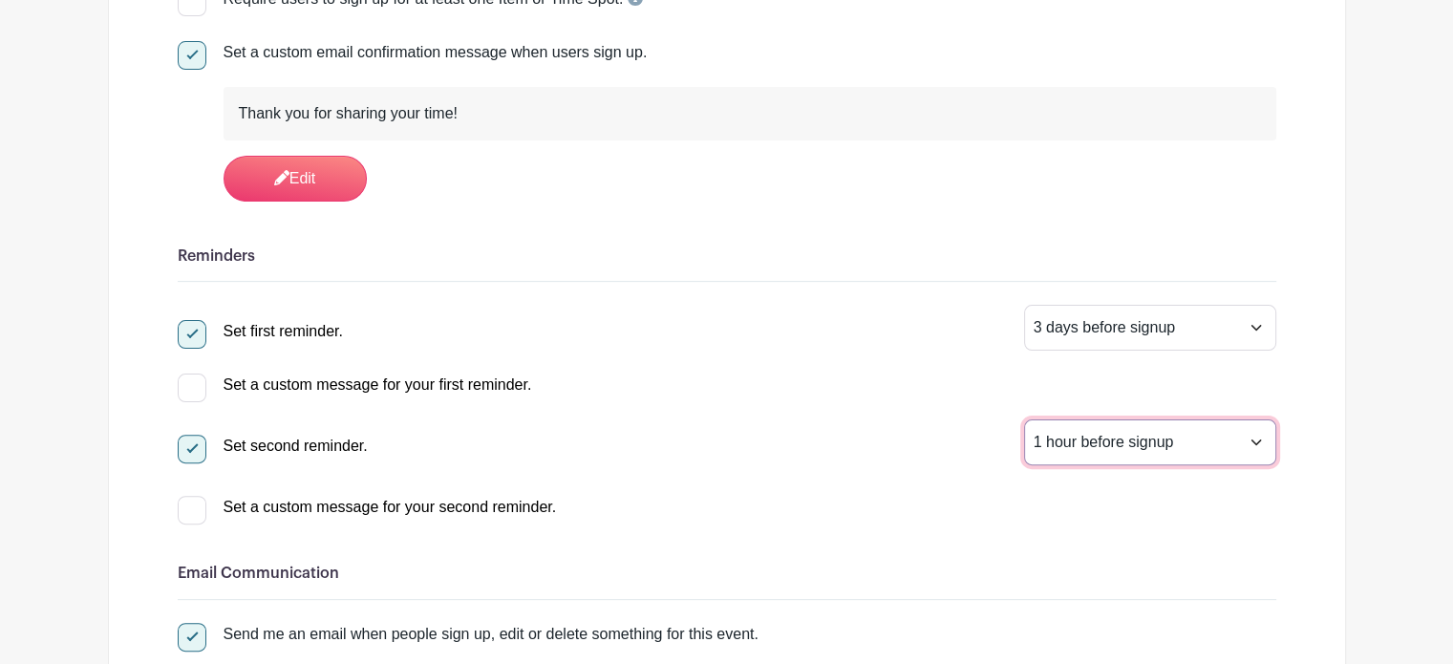
select select "24"
click at [1024, 419] on select "1 hour before signup 2 hours before signup 3 hours before signup 4 hours before…" at bounding box center [1150, 442] width 252 height 46
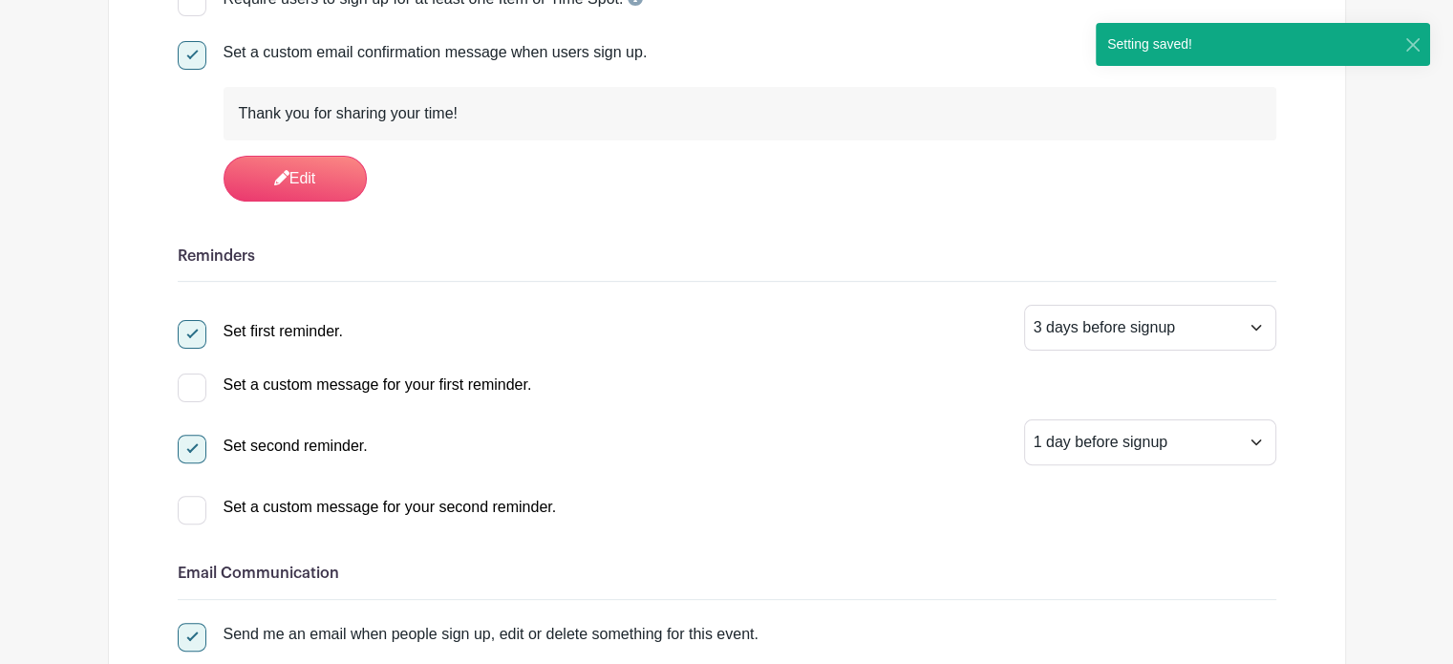
click at [783, 422] on div "Set second reminder. 1 hour before signup 2 hours before signup 3 hours before …" at bounding box center [727, 442] width 1098 height 46
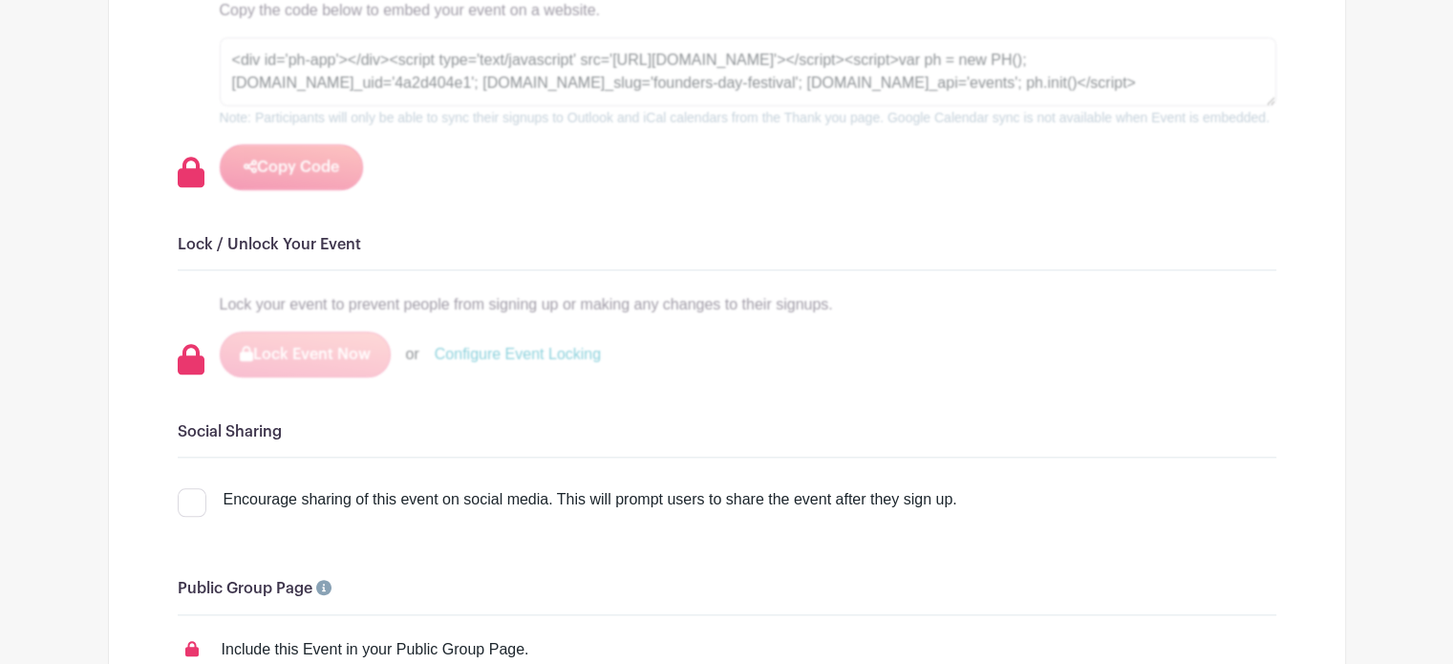
scroll to position [2101, 0]
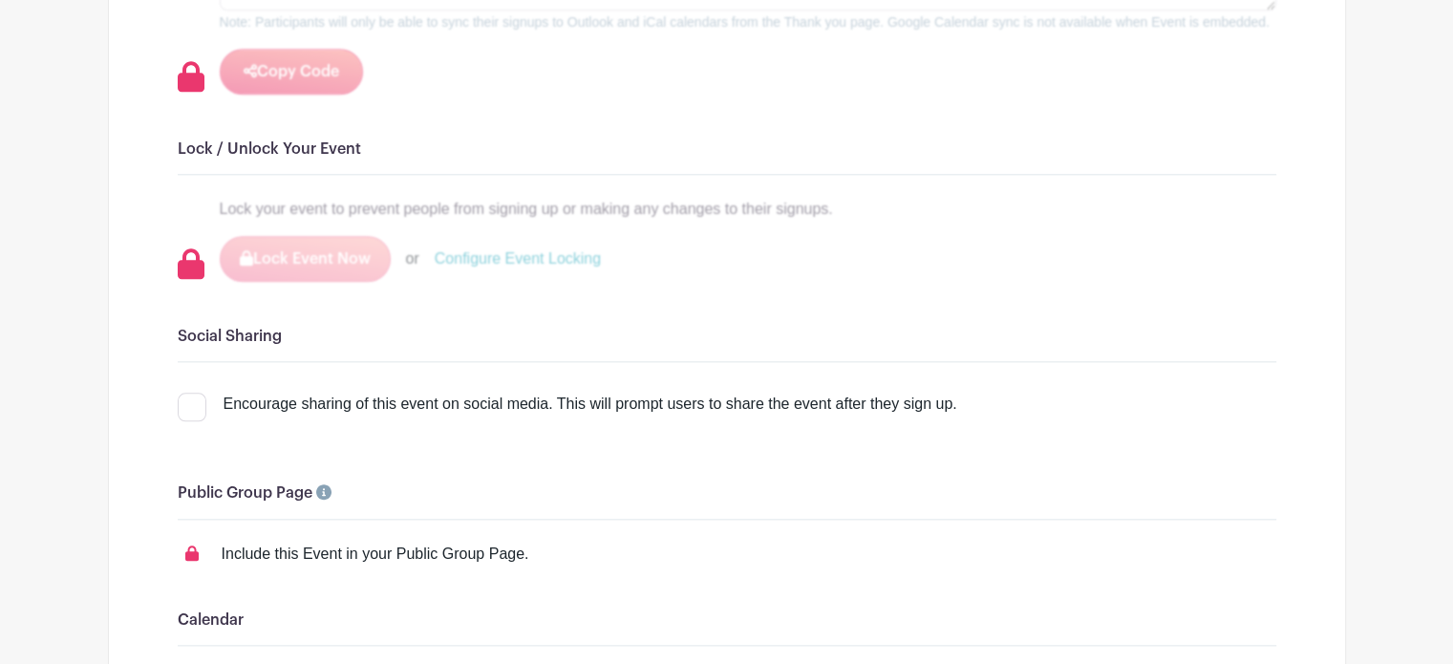
click at [191, 402] on div at bounding box center [192, 407] width 29 height 29
click at [190, 402] on input "Encourage sharing of this event on social media. This will prompt users to shar…" at bounding box center [184, 399] width 12 height 12
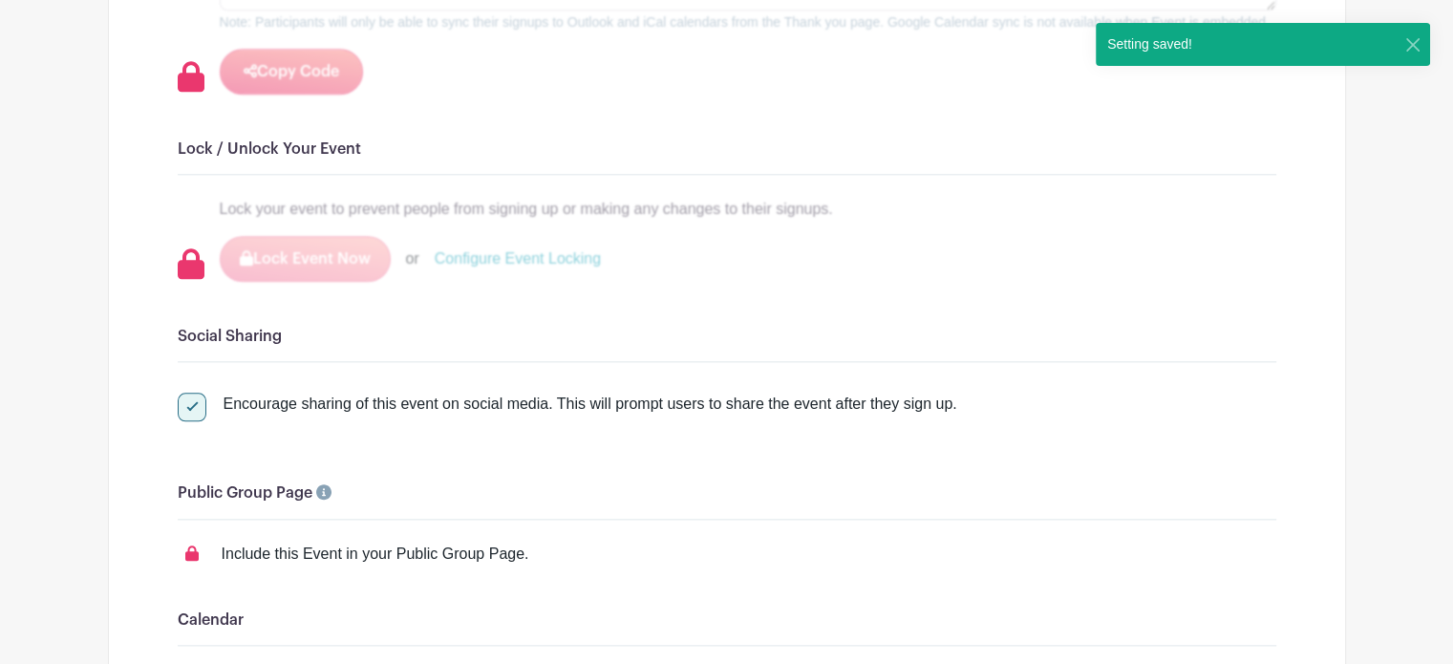
click at [187, 396] on div at bounding box center [192, 407] width 29 height 29
click at [187, 396] on input "Encourage sharing of this event on social media. This will prompt users to shar…" at bounding box center [184, 399] width 12 height 12
checkbox input "false"
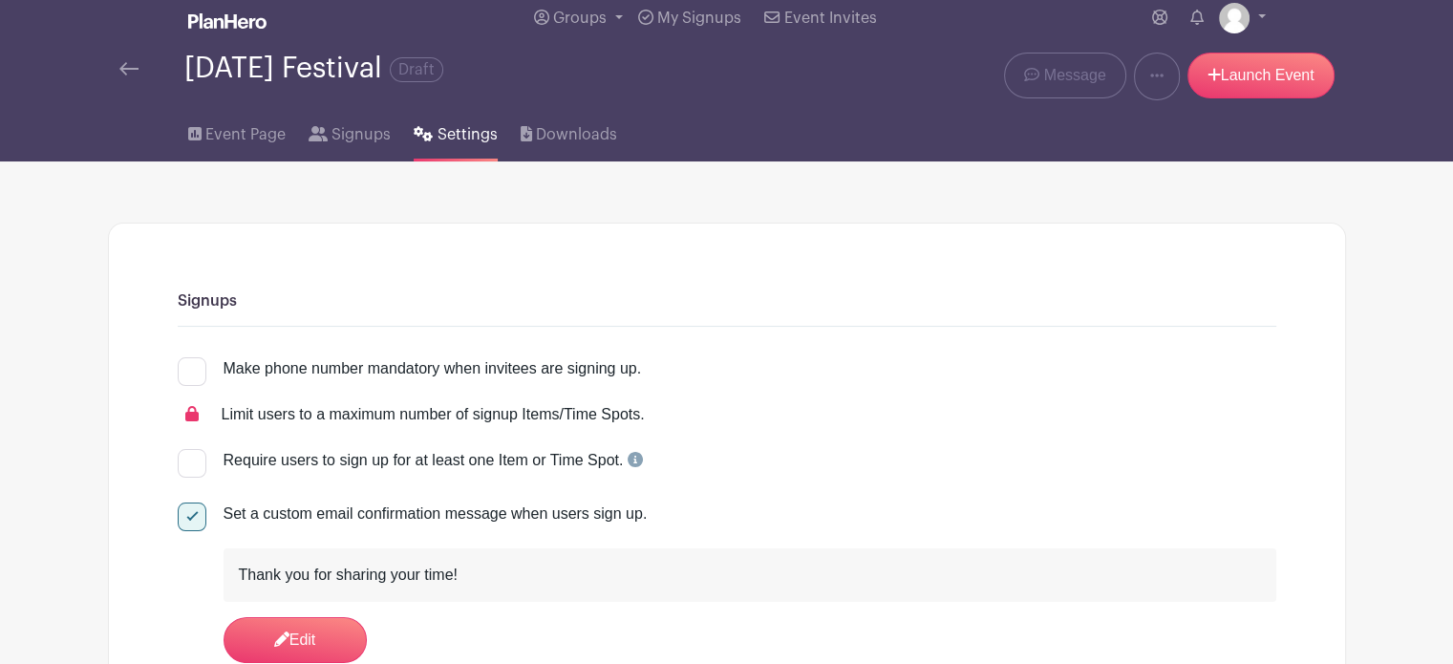
scroll to position [0, 0]
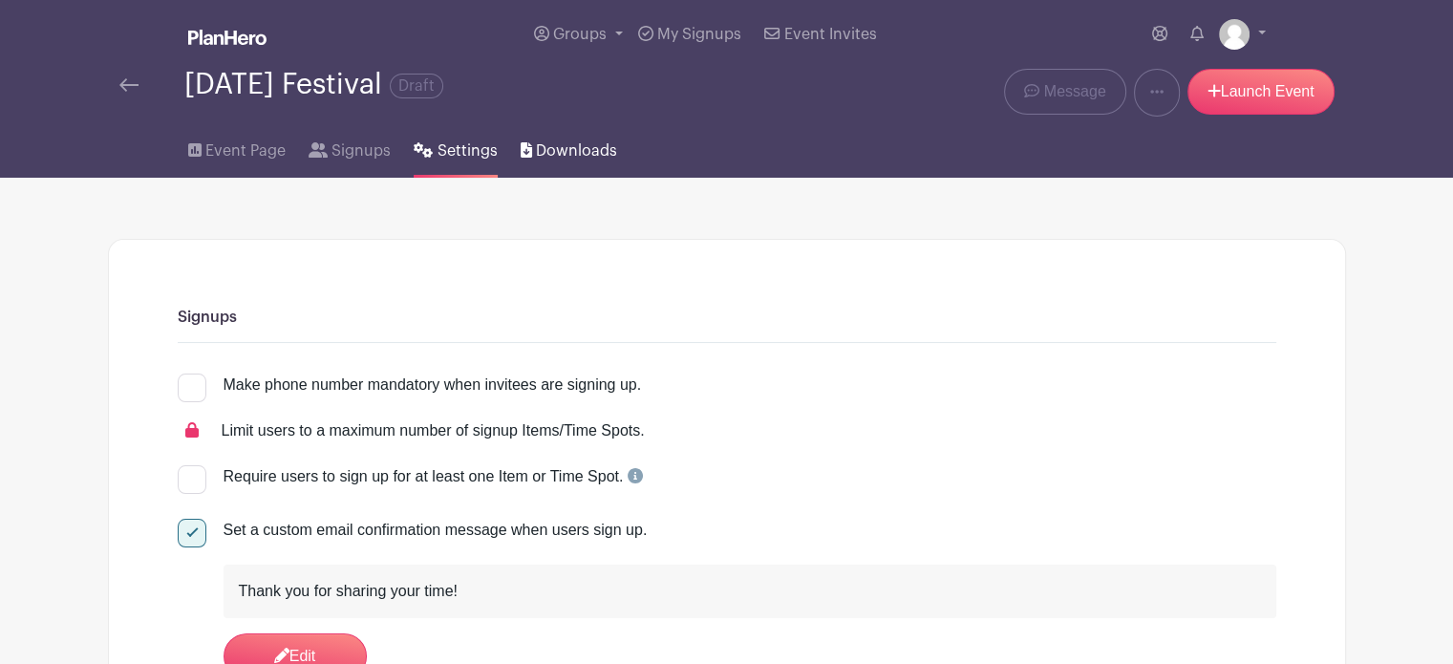
click at [553, 146] on span "Downloads" at bounding box center [576, 150] width 81 height 23
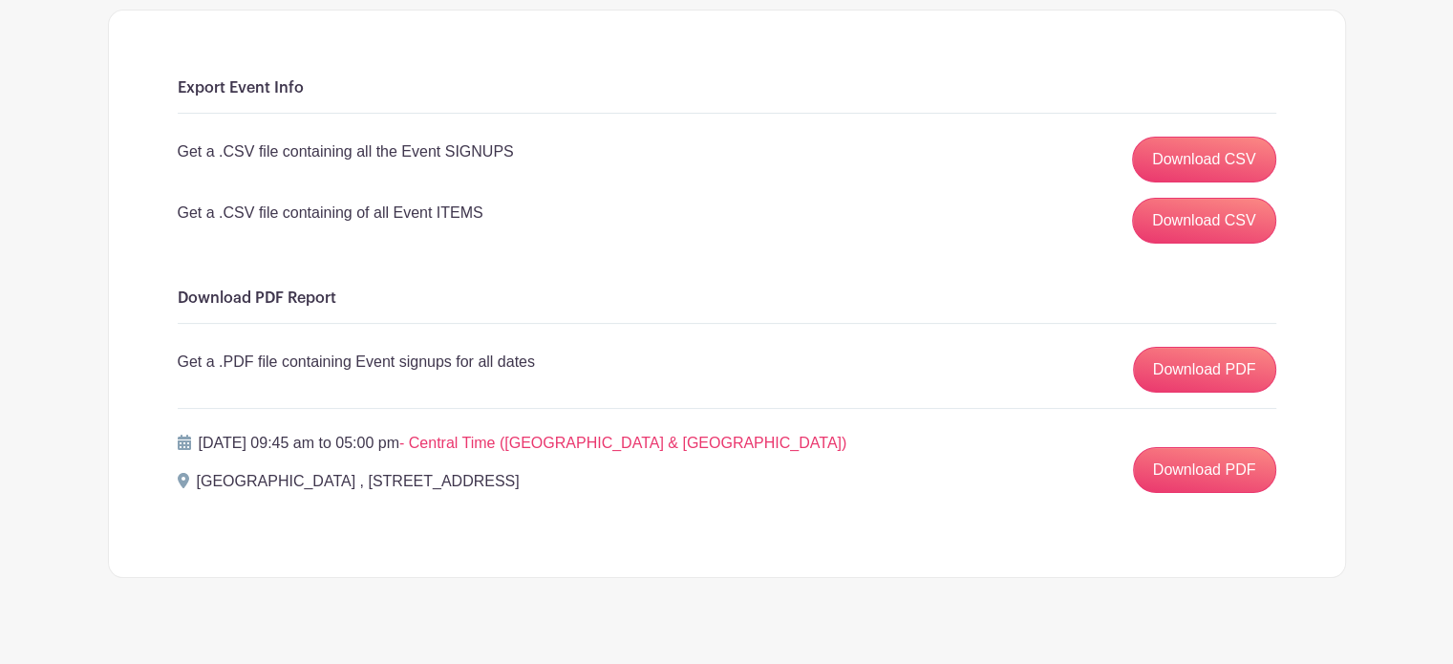
scroll to position [263, 0]
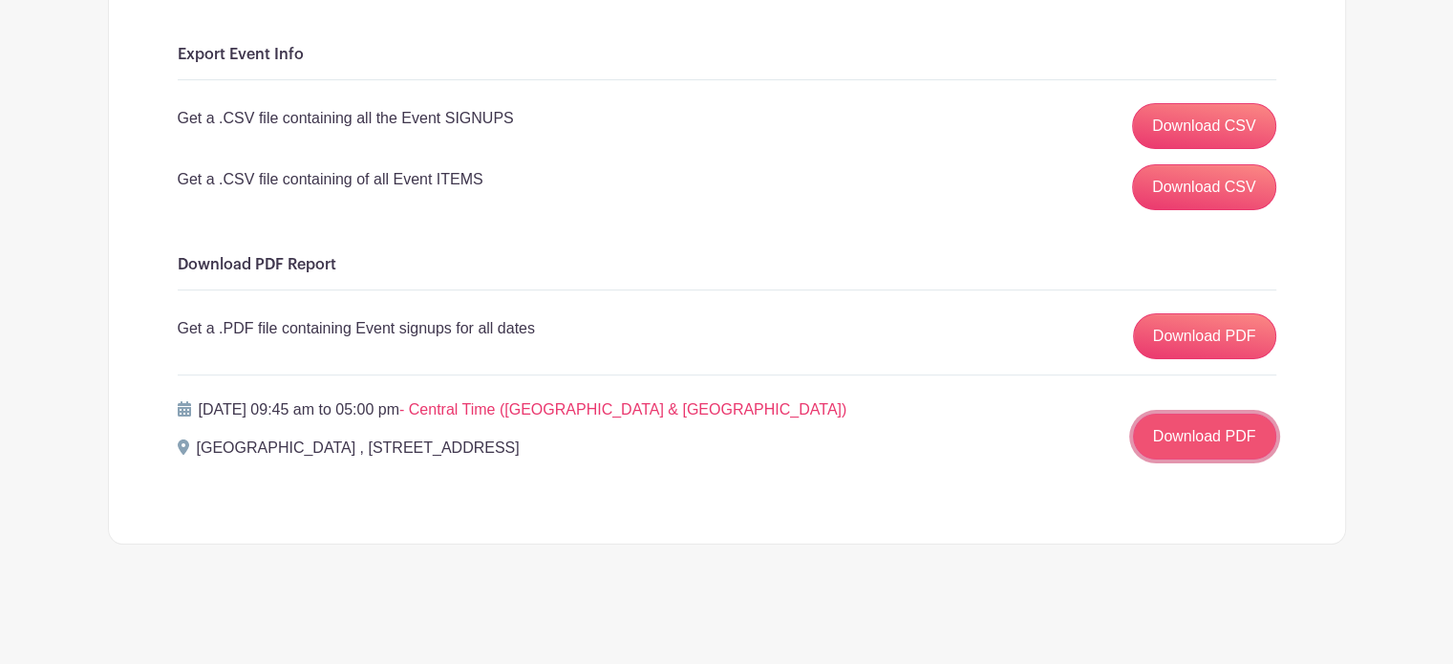
click at [1222, 447] on link "Download PDF" at bounding box center [1204, 437] width 143 height 46
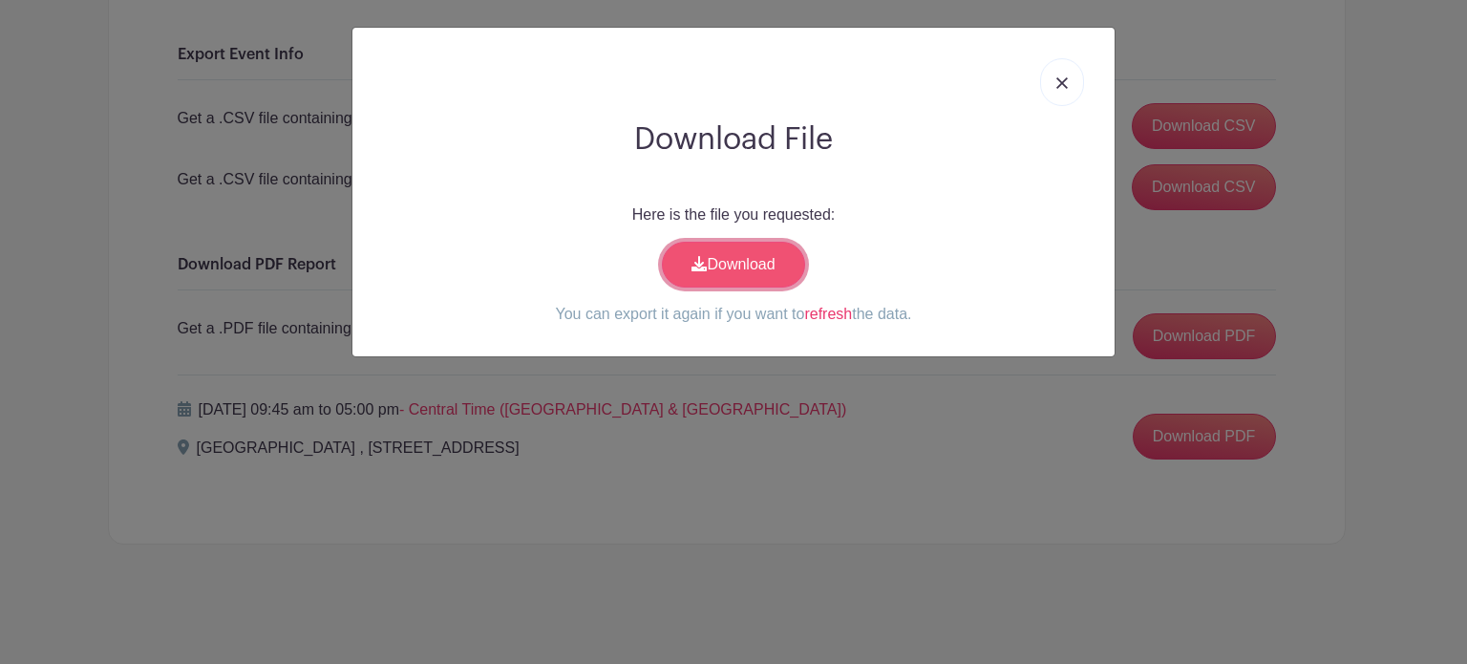
click at [737, 260] on link "Download" at bounding box center [733, 265] width 143 height 46
click at [1058, 79] on img at bounding box center [1061, 82] width 11 height 11
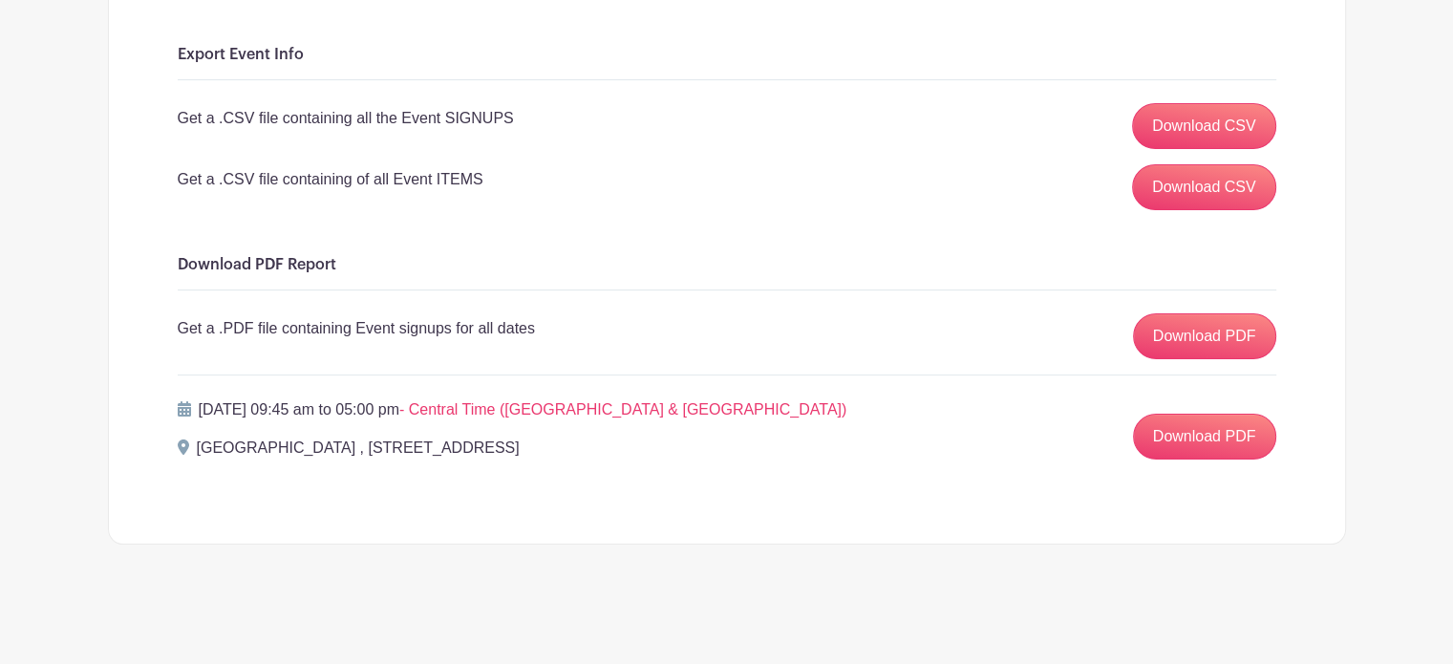
scroll to position [0, 0]
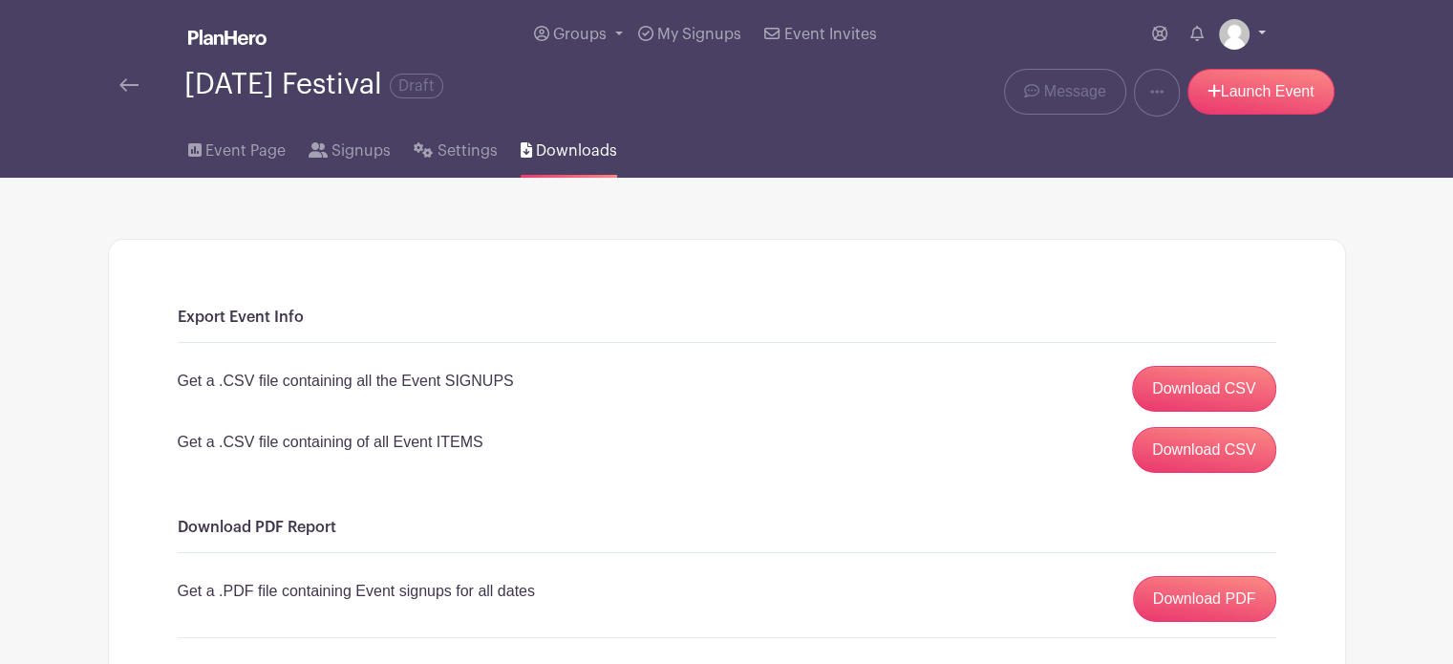
click at [1250, 32] on link at bounding box center [1242, 34] width 47 height 31
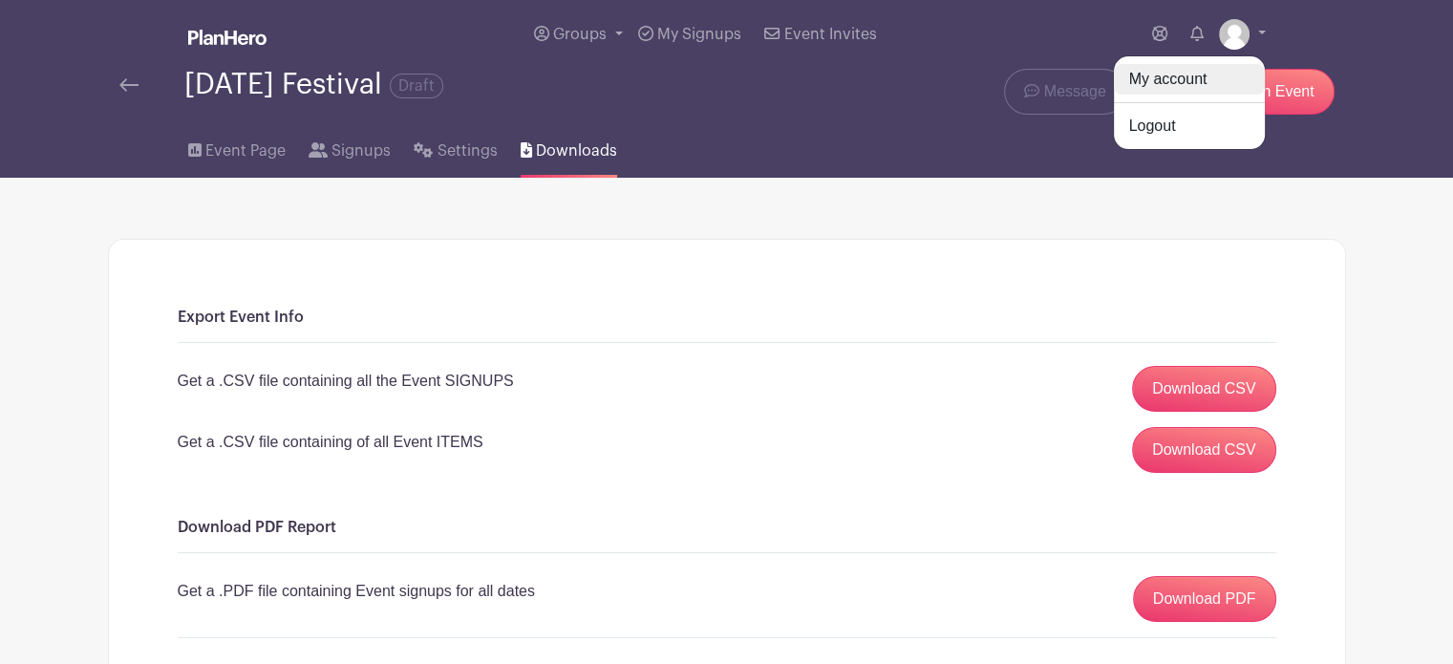
click at [1148, 78] on link "My account" at bounding box center [1189, 79] width 151 height 31
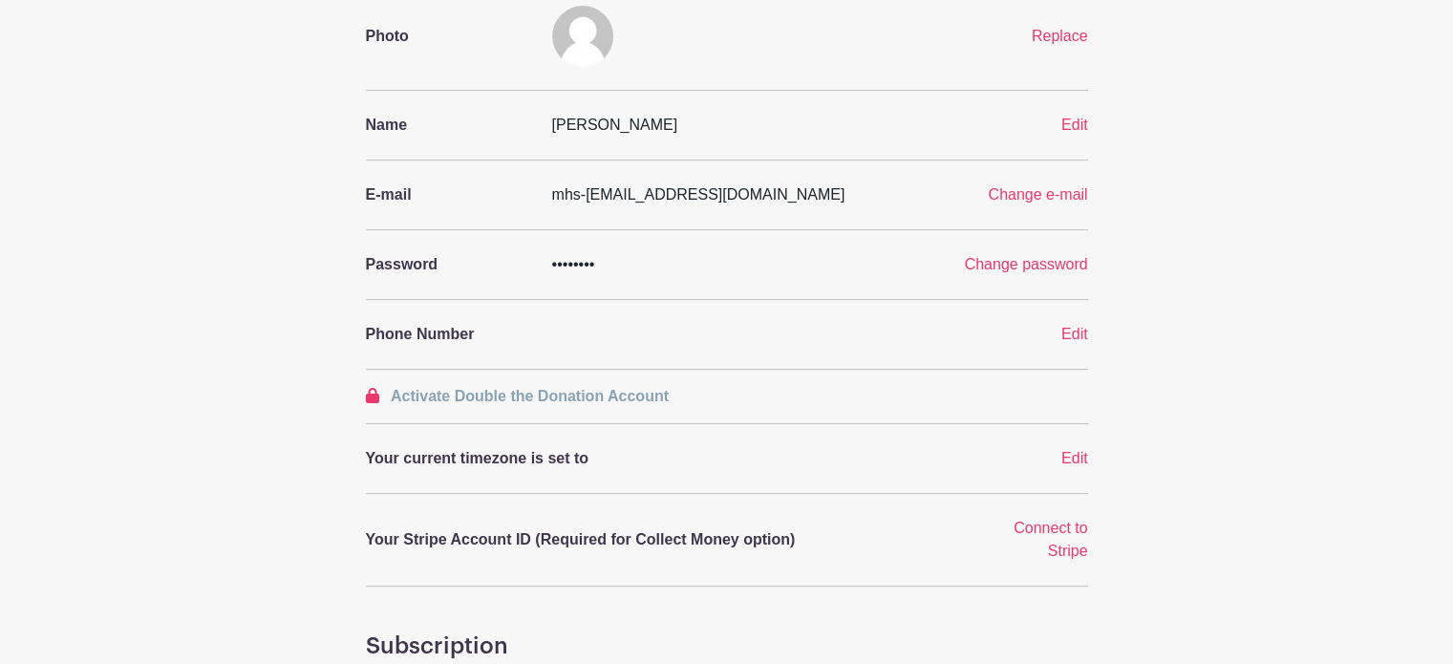
scroll to position [191, 0]
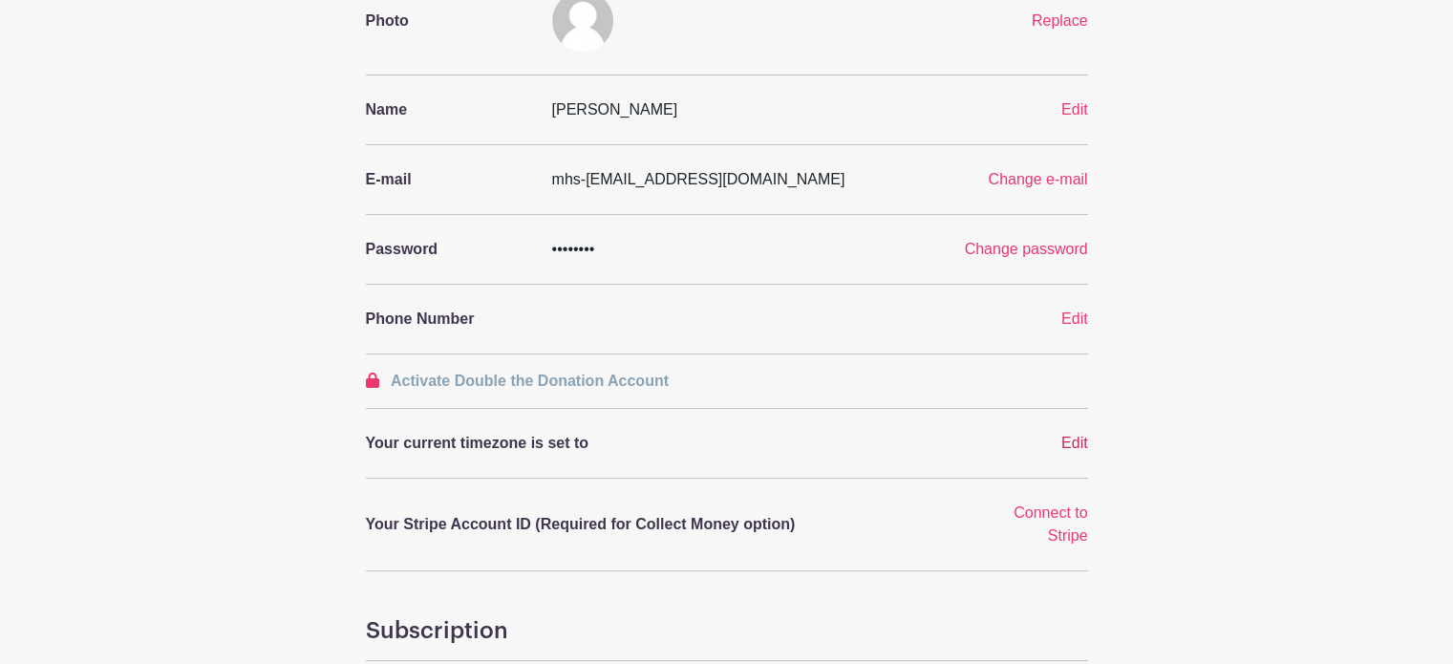
click at [1072, 441] on span "Edit" at bounding box center [1074, 443] width 27 height 16
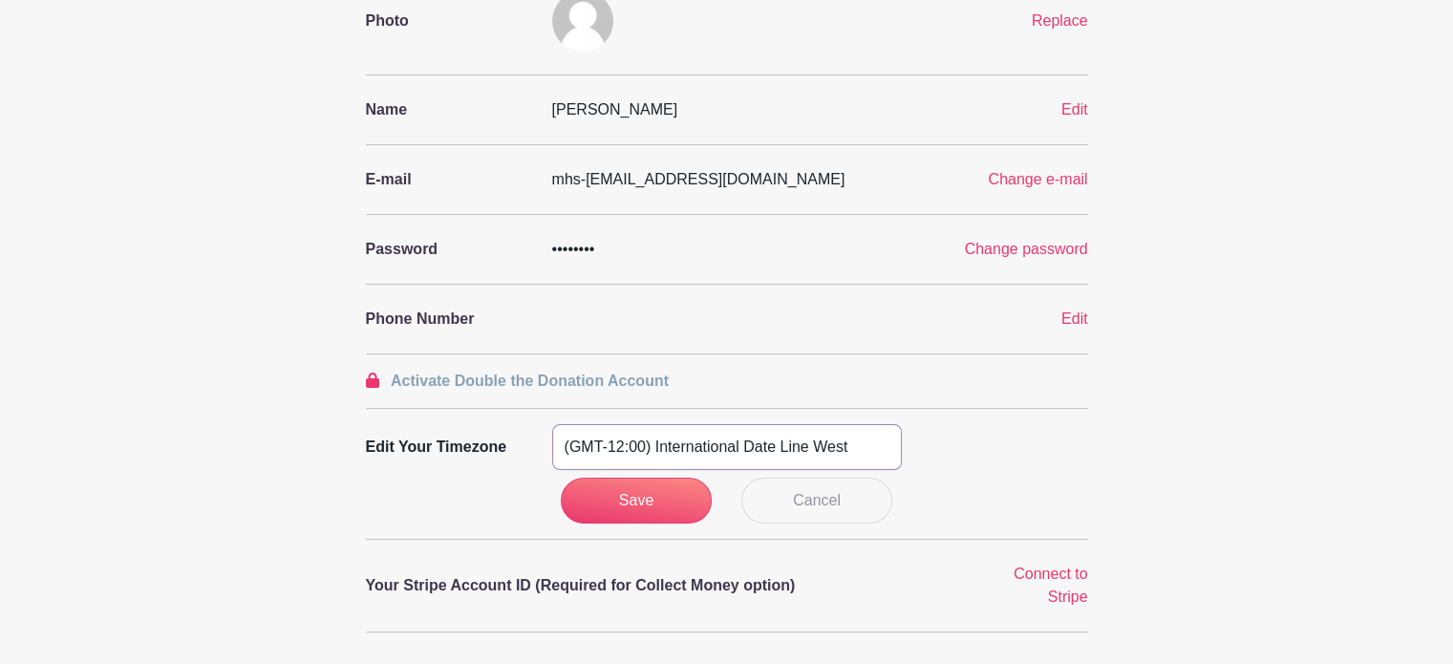
click at [682, 448] on select "(GMT-12:00) International Date Line West (GMT-11:00) American Samoa (GMT-11:00)…" at bounding box center [727, 447] width 350 height 46
select select "Central Time (US & Canada)"
click at [552, 424] on select "(GMT-12:00) International Date Line West (GMT-11:00) American Samoa (GMT-11:00)…" at bounding box center [727, 447] width 350 height 46
click at [674, 499] on input "Save" at bounding box center [636, 501] width 151 height 46
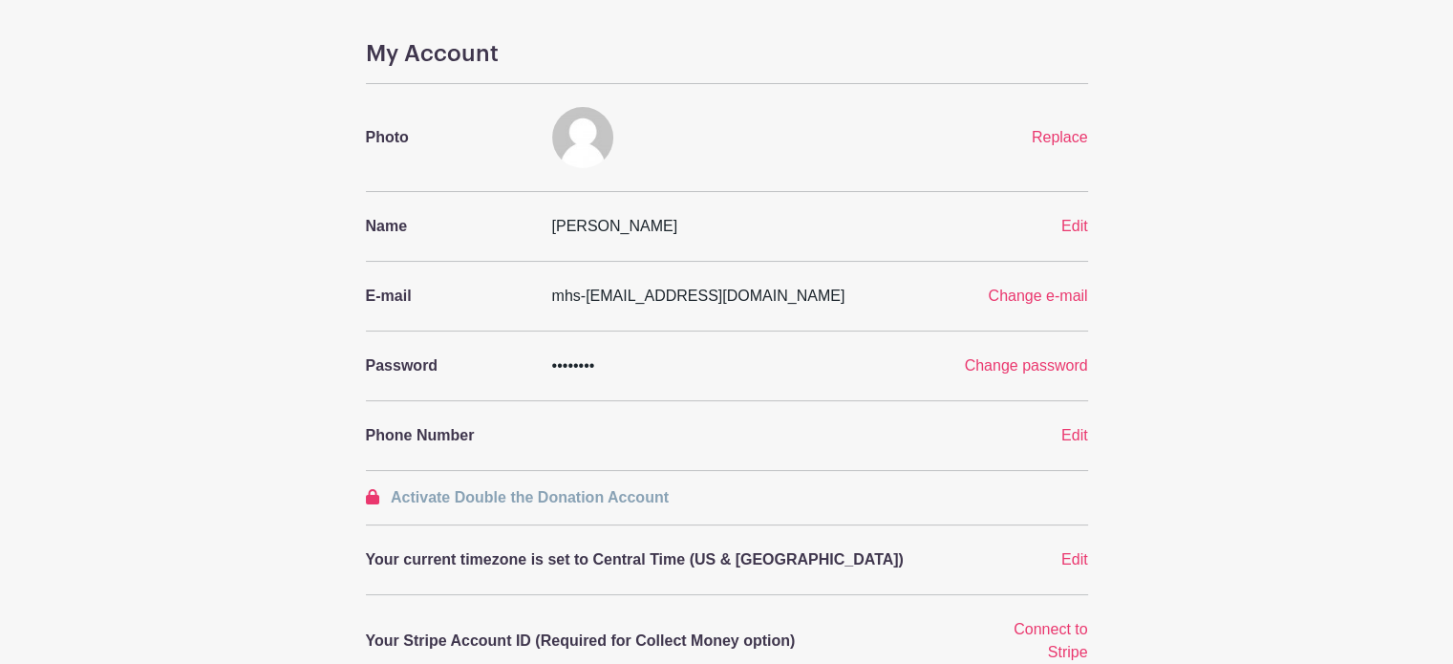
scroll to position [0, 0]
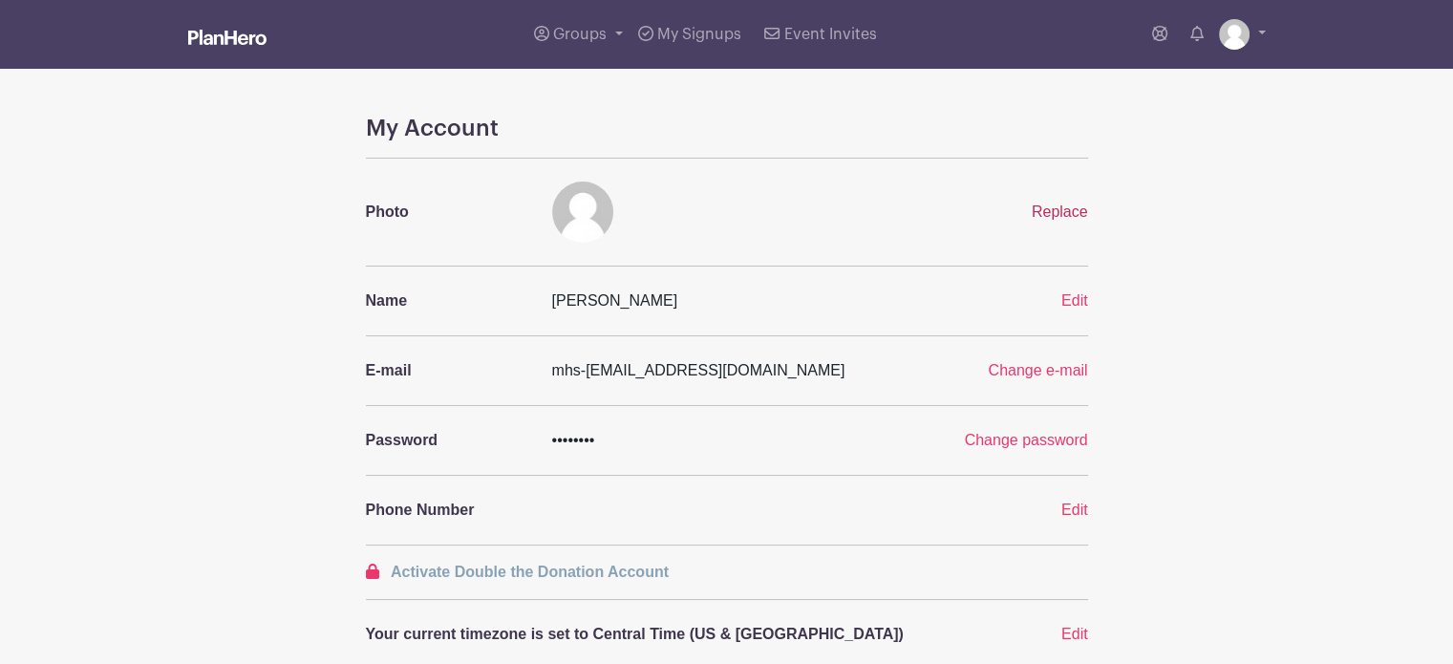
click at [1058, 209] on span "Replace" at bounding box center [1060, 211] width 56 height 16
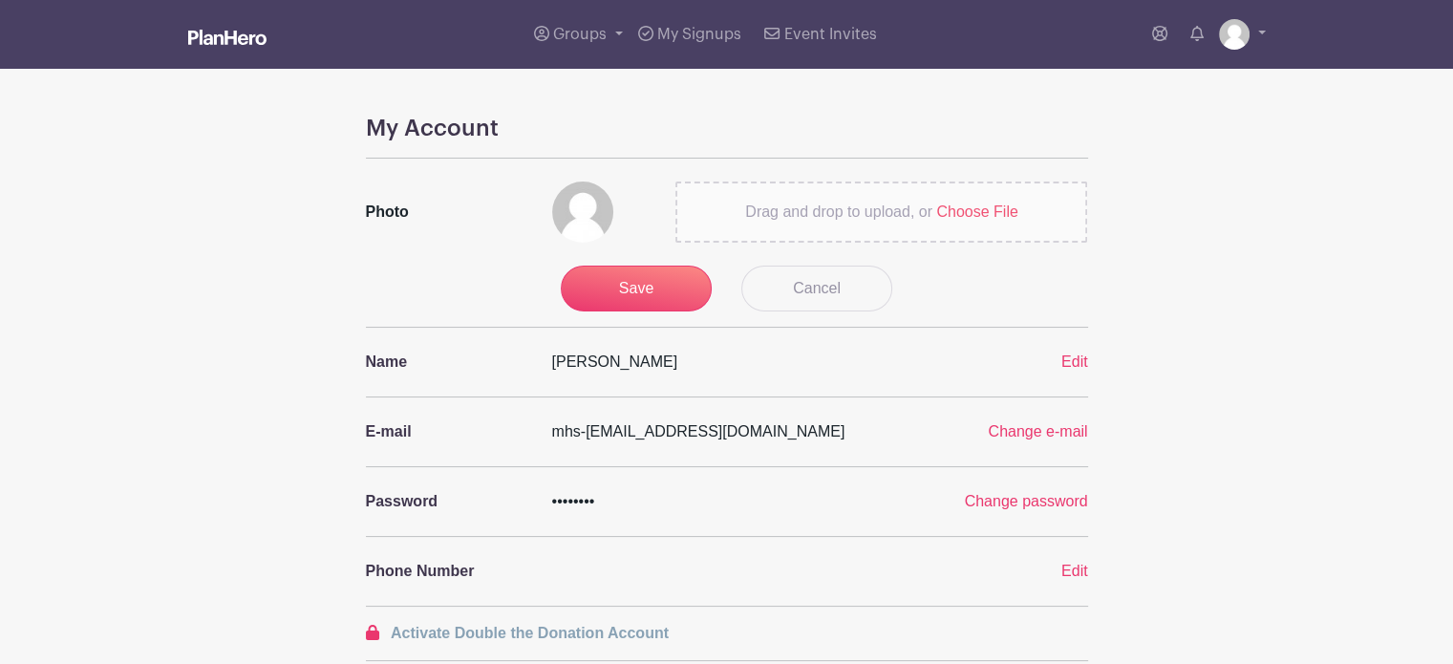
click at [965, 210] on span "Choose File" at bounding box center [976, 211] width 81 height 16
click at [0, 0] on input "Drag and drop to upload, or Choose File" at bounding box center [0, 0] width 0 height 0
click at [622, 286] on input "Save" at bounding box center [636, 289] width 151 height 46
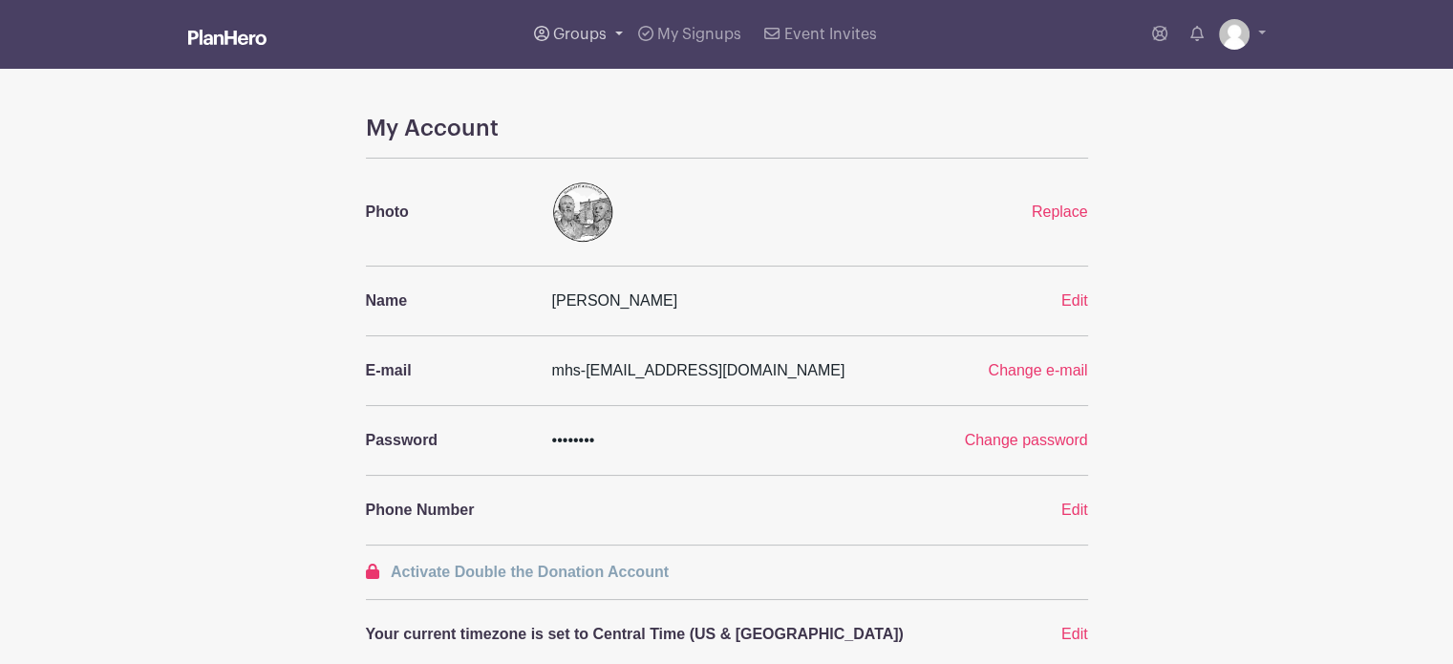
click at [595, 31] on span "Groups" at bounding box center [579, 34] width 53 height 15
click at [641, 139] on span "[PERSON_NAME]'s Events" at bounding box center [664, 140] width 183 height 22
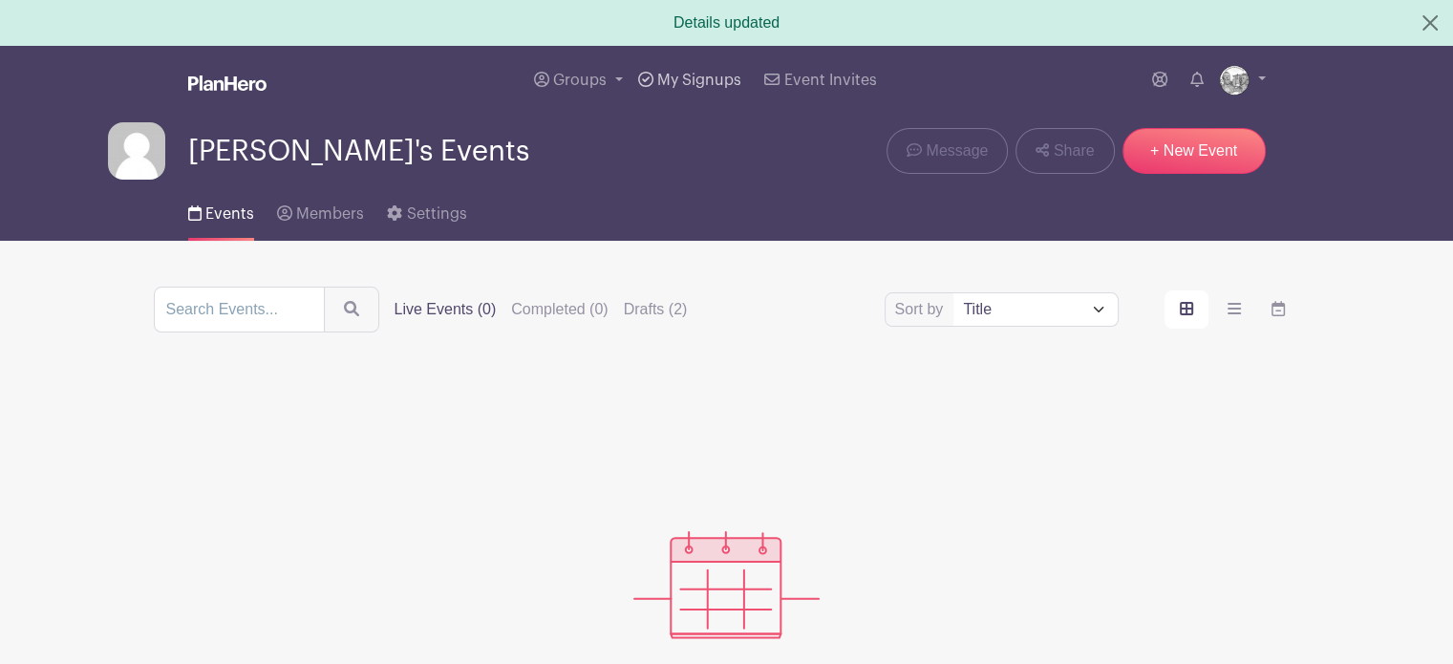
click at [684, 79] on span "My Signups" at bounding box center [699, 80] width 84 height 15
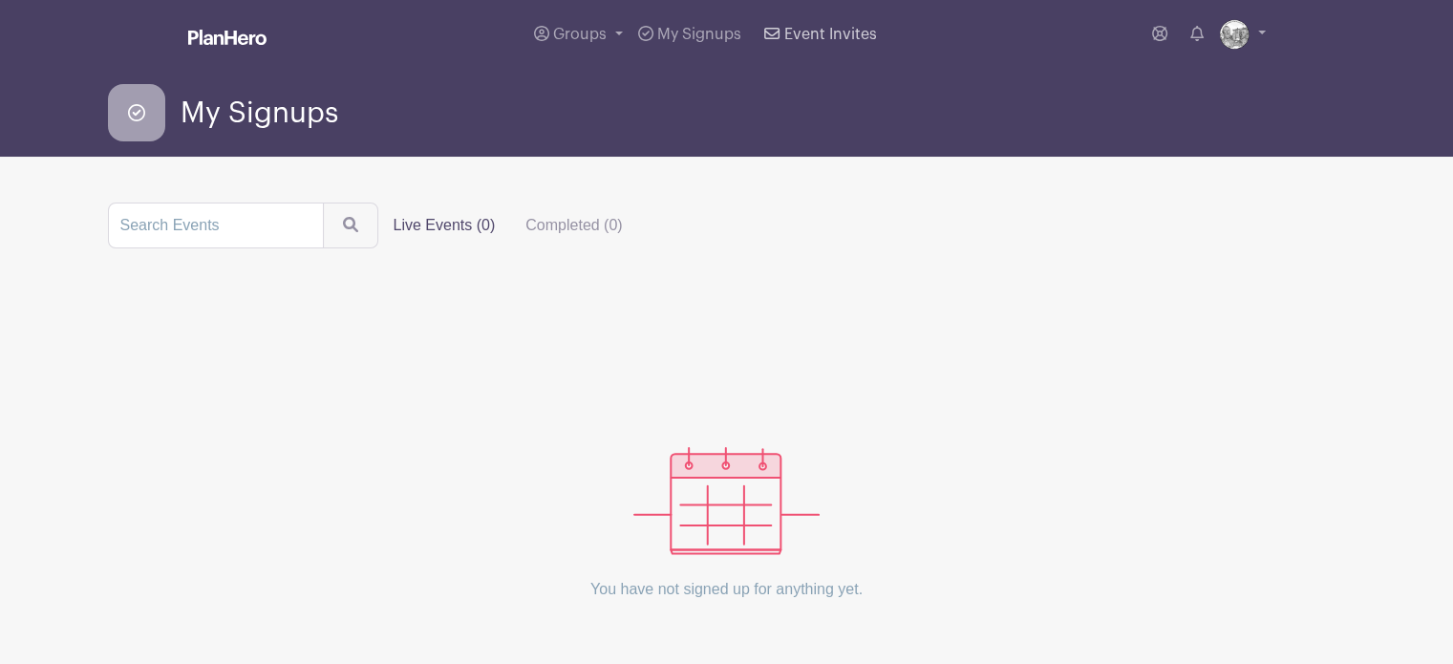
click at [833, 33] on span "Event Invites" at bounding box center [830, 34] width 93 height 15
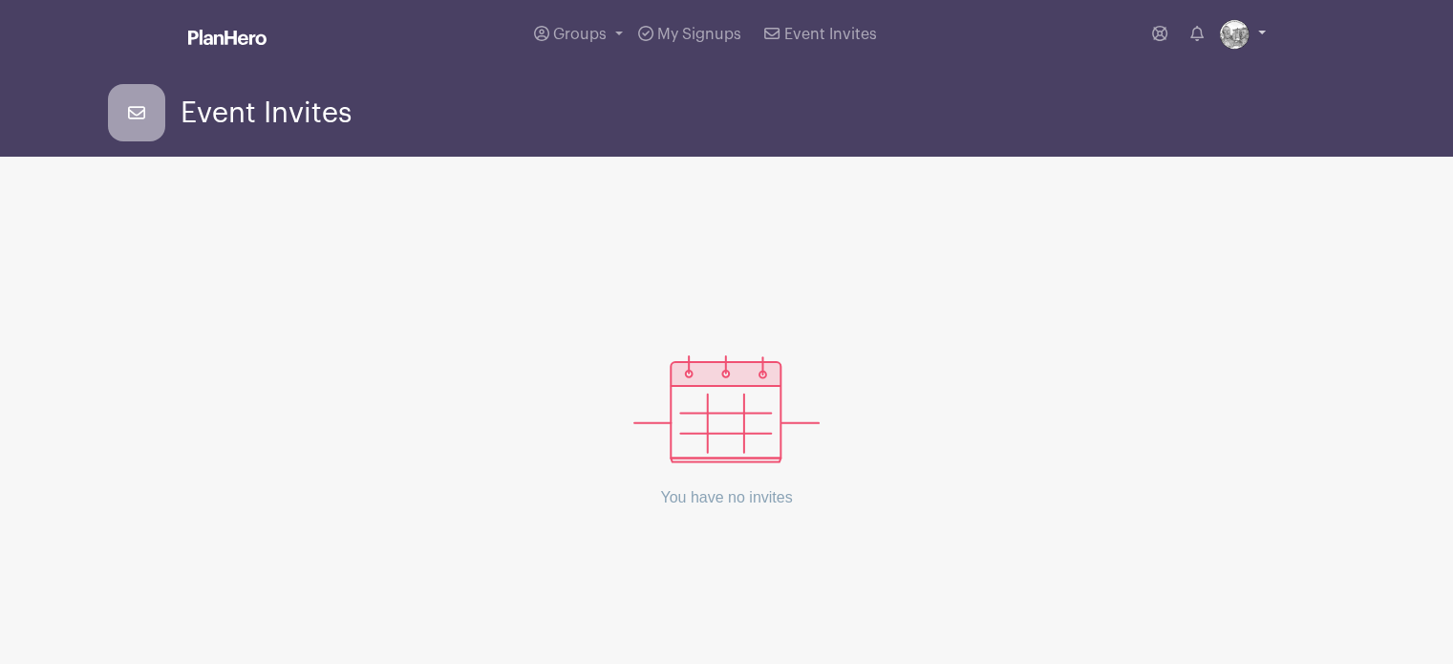
click at [1226, 38] on img at bounding box center [1234, 34] width 31 height 31
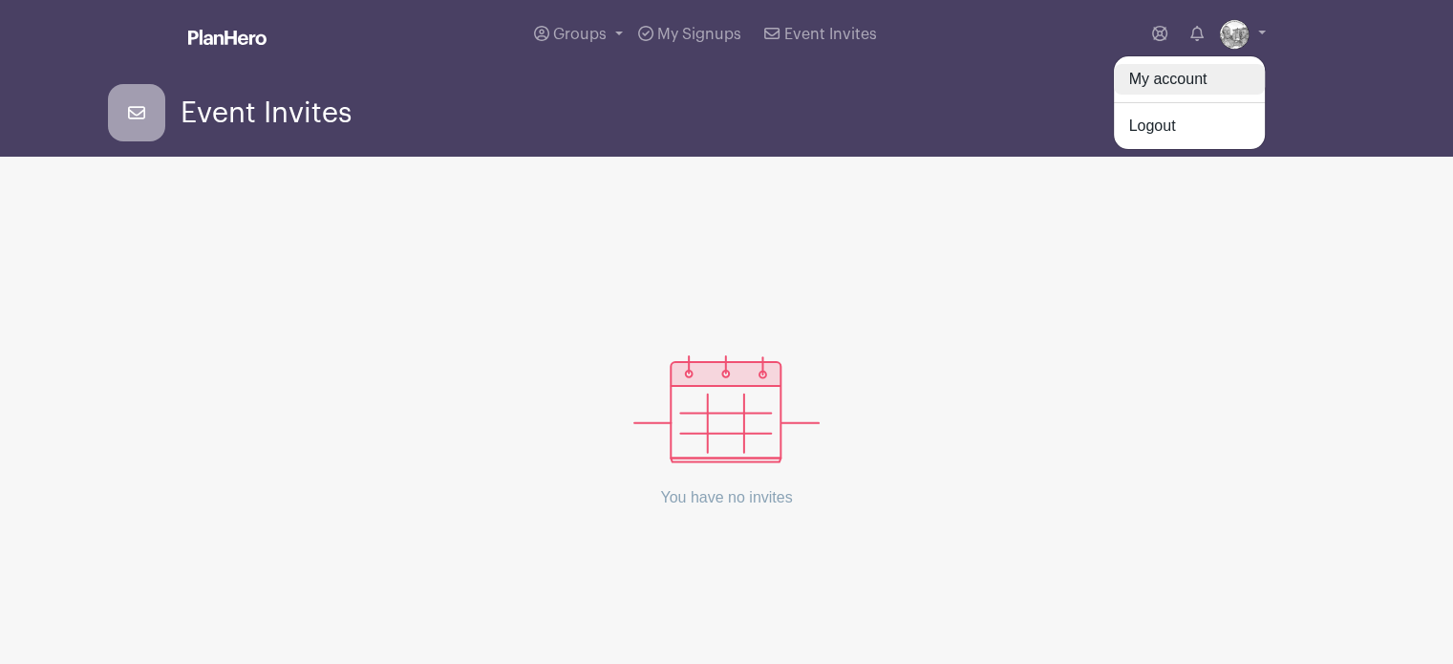
click at [1148, 84] on link "My account" at bounding box center [1189, 79] width 151 height 31
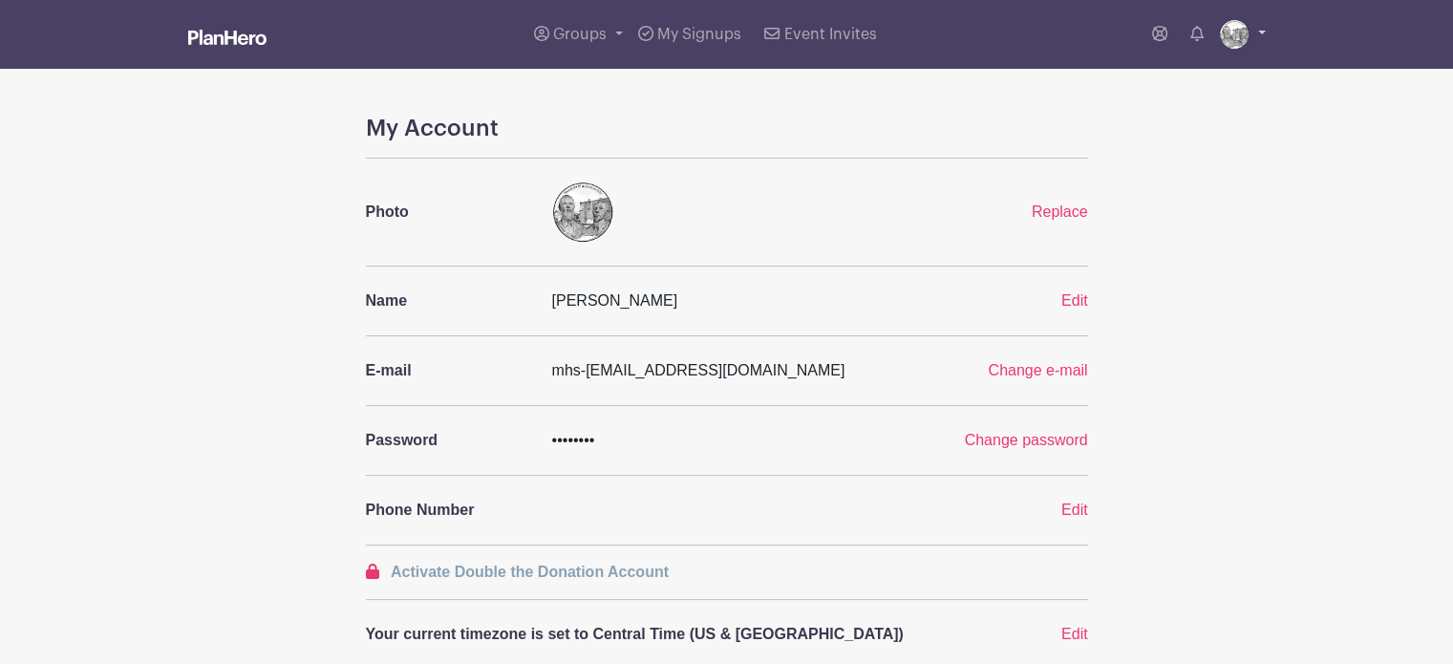
click at [1230, 37] on img at bounding box center [1234, 34] width 31 height 31
click at [1365, 45] on nav "Groups All Groups Cindy's Events My Signups Event Invites My account Logout" at bounding box center [726, 34] width 1453 height 69
click at [604, 30] on span "Groups" at bounding box center [579, 34] width 53 height 15
click at [615, 138] on span "[PERSON_NAME]'s Events" at bounding box center [664, 140] width 183 height 22
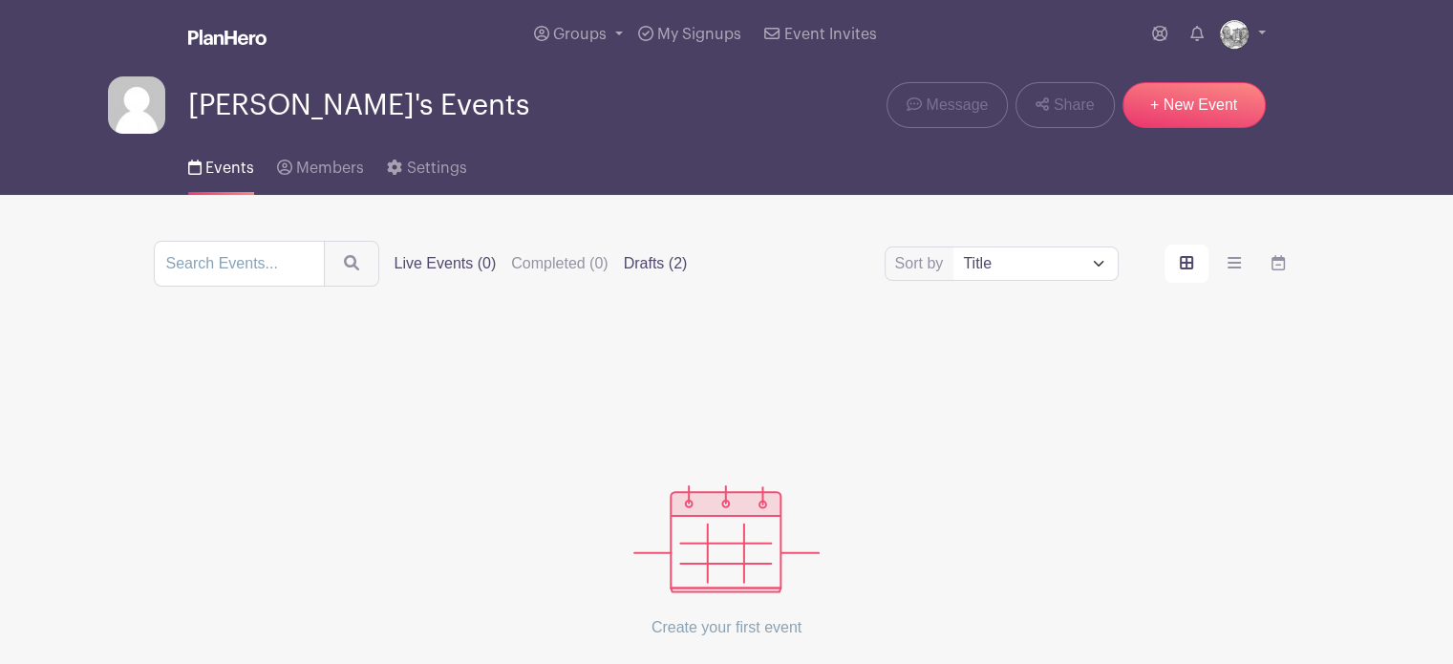
click at [653, 265] on label "Drafts (2)" at bounding box center [656, 263] width 64 height 23
click at [0, 0] on input "Drafts (2)" at bounding box center [0, 0] width 0 height 0
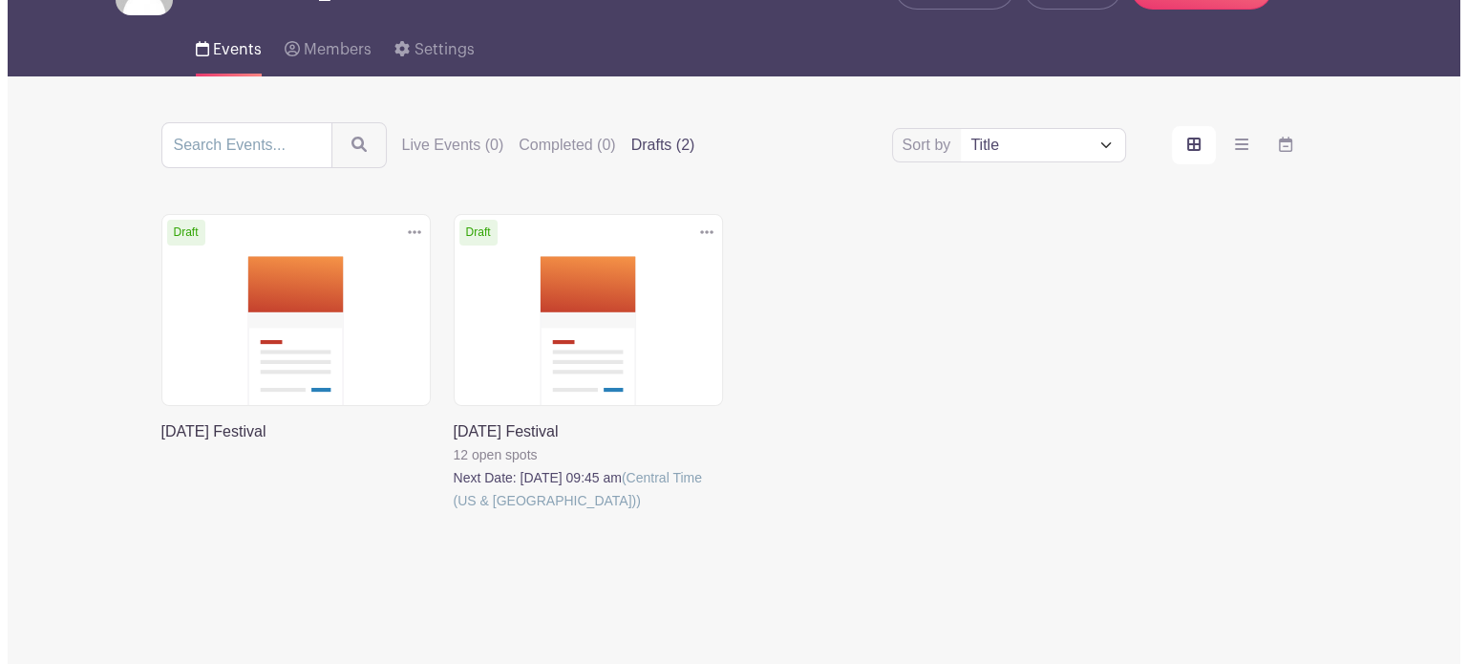
scroll to position [139, 0]
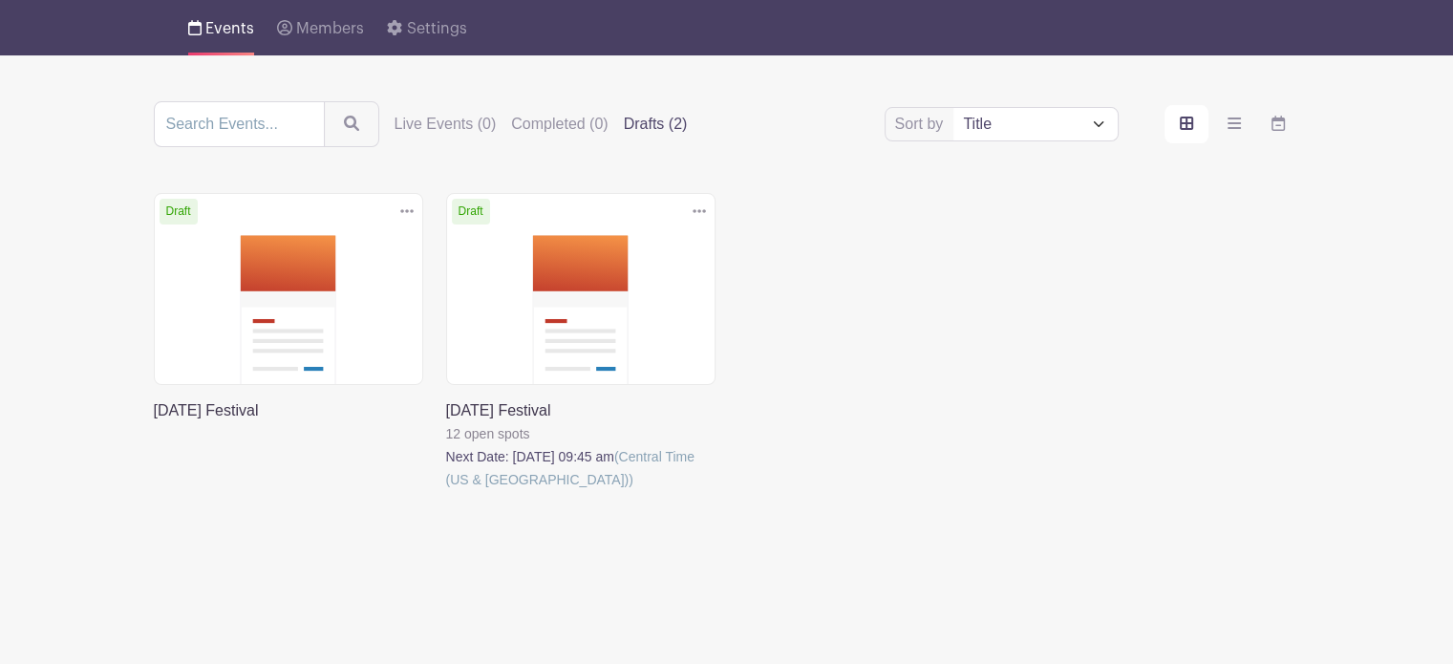
click at [401, 207] on icon at bounding box center [406, 210] width 13 height 15
click at [298, 285] on link "Delete" at bounding box center [344, 283] width 151 height 31
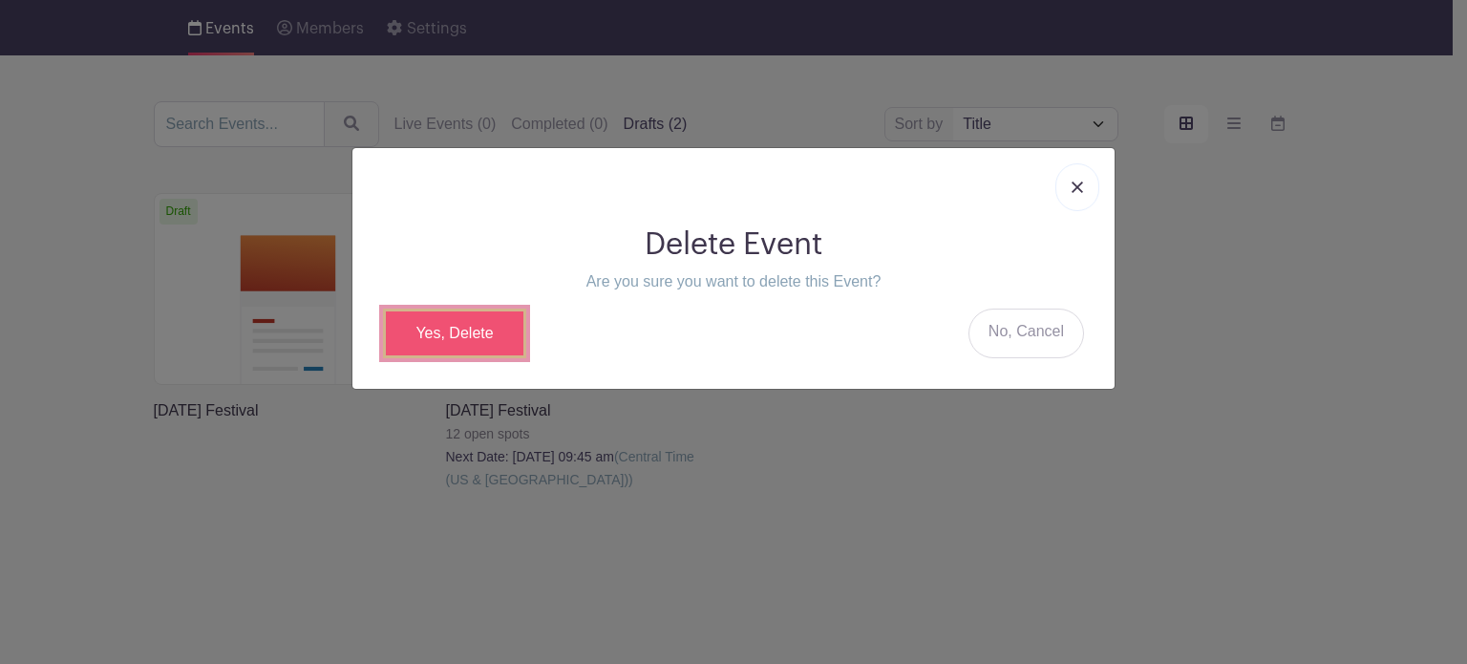
click at [461, 337] on link "Yes, Delete" at bounding box center [454, 334] width 143 height 50
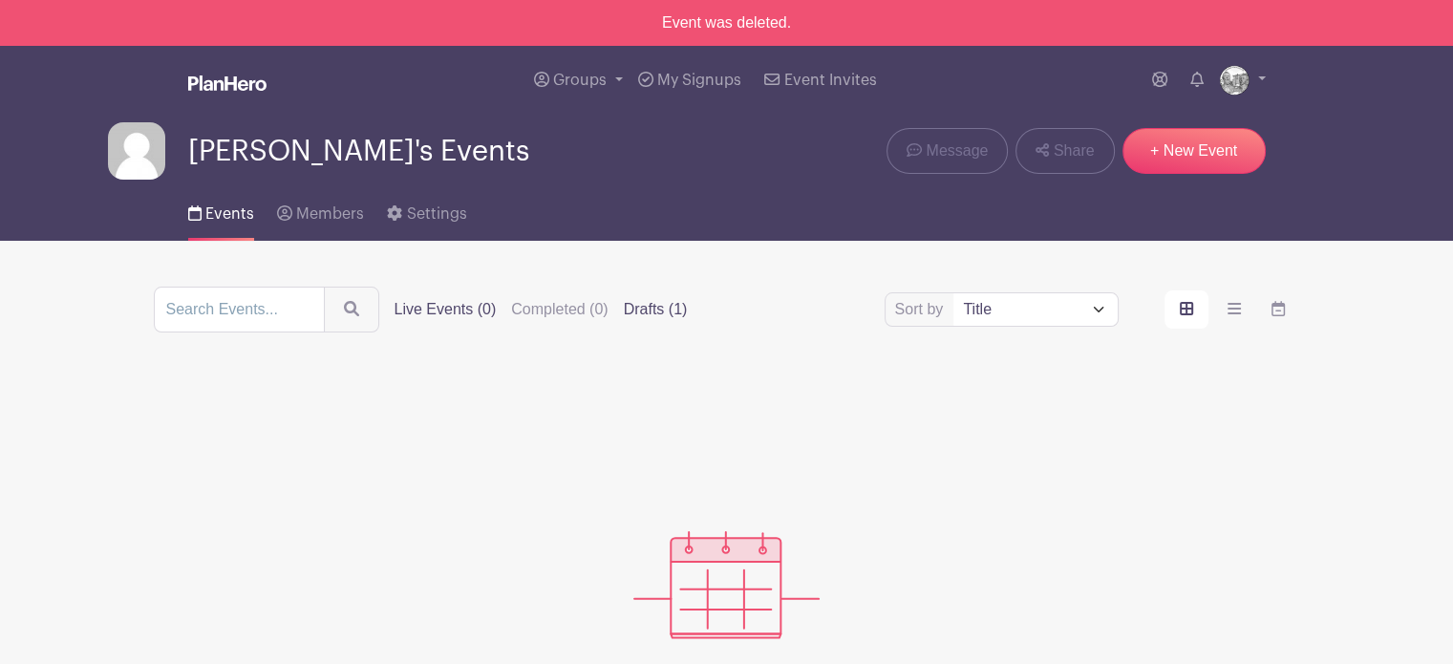
click at [649, 309] on label "Drafts (1)" at bounding box center [656, 309] width 64 height 23
click at [0, 0] on input "Drafts (1)" at bounding box center [0, 0] width 0 height 0
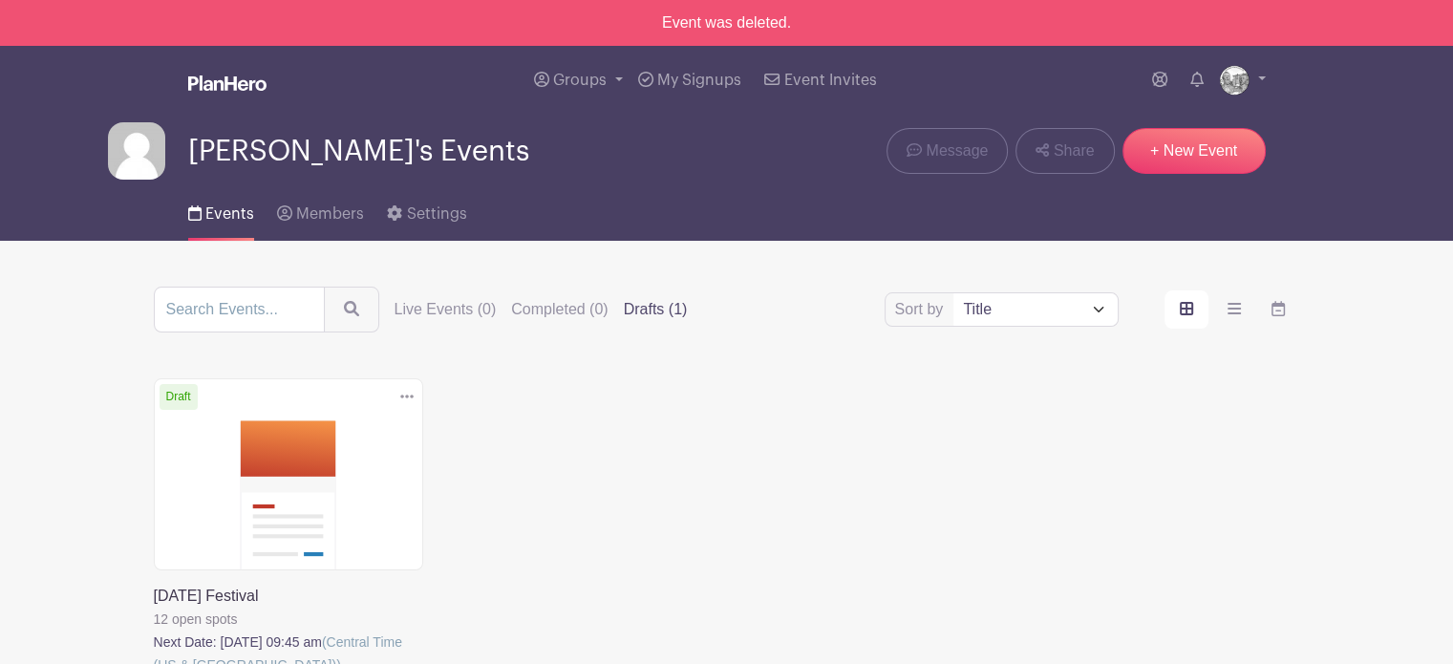
scroll to position [185, 0]
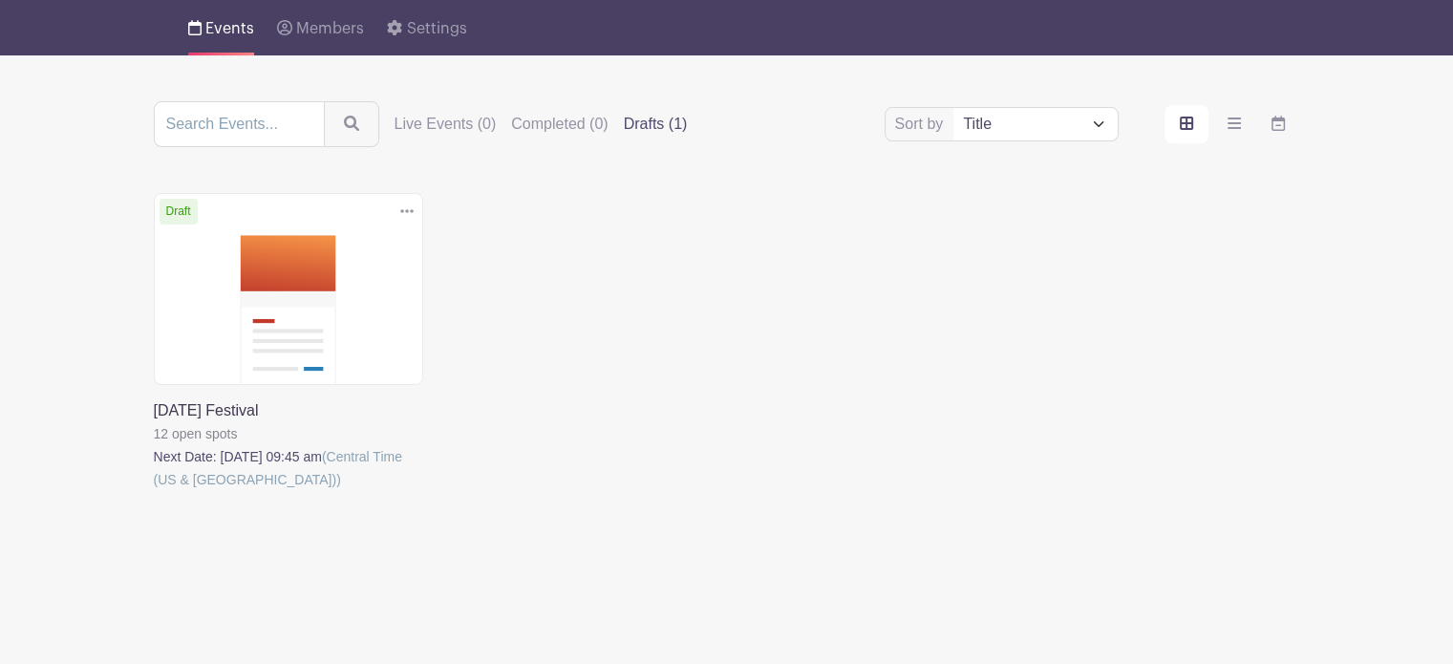
click at [412, 212] on icon at bounding box center [406, 211] width 13 height 4
click at [593, 282] on div "Delete Event Are you sure you want to delete this Event? Yes, Delete No, Cancel…" at bounding box center [726, 368] width 1169 height 351
click at [154, 491] on link at bounding box center [154, 491] width 0 height 0
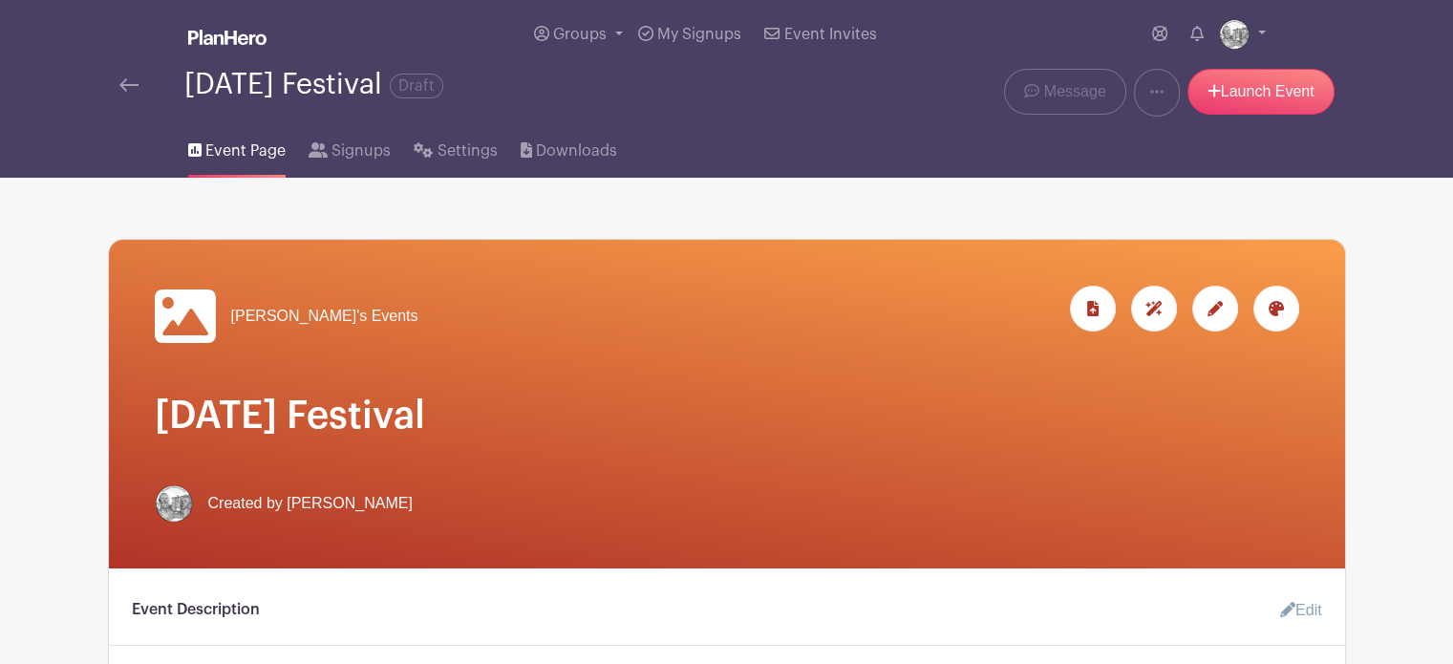
click at [1211, 306] on icon at bounding box center [1214, 308] width 15 height 15
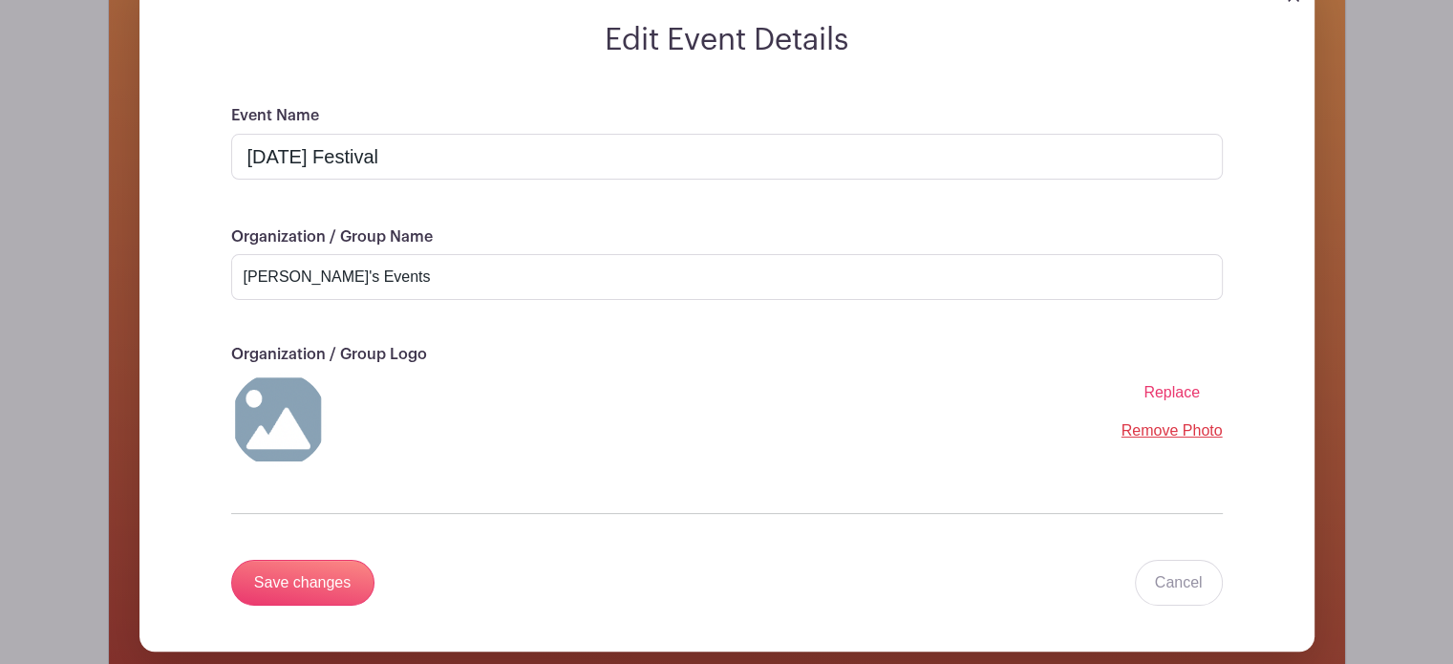
scroll to position [382, 0]
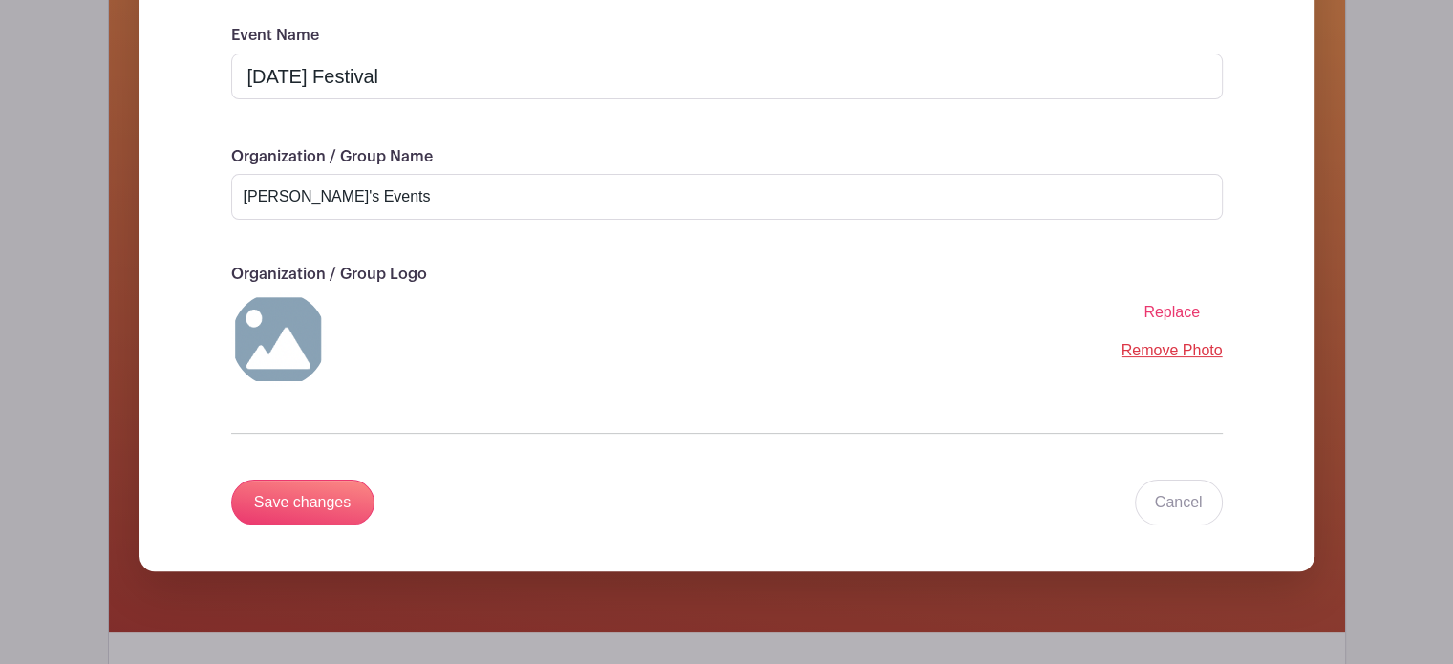
click at [1160, 314] on span "Replace" at bounding box center [1171, 312] width 56 height 16
click at [0, 0] on input "Replace" at bounding box center [0, 0] width 0 height 0
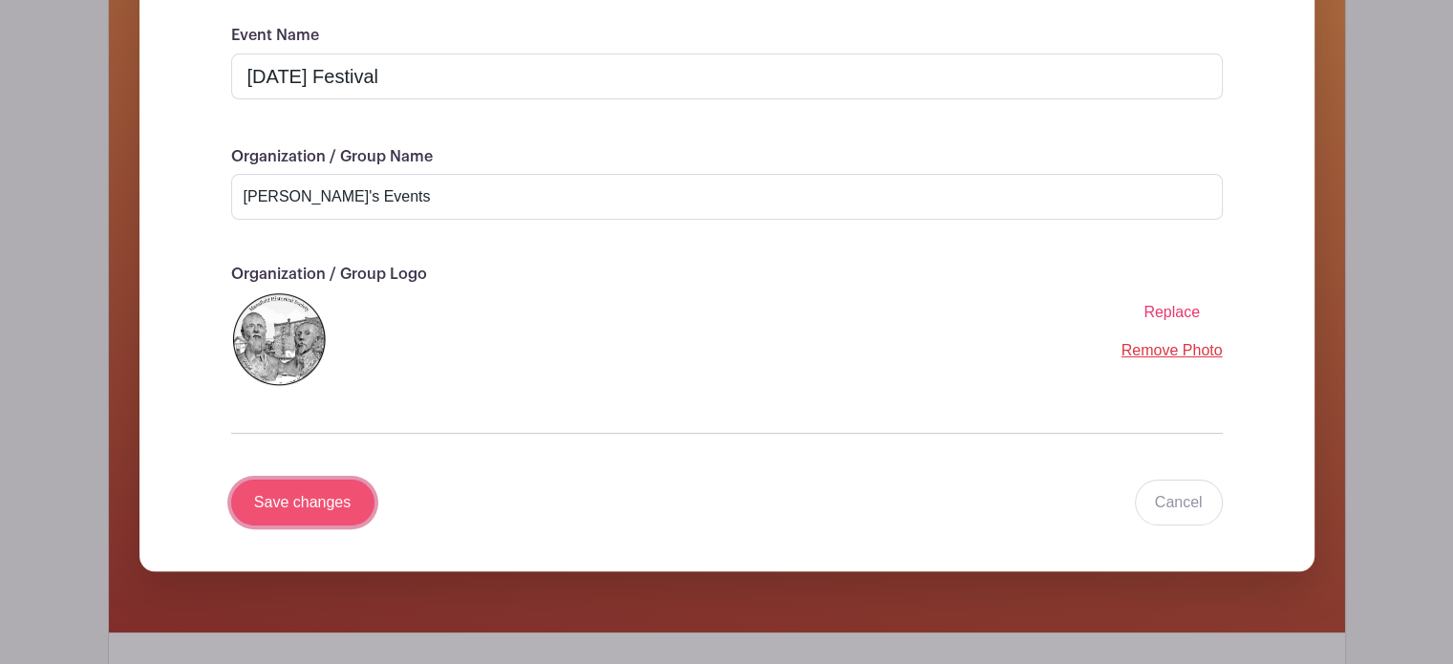
click at [290, 491] on input "Save changes" at bounding box center [302, 502] width 143 height 46
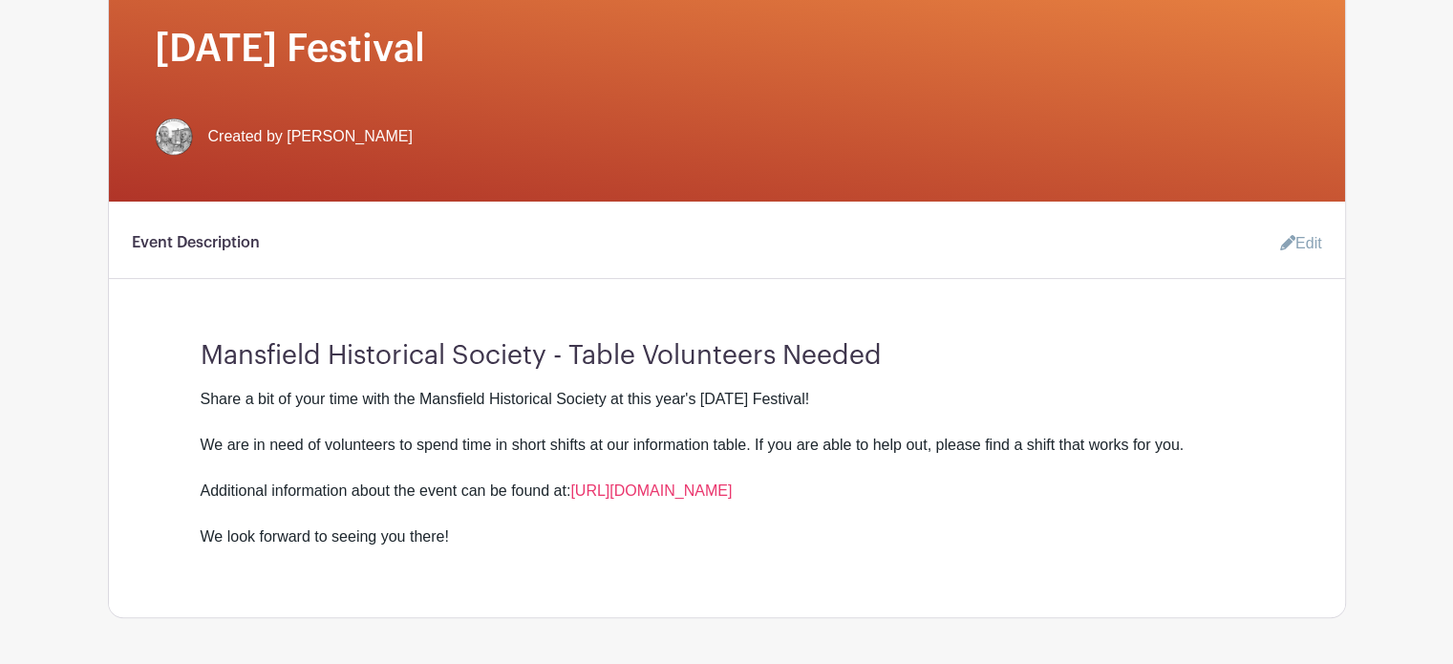
scroll to position [0, 0]
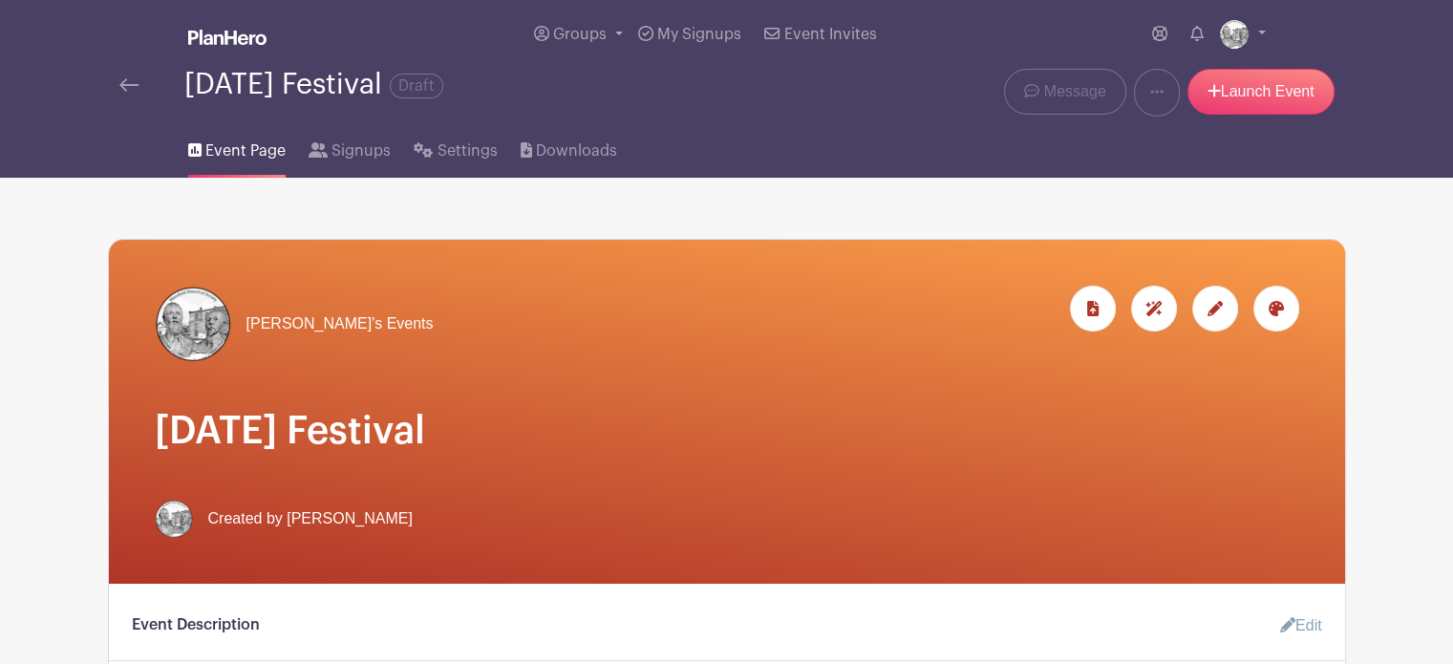
click at [1210, 313] on icon at bounding box center [1214, 308] width 15 height 15
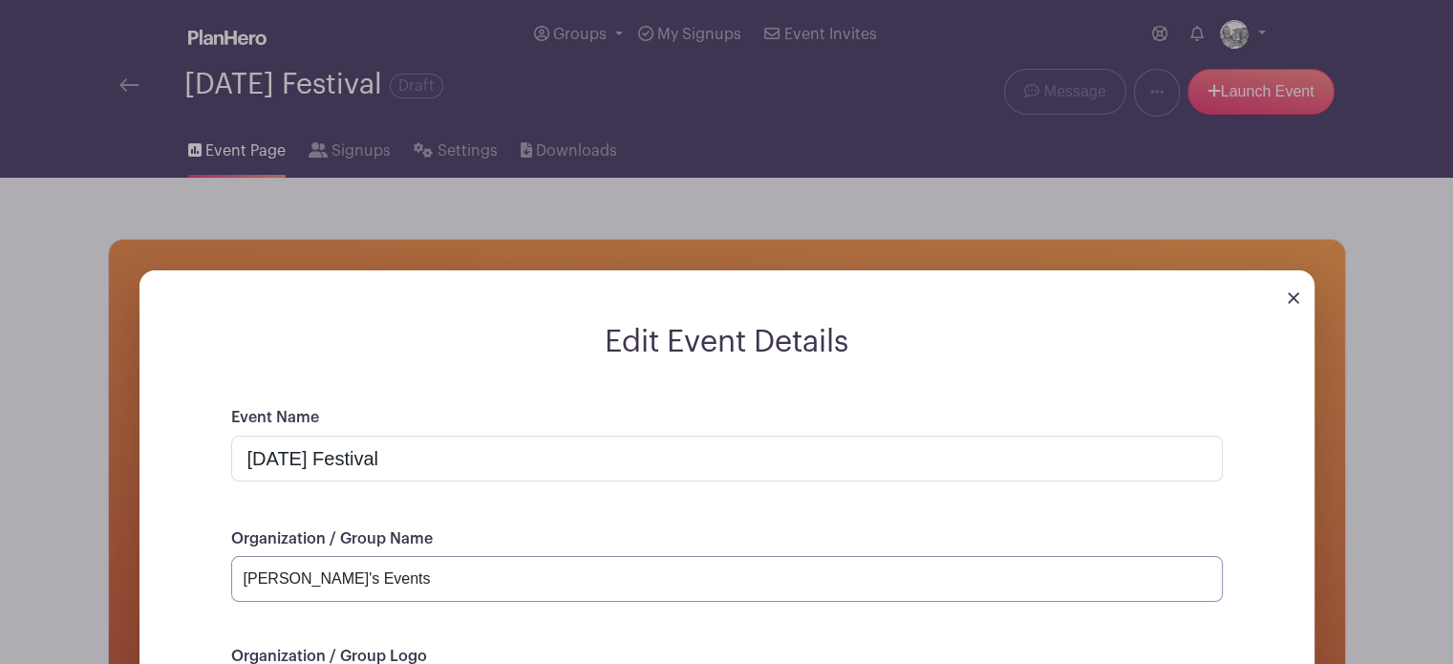
click at [349, 579] on input "[PERSON_NAME]'s Events" at bounding box center [726, 579] width 991 height 46
drag, startPoint x: 290, startPoint y: 581, endPoint x: 183, endPoint y: 586, distance: 107.1
type input "s"
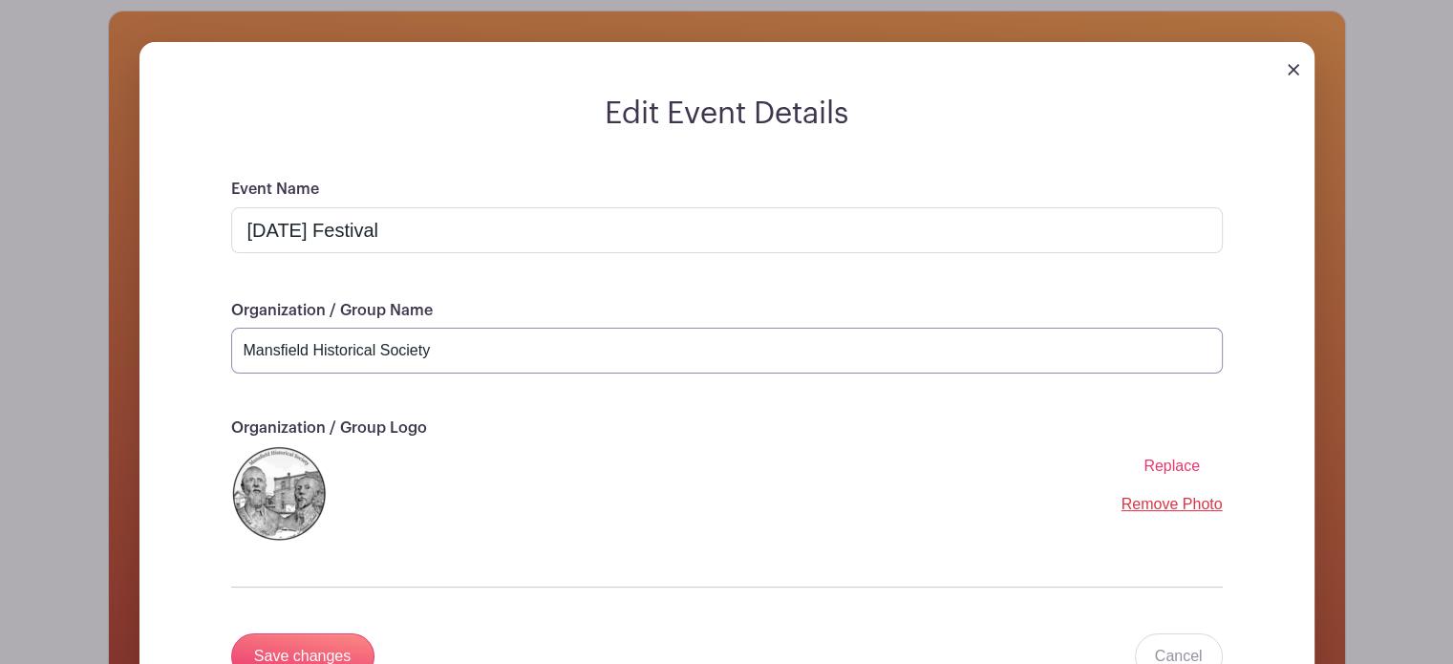
scroll to position [287, 0]
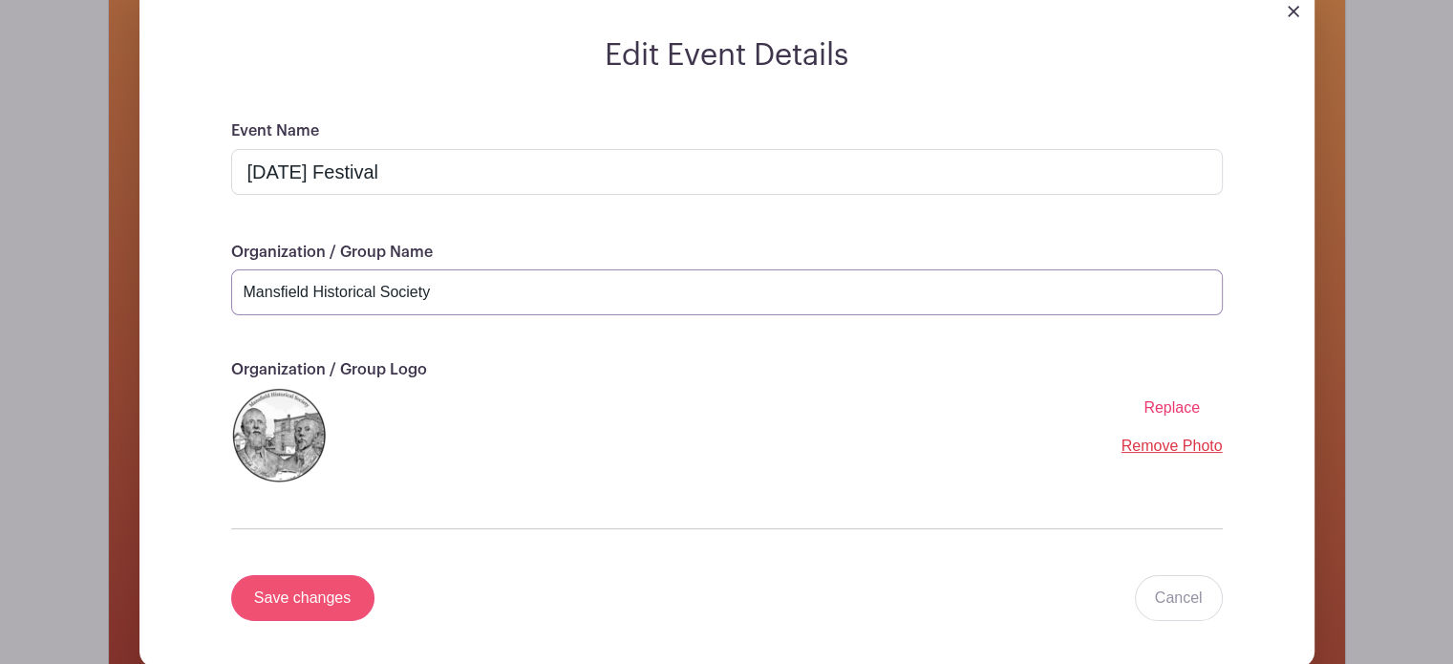
type input "Mansfield Historical Society"
click at [330, 606] on input "Save changes" at bounding box center [302, 598] width 143 height 46
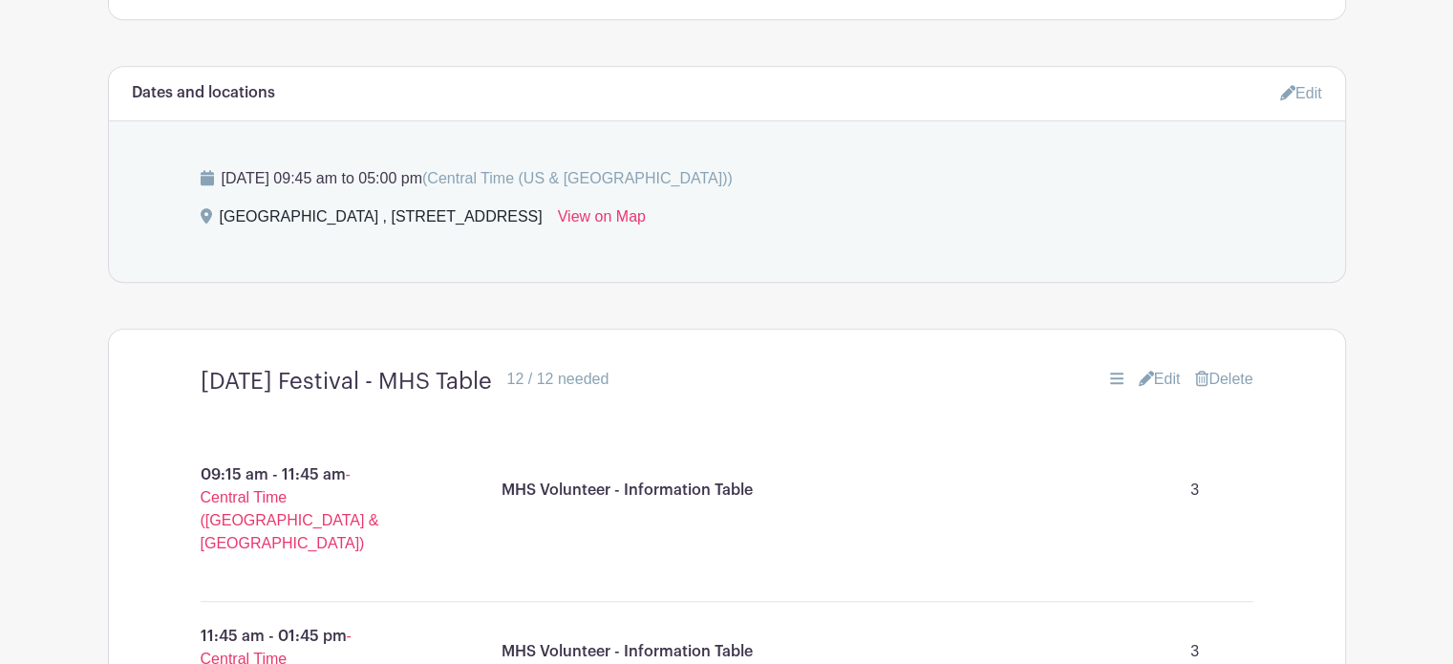
scroll to position [898, 0]
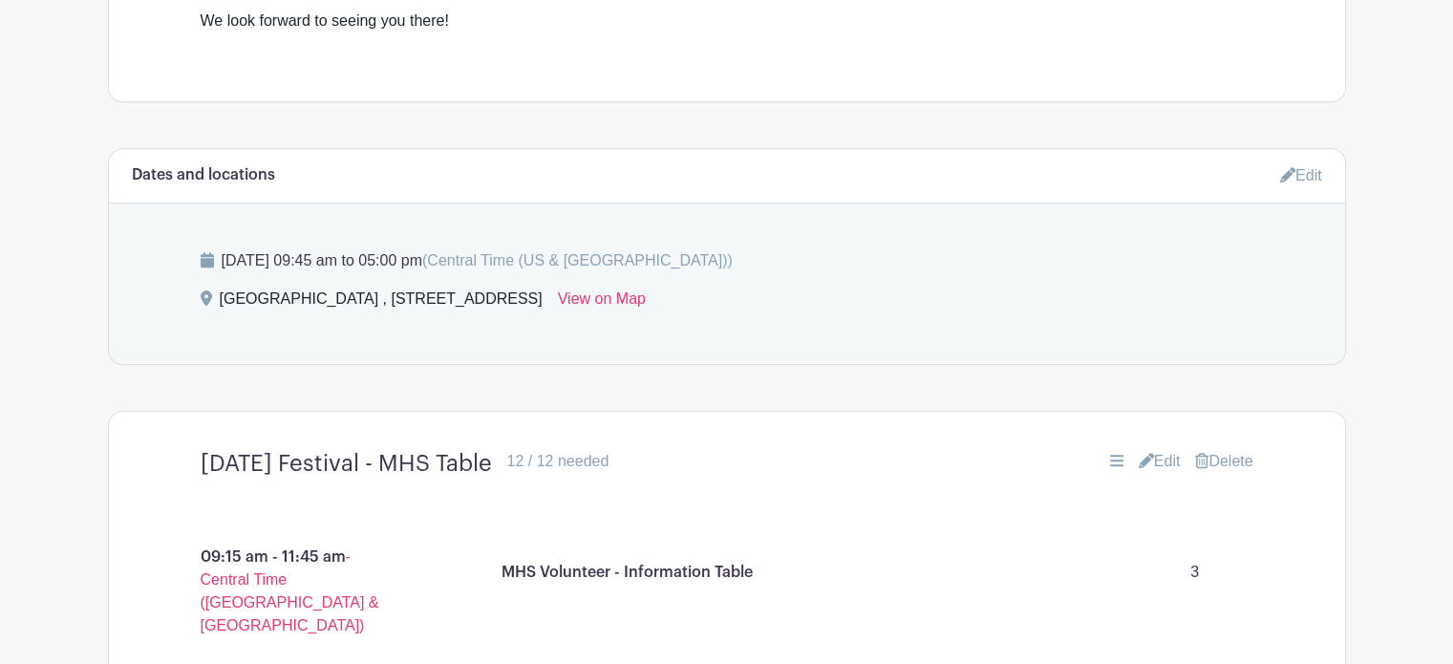
click at [1308, 177] on link "Edit" at bounding box center [1301, 176] width 42 height 32
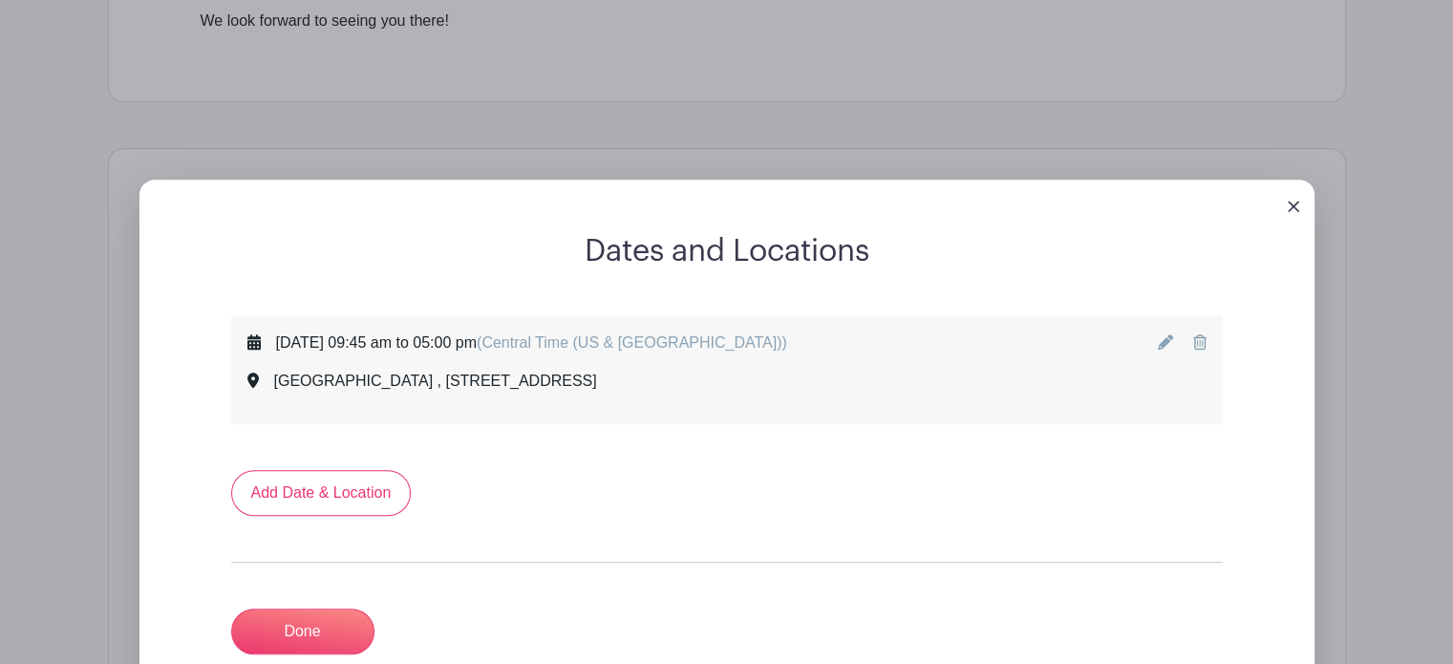
click at [1166, 343] on icon at bounding box center [1165, 341] width 15 height 15
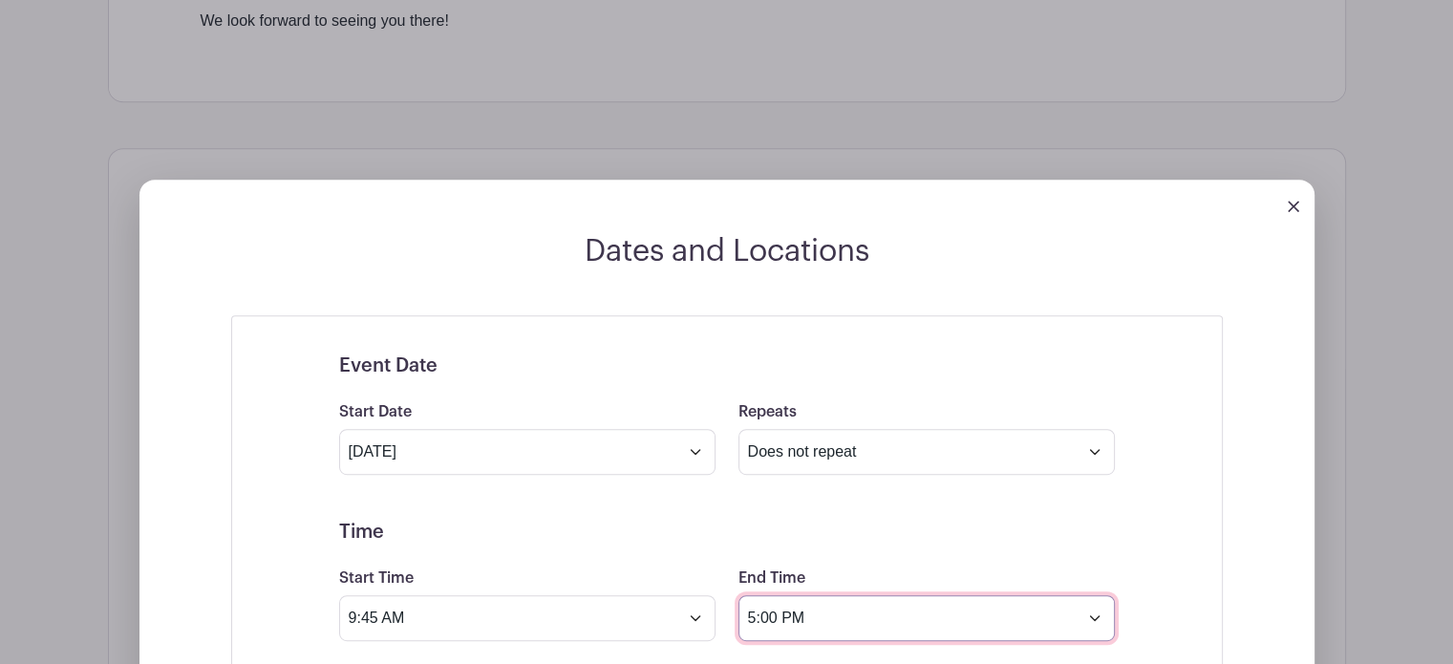
click at [774, 620] on input "5:00 PM" at bounding box center [926, 618] width 376 height 46
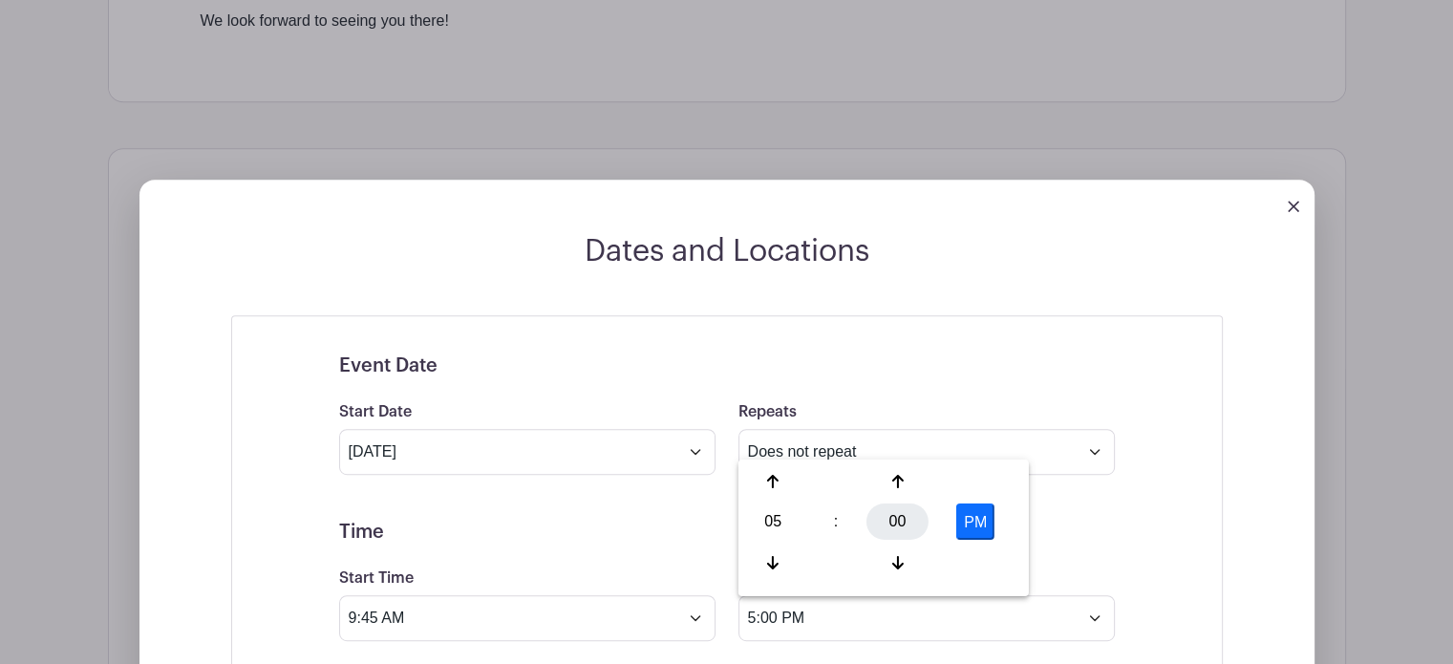
click at [898, 527] on div "00" at bounding box center [897, 521] width 62 height 36
click at [987, 481] on div "15" at bounding box center [986, 481] width 64 height 36
type input "5:15 PM"
click at [1067, 373] on h5 "Event Date" at bounding box center [727, 365] width 776 height 23
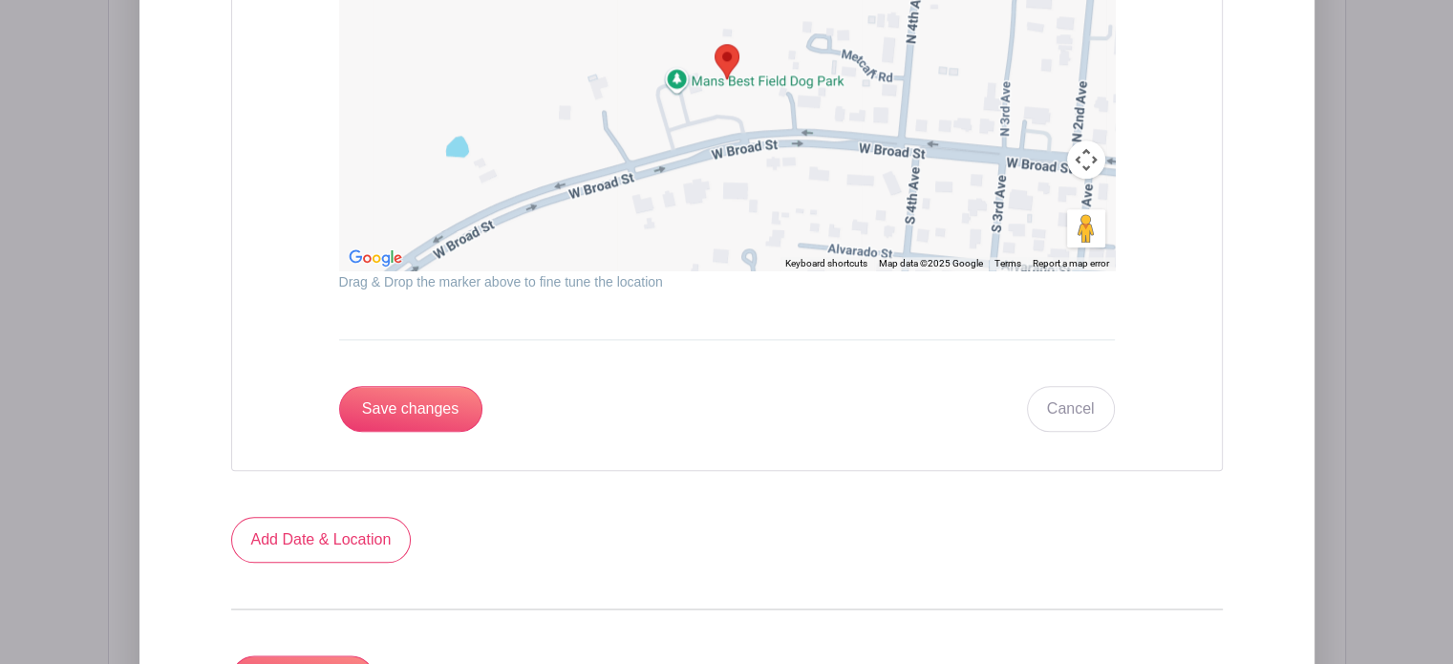
scroll to position [2235, 0]
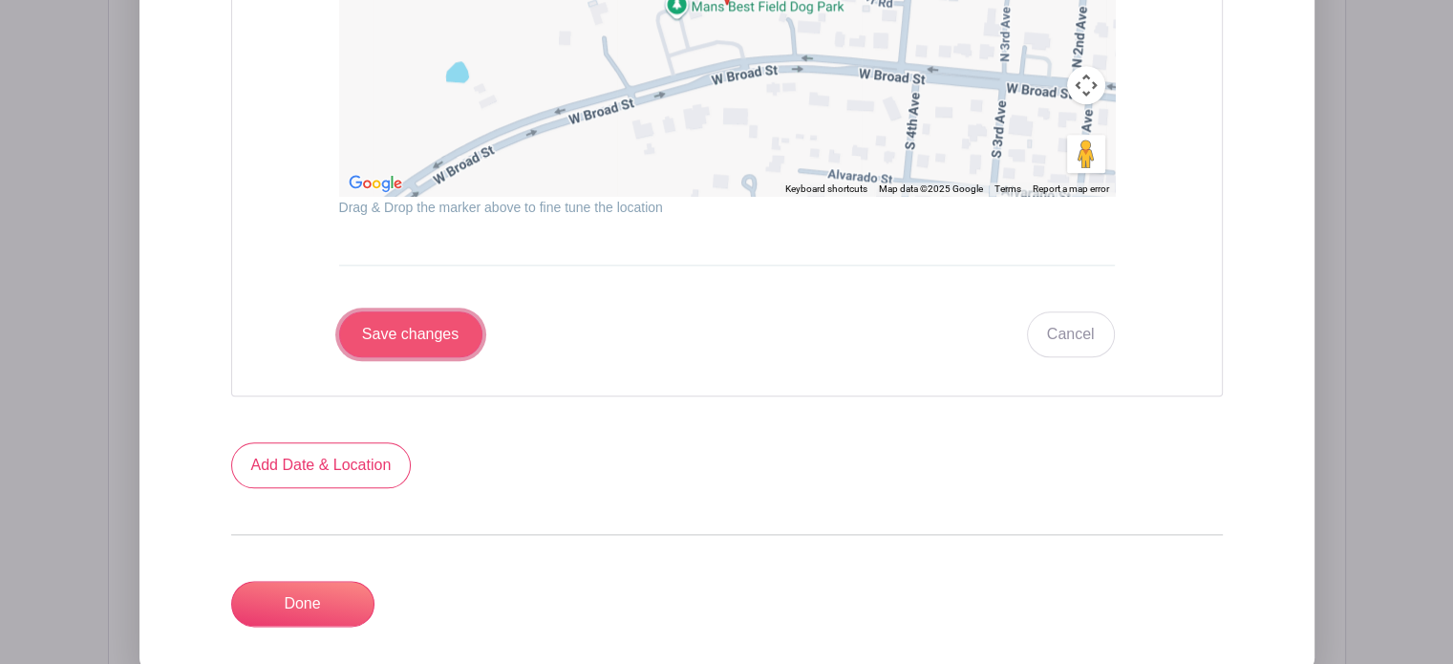
click at [414, 344] on input "Save changes" at bounding box center [410, 334] width 143 height 46
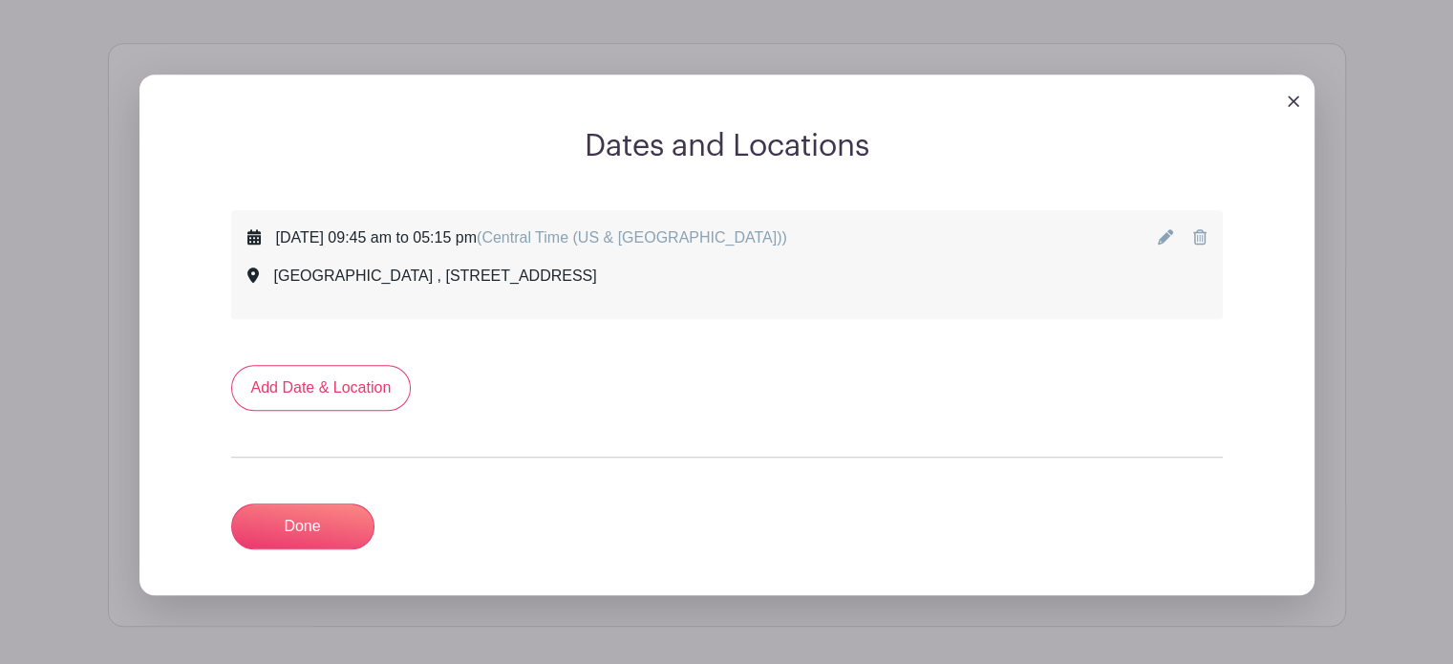
scroll to position [932, 0]
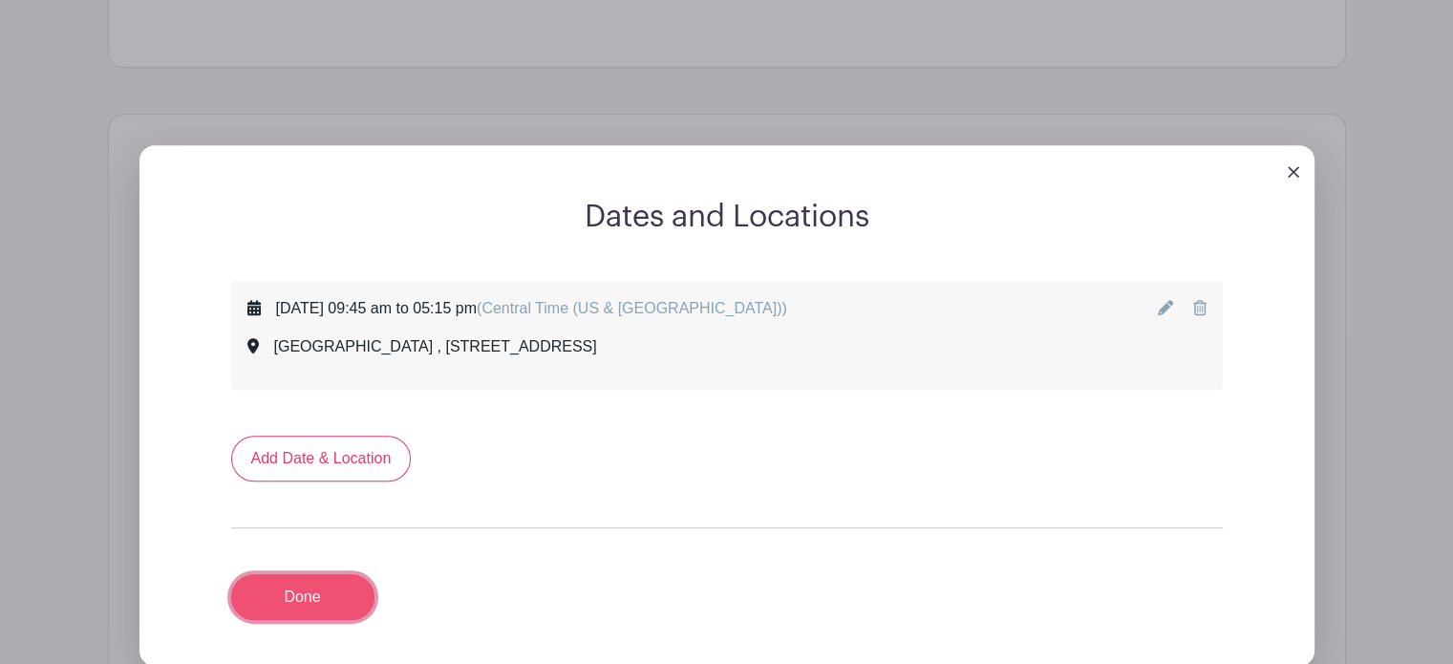
click at [310, 606] on link "Done" at bounding box center [302, 597] width 143 height 46
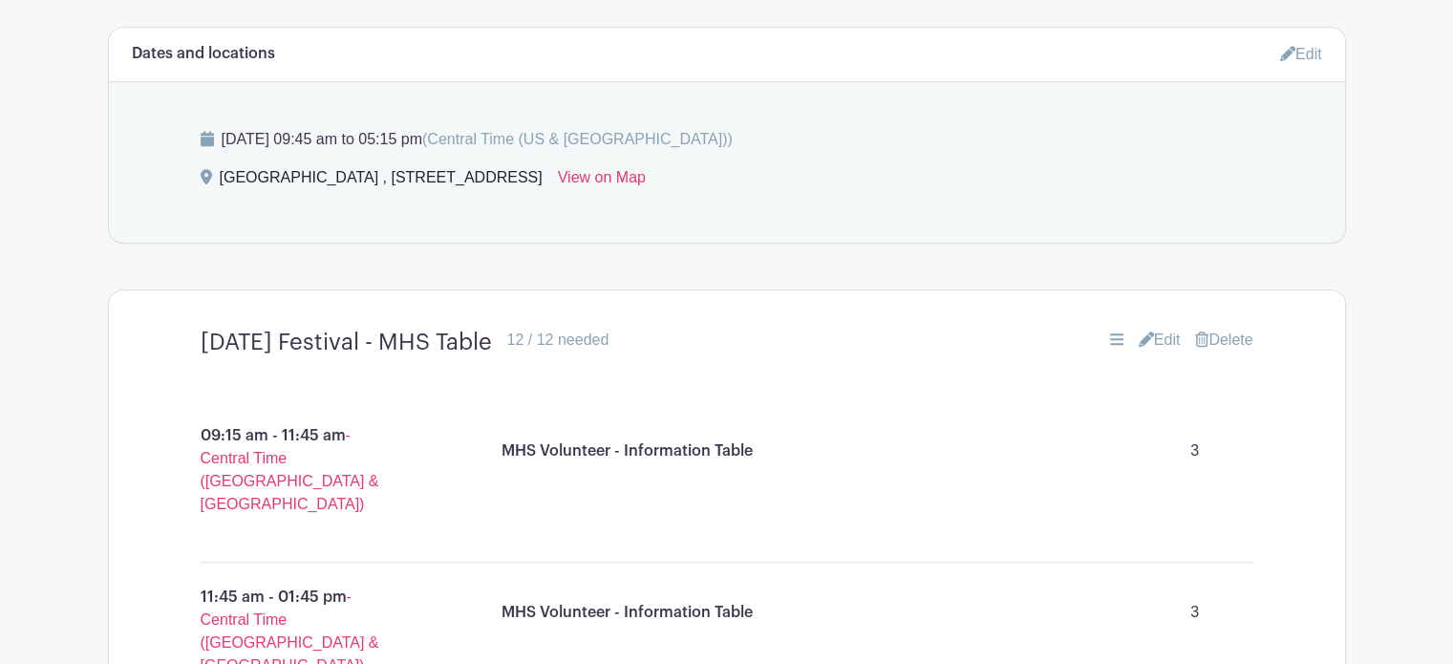
scroll to position [1028, 0]
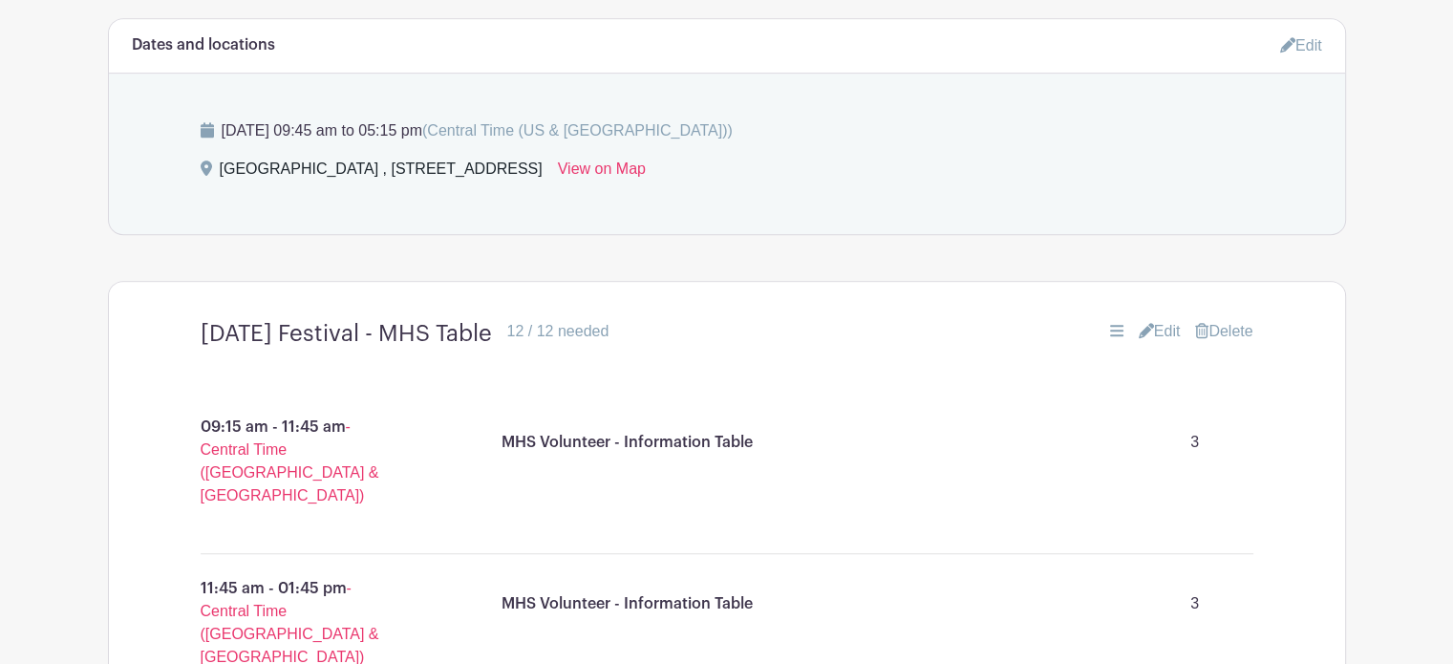
click at [1149, 329] on link "Edit" at bounding box center [1160, 331] width 42 height 23
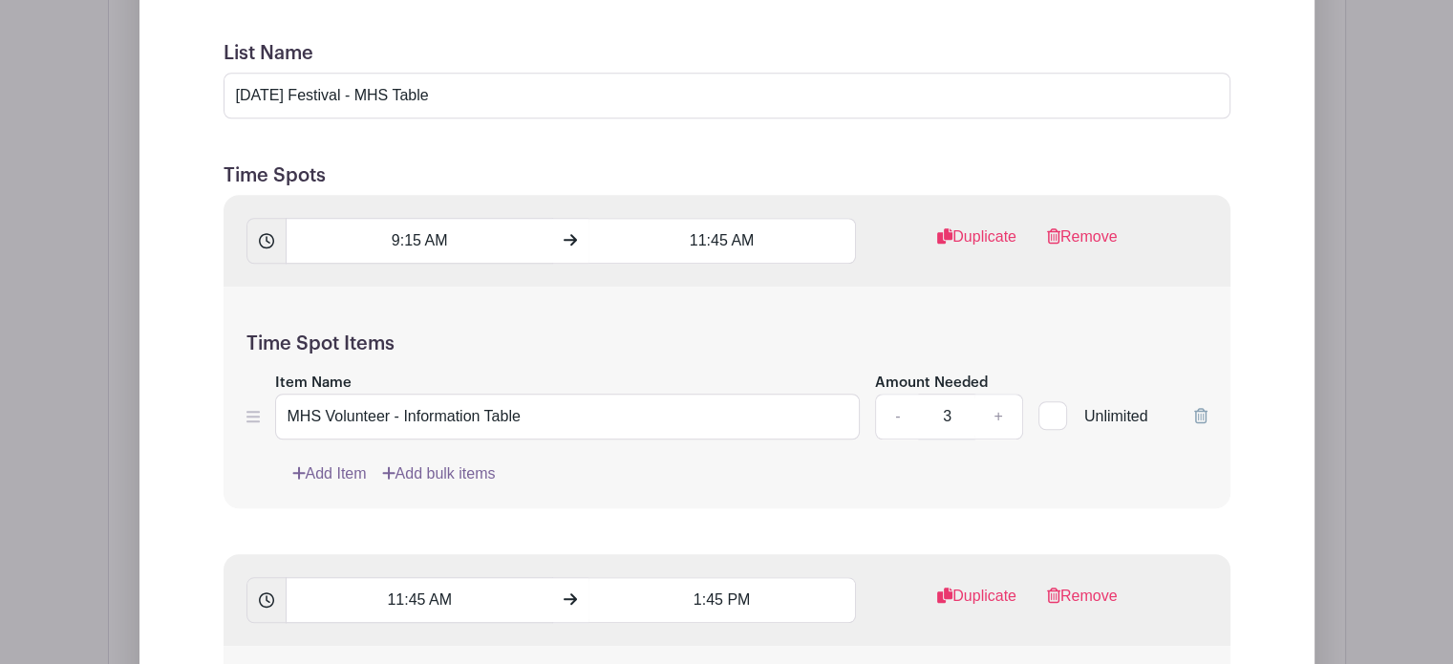
scroll to position [1601, 0]
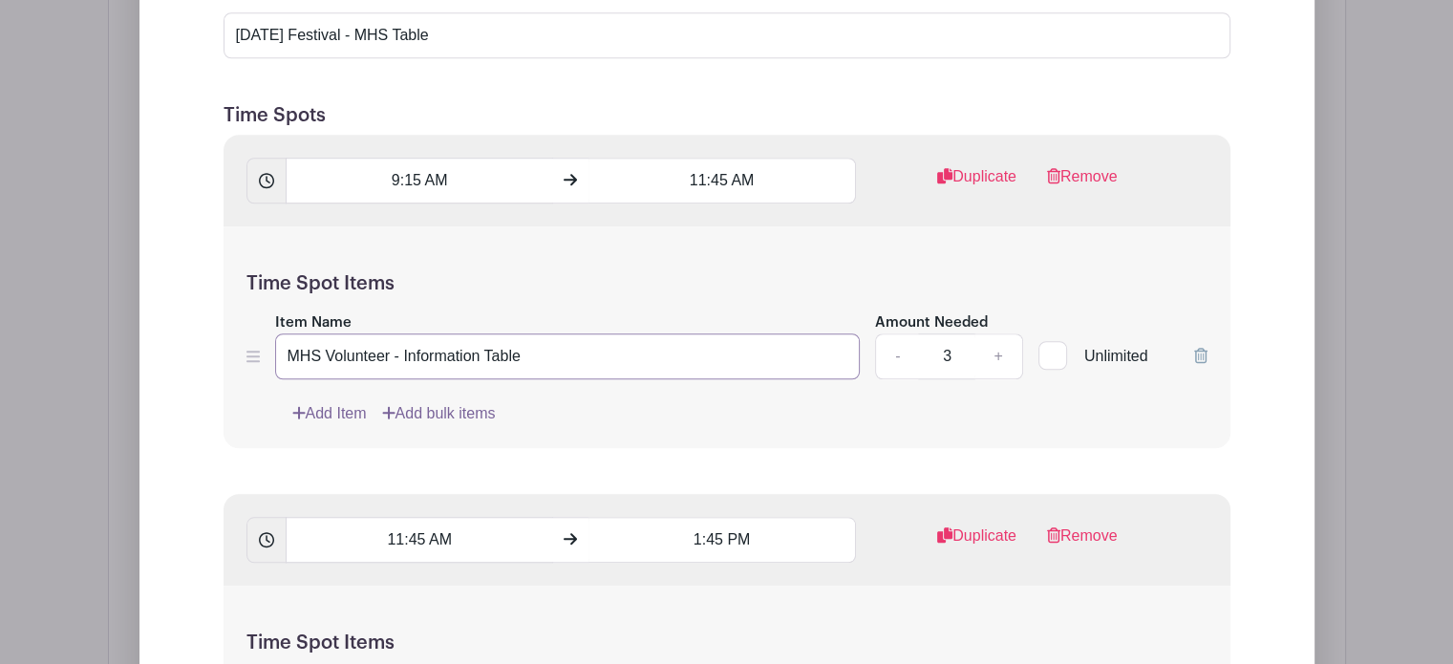
click at [401, 354] on input "MHS Volunteer - Information Table" at bounding box center [568, 356] width 586 height 46
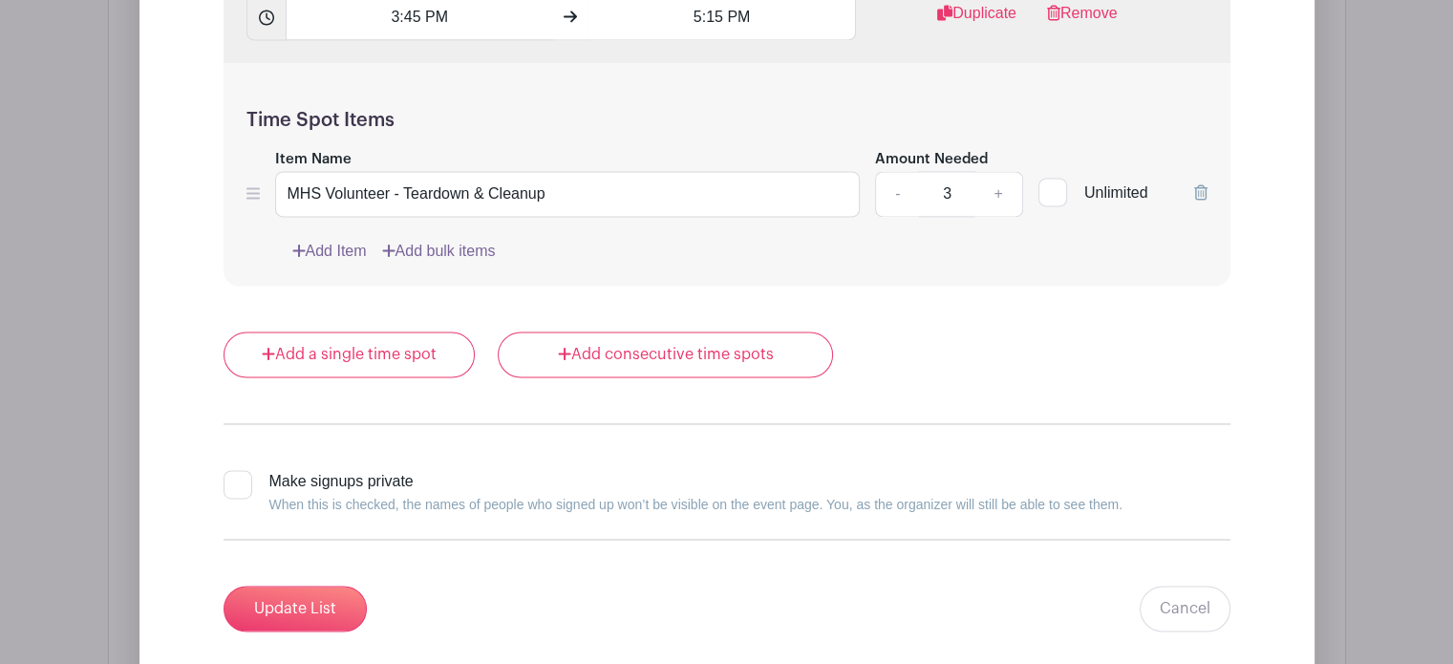
scroll to position [2938, 0]
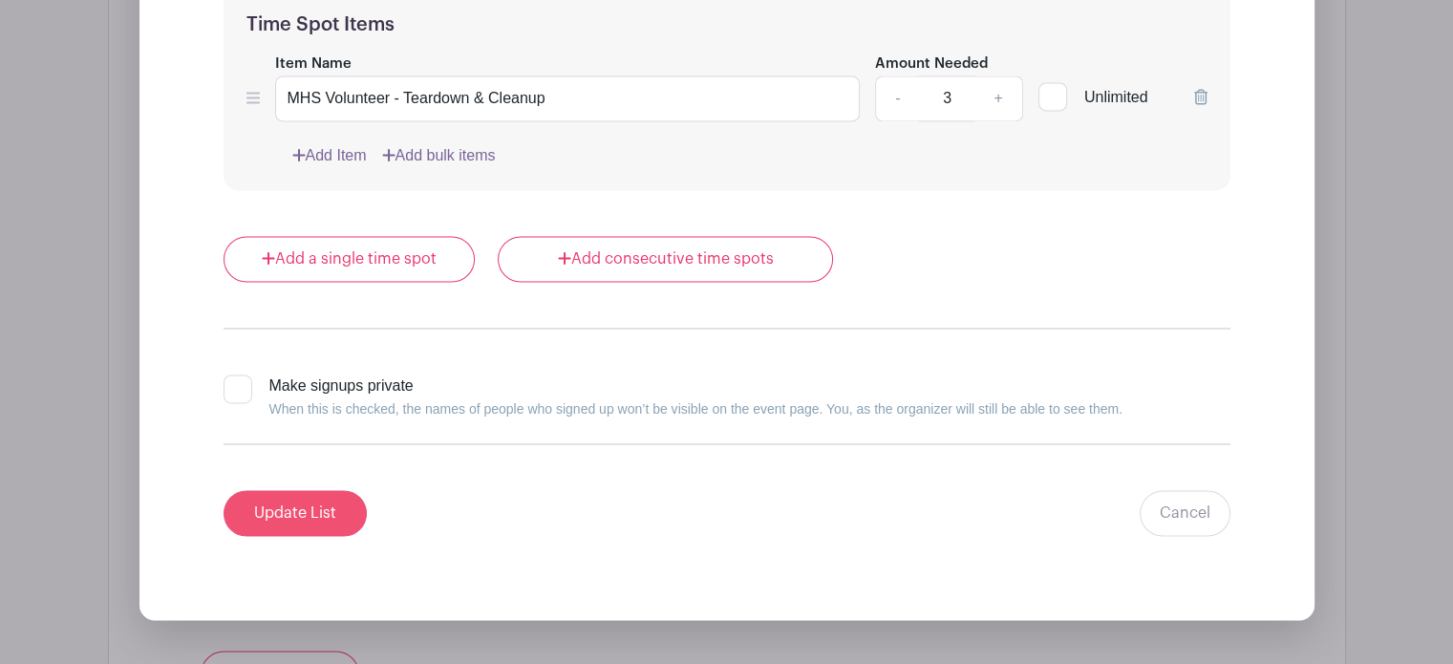
type input "MHS Volunteer - Setup & Opening Shift at Information Table"
click at [284, 502] on input "Update List" at bounding box center [295, 513] width 143 height 46
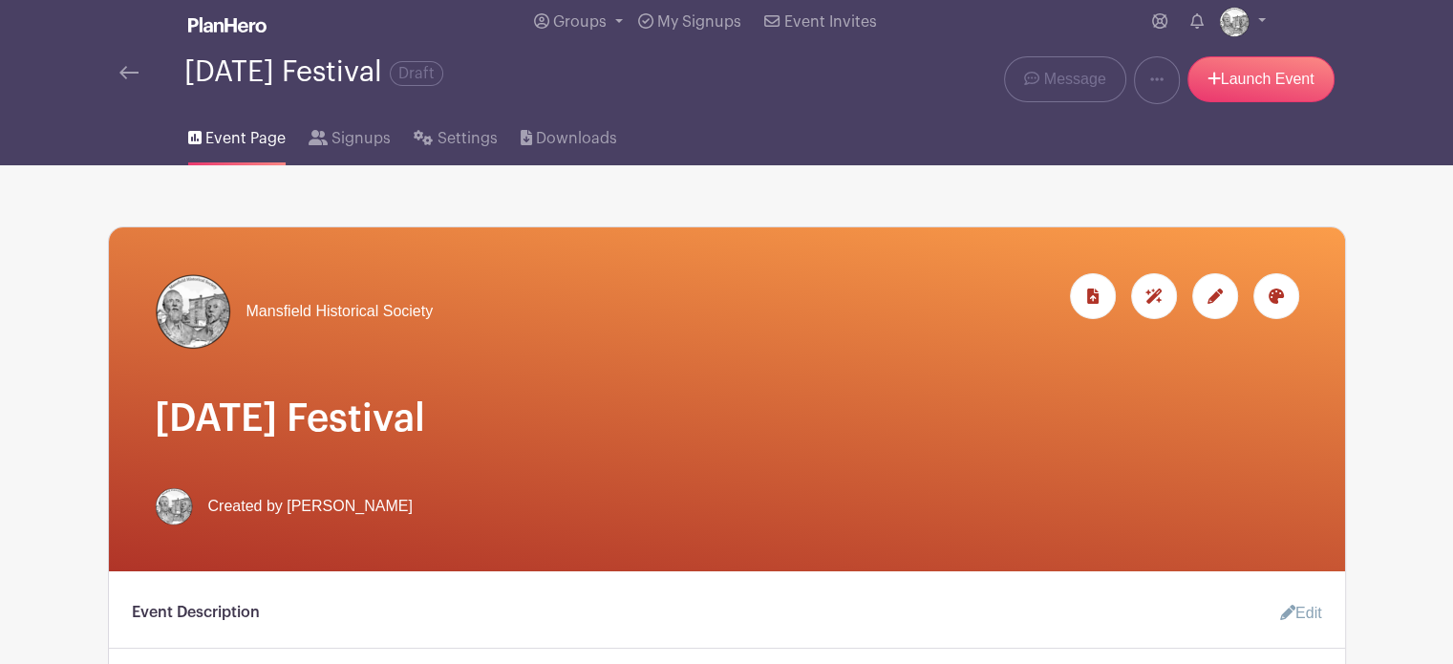
scroll to position [0, 0]
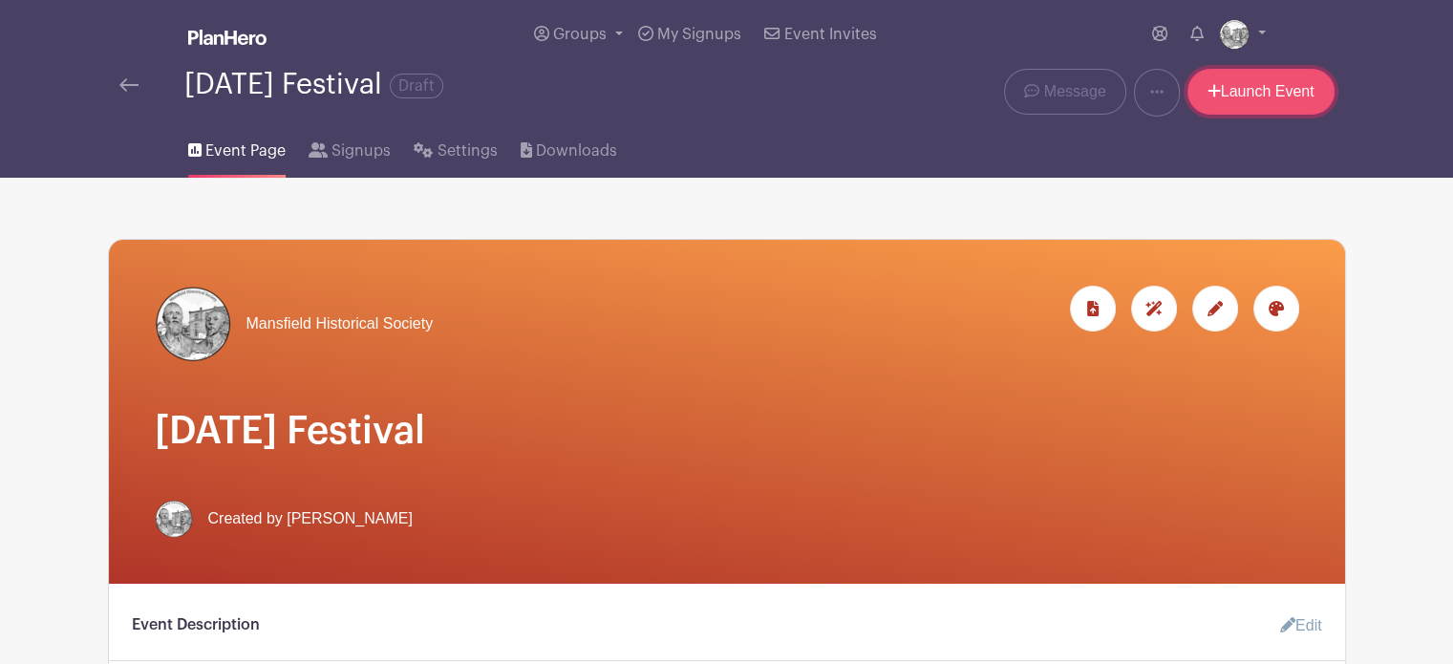
click at [1265, 87] on link "Launch Event" at bounding box center [1260, 92] width 147 height 46
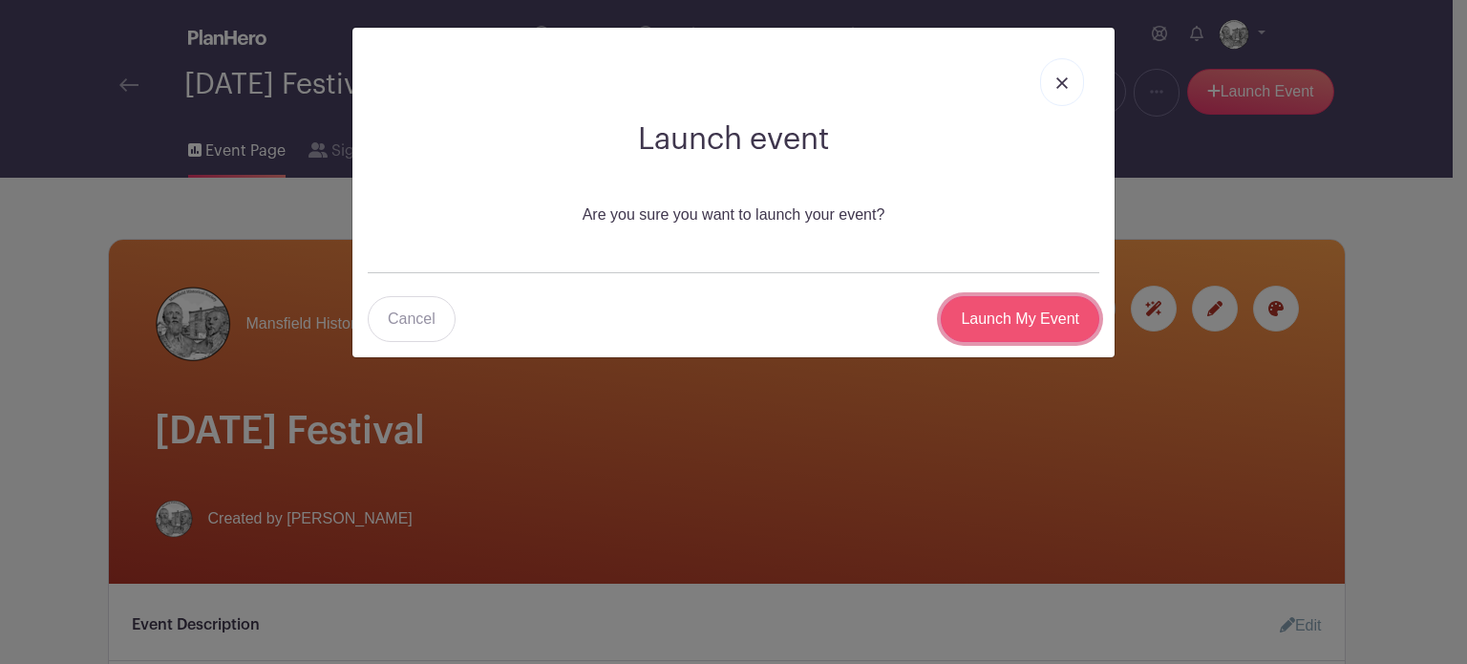
click at [1028, 316] on input "Launch My Event" at bounding box center [1020, 319] width 159 height 46
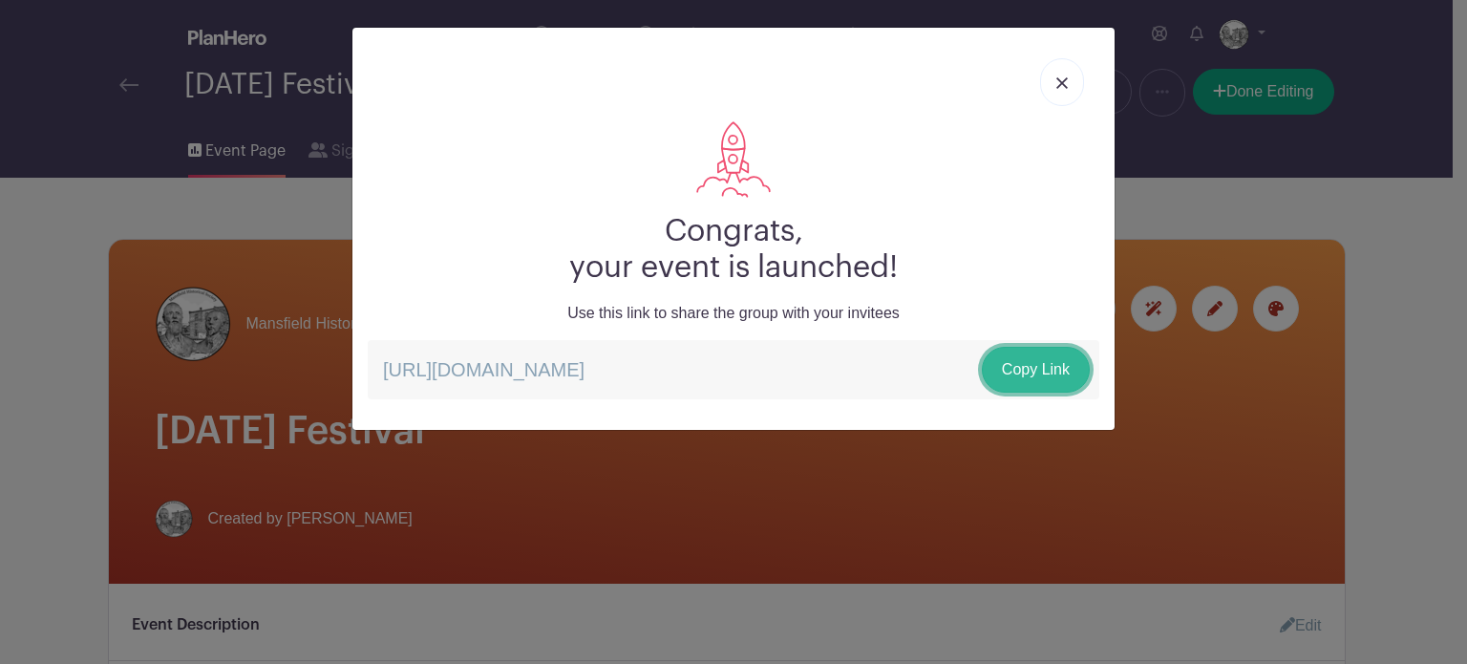
click at [1043, 364] on link "Copy Link" at bounding box center [1036, 370] width 108 height 46
click at [1061, 82] on img at bounding box center [1061, 82] width 11 height 11
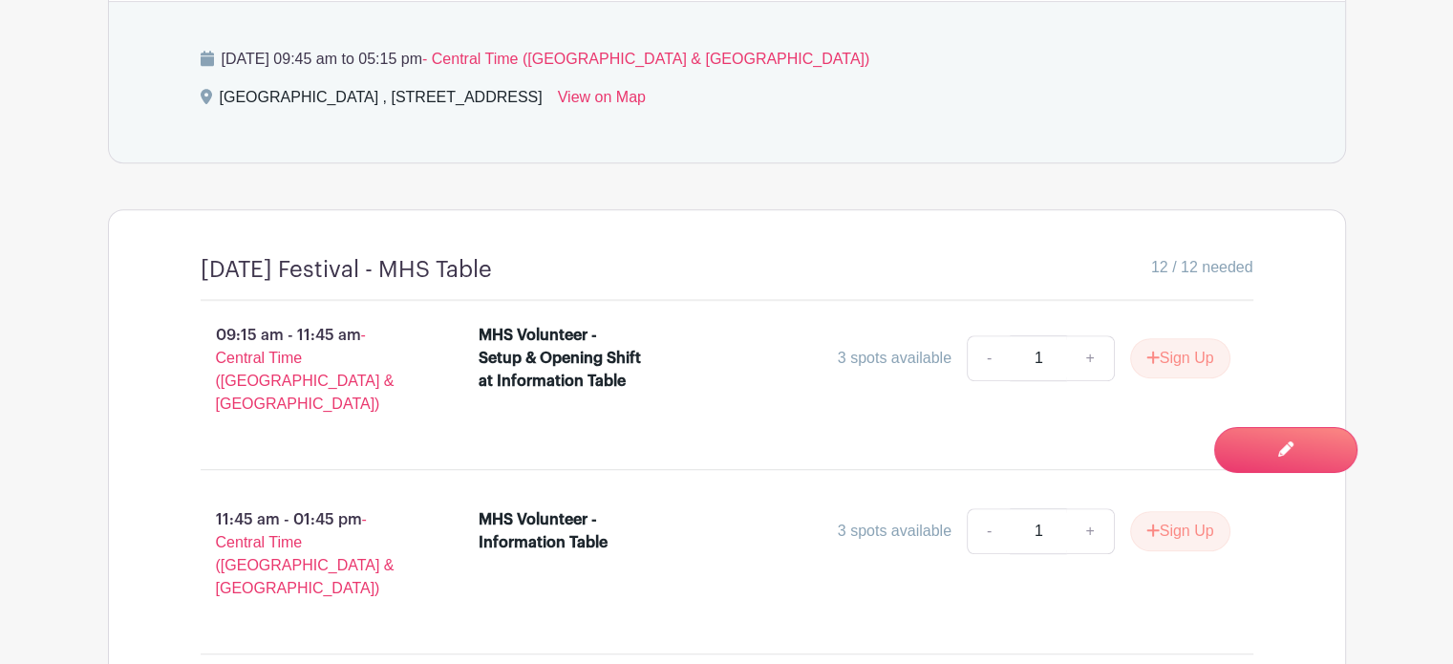
scroll to position [1146, 0]
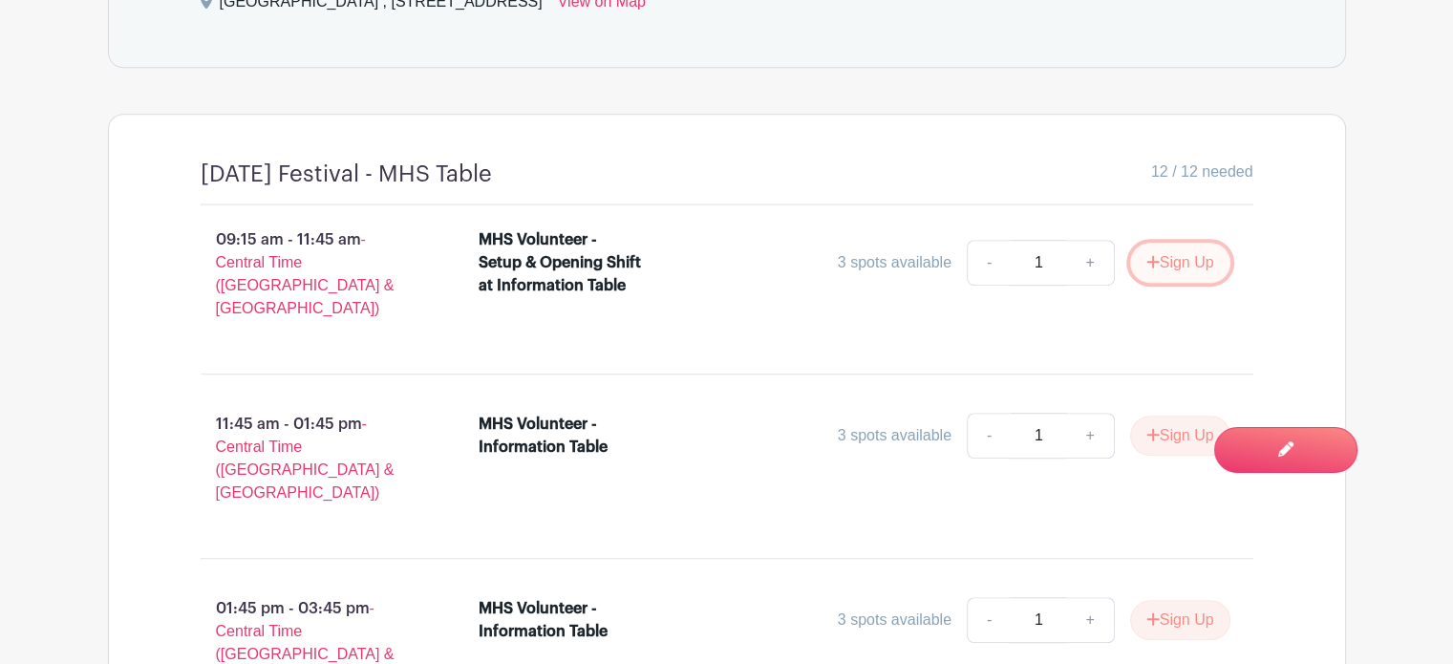
click at [1181, 266] on button "Sign Up" at bounding box center [1180, 263] width 100 height 40
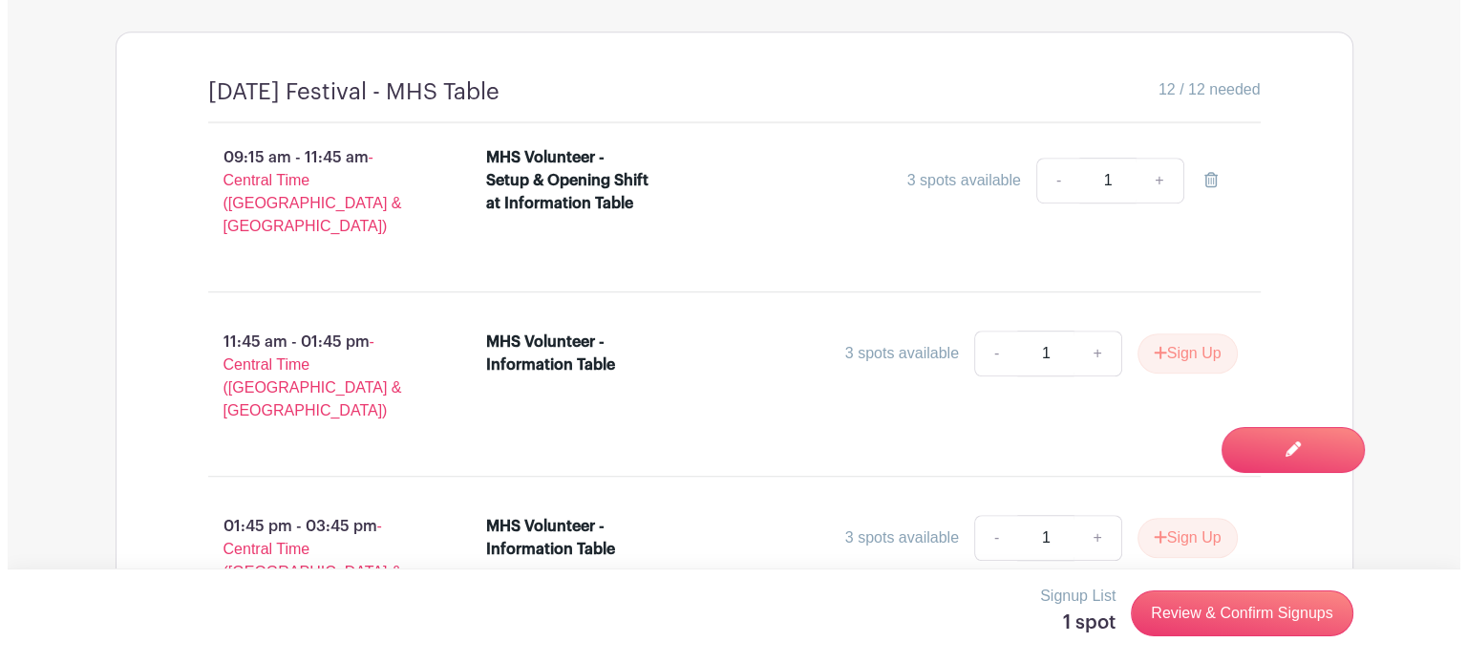
scroll to position [1221, 0]
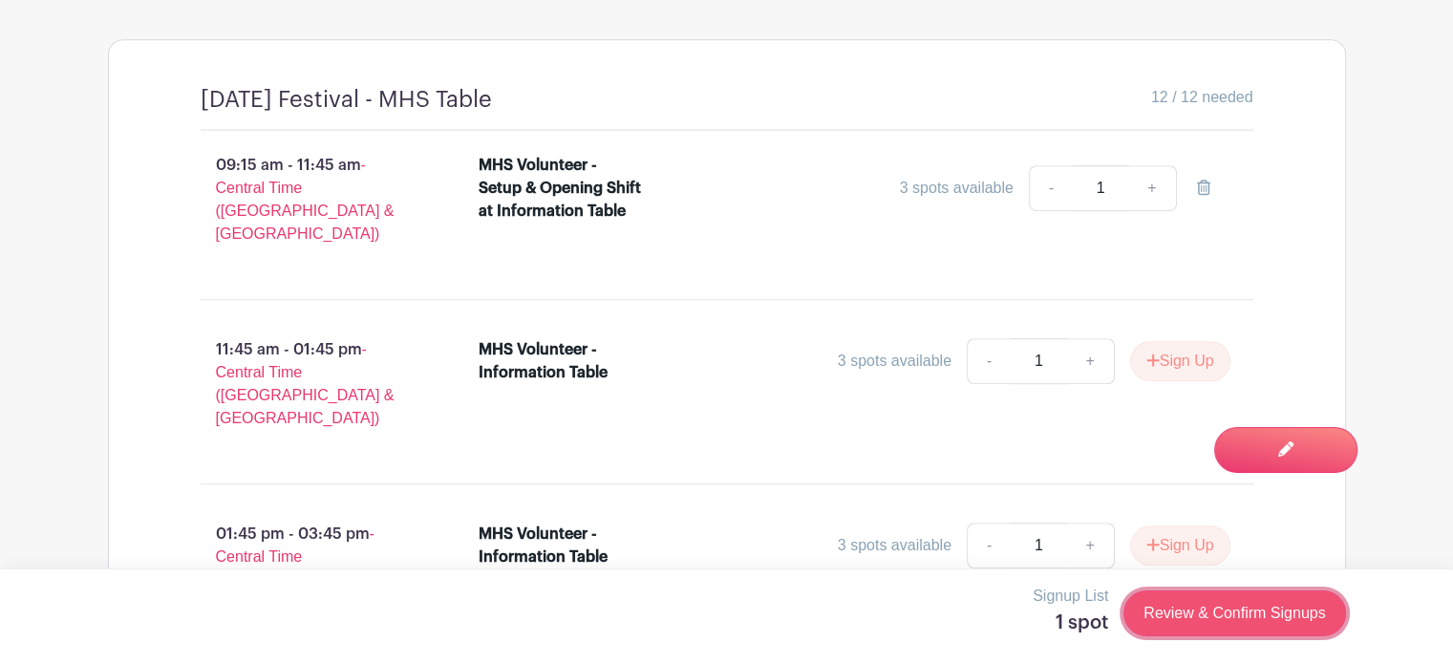
click at [1233, 602] on link "Review & Confirm Signups" at bounding box center [1234, 613] width 222 height 46
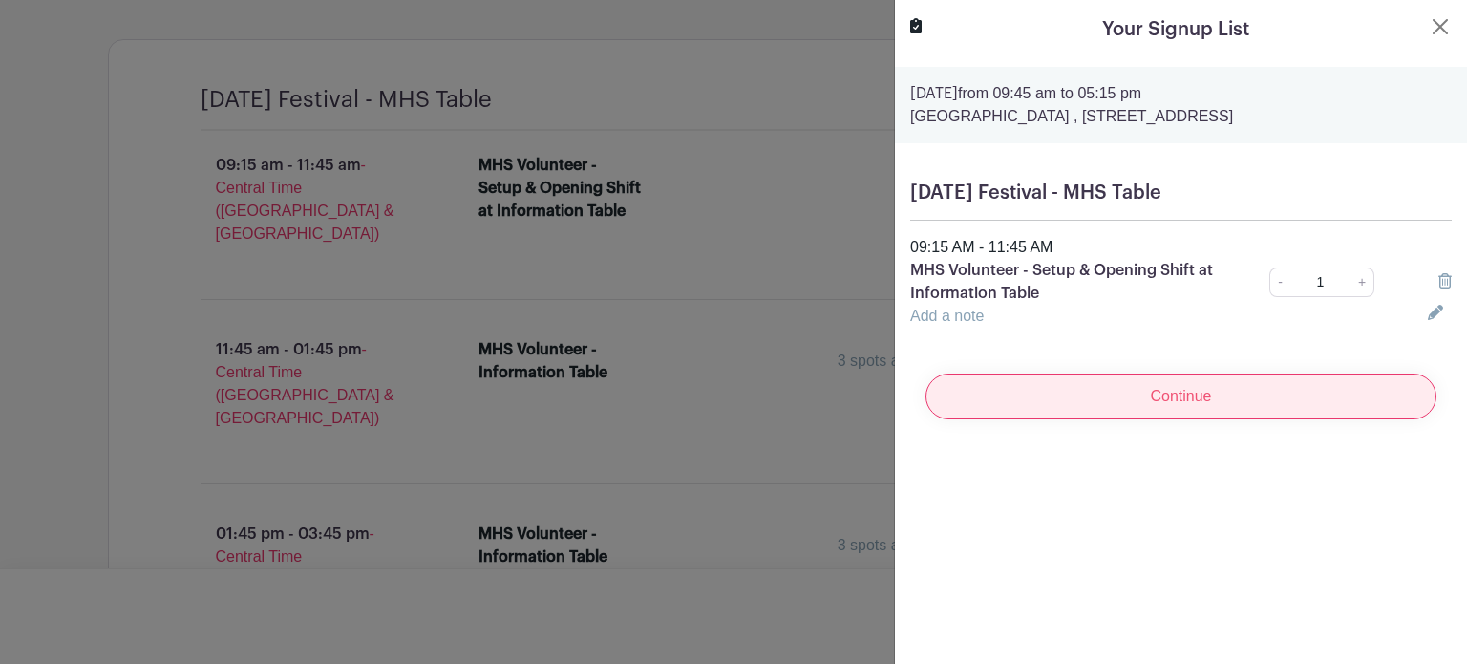
click at [1072, 394] on input "Continue" at bounding box center [1181, 396] width 511 height 46
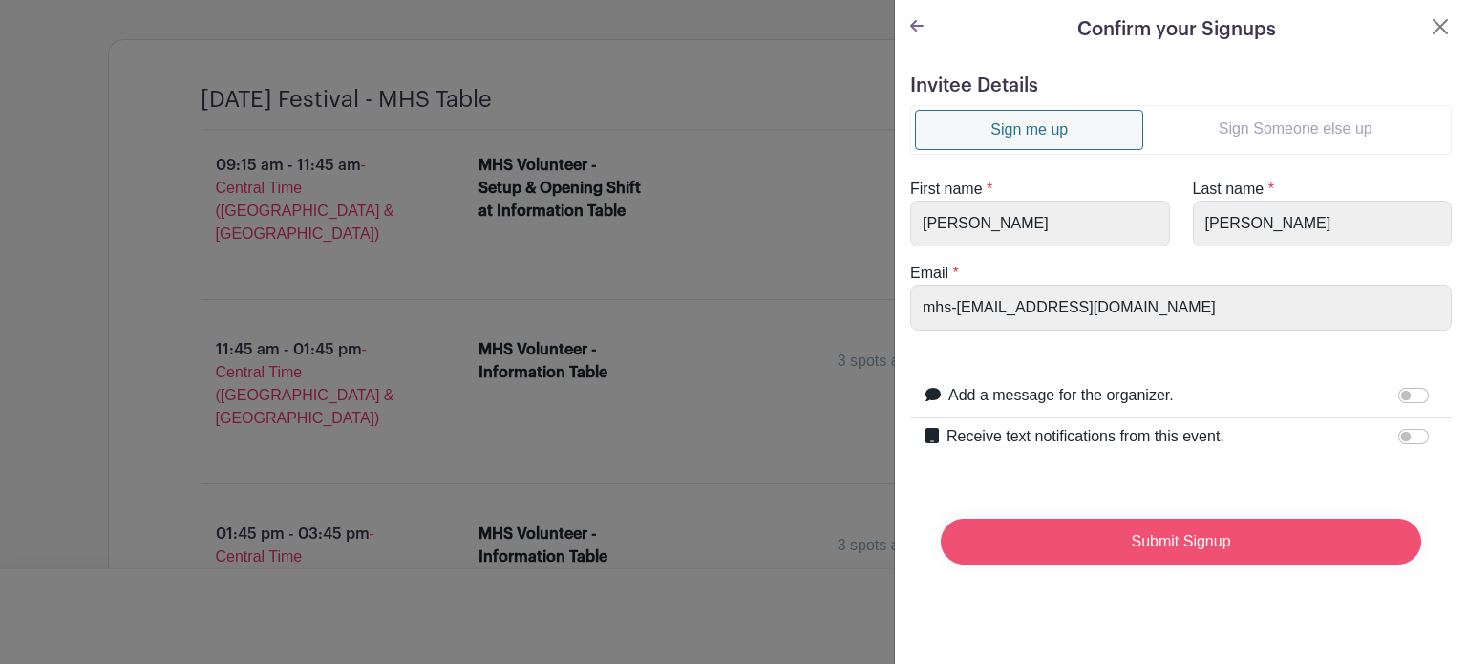
click at [1139, 536] on input "Submit Signup" at bounding box center [1181, 542] width 480 height 46
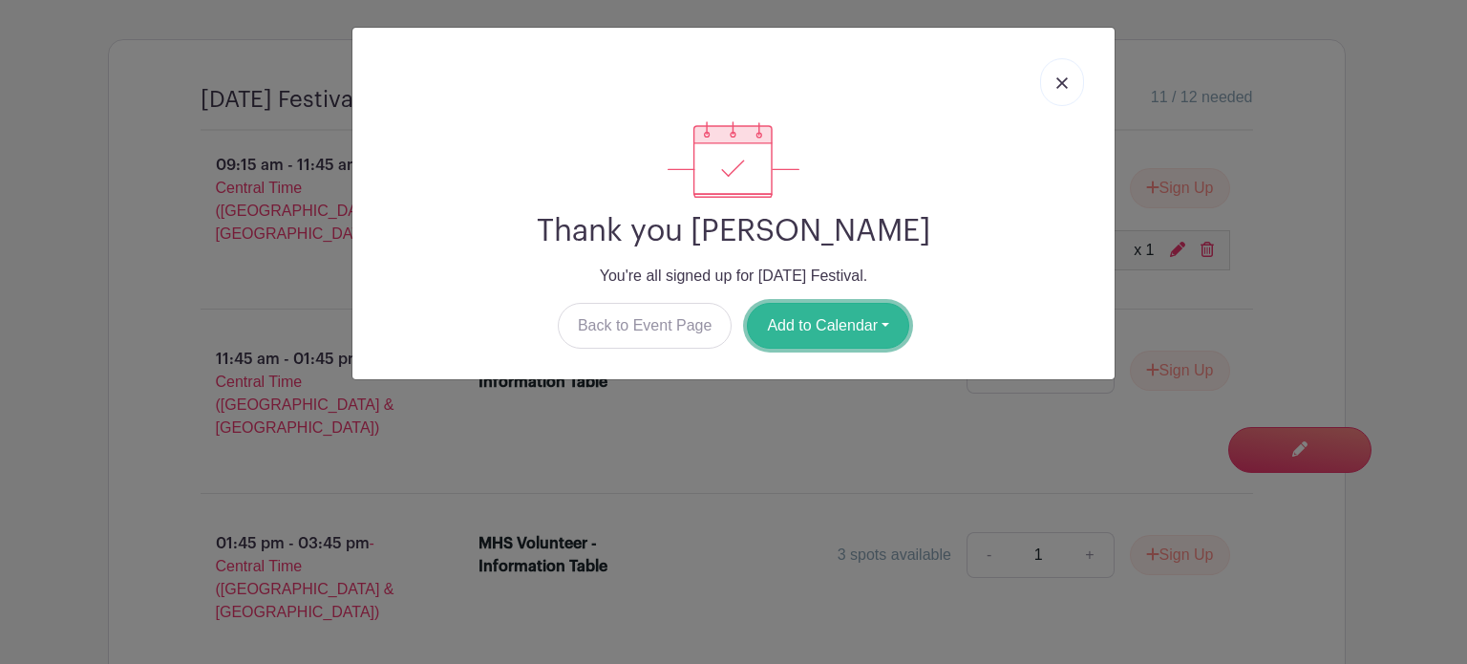
click at [833, 337] on button "Add to Calendar" at bounding box center [828, 326] width 162 height 46
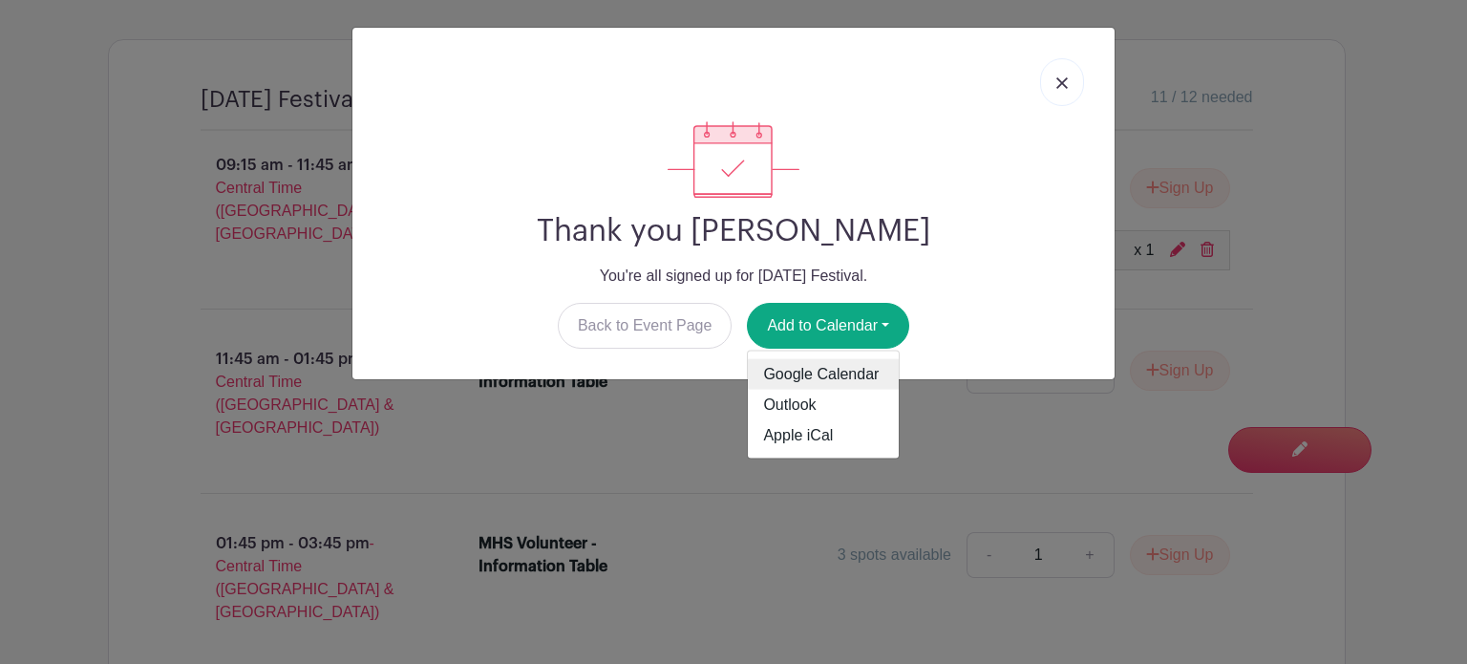
click at [787, 377] on link "Google Calendar" at bounding box center [823, 374] width 151 height 31
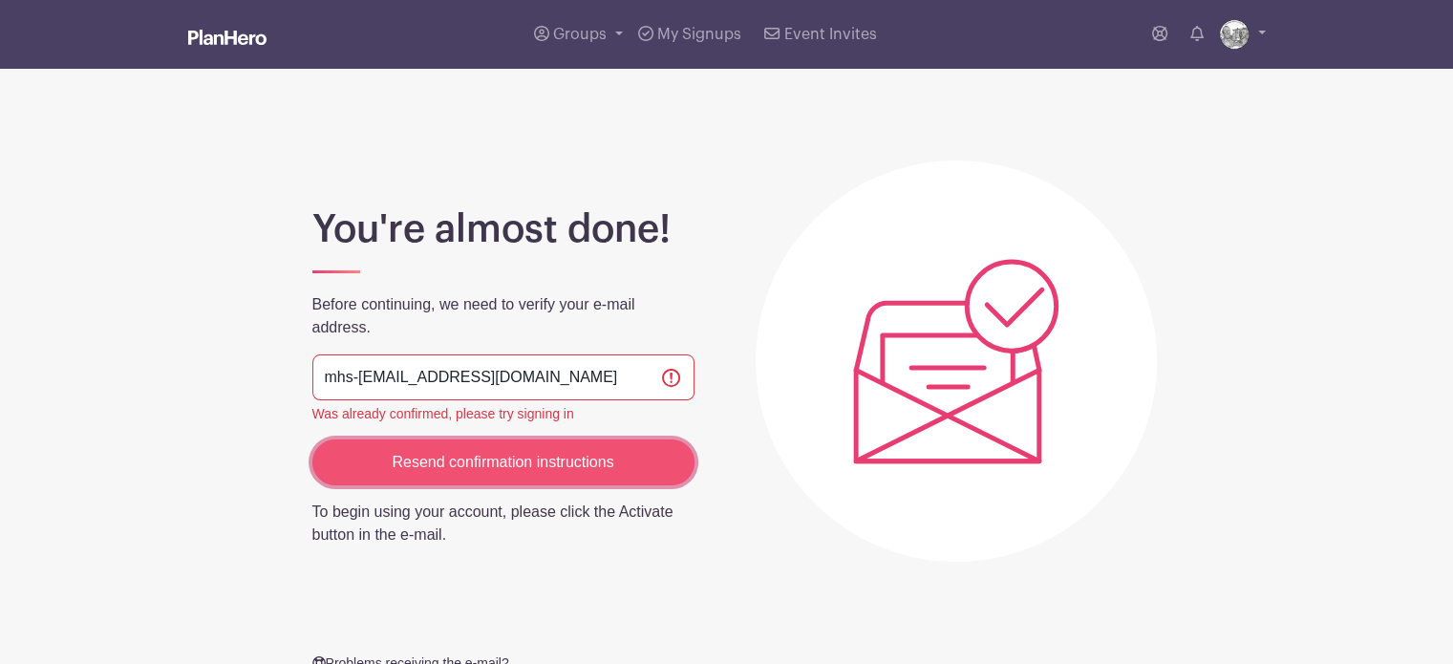
click at [500, 458] on input "Resend confirmation instructions" at bounding box center [503, 462] width 382 height 46
